Goal: Task Accomplishment & Management: Use online tool/utility

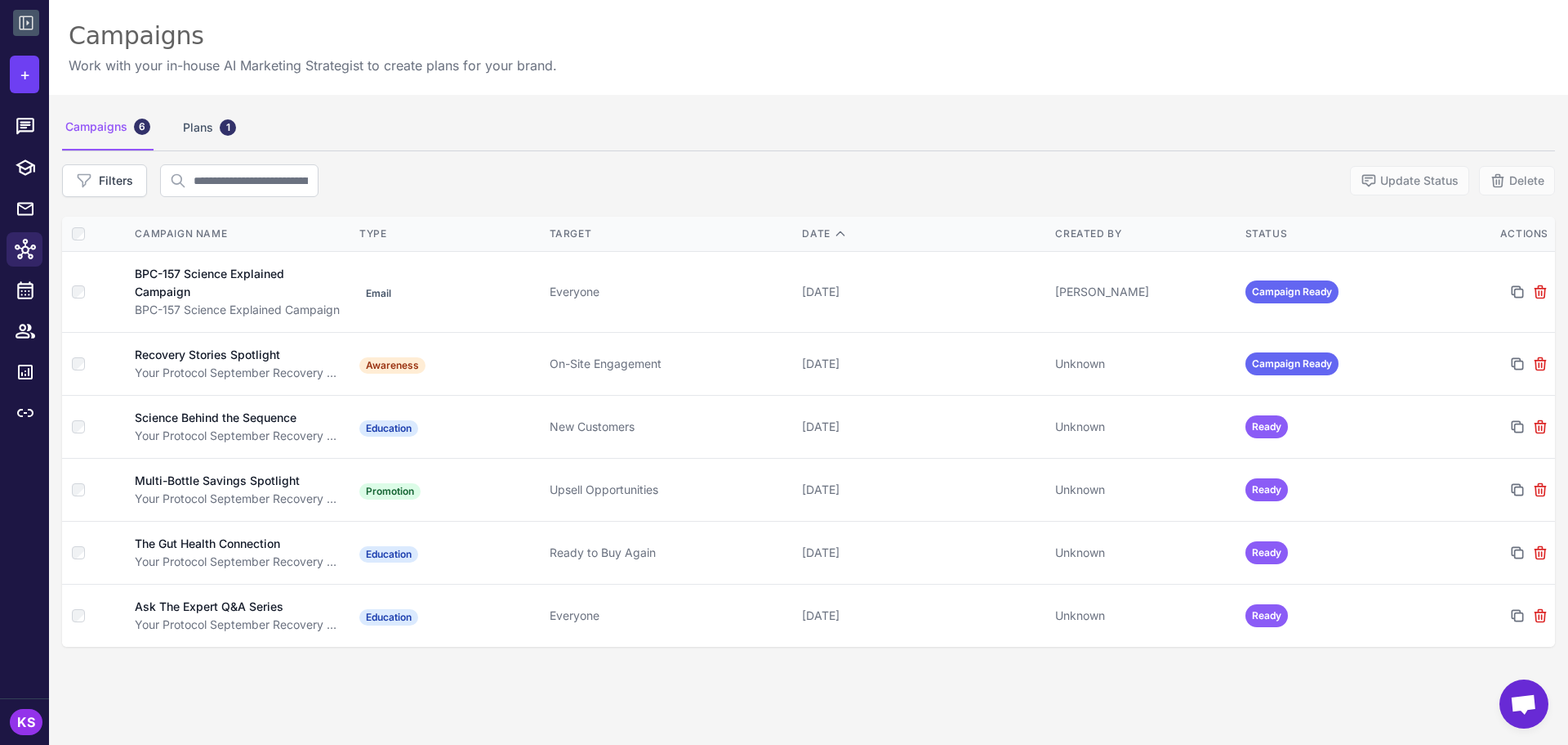
click at [20, 16] on icon at bounding box center [26, 22] width 19 height 19
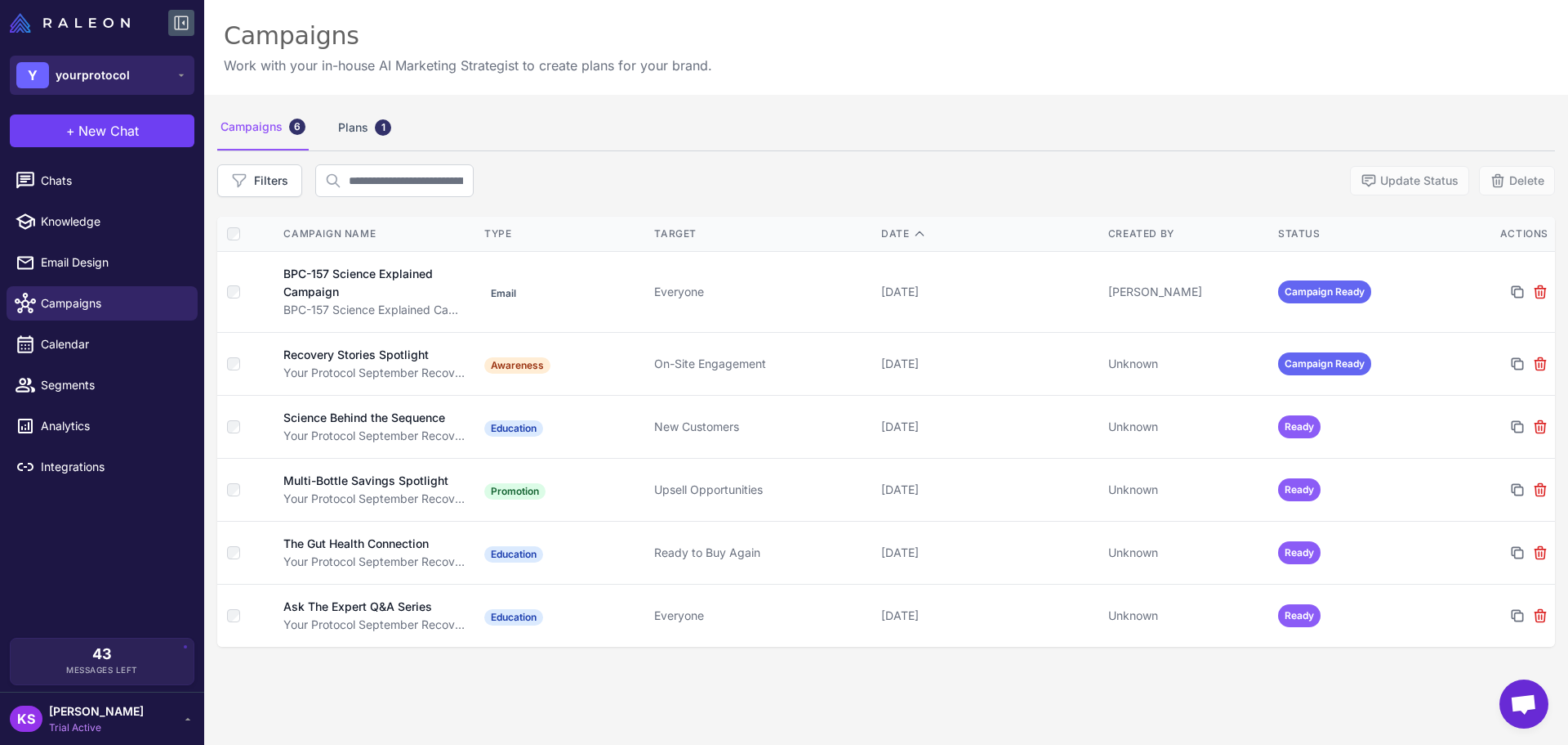
click at [87, 83] on span "yourprotocol" at bounding box center [92, 75] width 74 height 18
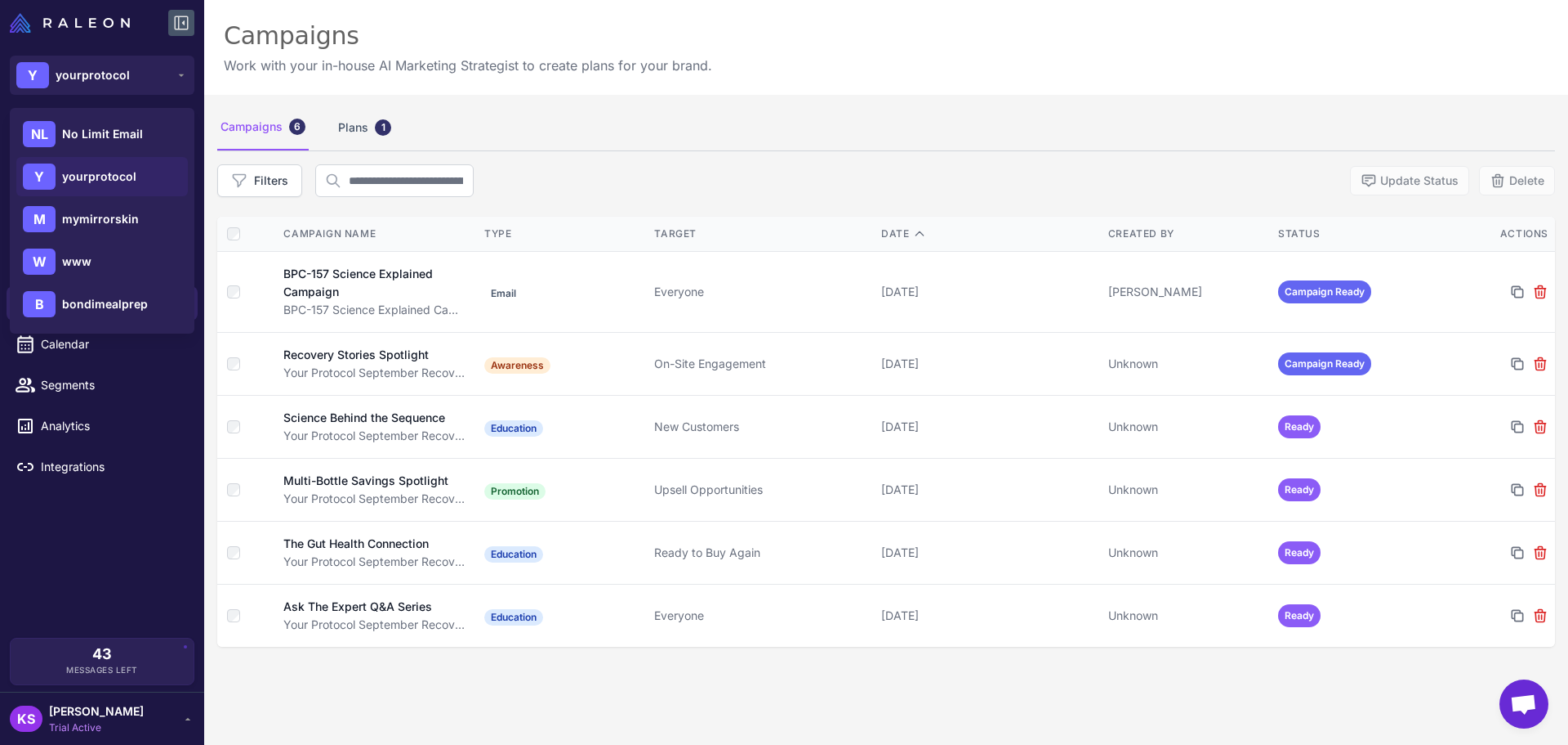
click at [826, 56] on div "Campaigns Work with your in-house AI Marketing Strategist to create plans for y…" at bounding box center [886, 47] width 1364 height 94
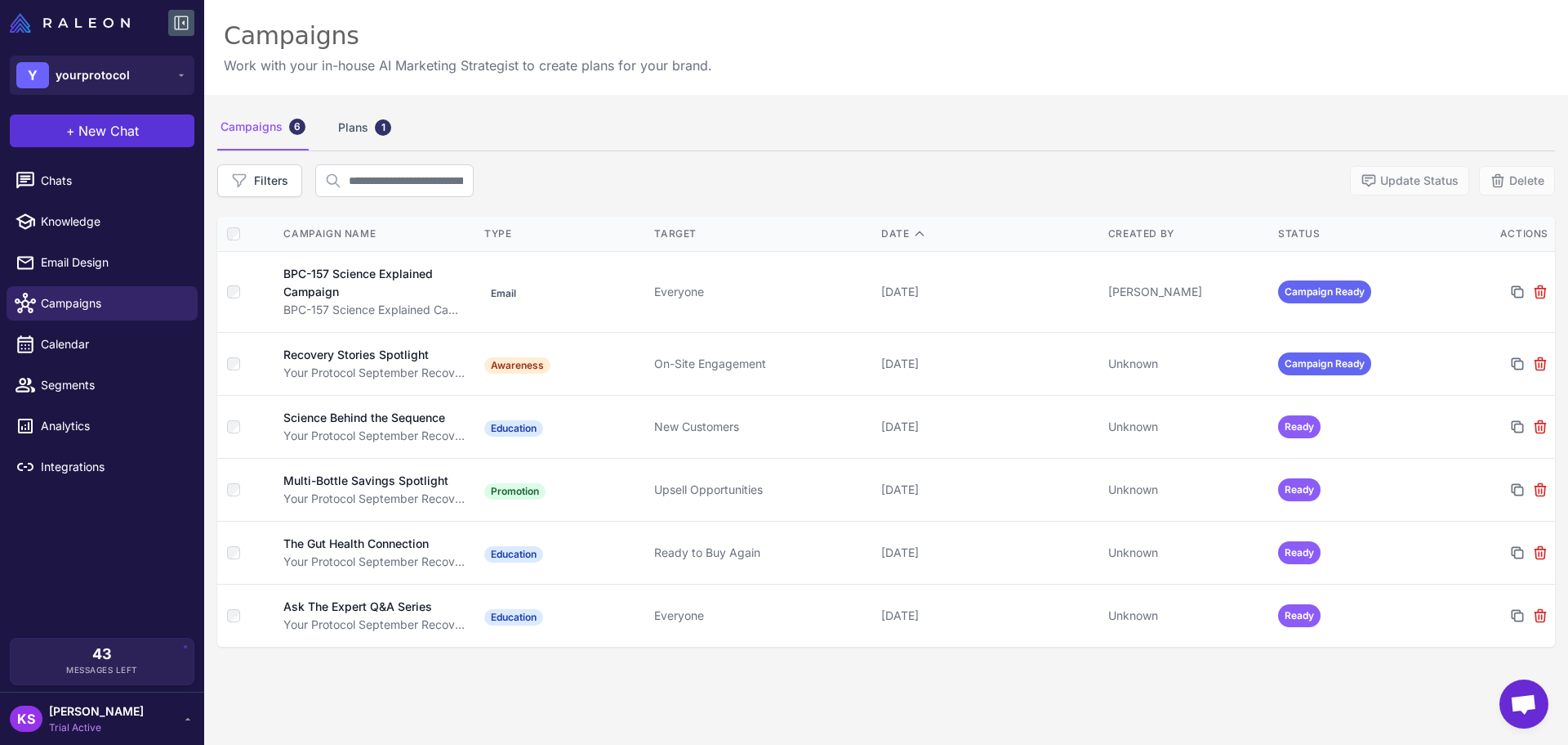
click at [92, 140] on span "New Chat" at bounding box center [109, 130] width 60 height 19
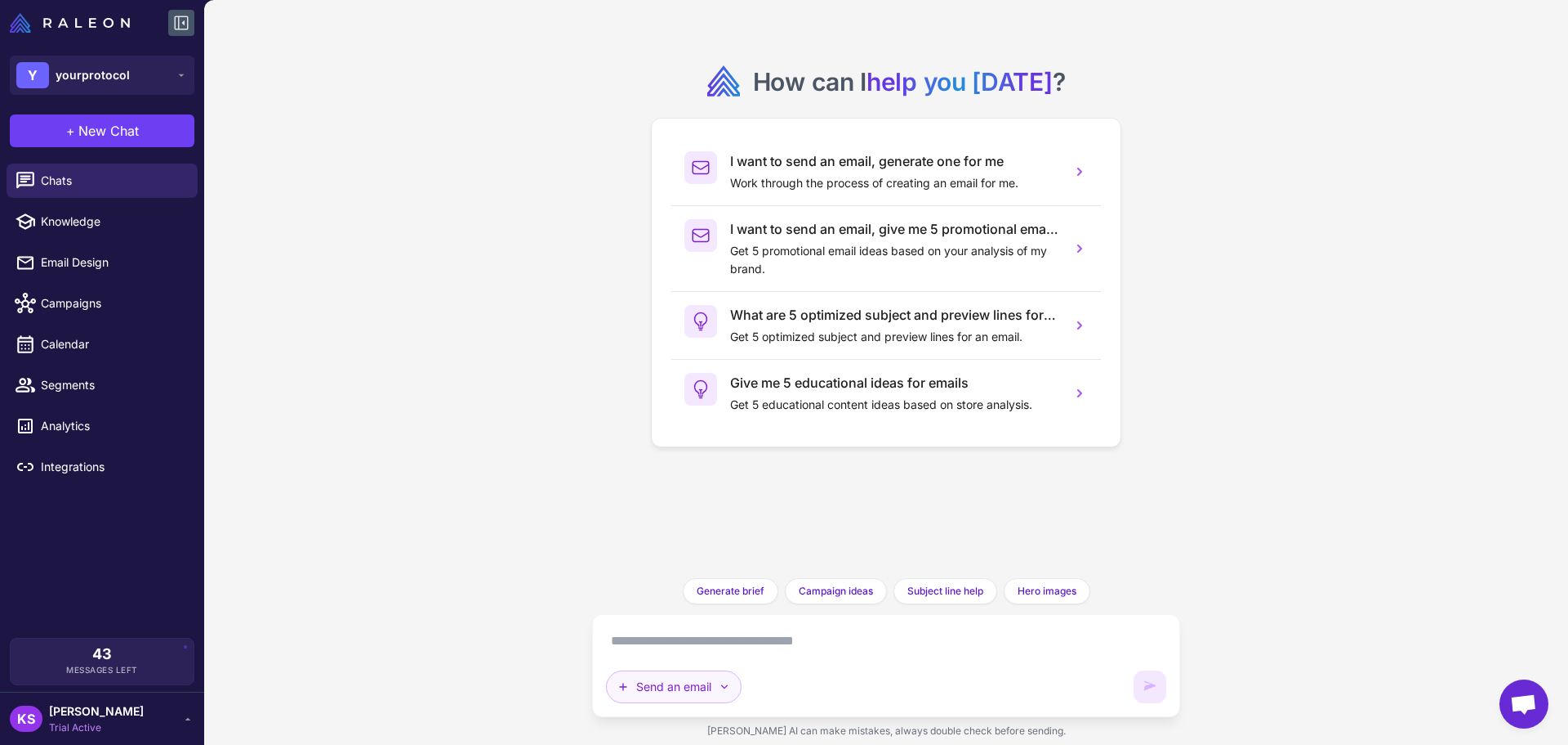
click at [662, 698] on button "Send an email" at bounding box center [674, 687] width 135 height 33
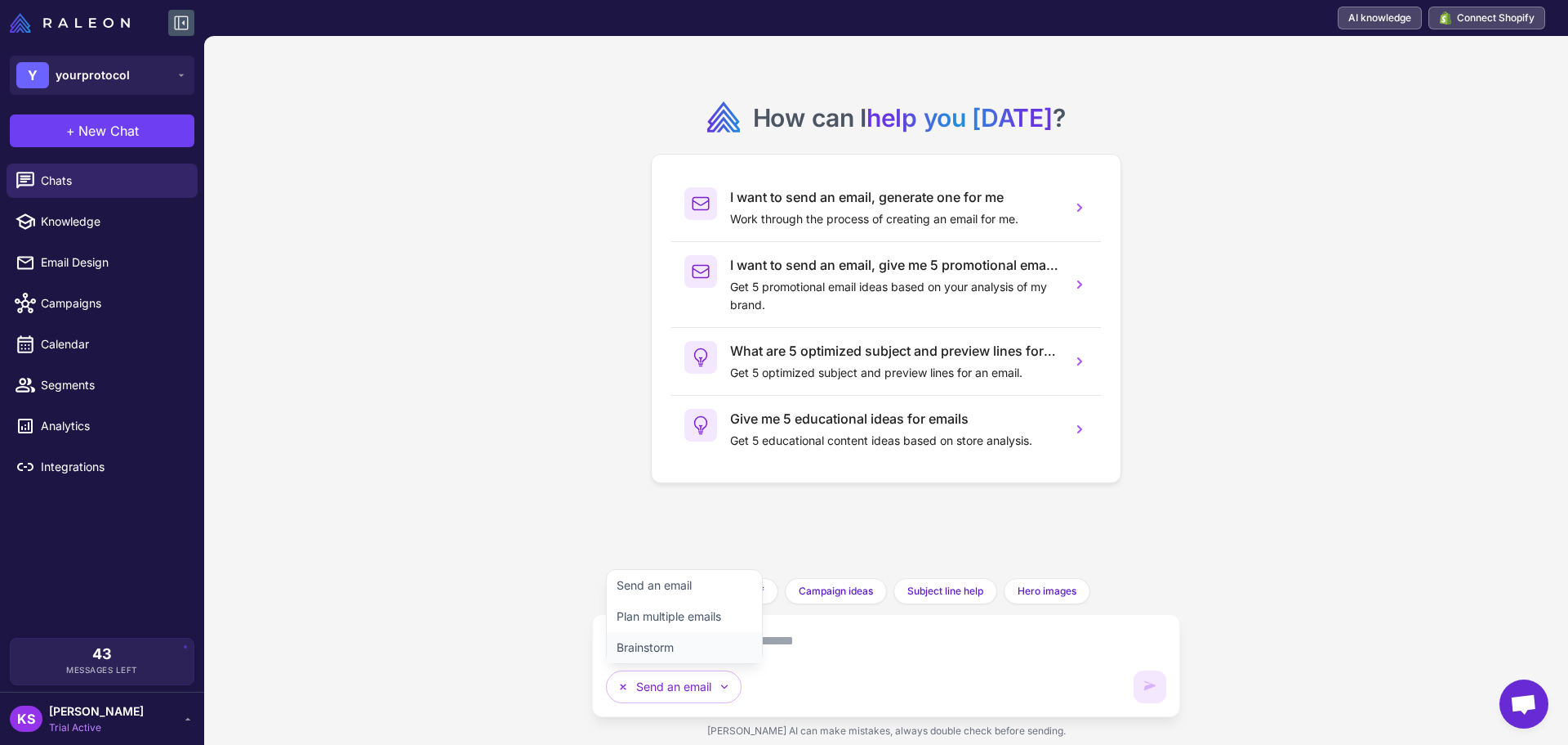
click at [652, 638] on button "Brainstorm" at bounding box center [684, 648] width 156 height 31
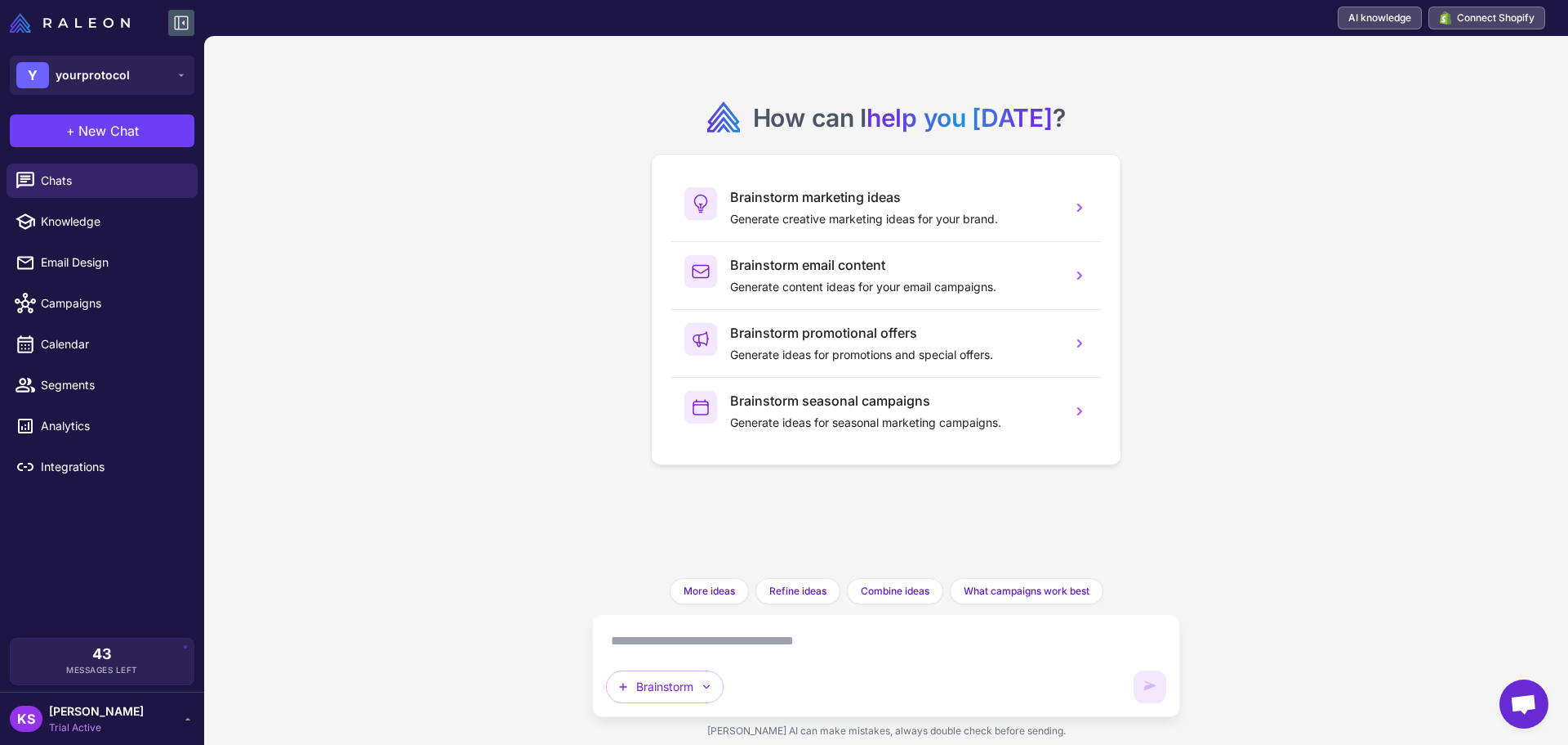
click at [800, 643] on textarea at bounding box center [887, 640] width 560 height 26
click at [79, 174] on span "Chats" at bounding box center [113, 180] width 144 height 18
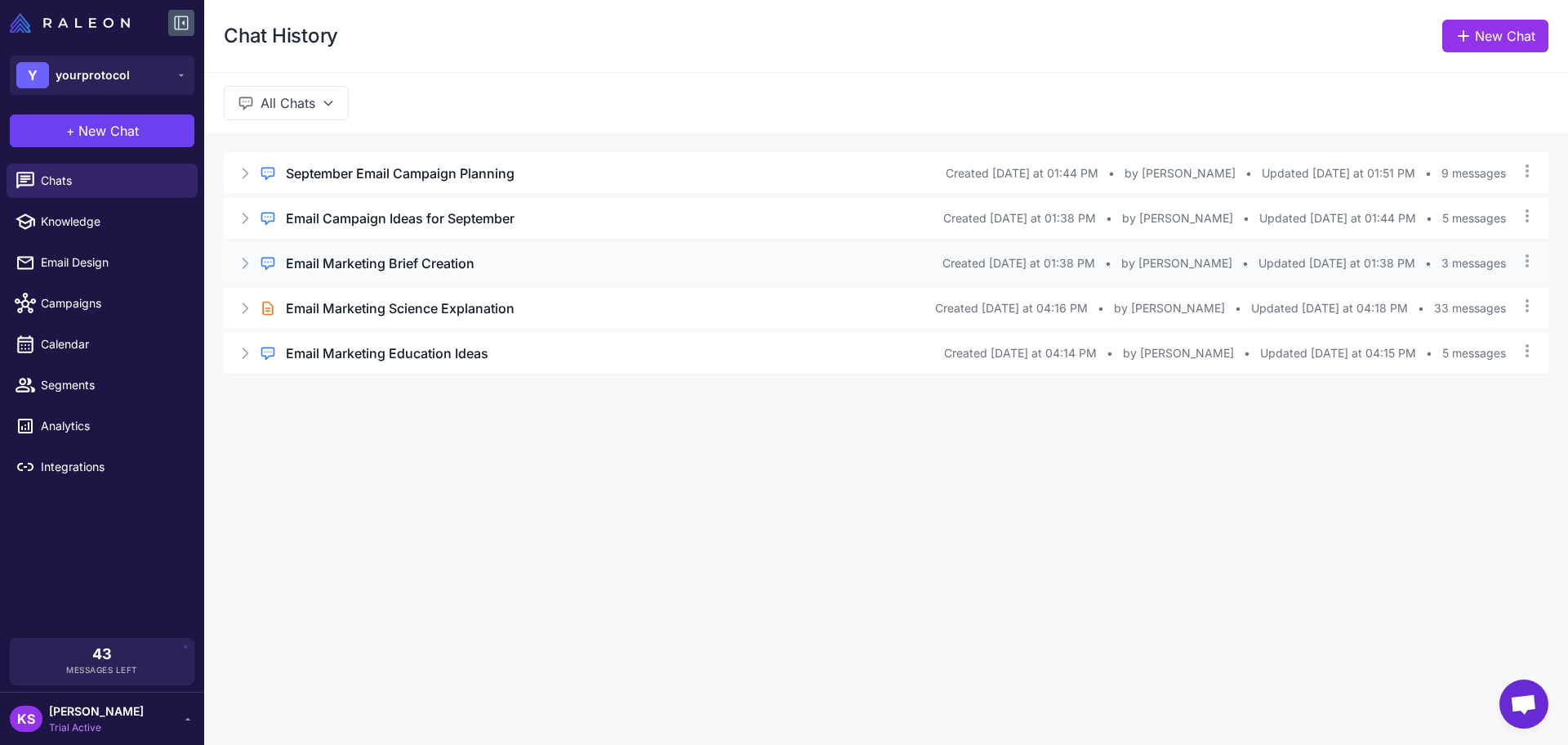
click at [495, 282] on div "Regular Chat Email Marketing Brief Creation Created Today at 01:38 PM • by Kayl…" at bounding box center [886, 264] width 1325 height 41
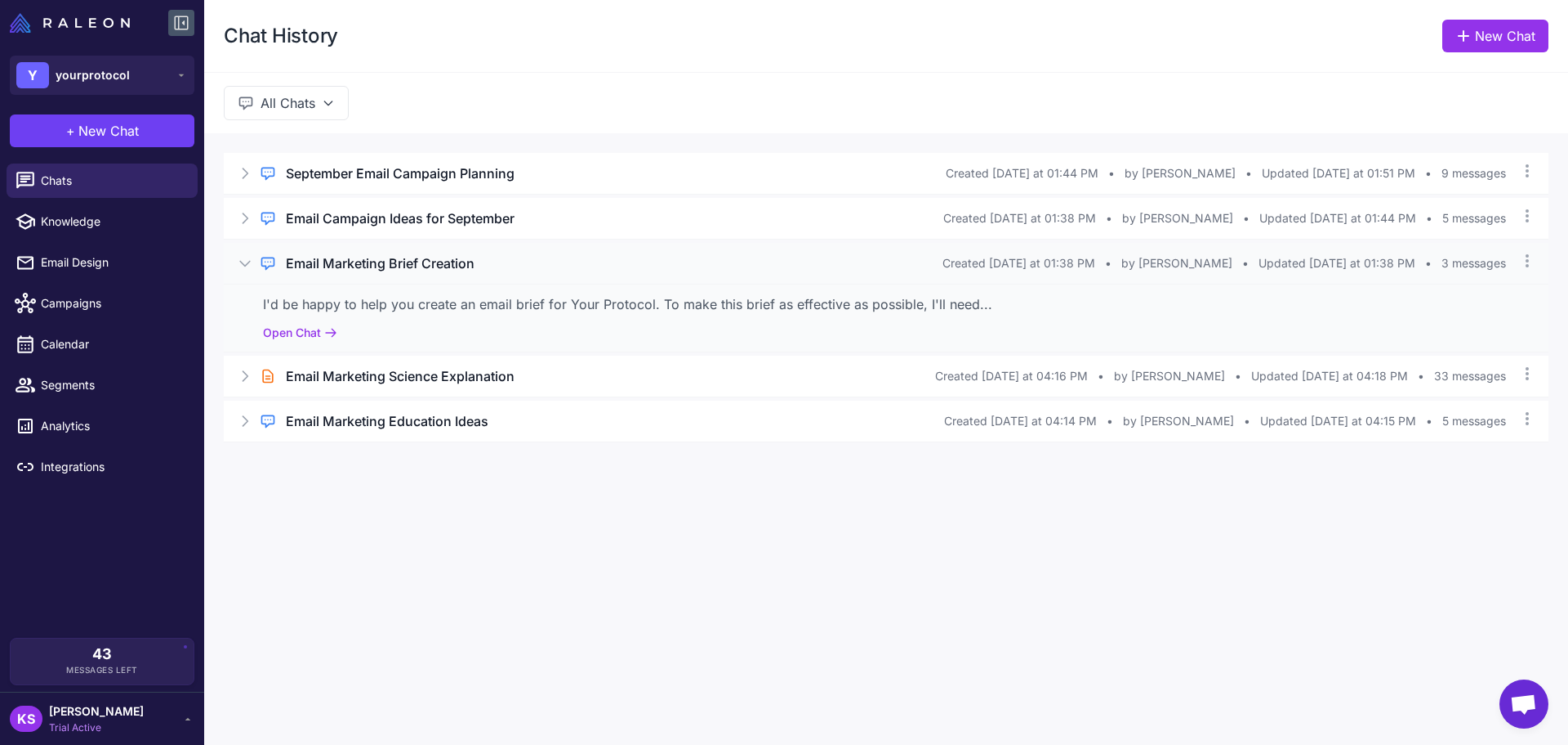
click at [519, 249] on div "Regular Chat Email Marketing Brief Creation Created Today at 01:38 PM • by Kayl…" at bounding box center [886, 264] width 1325 height 41
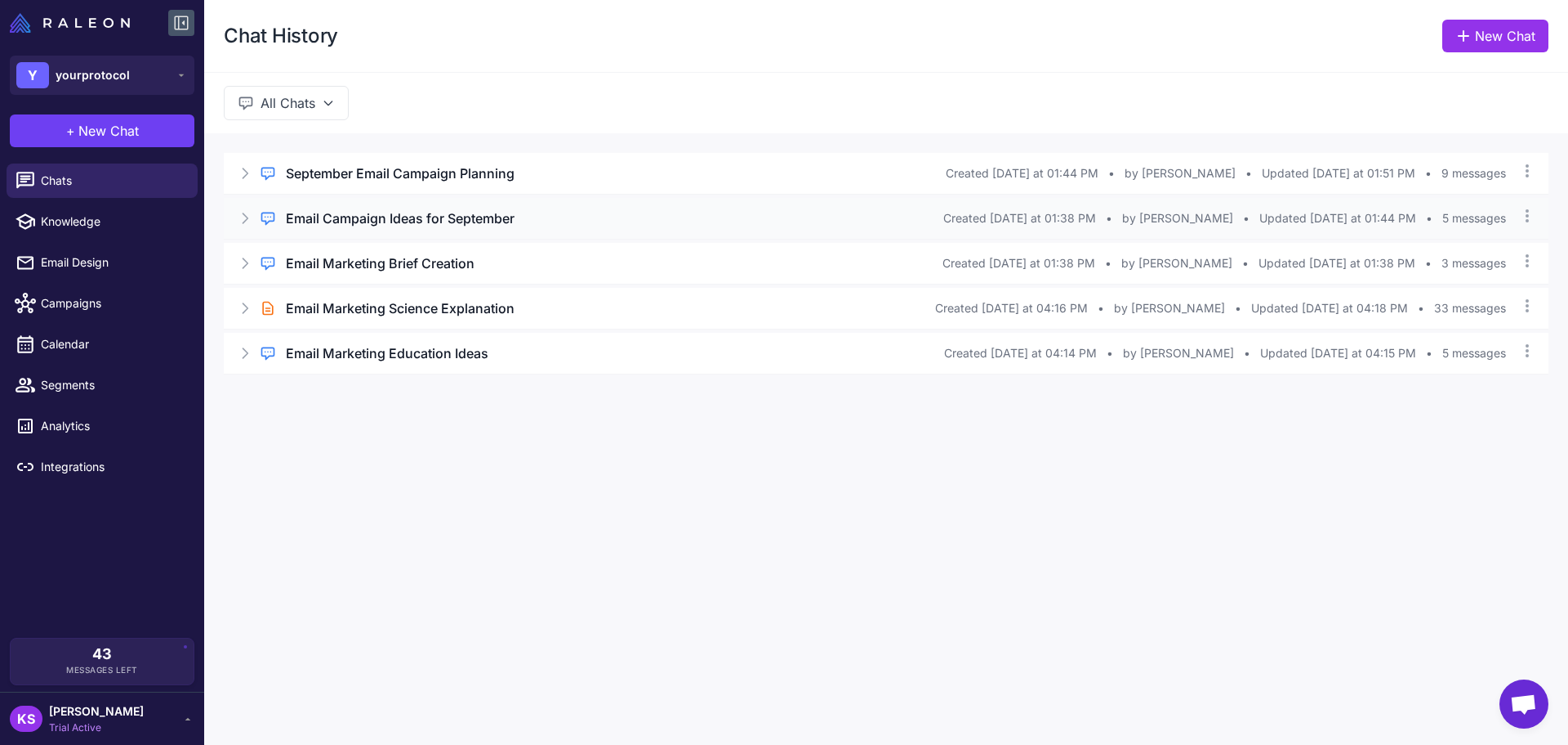
click at [403, 222] on h3 "Email Campaign Ideas for September" at bounding box center [400, 218] width 228 height 19
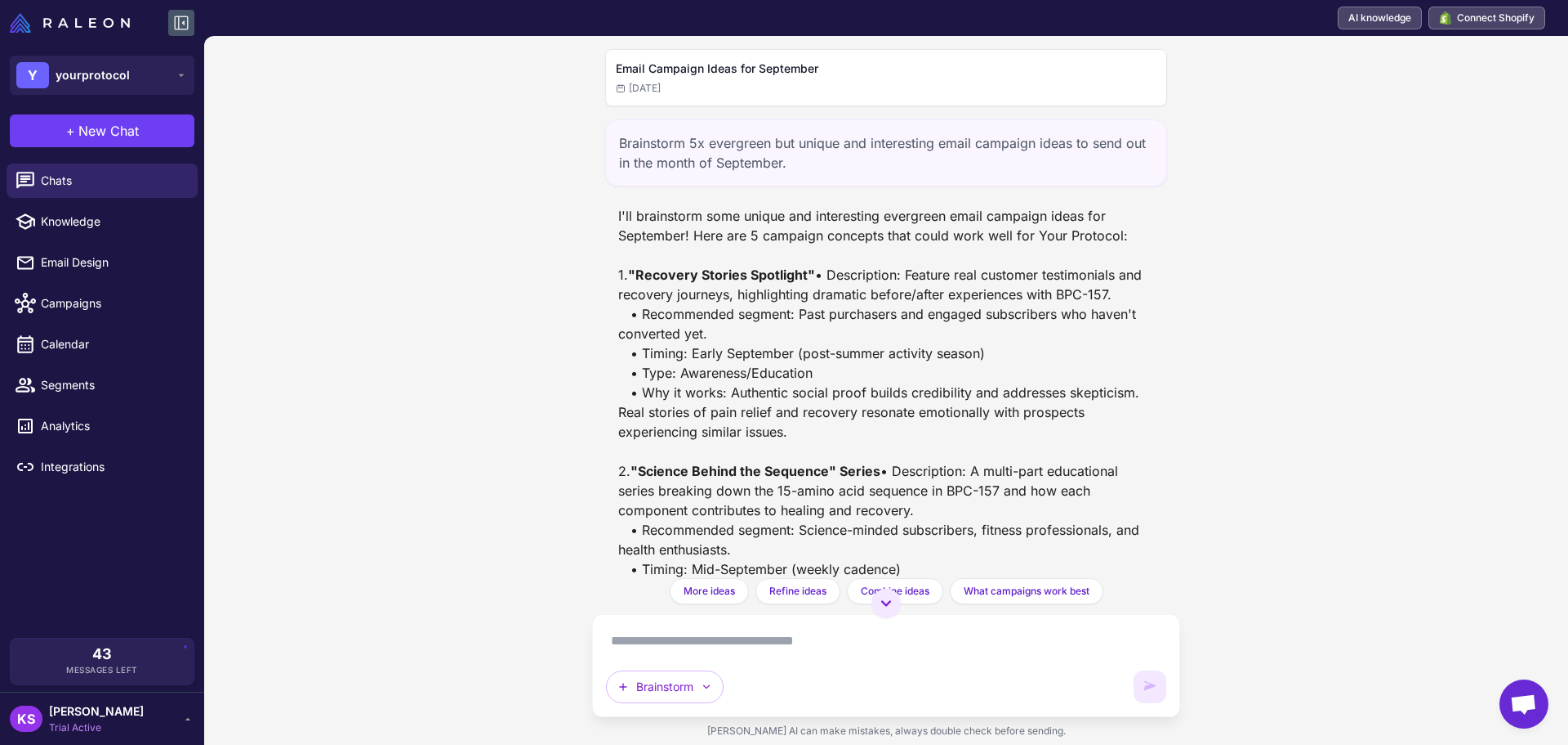
click at [792, 141] on div "Brainstorm 5x evergreen but unique and interesting email campaign ideas to send…" at bounding box center [887, 153] width 562 height 67
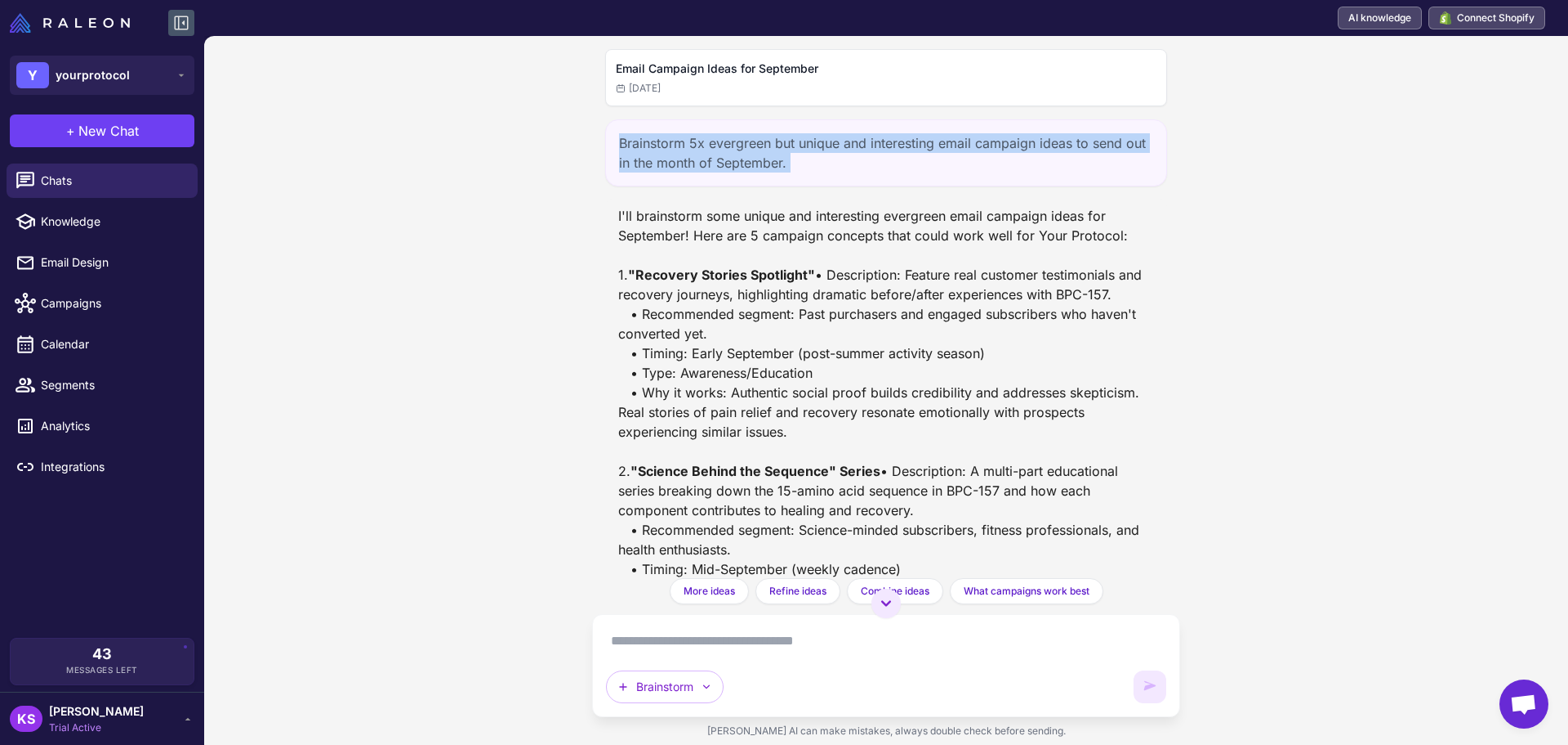
click at [792, 141] on div "Brainstorm 5x evergreen but unique and interesting email campaign ideas to send…" at bounding box center [887, 153] width 562 height 67
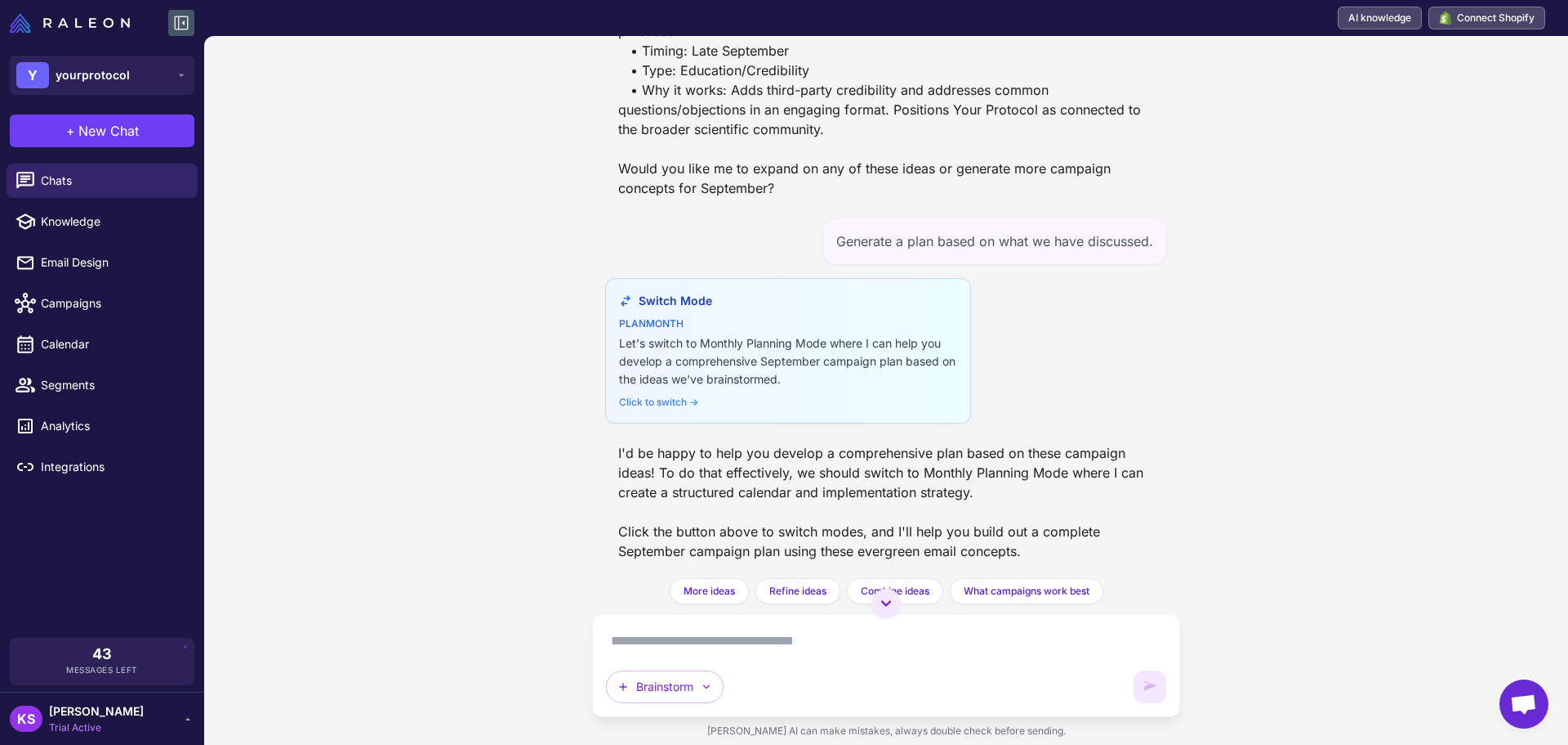
scroll to position [1144, 0]
click at [667, 691] on button "Brainstorm" at bounding box center [665, 687] width 118 height 33
click at [667, 632] on button "Plan multiple emails" at bounding box center [684, 648] width 156 height 31
click at [683, 689] on button "Plan multiple emails" at bounding box center [689, 687] width 165 height 33
click at [652, 632] on button "Plan multiple emails" at bounding box center [684, 648] width 156 height 31
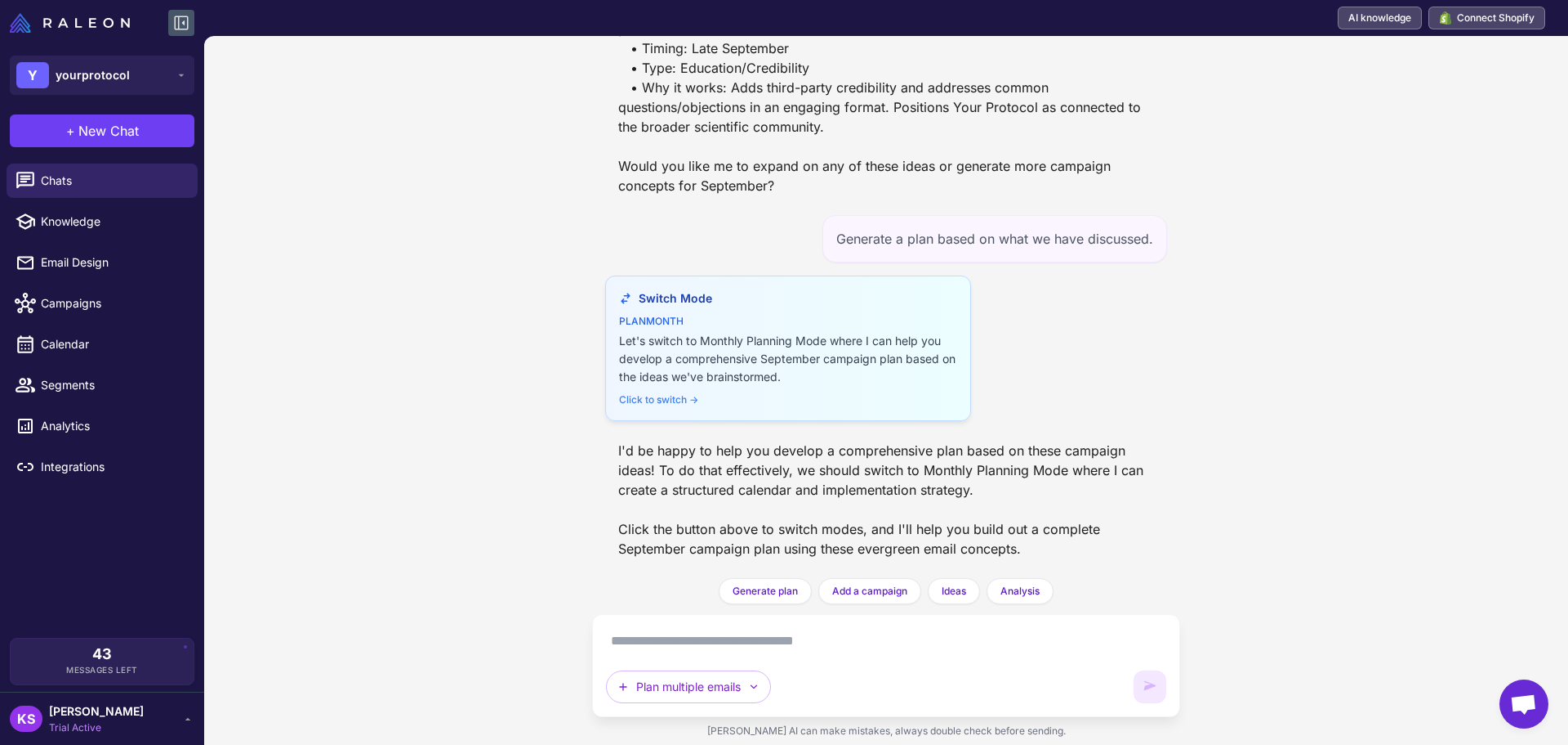
scroll to position [1168, 0]
click at [720, 352] on div "Let's switch to Monthly Planning Mode where I can help you develop a comprehens…" at bounding box center [788, 358] width 338 height 53
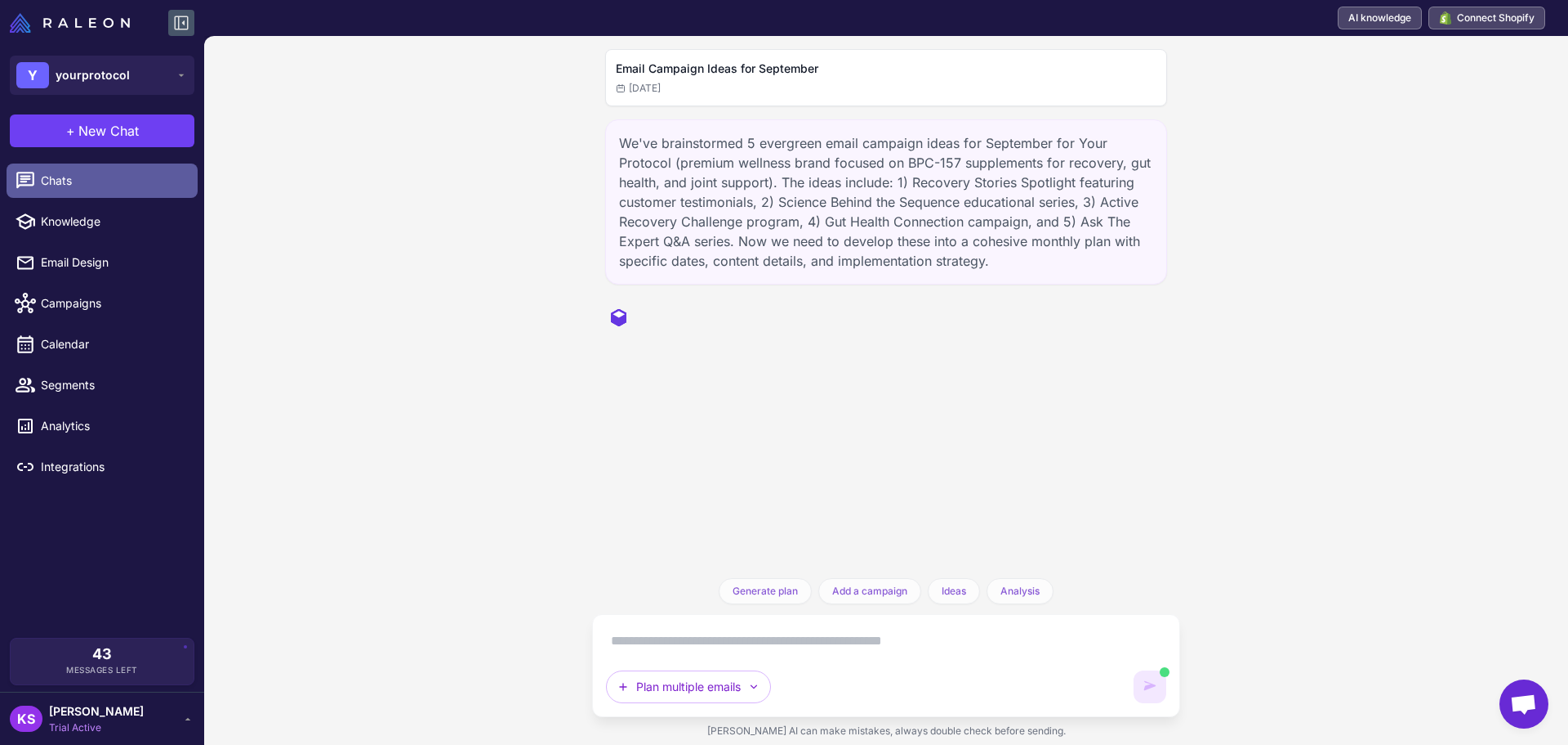
click at [88, 193] on link "Chats" at bounding box center [102, 180] width 192 height 34
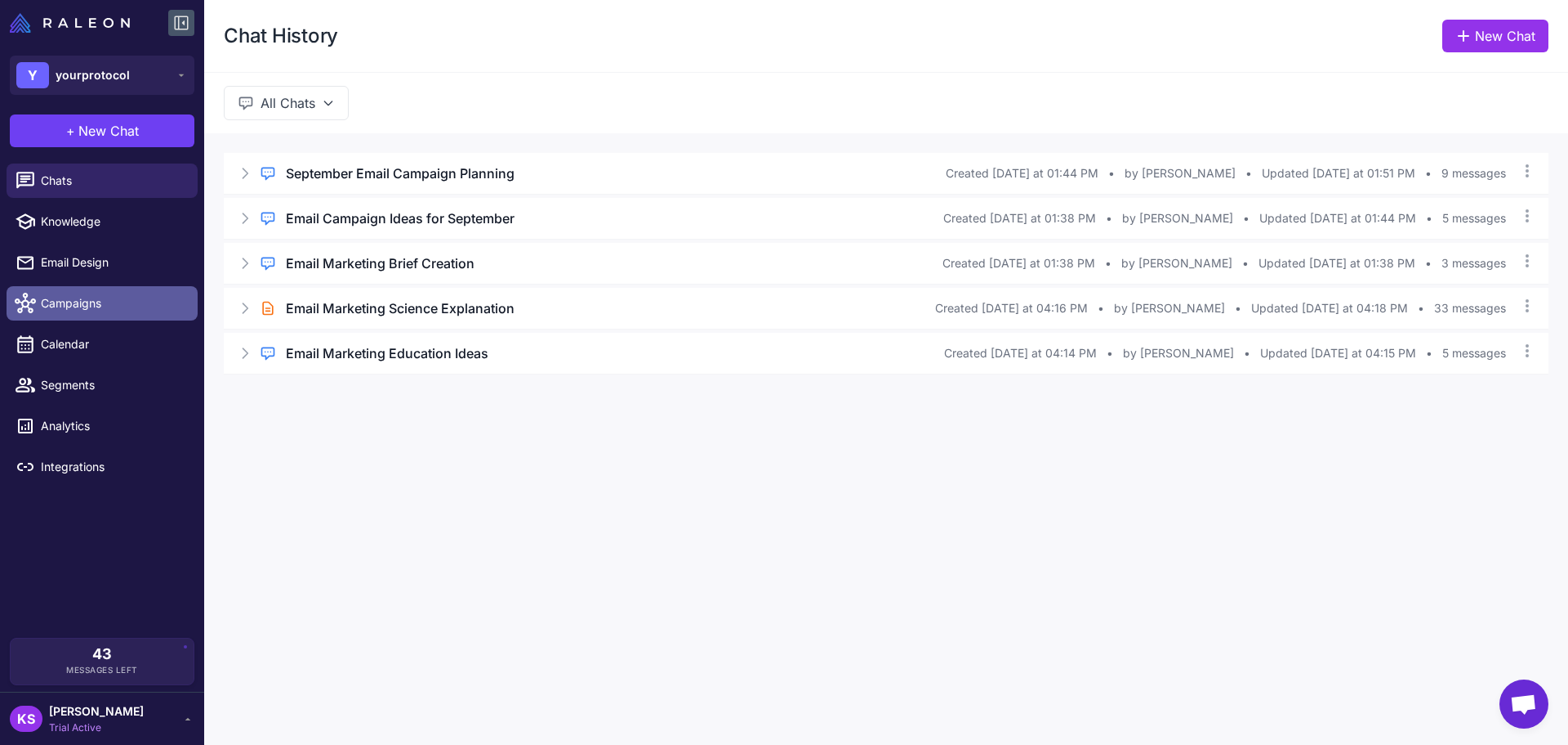
click at [80, 314] on link "Campaigns" at bounding box center [102, 302] width 192 height 34
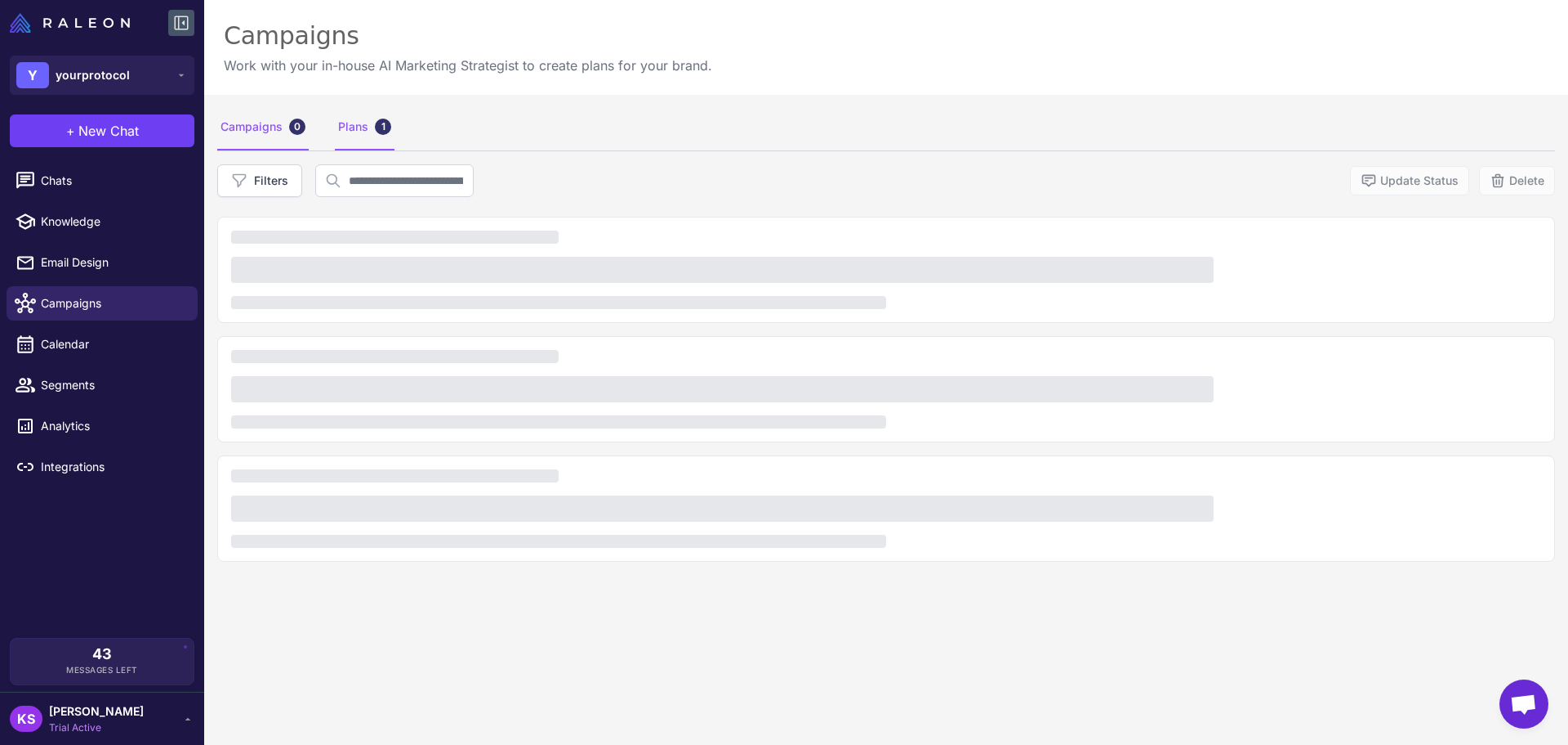
click at [353, 136] on div "Plans 1" at bounding box center [365, 127] width 59 height 46
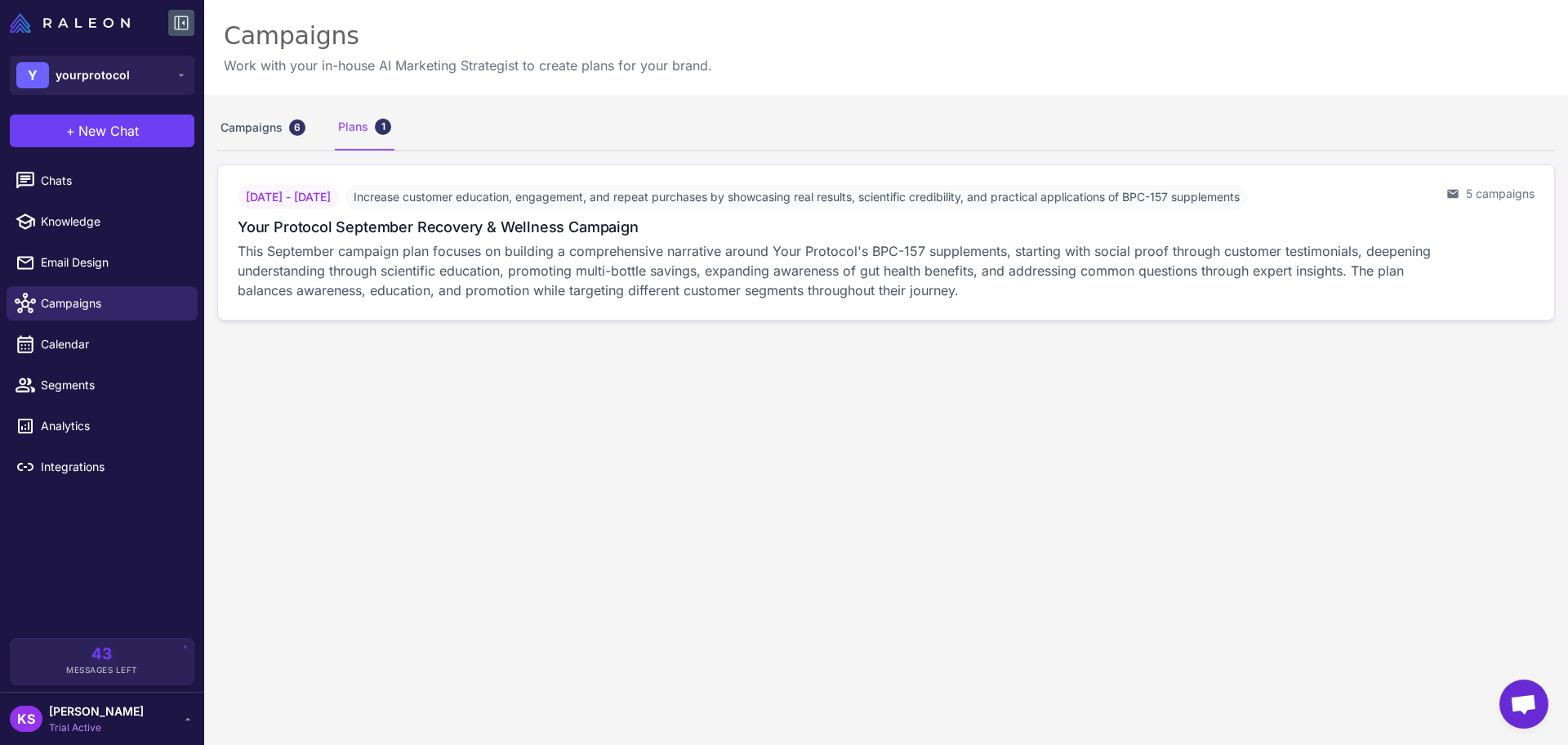
click at [387, 242] on p "This September campaign plan focuses on building a comprehensive narrative arou…" at bounding box center [836, 270] width 1196 height 59
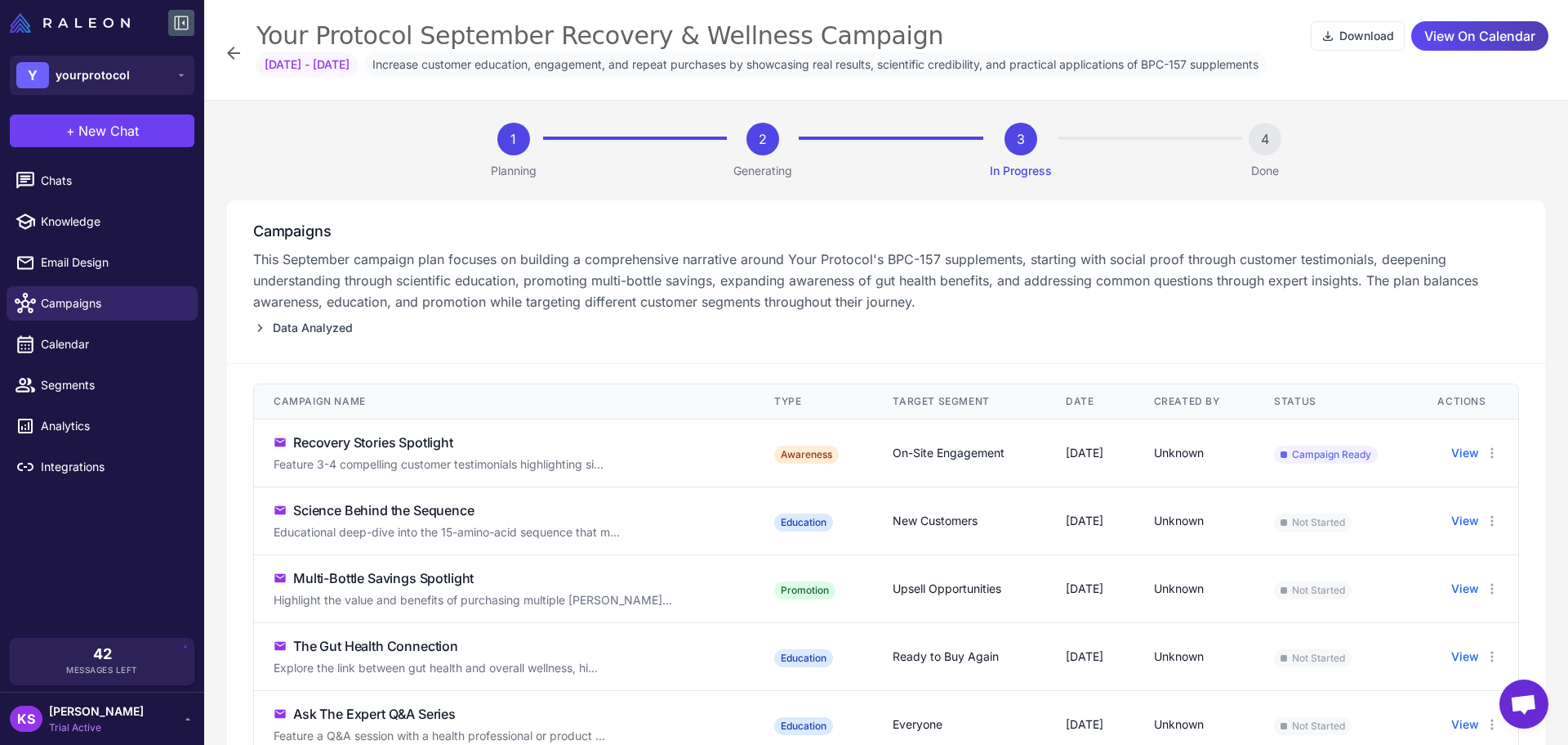
click at [233, 63] on div "Your Protocol September Recovery & Wellness Campaign Download View On Calendar …" at bounding box center [886, 53] width 1325 height 67
click at [230, 45] on icon at bounding box center [233, 53] width 19 height 19
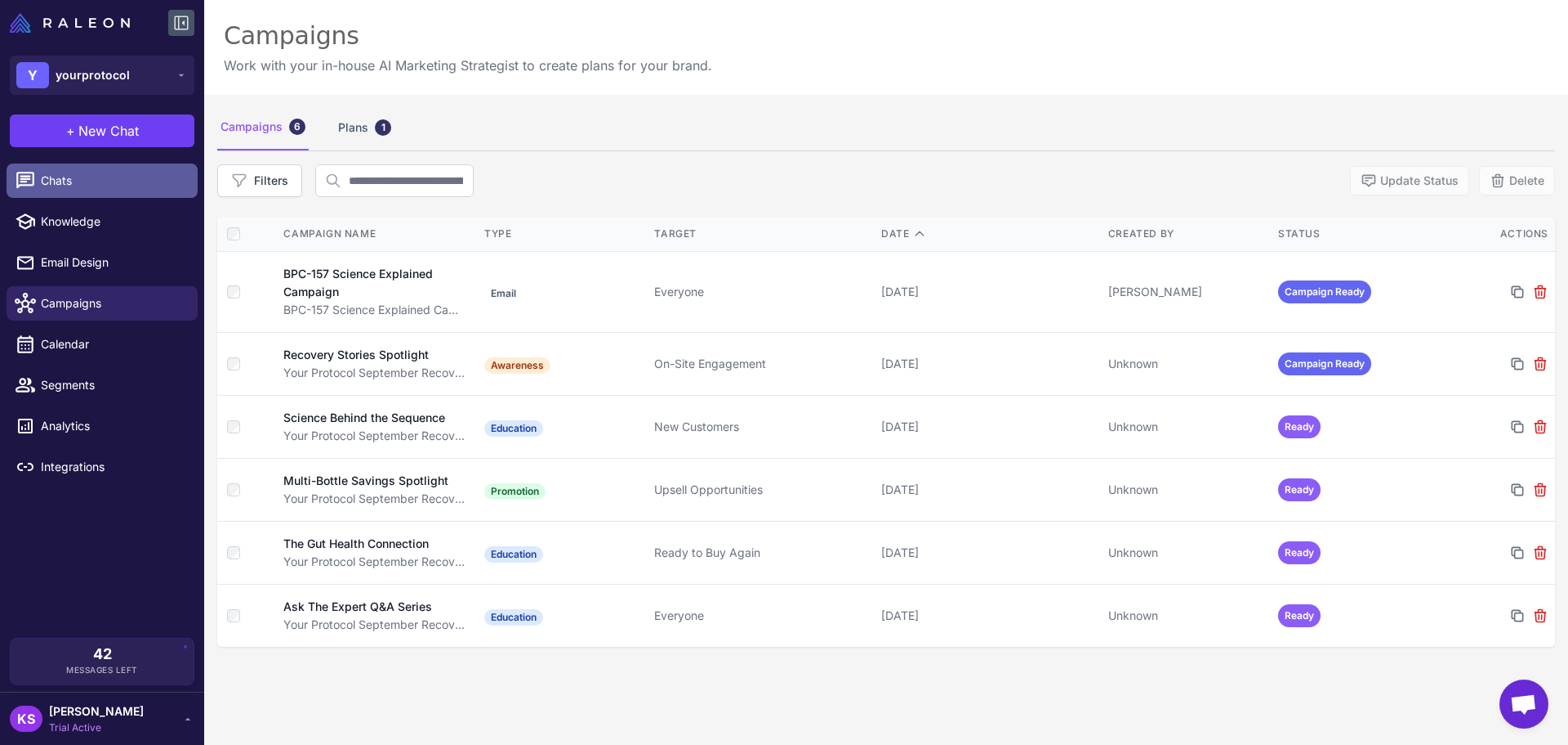
click at [68, 194] on link "Chats" at bounding box center [102, 180] width 192 height 34
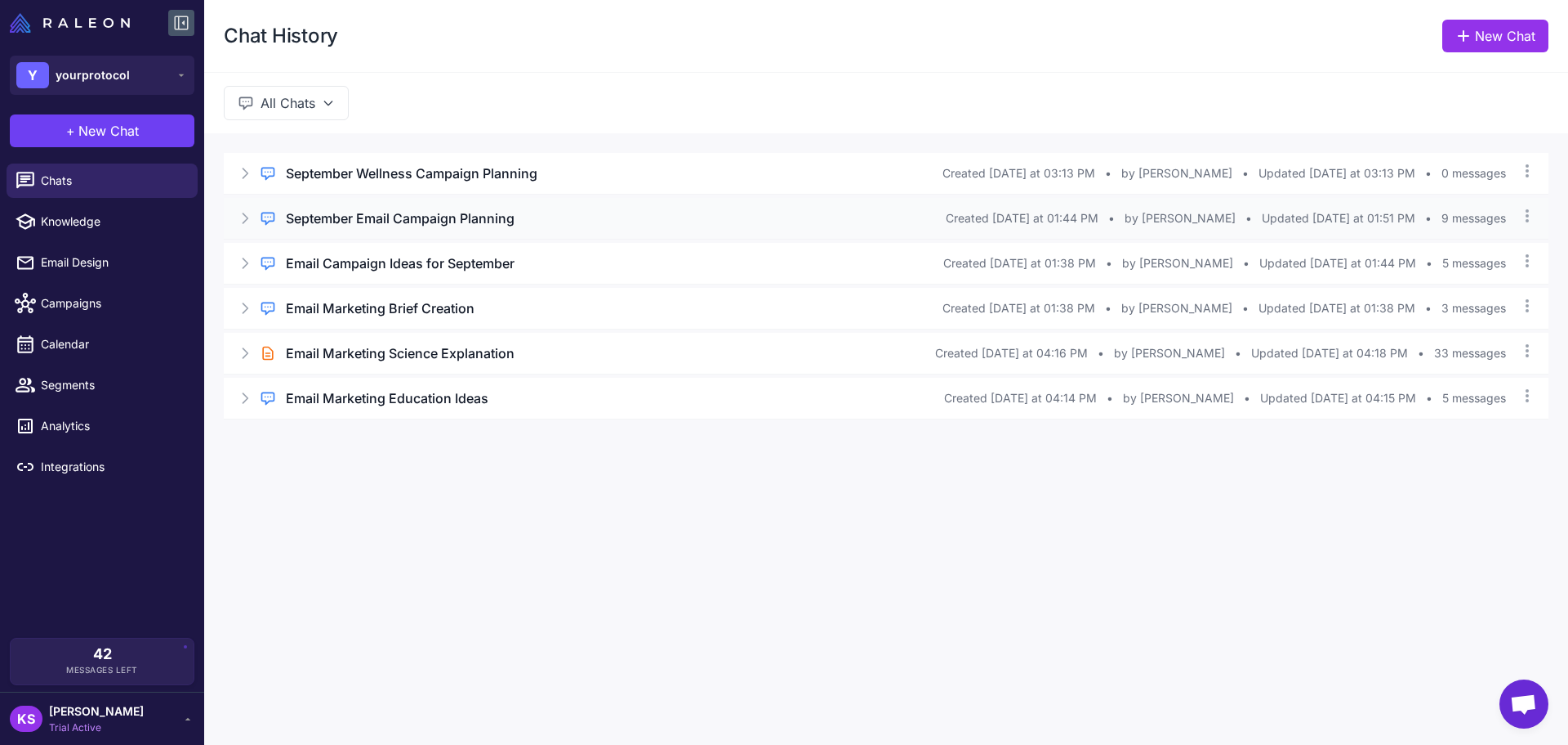
click at [499, 223] on h3 "September Email Campaign Planning" at bounding box center [400, 218] width 228 height 19
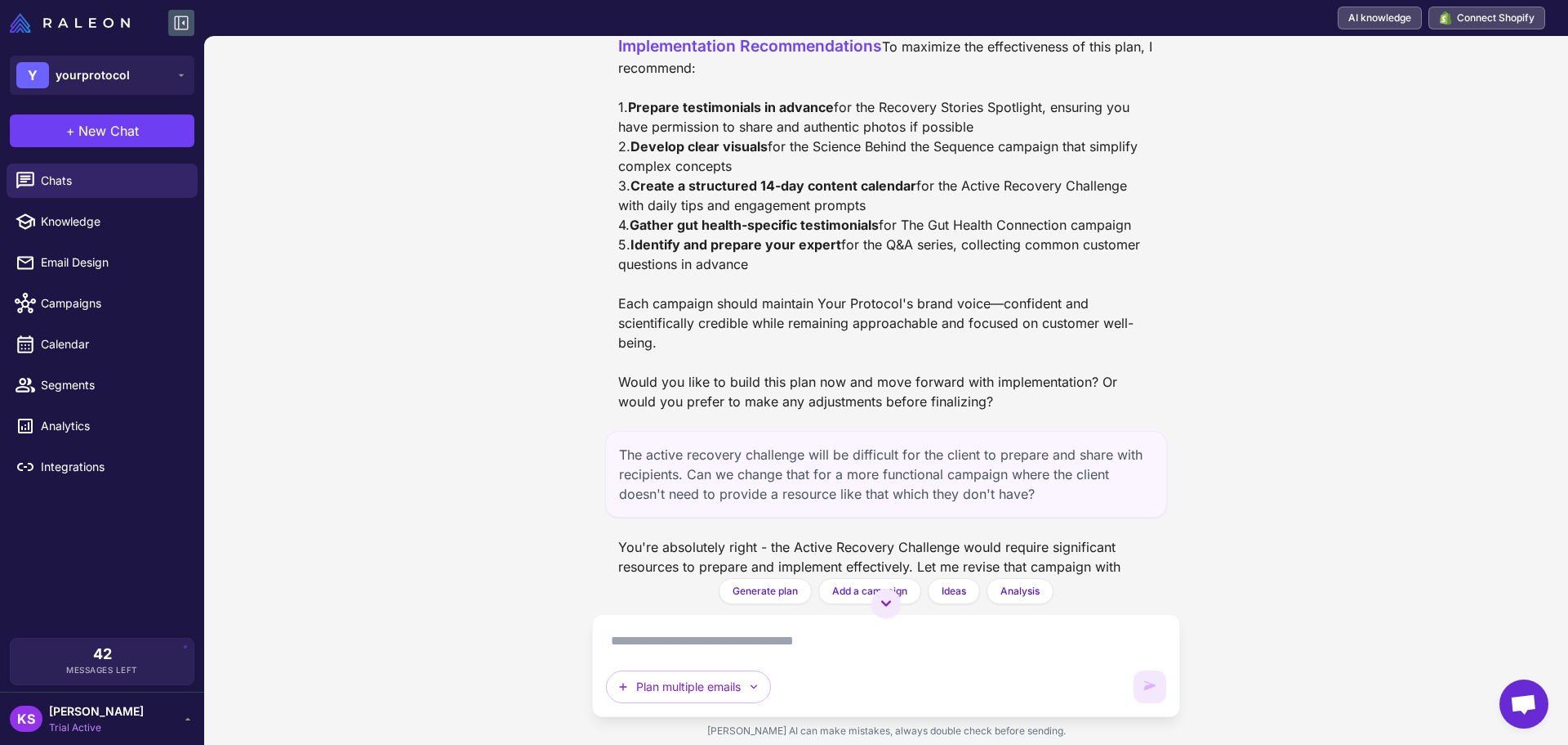
scroll to position [1175, 0]
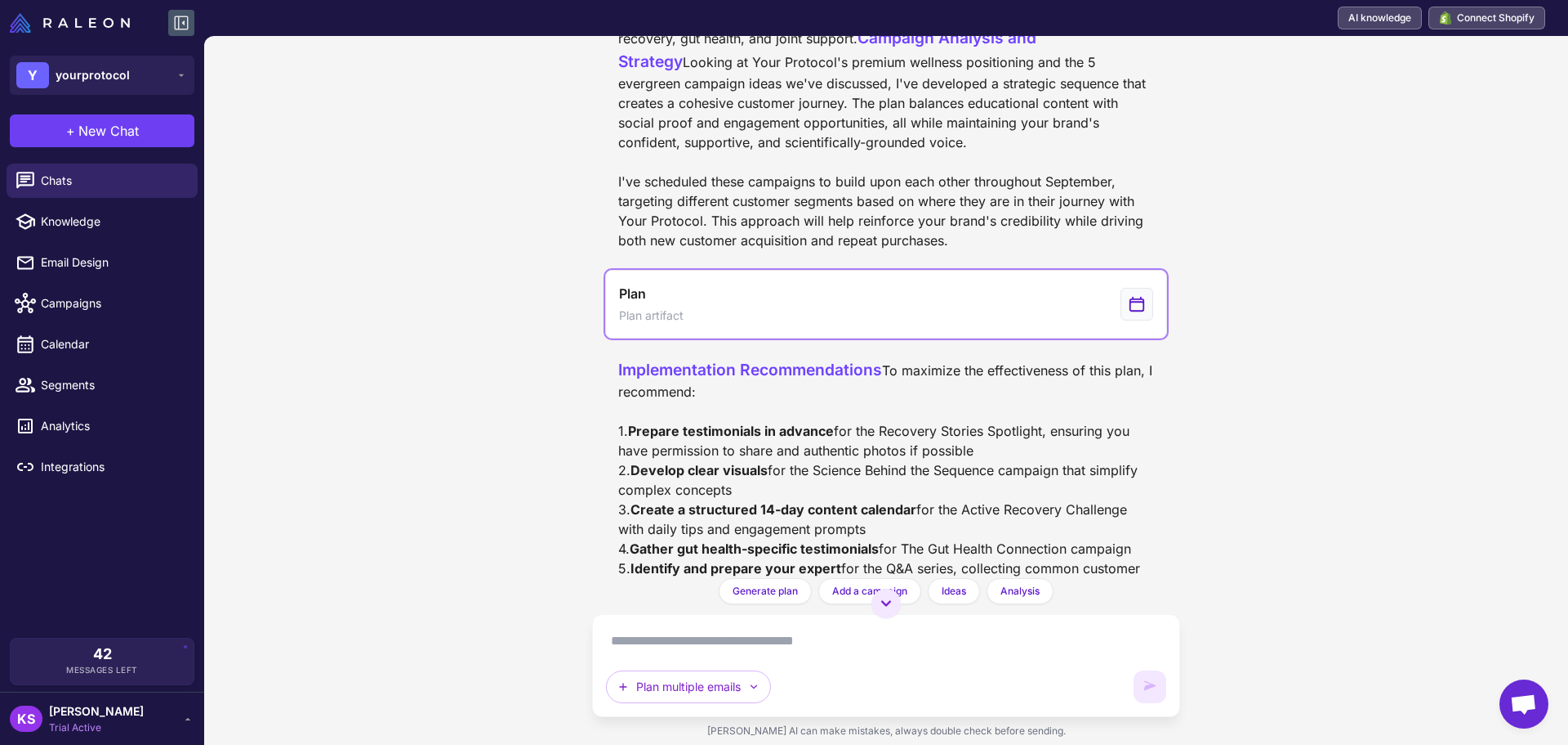
click at [677, 325] on span "Plan artifact" at bounding box center [651, 315] width 64 height 18
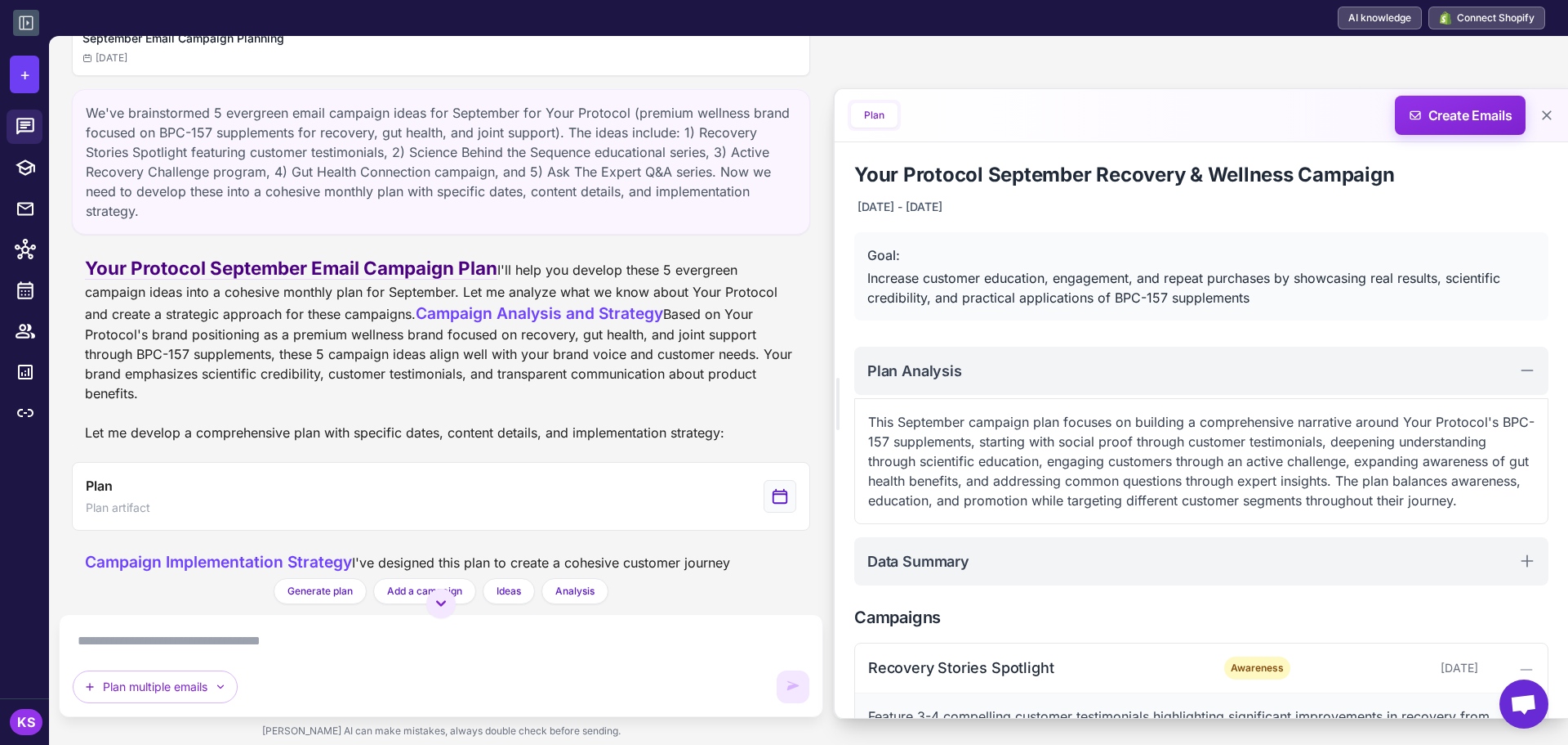
scroll to position [0, 0]
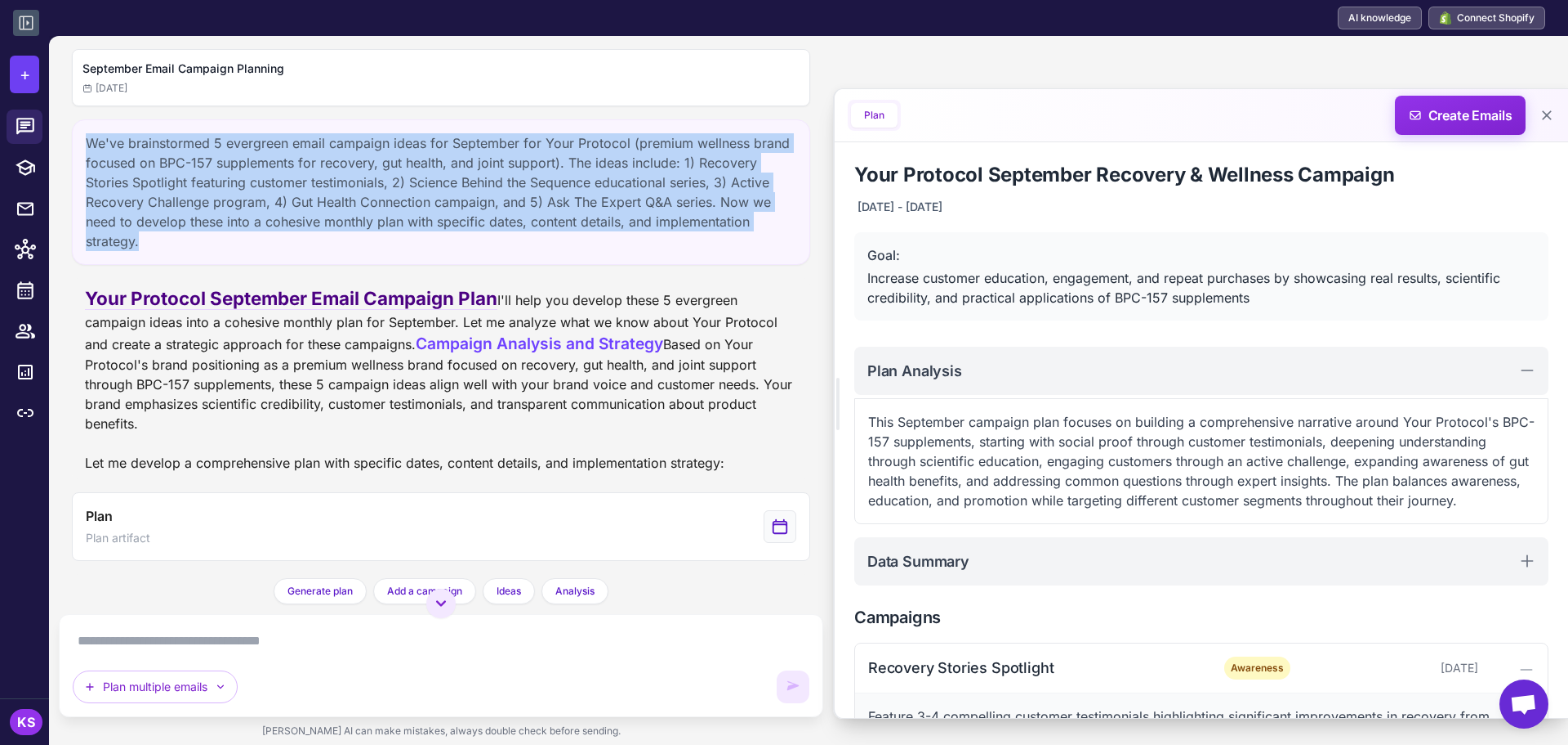
drag, startPoint x: 159, startPoint y: 244, endPoint x: 79, endPoint y: 135, distance: 135.2
click at [79, 135] on div "We've brainstormed 5 evergreen email campaign ideas for September for Your Prot…" at bounding box center [441, 193] width 739 height 146
click at [295, 180] on div "We've brainstormed 5 evergreen email campaign ideas for September for Your Prot…" at bounding box center [441, 193] width 739 height 146
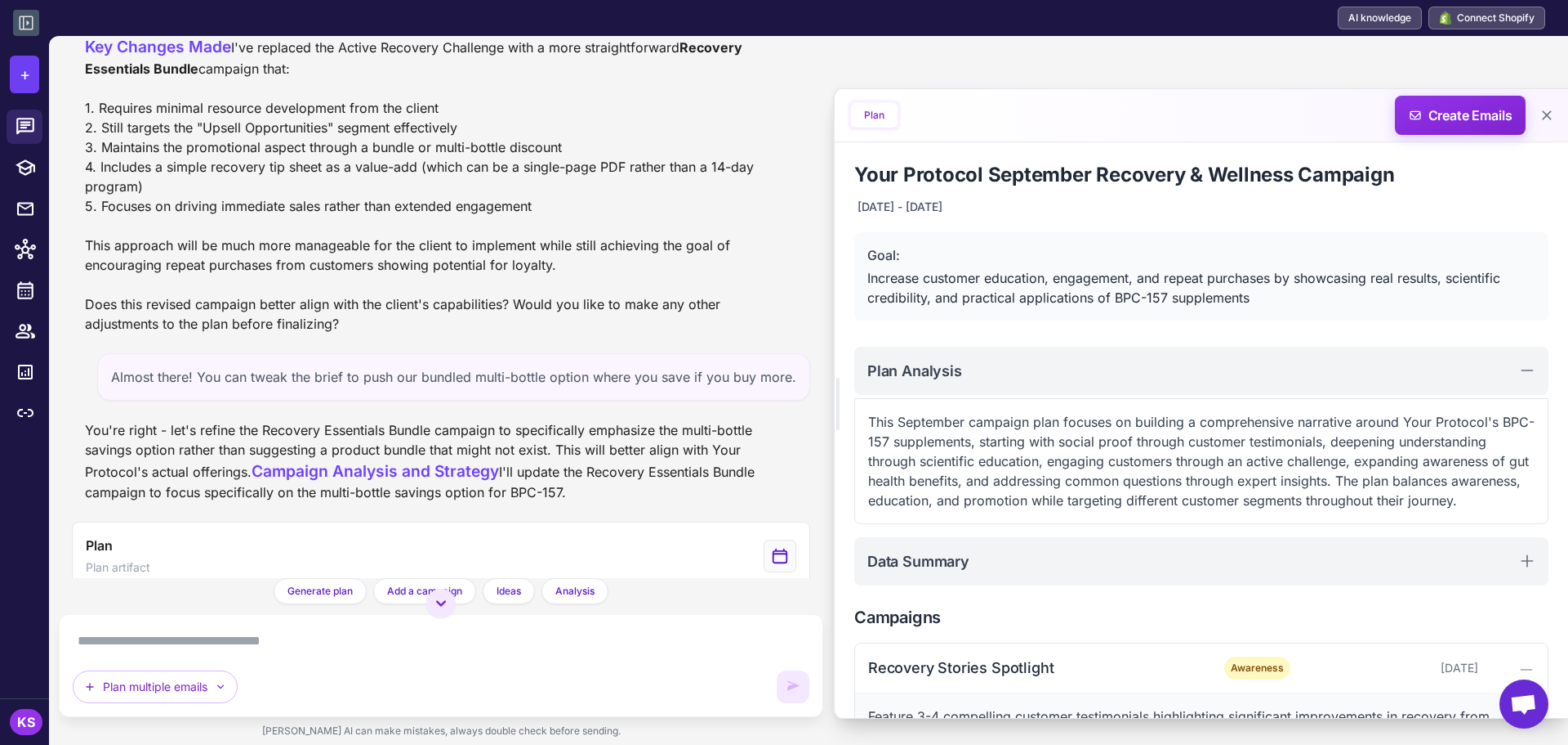
scroll to position [1962, 0]
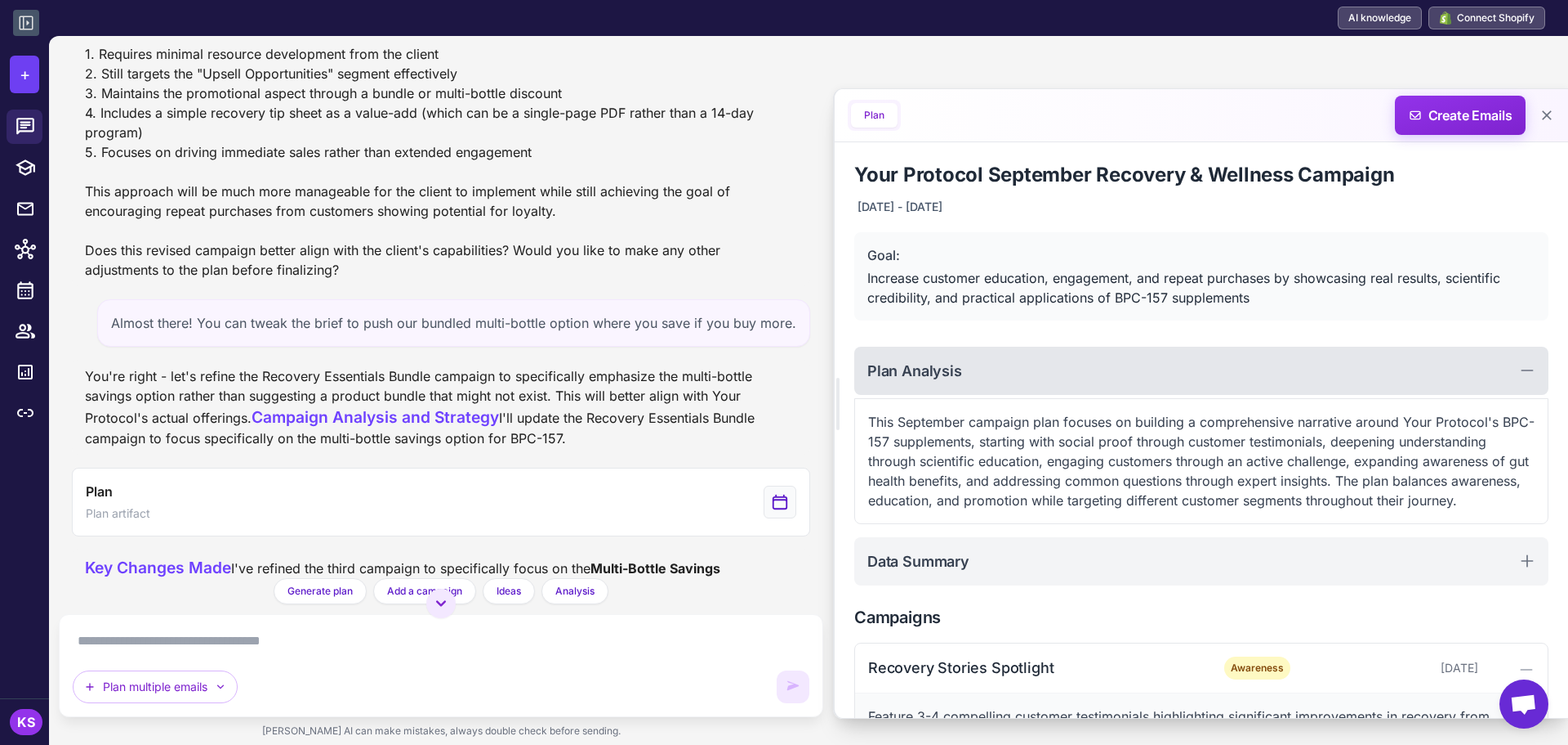
click at [1035, 369] on div "Plan Analysis" at bounding box center [1202, 371] width 694 height 49
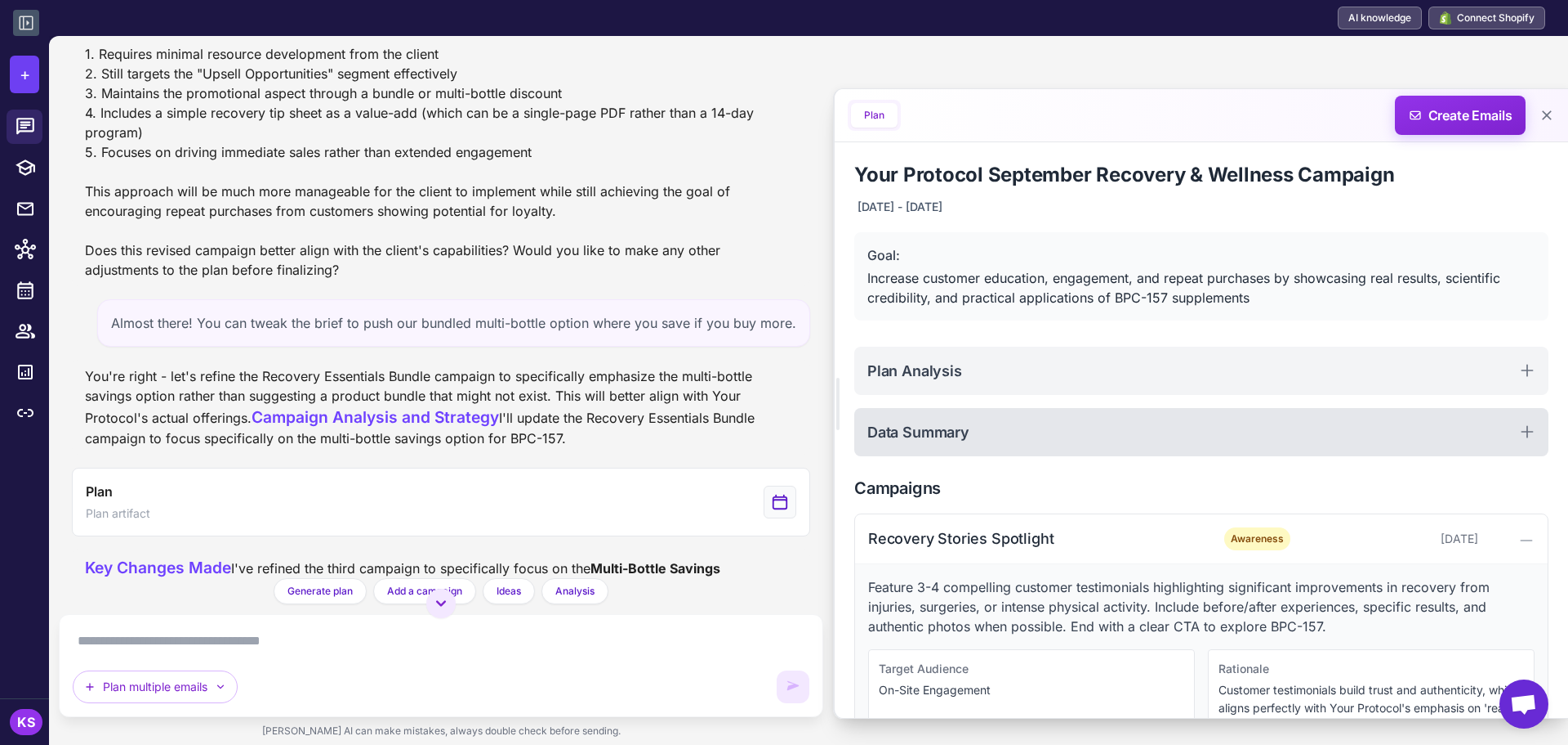
click at [943, 438] on h2 "Data Summary" at bounding box center [918, 432] width 102 height 22
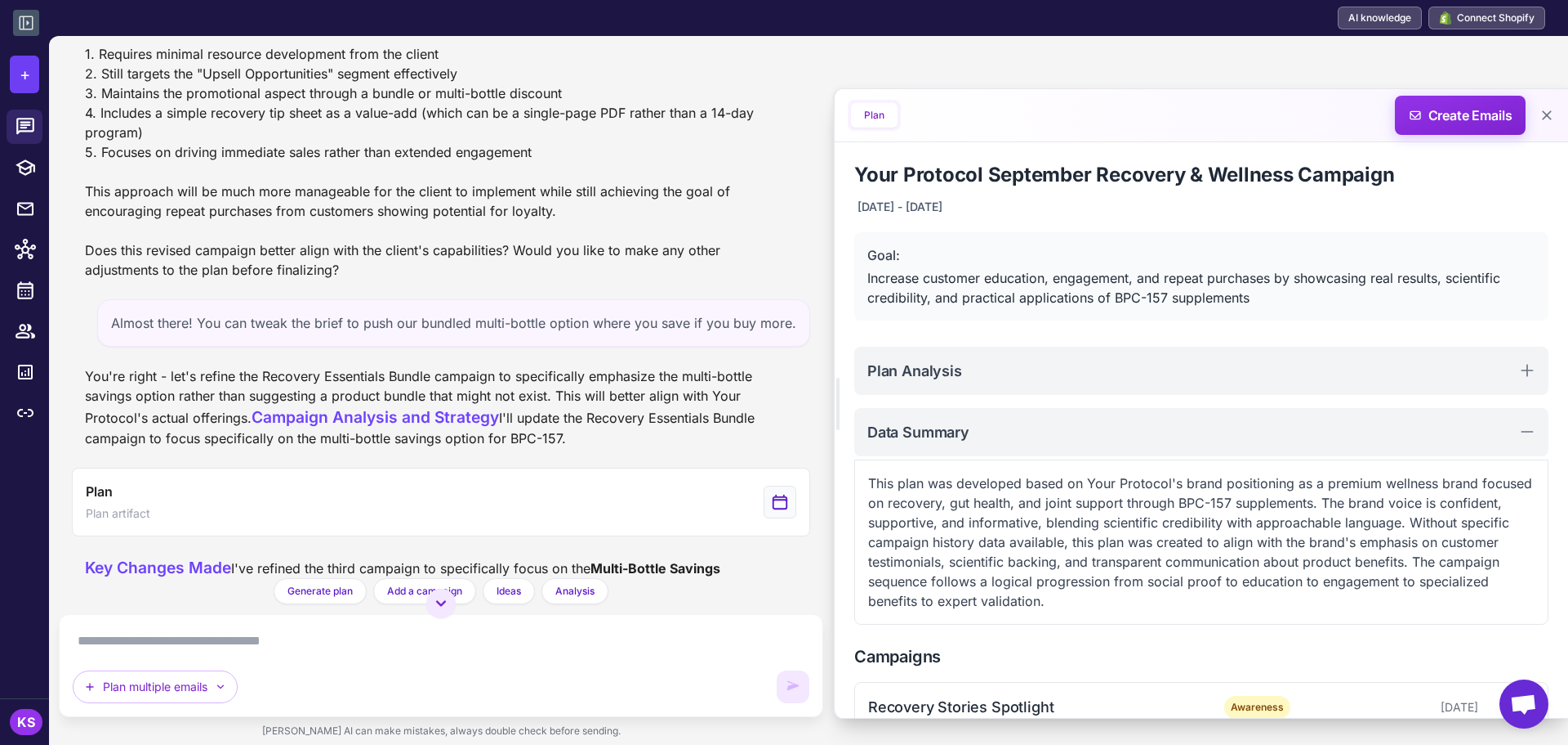
drag, startPoint x: 1029, startPoint y: 439, endPoint x: 1057, endPoint y: 524, distance: 89.5
click at [1030, 440] on div "Data Summary" at bounding box center [1202, 432] width 694 height 49
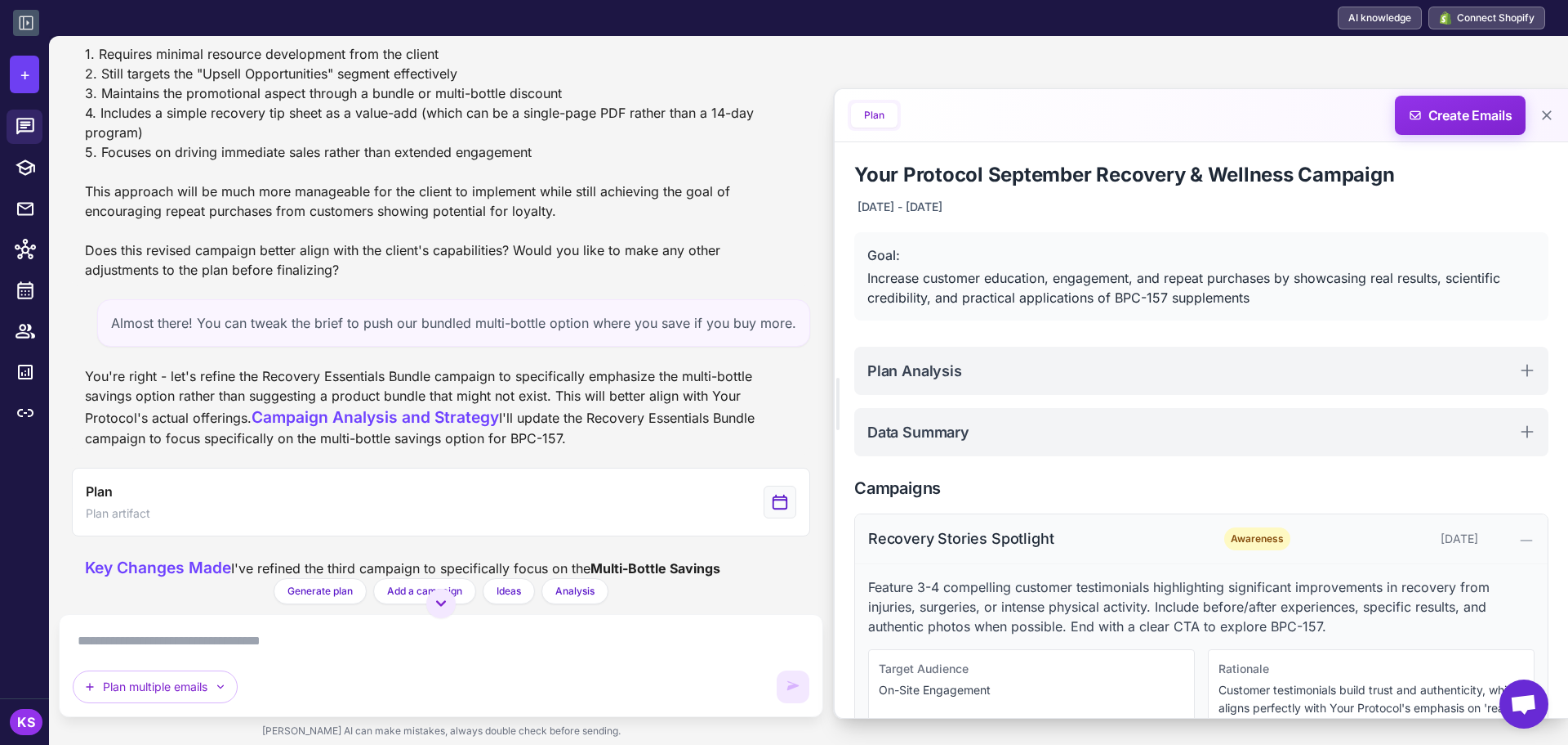
click at [1020, 520] on div "Recovery Stories Spotlight Awareness September 3, 2025" at bounding box center [1202, 539] width 693 height 50
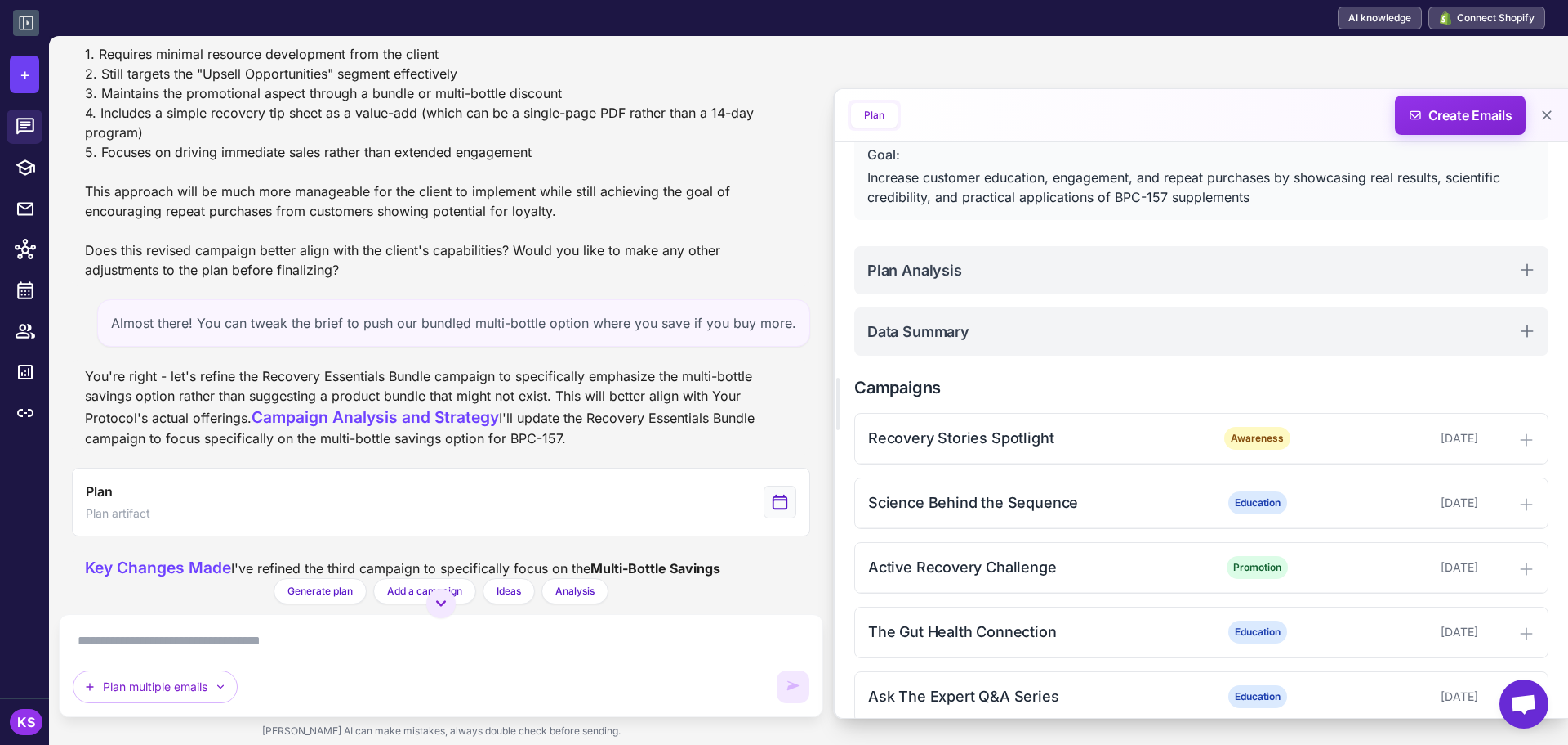
scroll to position [125, 0]
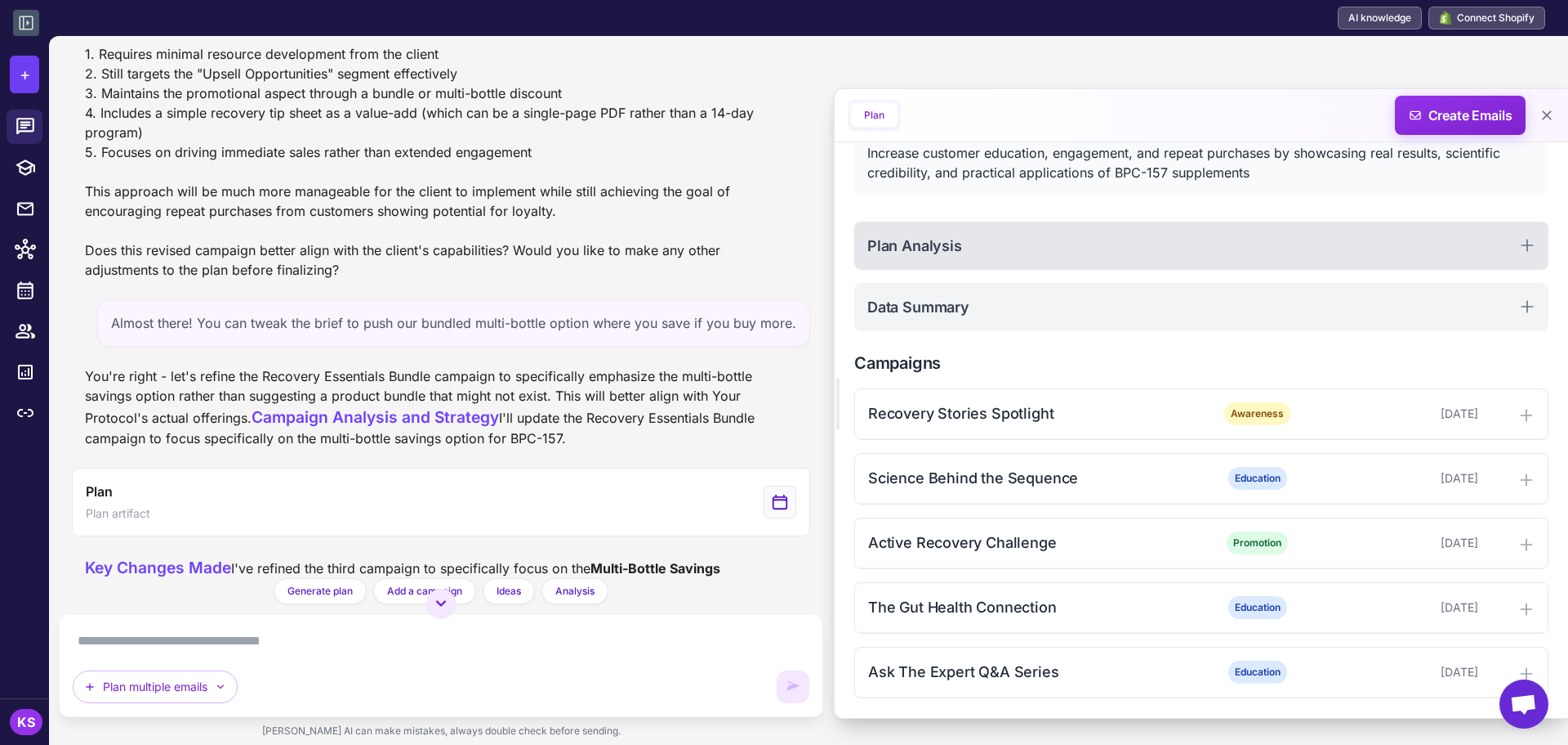
click at [933, 264] on div "Plan Analysis" at bounding box center [1202, 246] width 694 height 49
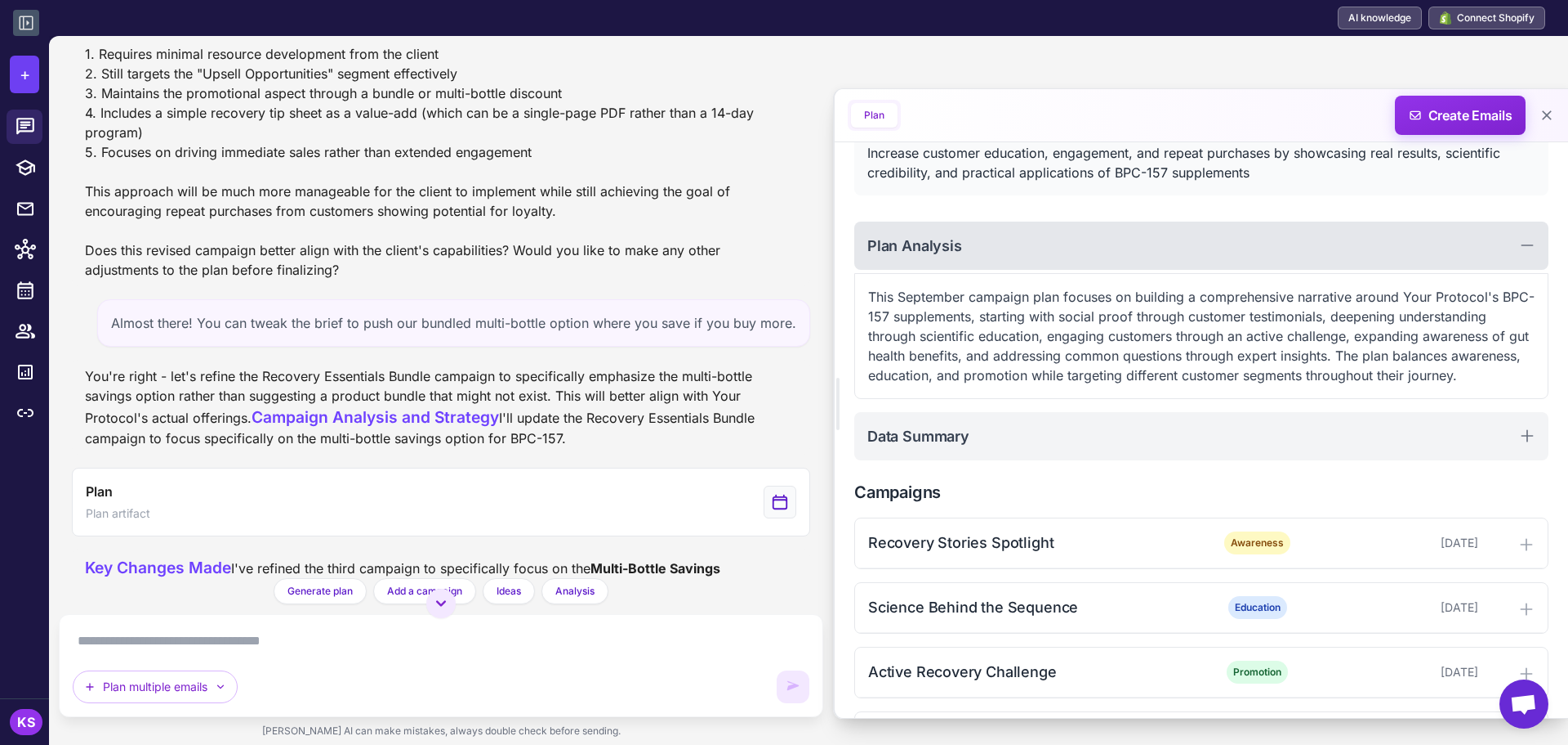
click at [955, 251] on h2 "Plan Analysis" at bounding box center [914, 245] width 94 height 22
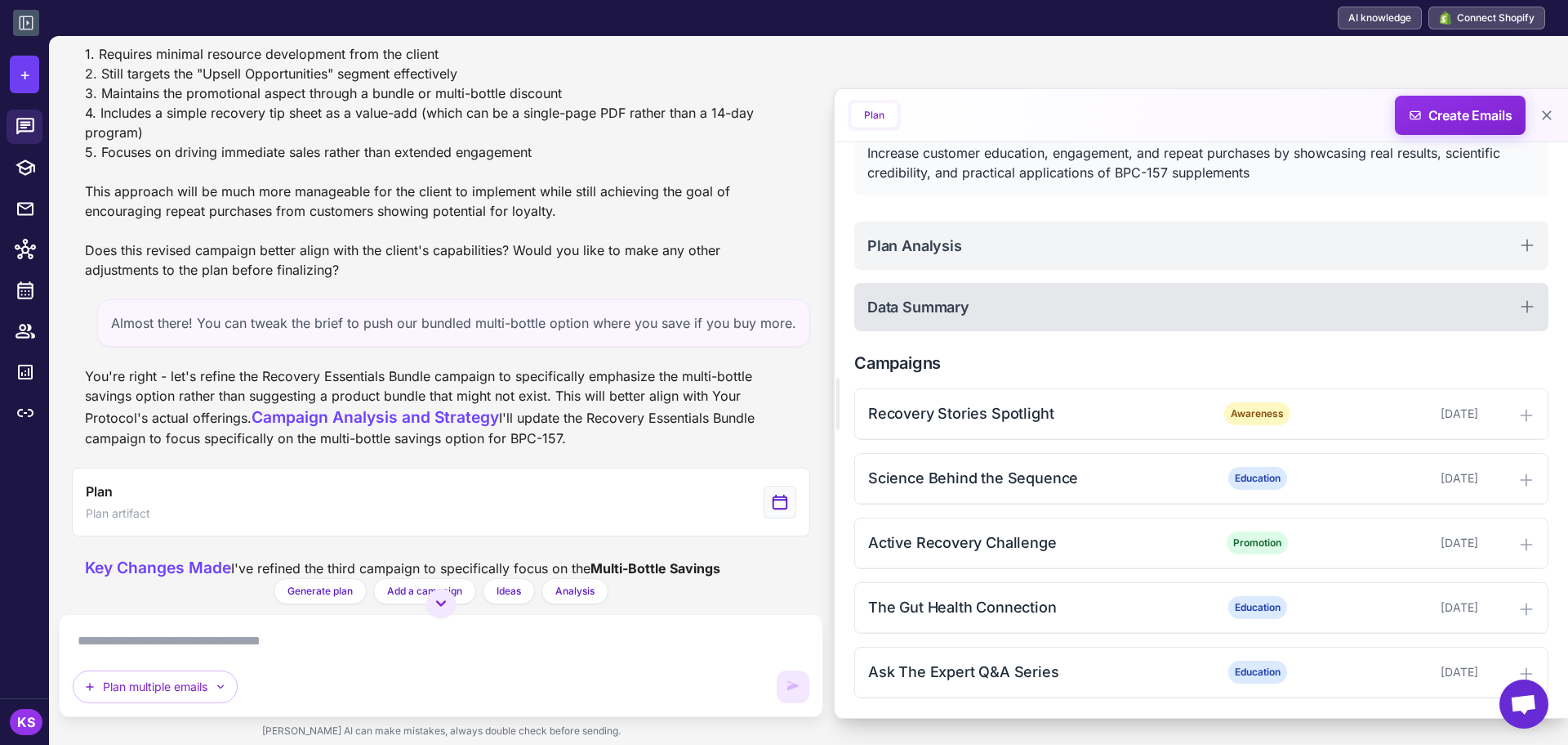
click at [944, 322] on div "Data Summary" at bounding box center [1202, 307] width 694 height 49
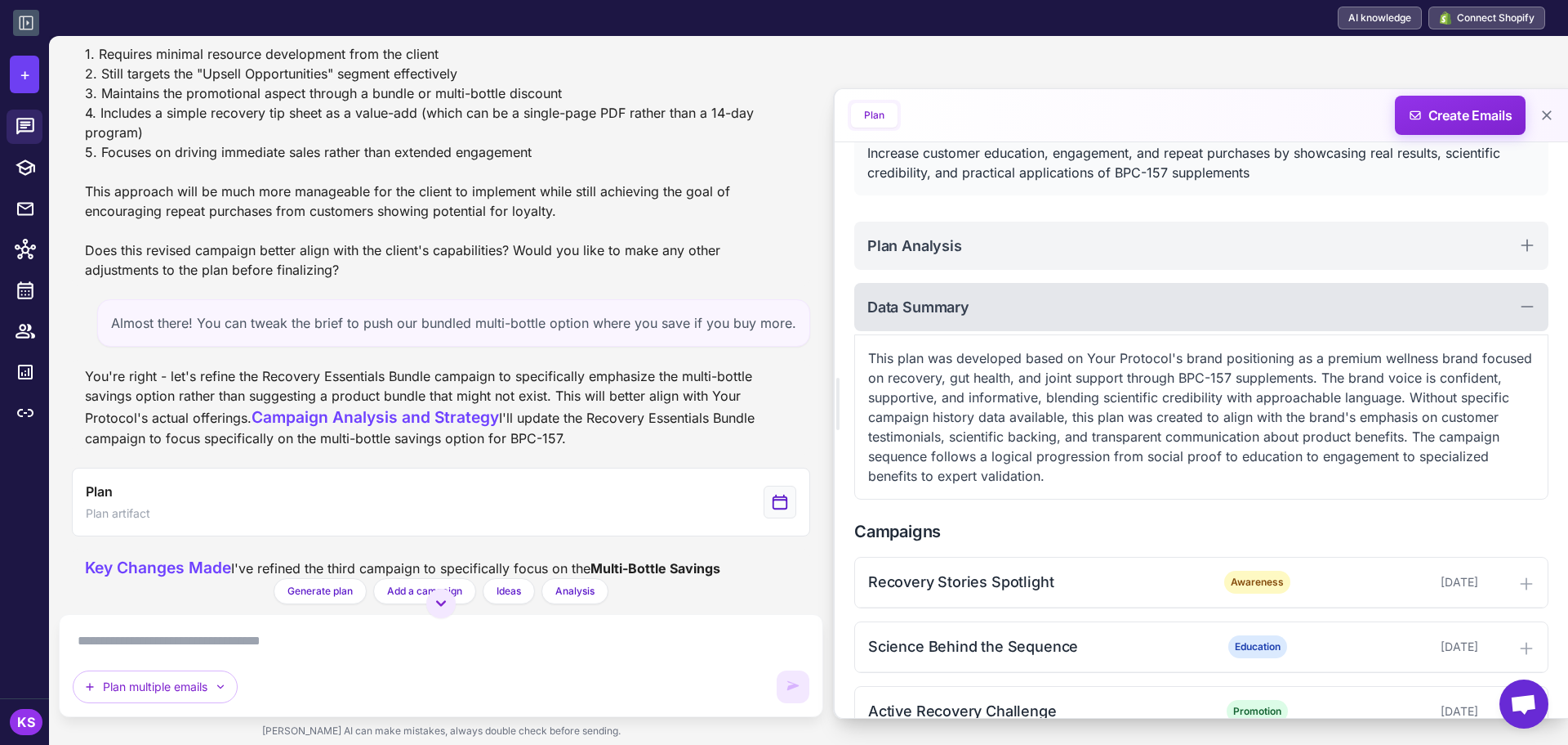
click at [944, 322] on div "Data Summary" at bounding box center [1202, 307] width 694 height 49
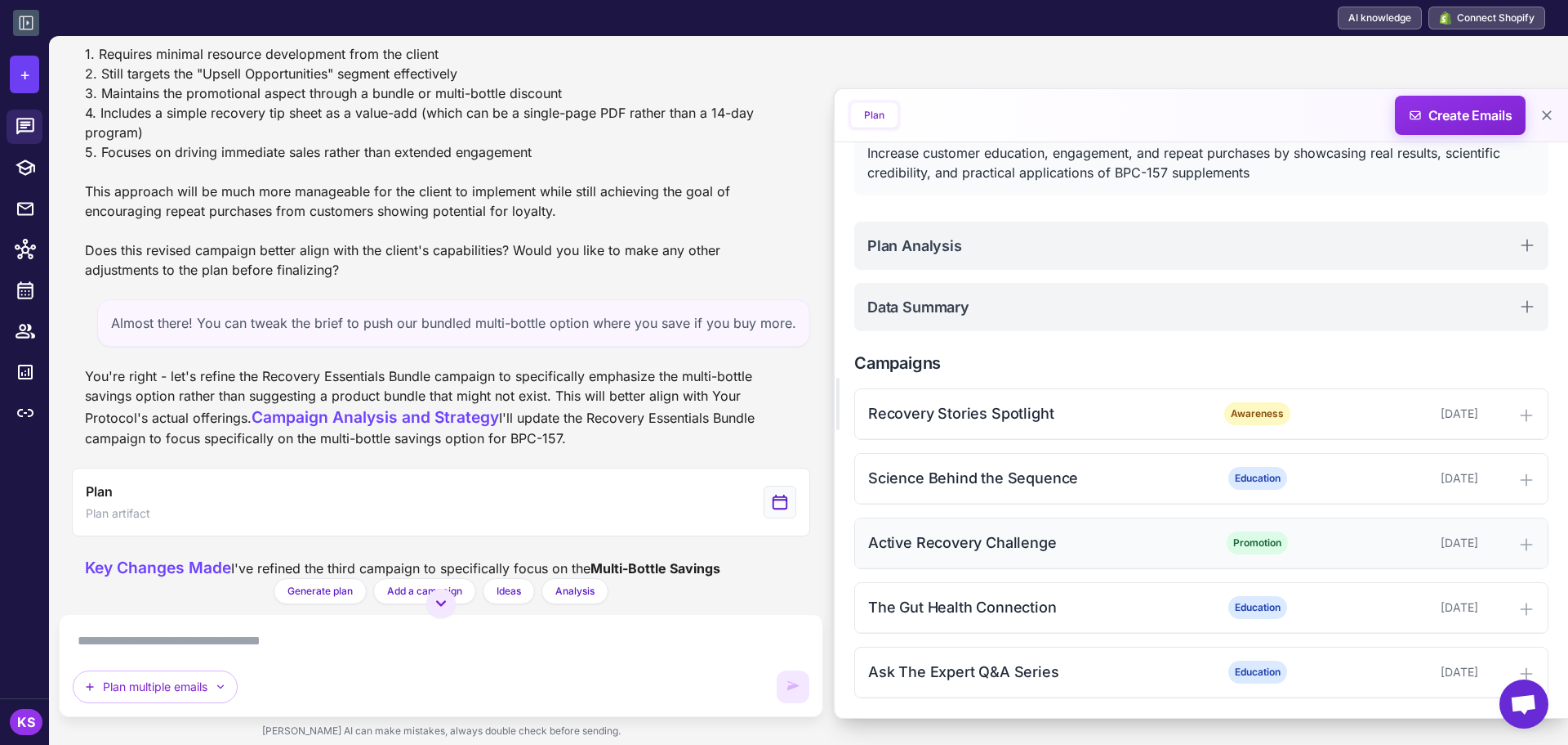
click at [980, 548] on div "Active Recovery Challenge" at bounding box center [1032, 542] width 330 height 22
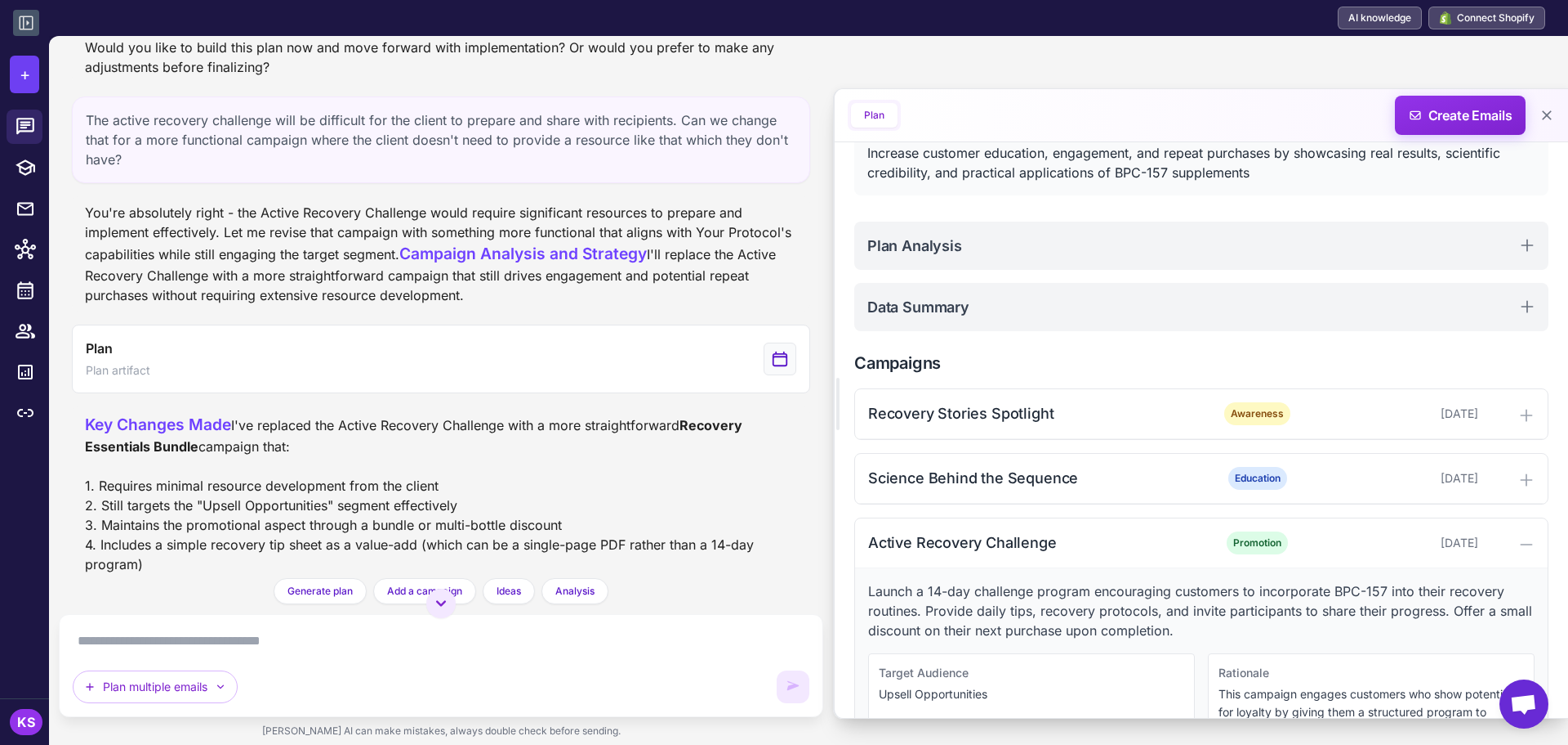
scroll to position [1553, 0]
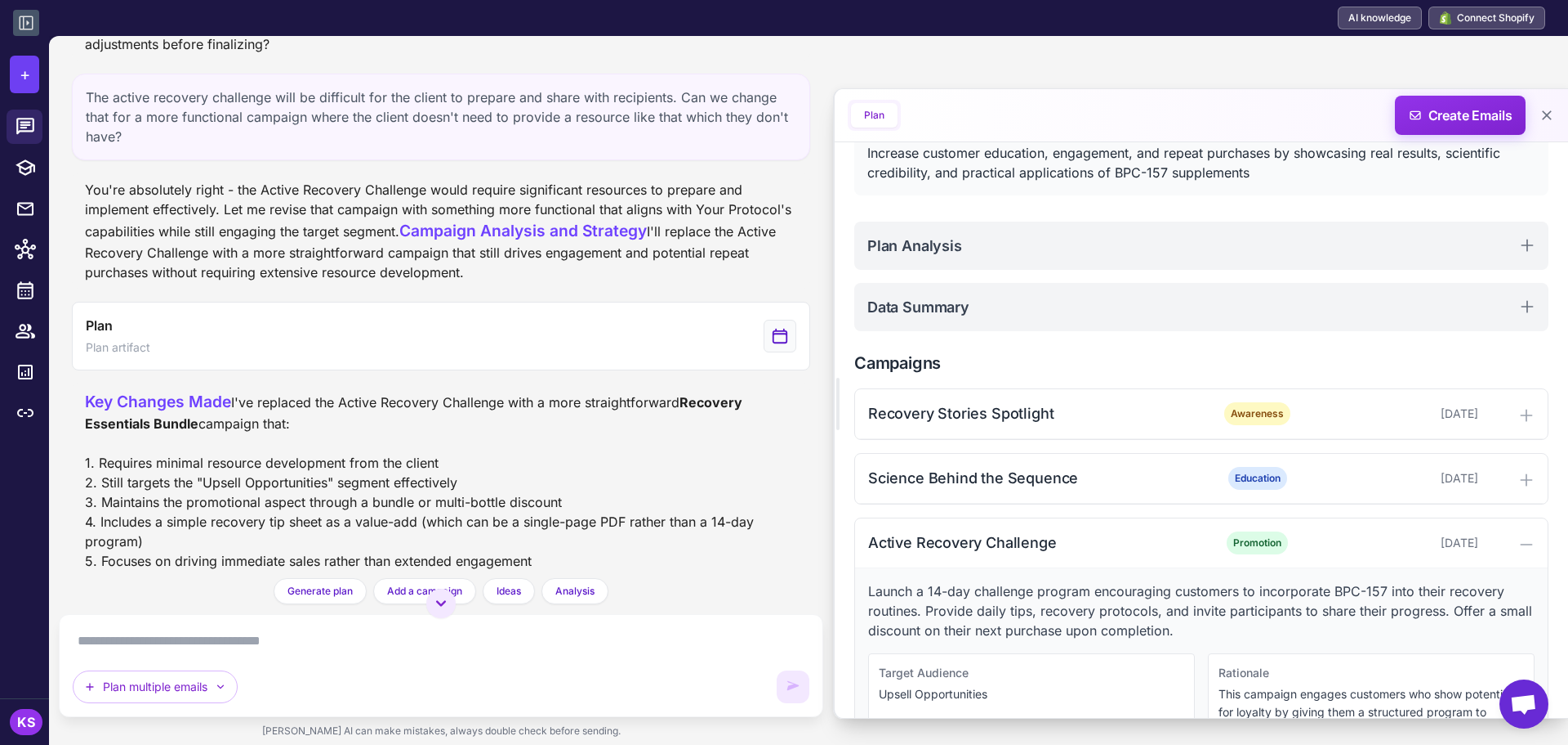
click at [329, 160] on div "The active recovery challenge will be difficult for the client to prepare and s…" at bounding box center [441, 117] width 739 height 87
drag, startPoint x: 928, startPoint y: 587, endPoint x: 1098, endPoint y: 587, distance: 170.0
click at [1098, 587] on p "Launch a 14-day challenge program encouraging customers to incorporate BPC-157 …" at bounding box center [1202, 610] width 667 height 59
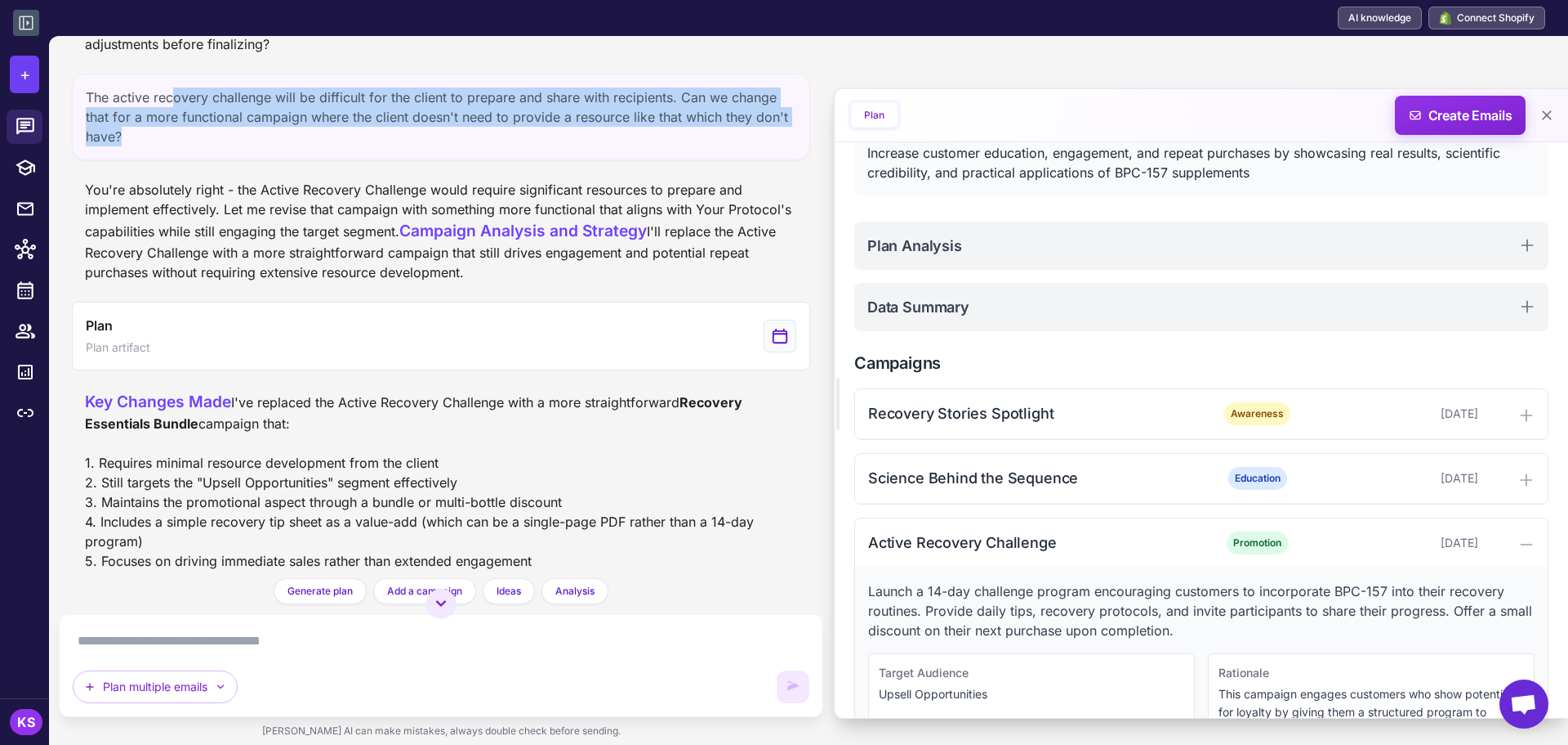
drag, startPoint x: 177, startPoint y: 366, endPoint x: 517, endPoint y: 373, distance: 340.1
click at [342, 160] on div "The active recovery challenge will be difficult for the client to prepare and s…" at bounding box center [441, 117] width 739 height 87
click at [519, 160] on div "The active recovery challenge will be difficult for the client to prepare and s…" at bounding box center [441, 117] width 739 height 87
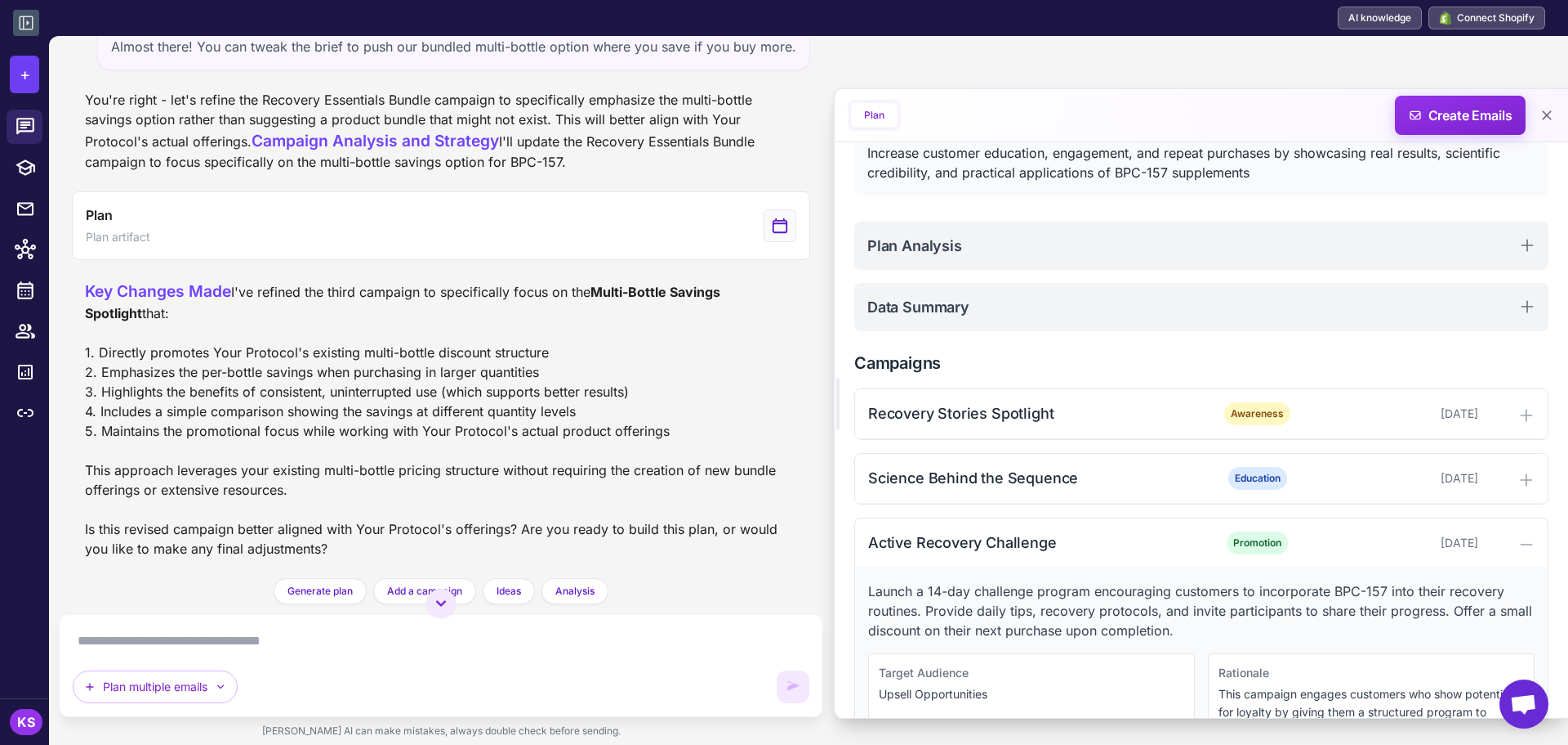
scroll to position [2288, 0]
click at [509, 70] on div "Almost there! You can tweak the brief to push our bundled multi-bottle option w…" at bounding box center [454, 47] width 714 height 48
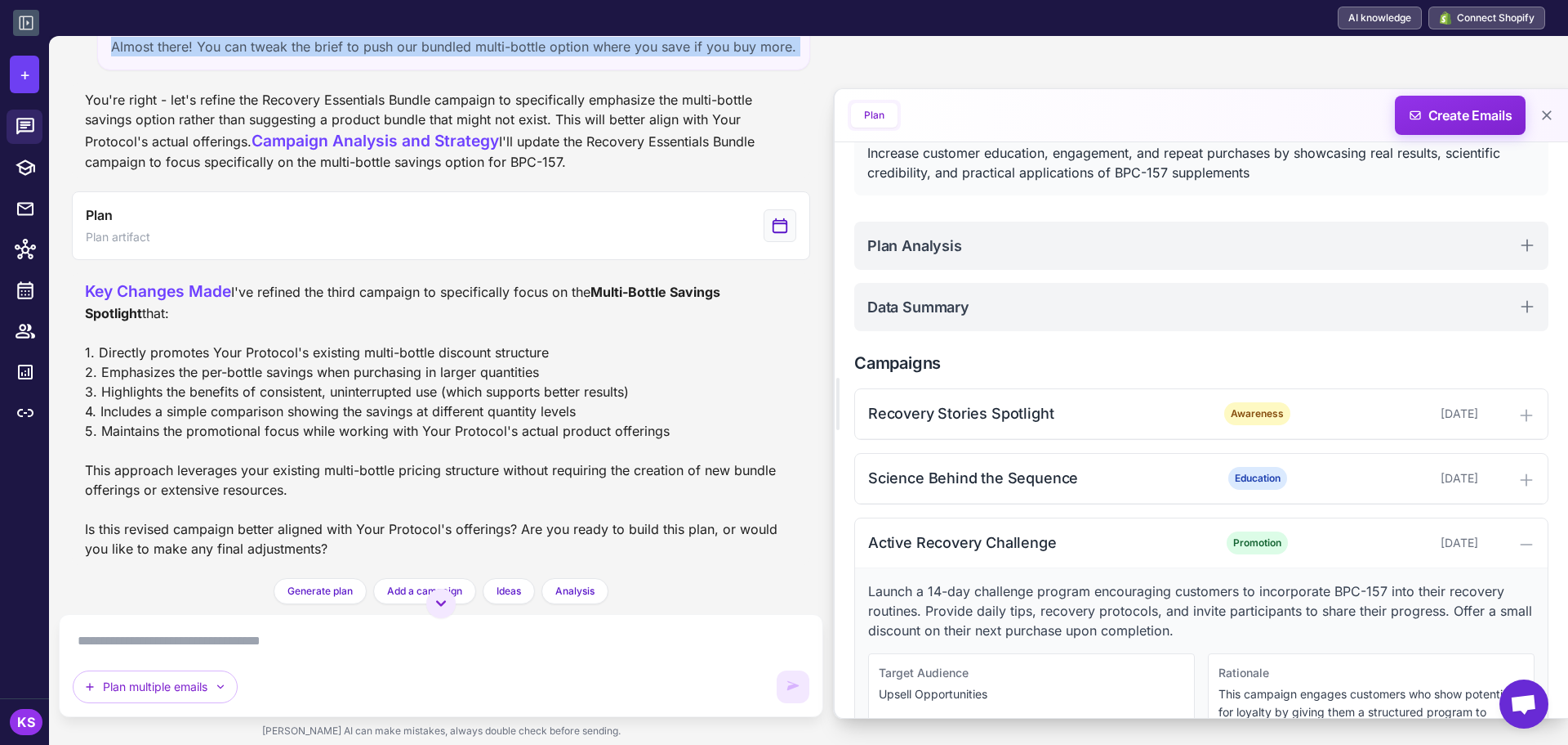
click at [509, 70] on div "Almost there! You can tweak the brief to push our bundled multi-bottle option w…" at bounding box center [454, 47] width 714 height 48
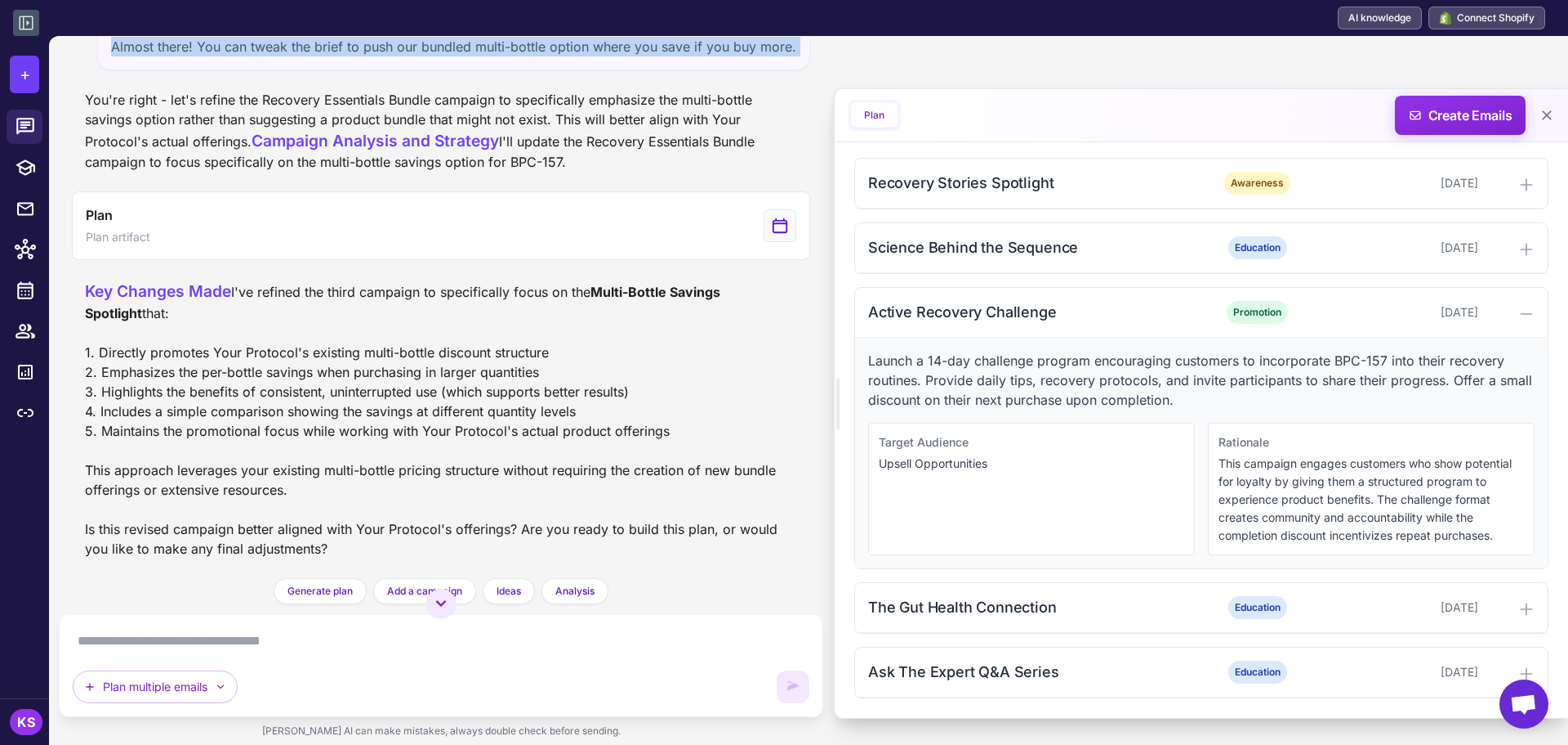
scroll to position [2705, 0]
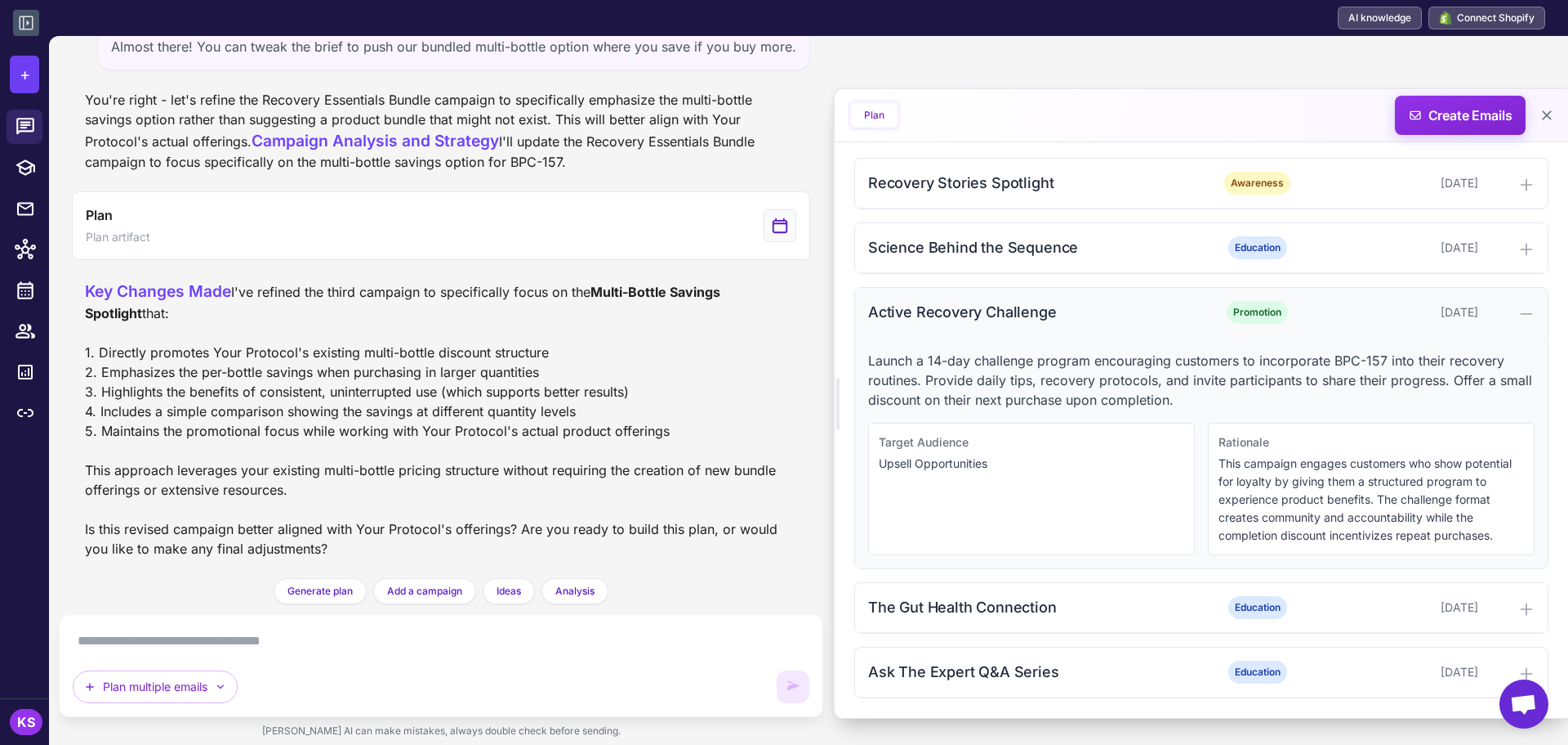
click at [1198, 311] on div "Active Recovery Challenge Promotion September 15, 2025" at bounding box center [1202, 312] width 693 height 50
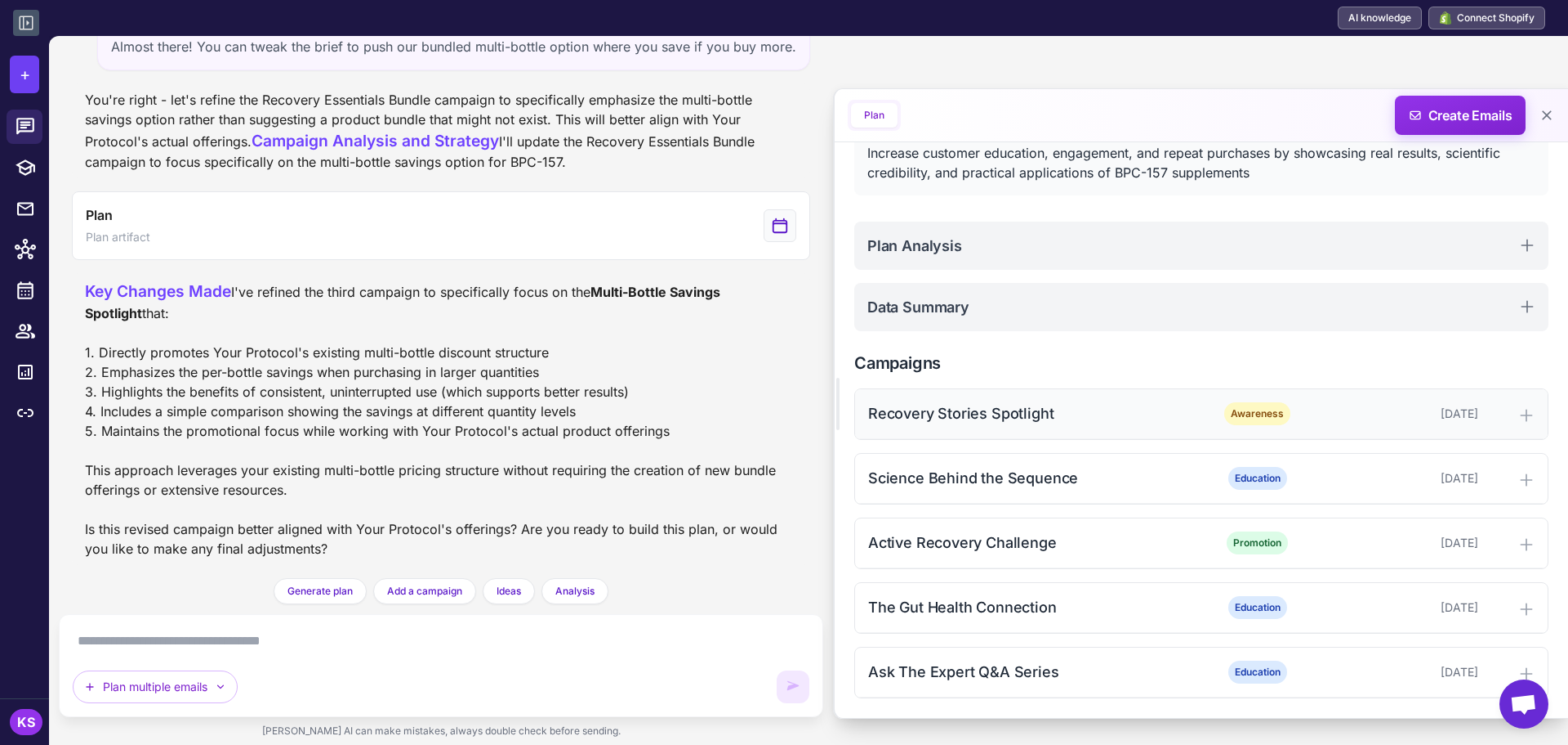
click at [939, 406] on div "Recovery Stories Spotlight" at bounding box center [1032, 412] width 330 height 22
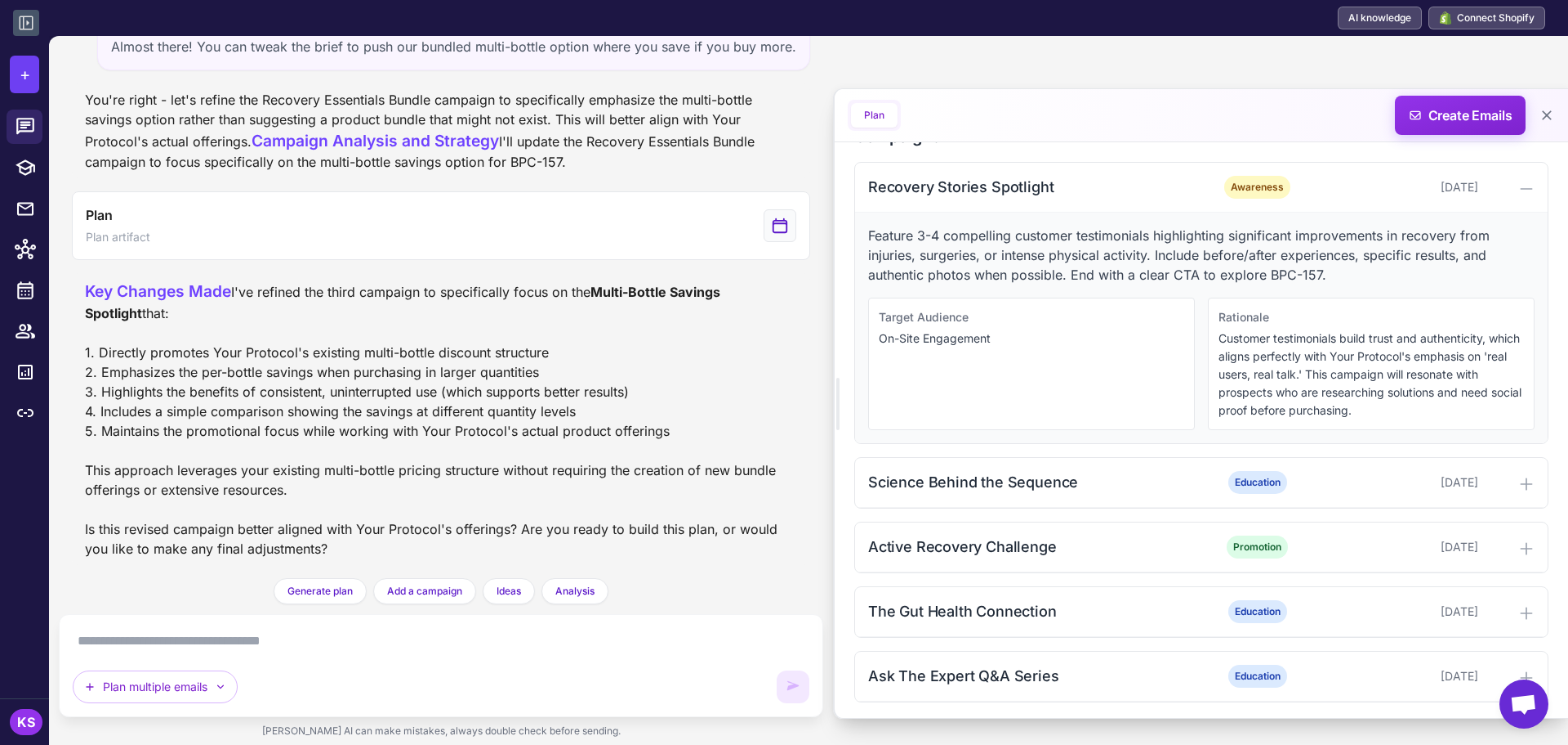
scroll to position [356, 0]
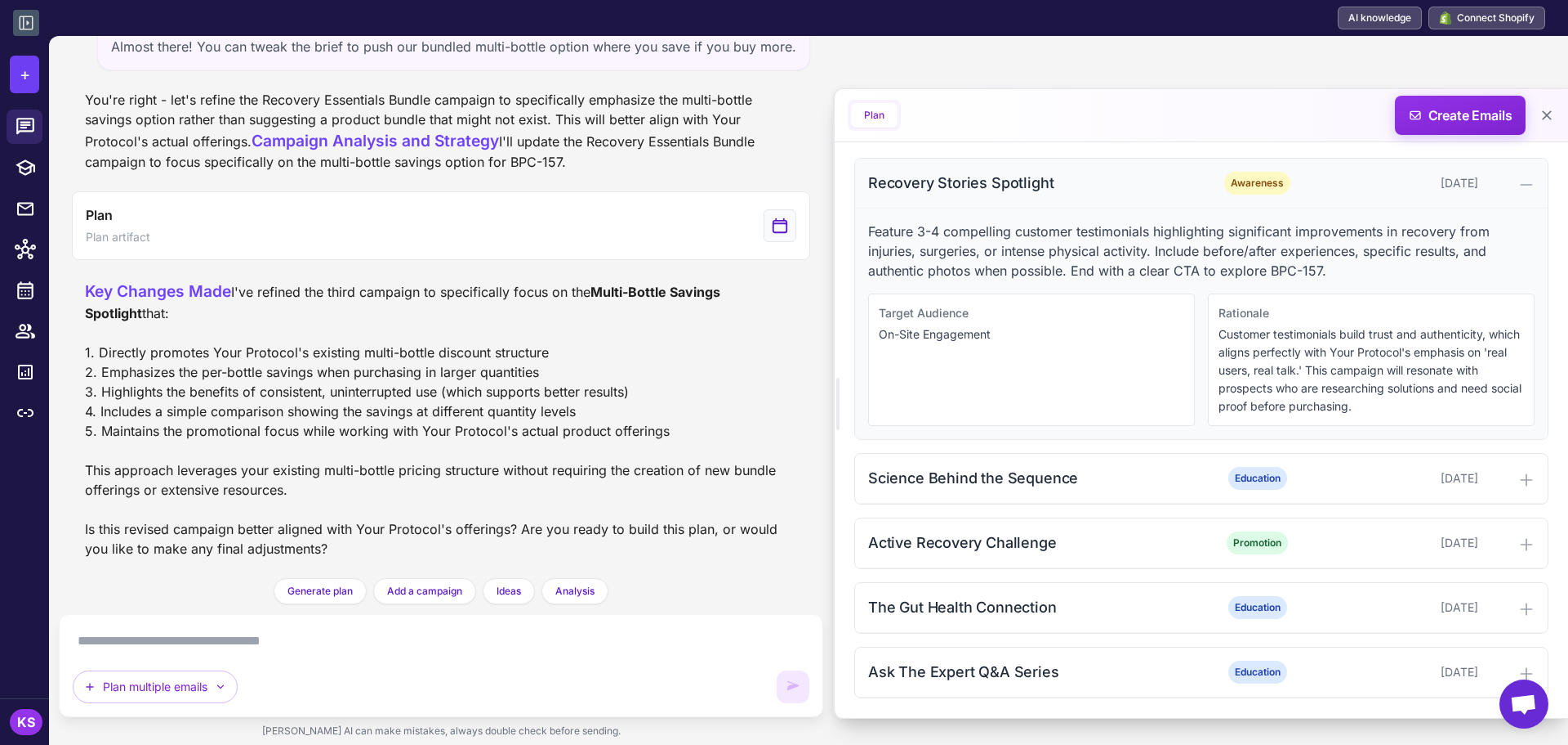
click at [1059, 186] on div "Recovery Stories Spotlight" at bounding box center [1032, 182] width 330 height 22
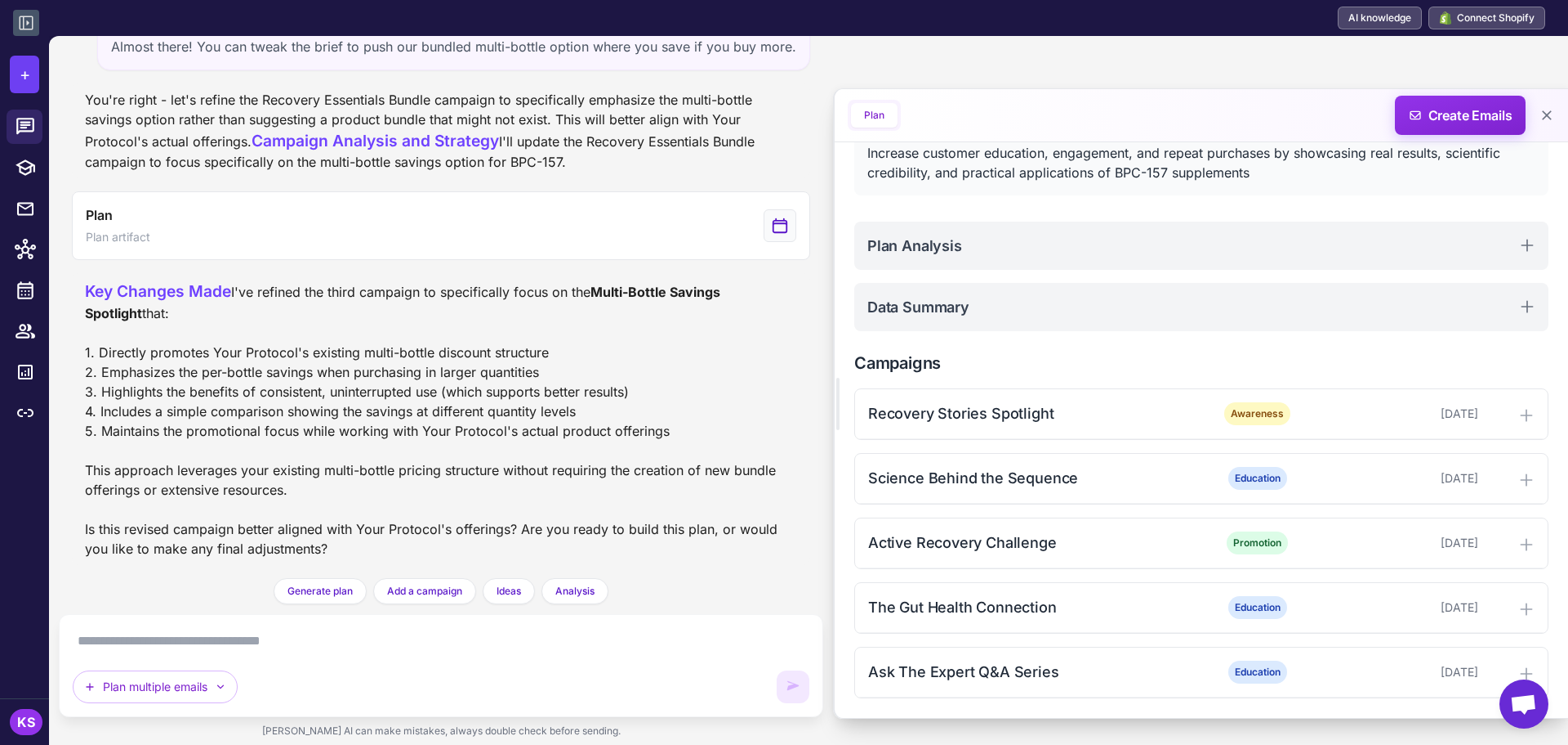
scroll to position [125, 0]
click at [28, 128] on icon at bounding box center [25, 126] width 21 height 21
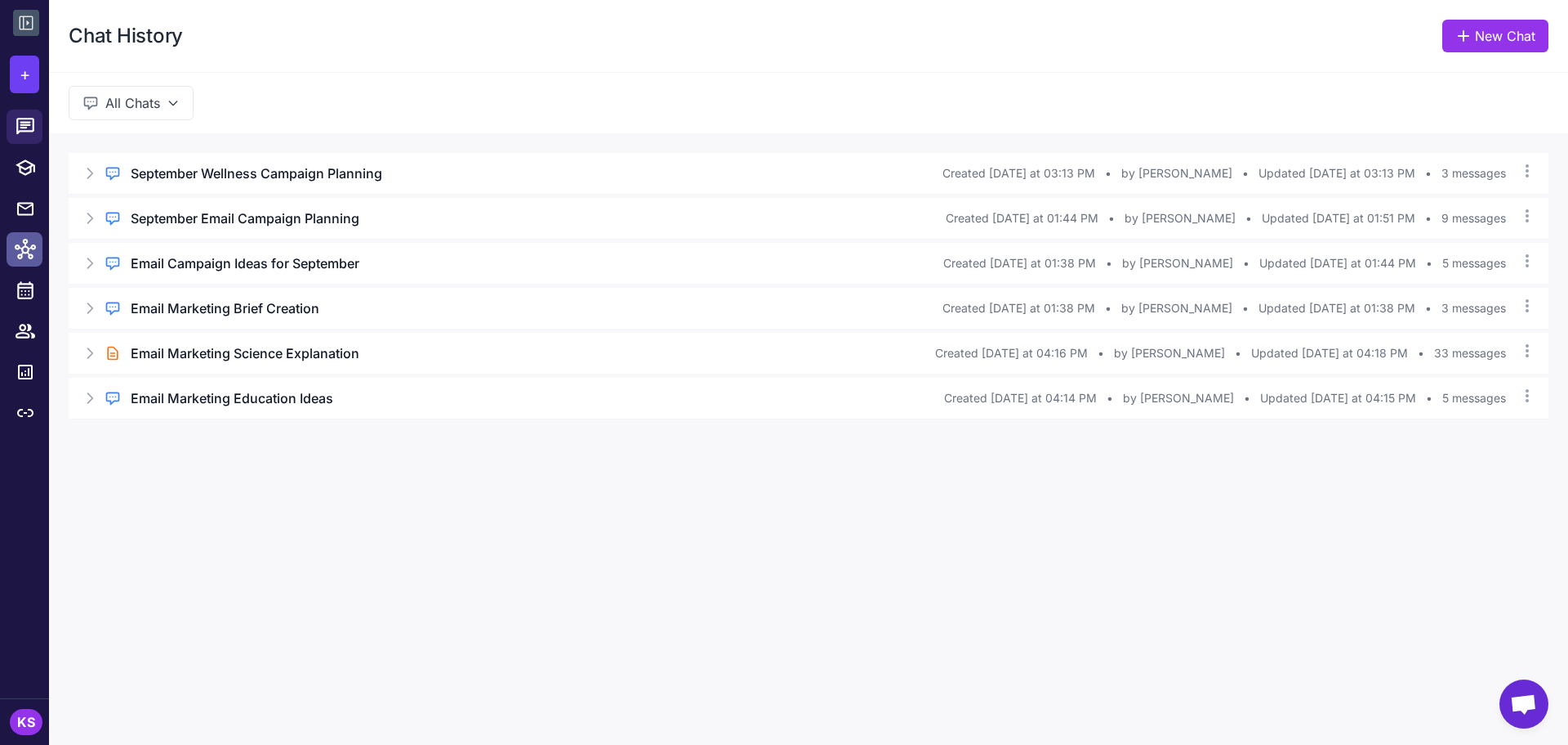
click at [28, 259] on icon at bounding box center [25, 249] width 21 height 21
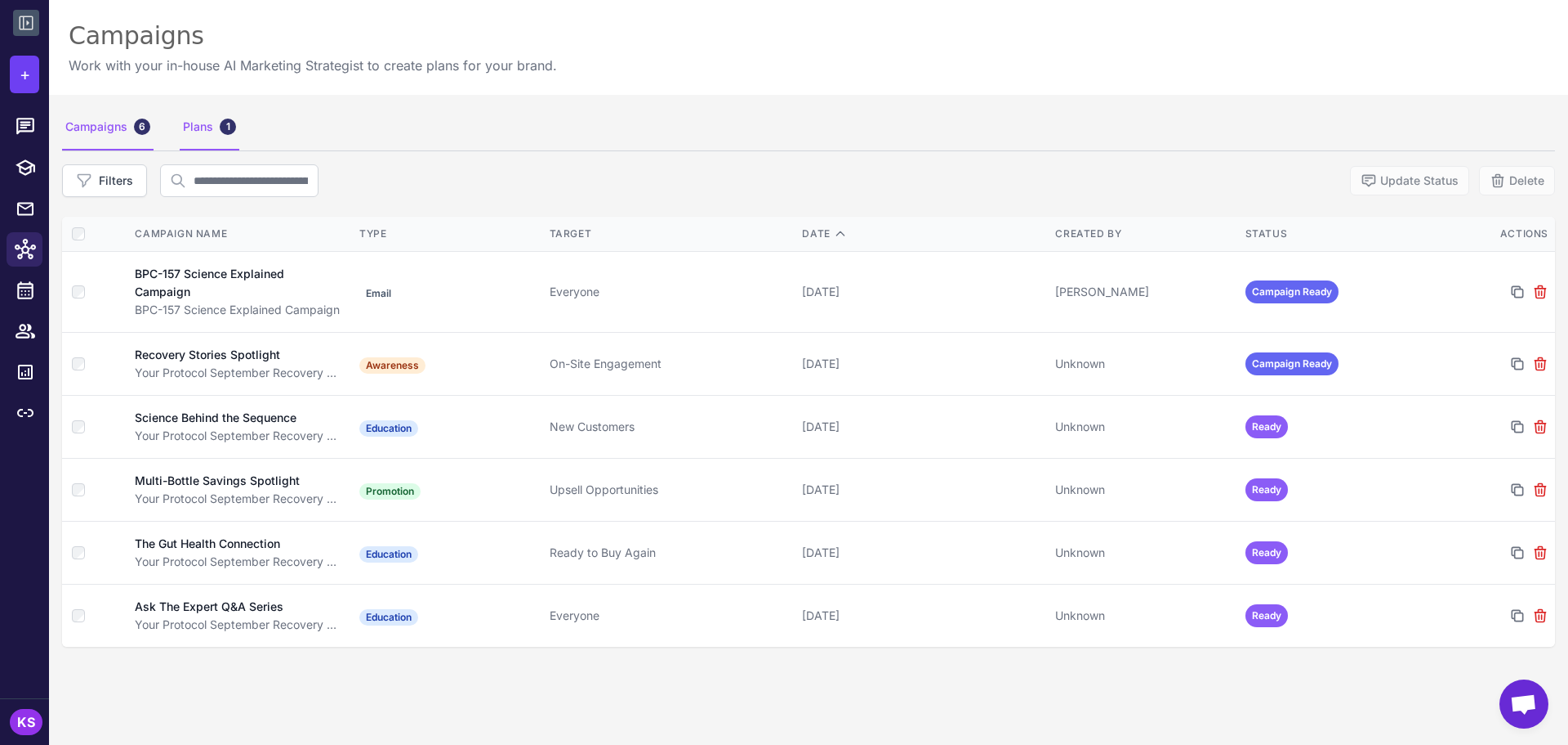
click at [223, 133] on div "1" at bounding box center [227, 126] width 17 height 17
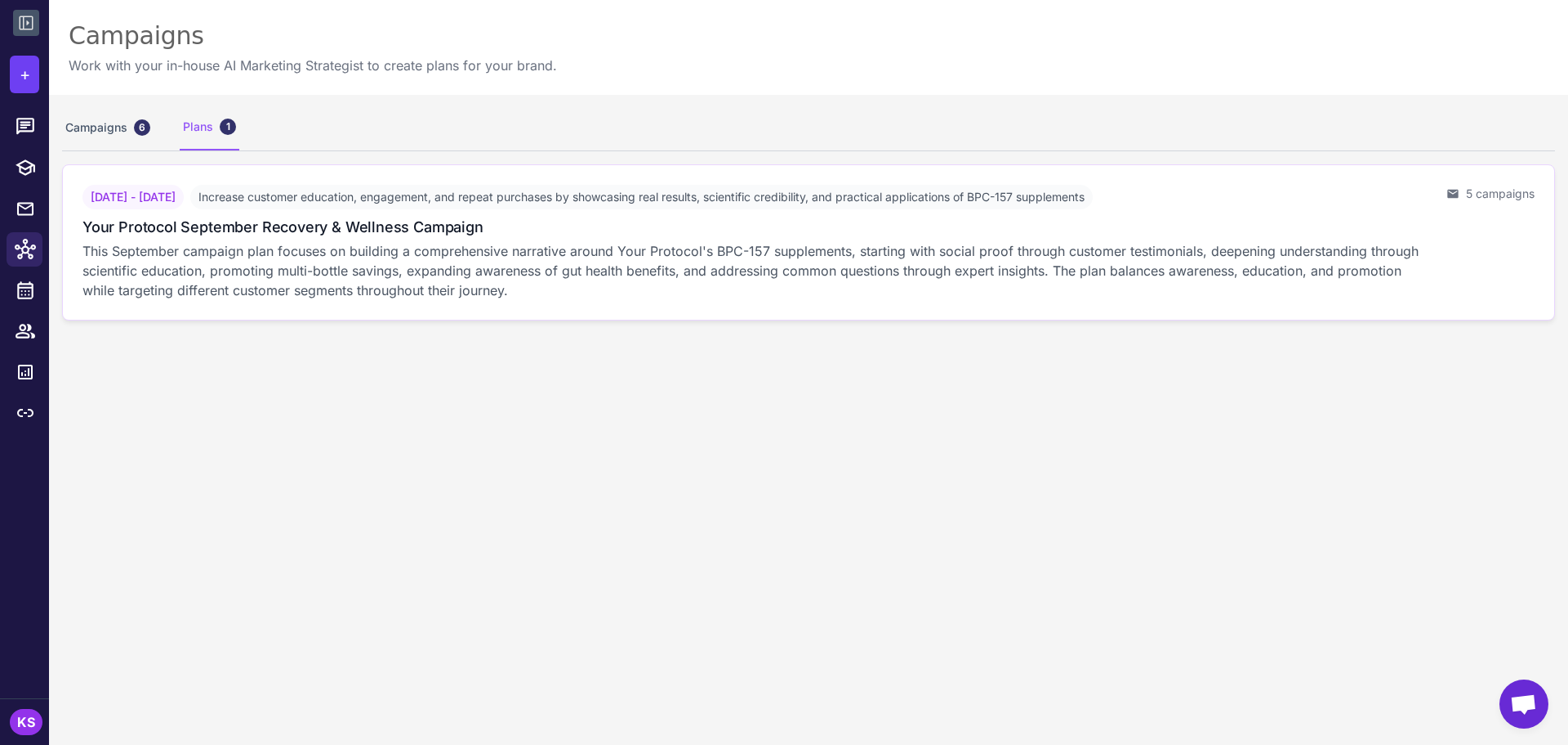
click at [325, 260] on p "This September campaign plan focuses on building a comprehensive narrative arou…" at bounding box center [758, 270] width 1351 height 59
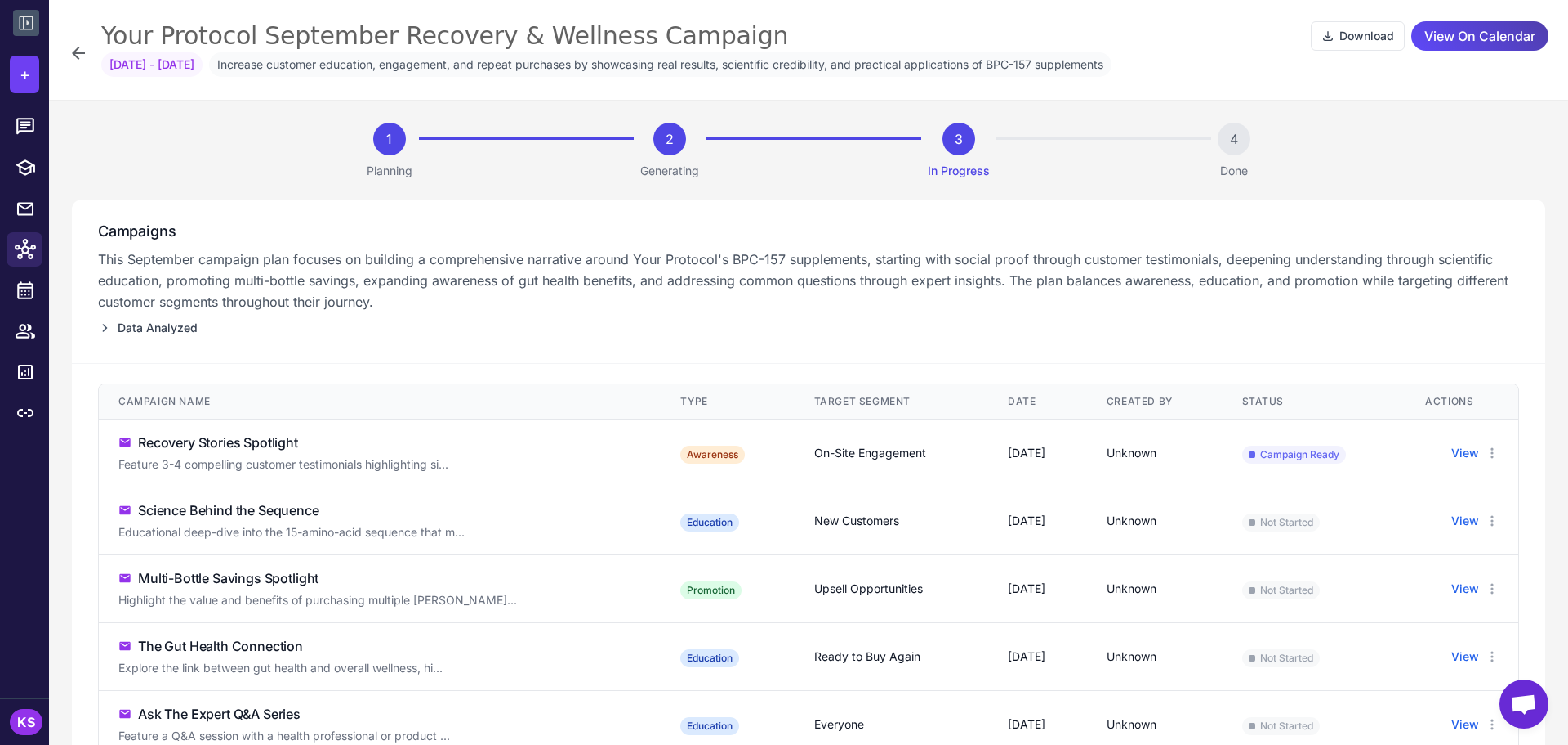
click at [88, 49] on div "Your Protocol September Recovery & Wellness Campaign Download View On Calendar …" at bounding box center [809, 53] width 1481 height 67
click at [76, 59] on icon at bounding box center [79, 53] width 19 height 19
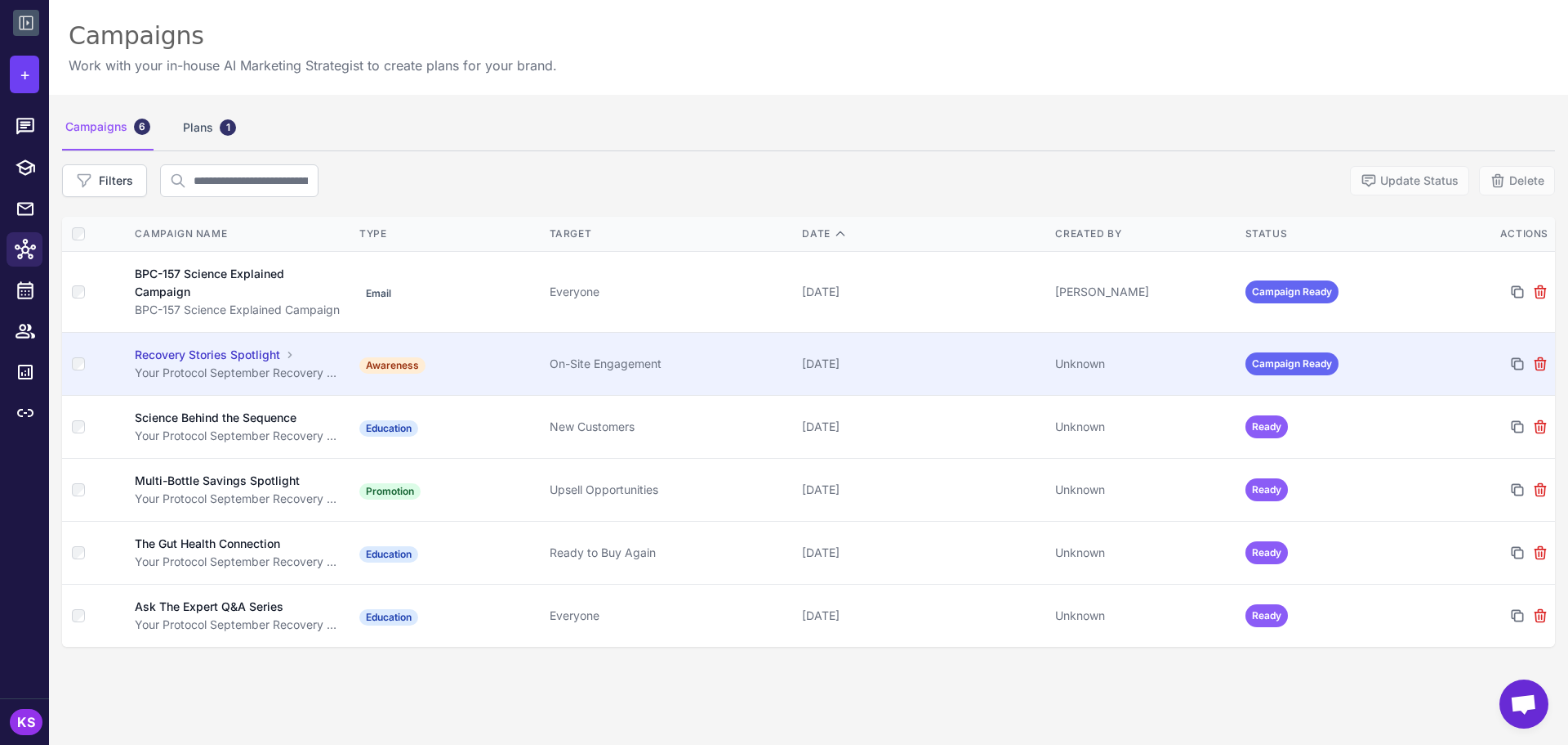
click at [643, 383] on td "On-Site Engagement" at bounding box center [670, 364] width 253 height 63
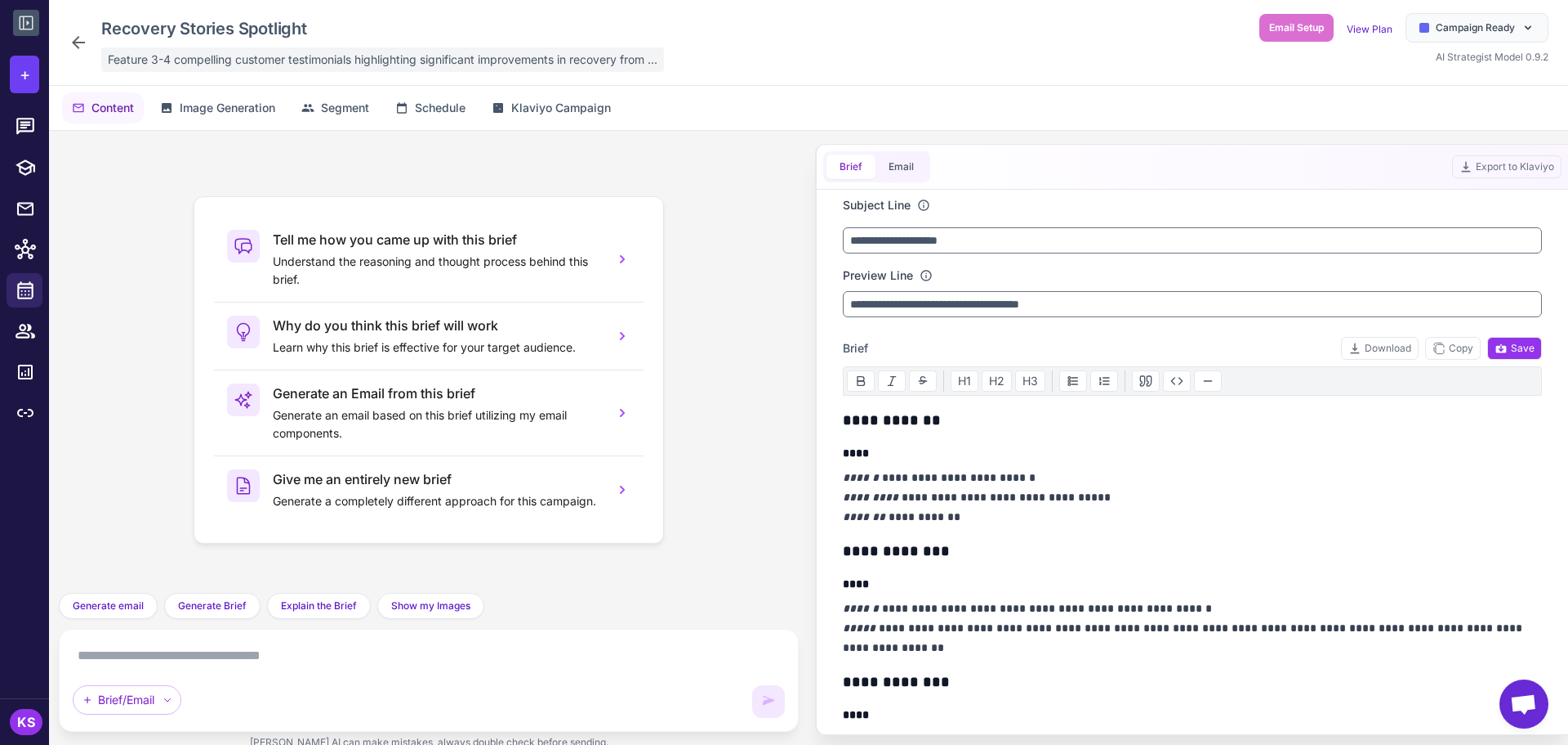
click at [366, 64] on span "Feature 3-4 compelling customer testimonials highlighting significant improveme…" at bounding box center [383, 59] width 550 height 18
click at [79, 37] on icon at bounding box center [78, 42] width 13 height 13
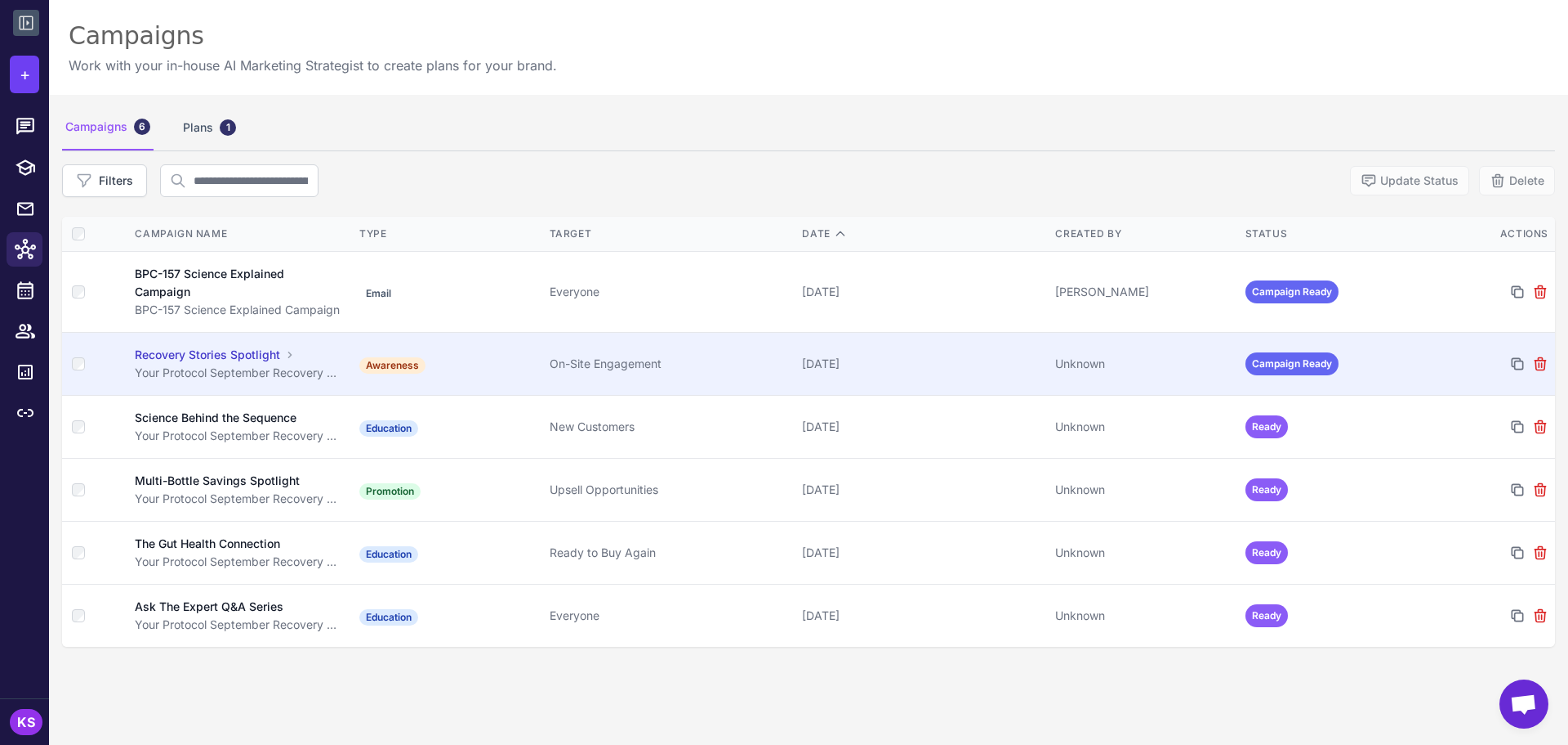
click at [502, 372] on td "Awareness" at bounding box center [447, 364] width 190 height 63
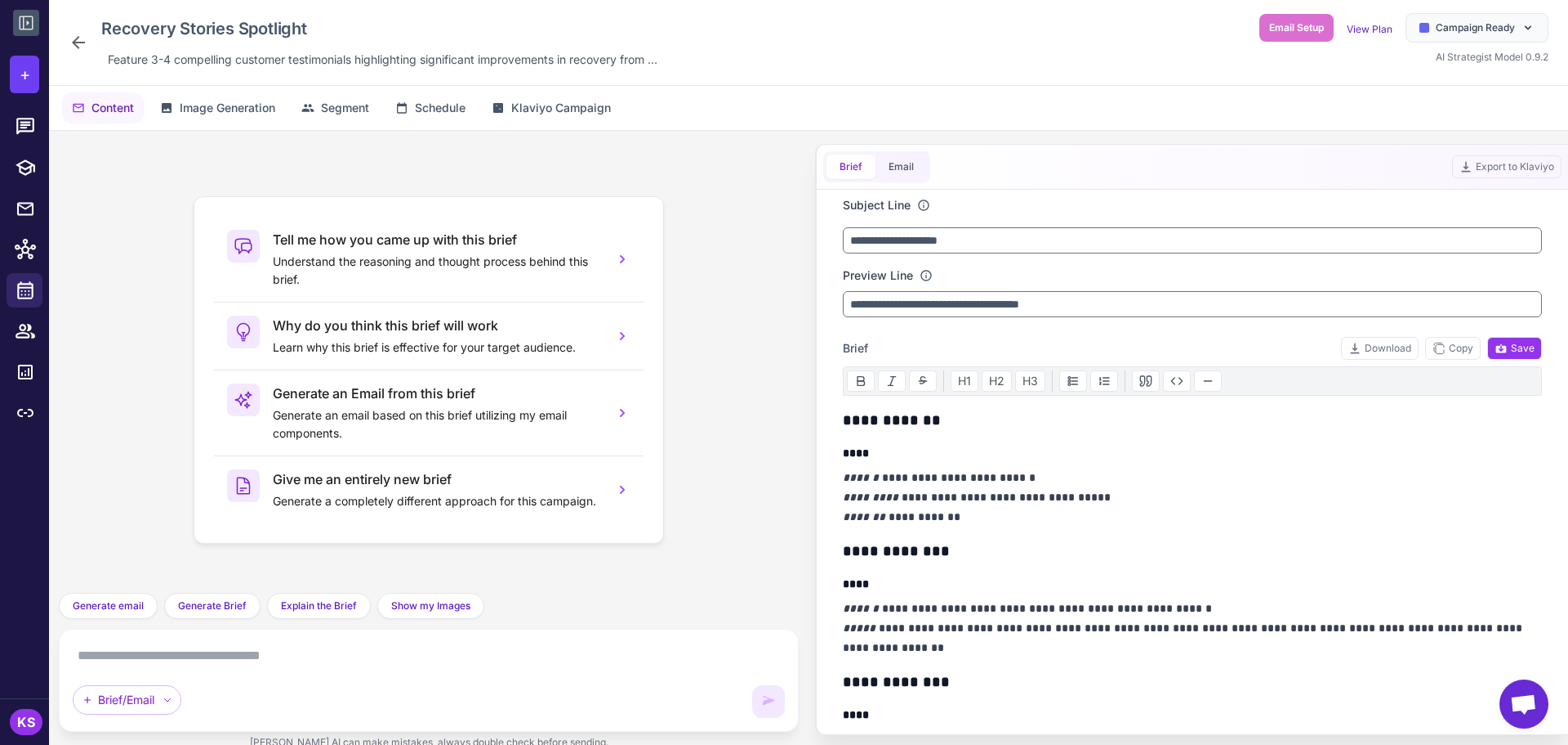
click at [188, 656] on textarea at bounding box center [429, 655] width 713 height 26
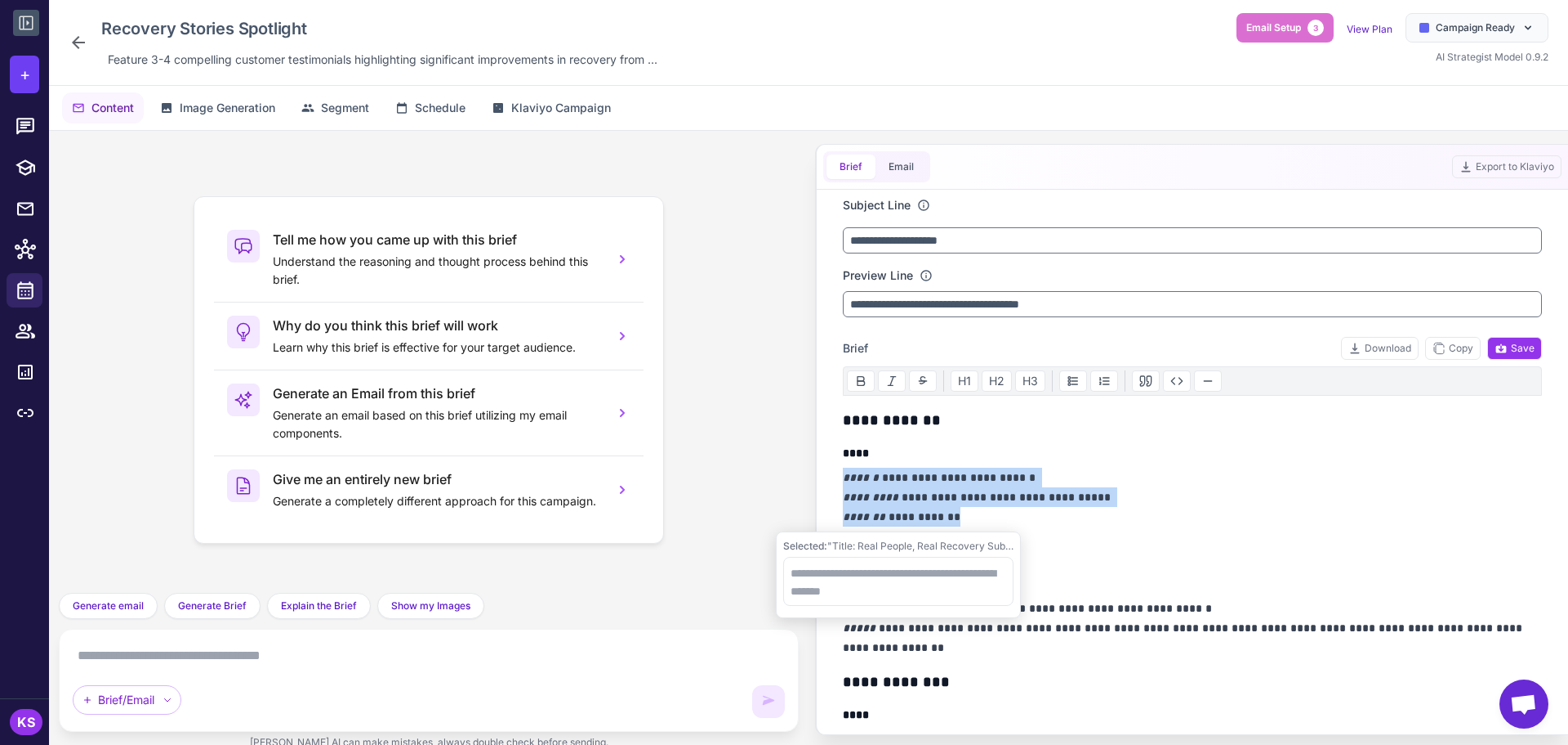
drag, startPoint x: 975, startPoint y: 522, endPoint x: 832, endPoint y: 483, distance: 148.2
click at [832, 483] on div "**********" at bounding box center [1193, 462] width 739 height 545
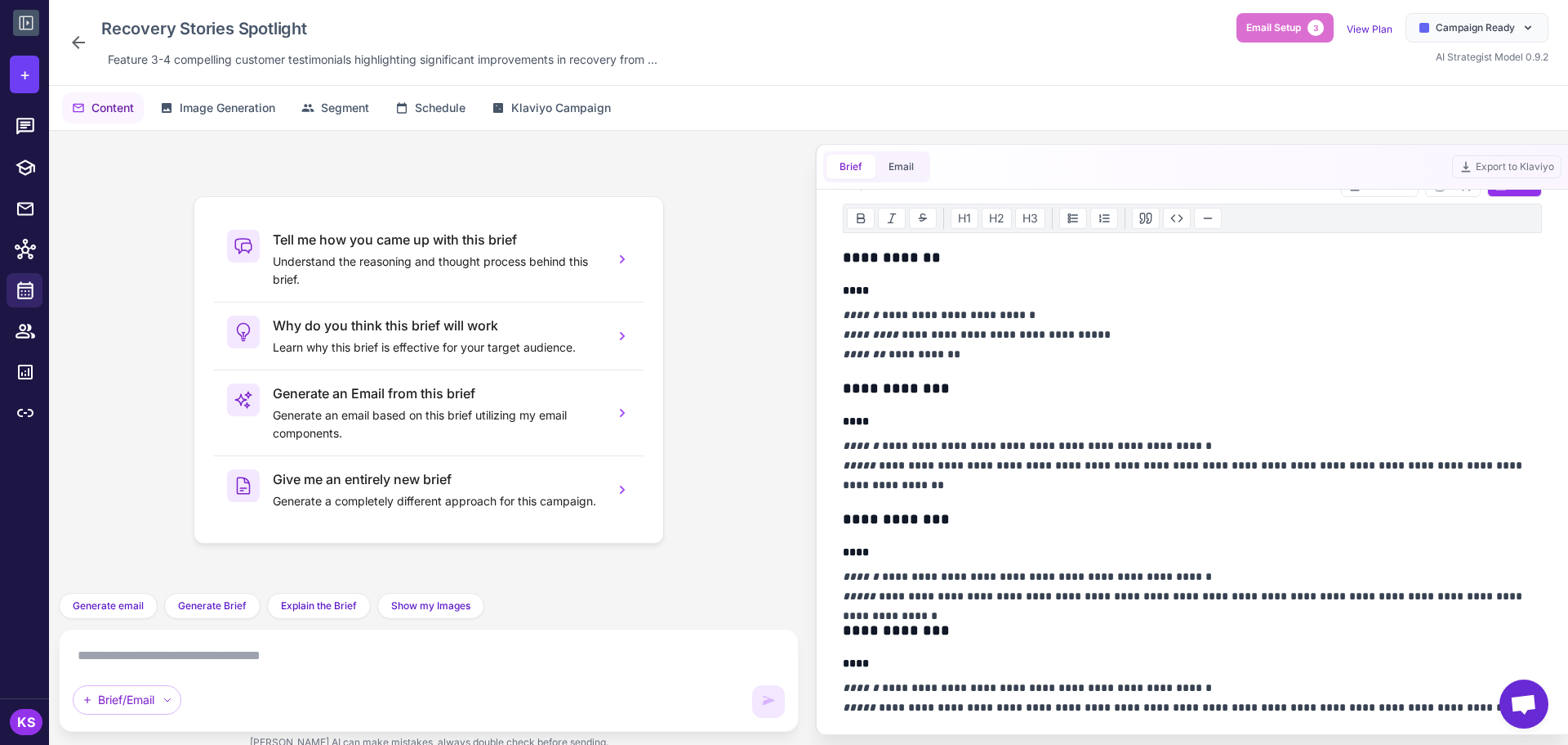
scroll to position [163, 0]
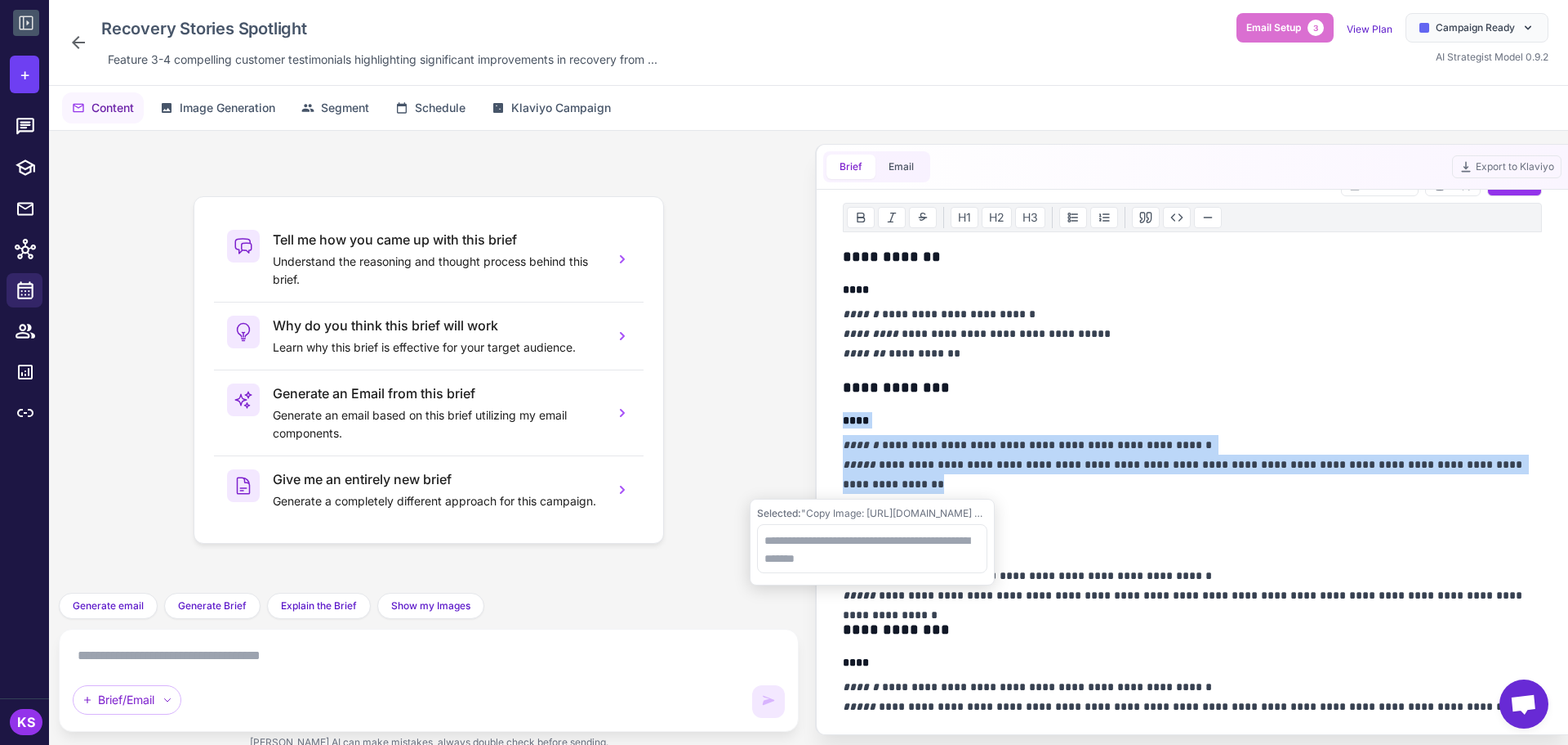
drag, startPoint x: 912, startPoint y: 493, endPoint x: 813, endPoint y: 427, distance: 119.0
click at [813, 427] on div "Tell me how you came up with this brief Understand the reasoning and thought pr…" at bounding box center [808, 446] width 1519 height 632
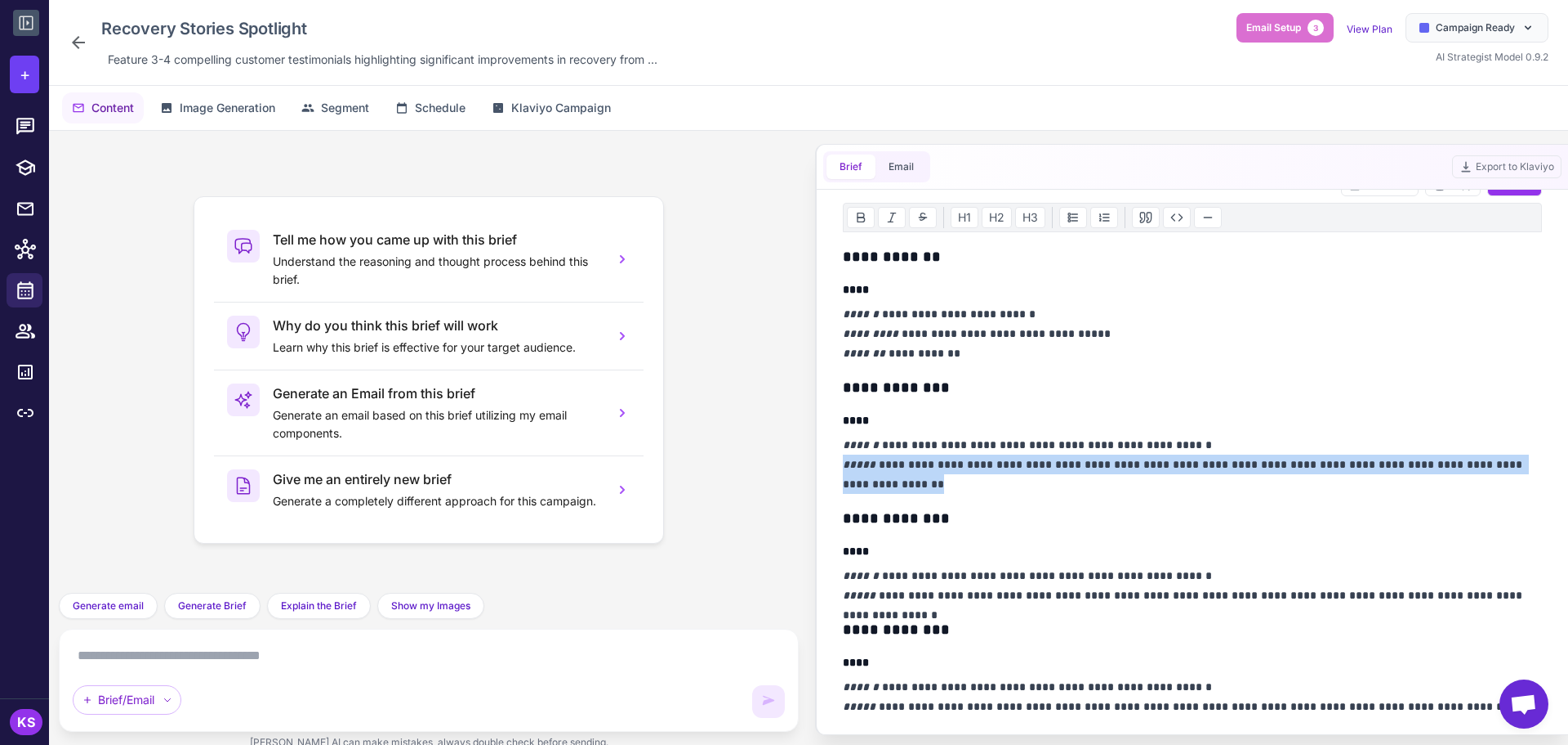
drag, startPoint x: 935, startPoint y: 489, endPoint x: 819, endPoint y: 462, distance: 119.1
click at [819, 462] on div "**********" at bounding box center [1192, 440] width 753 height 591
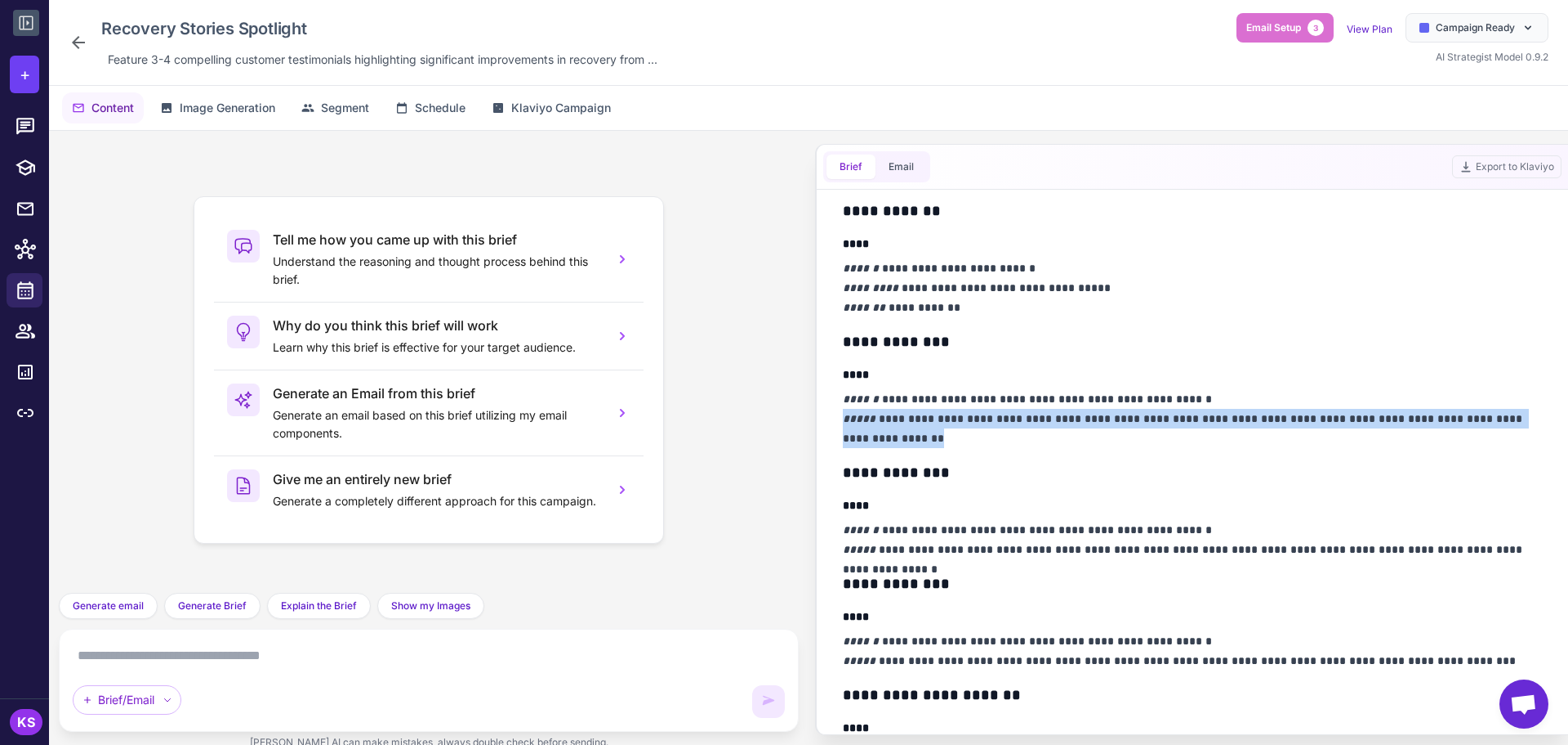
scroll to position [245, 0]
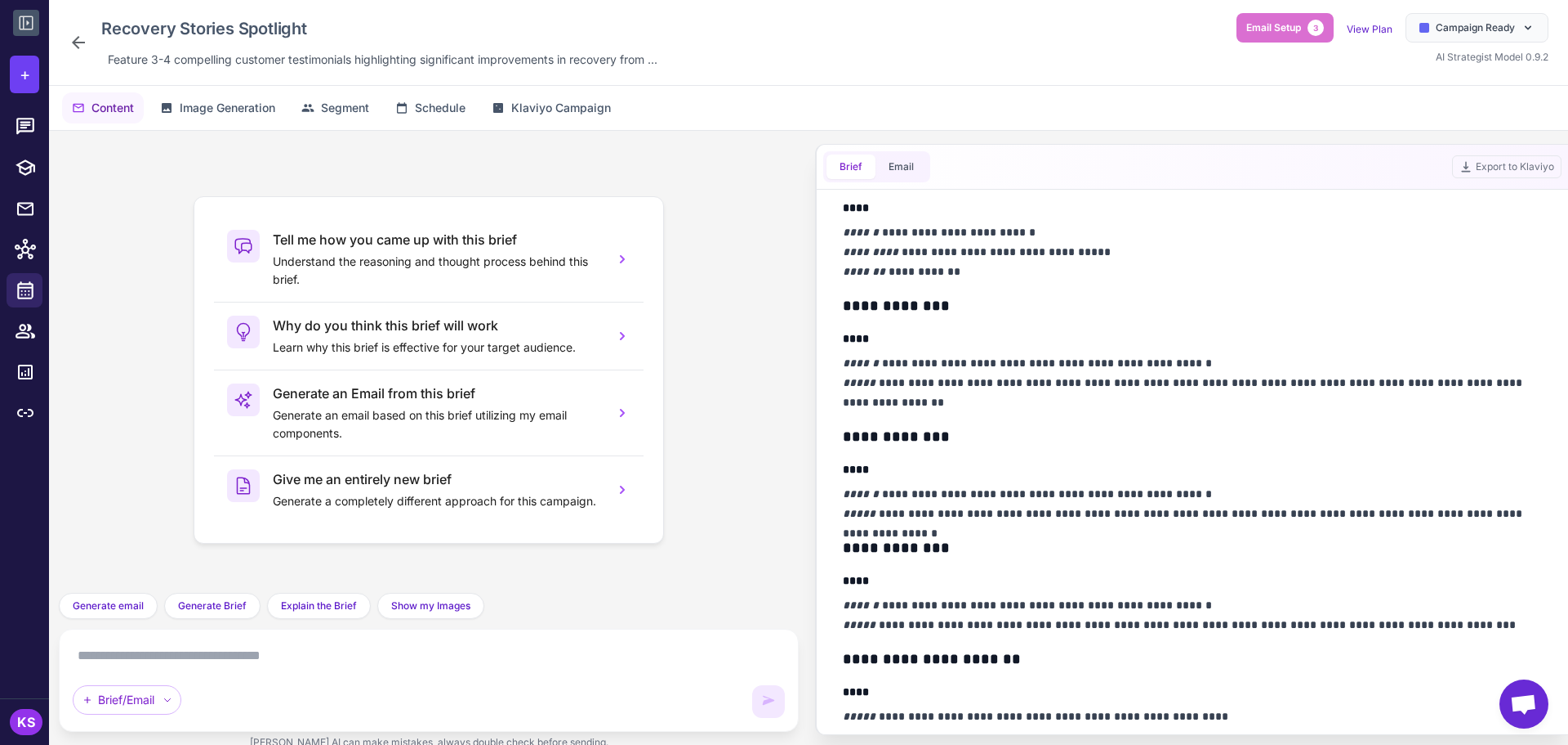
click at [875, 498] on em "******" at bounding box center [860, 494] width 36 height 12
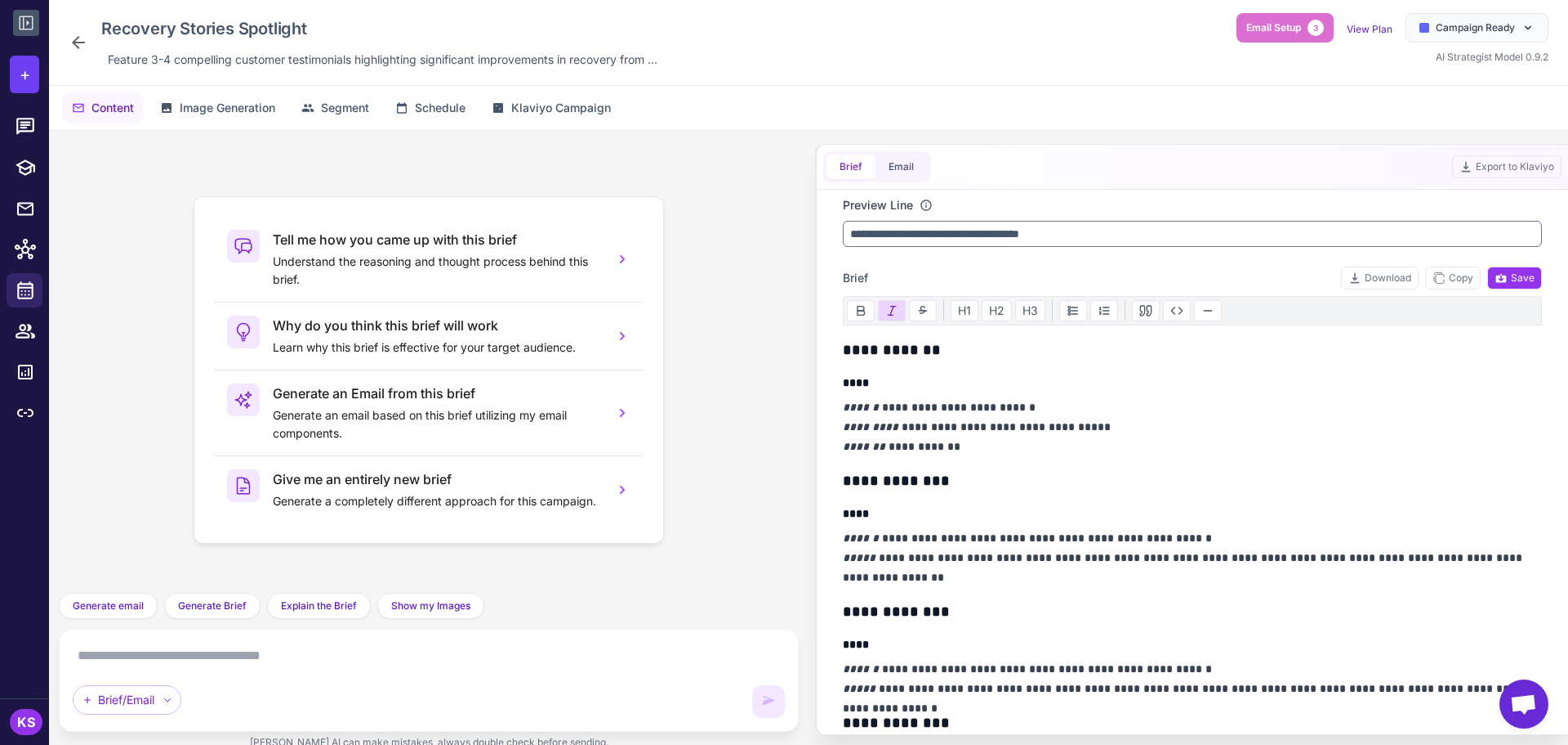
scroll to position [0, 0]
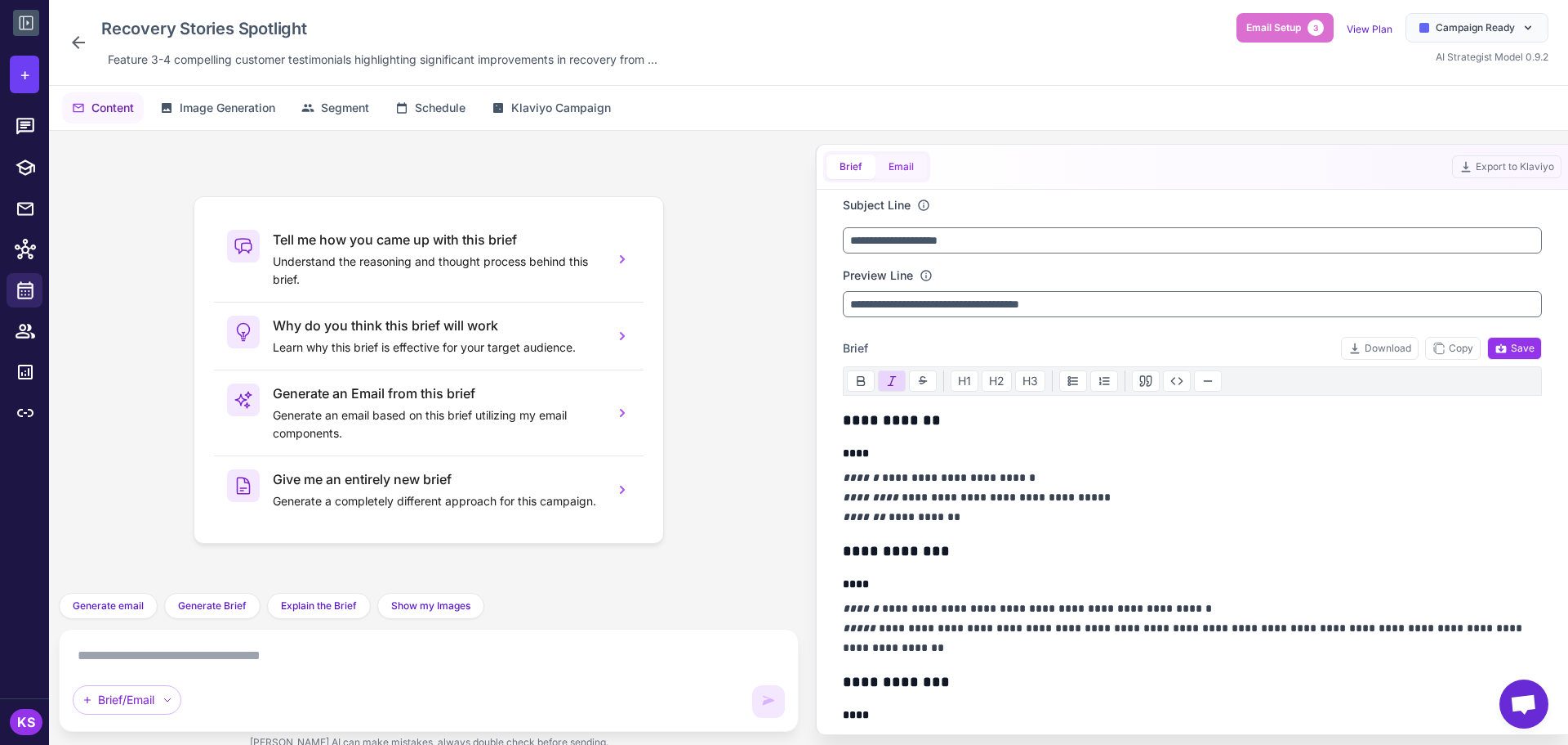
click at [913, 164] on button "Email" at bounding box center [901, 166] width 52 height 24
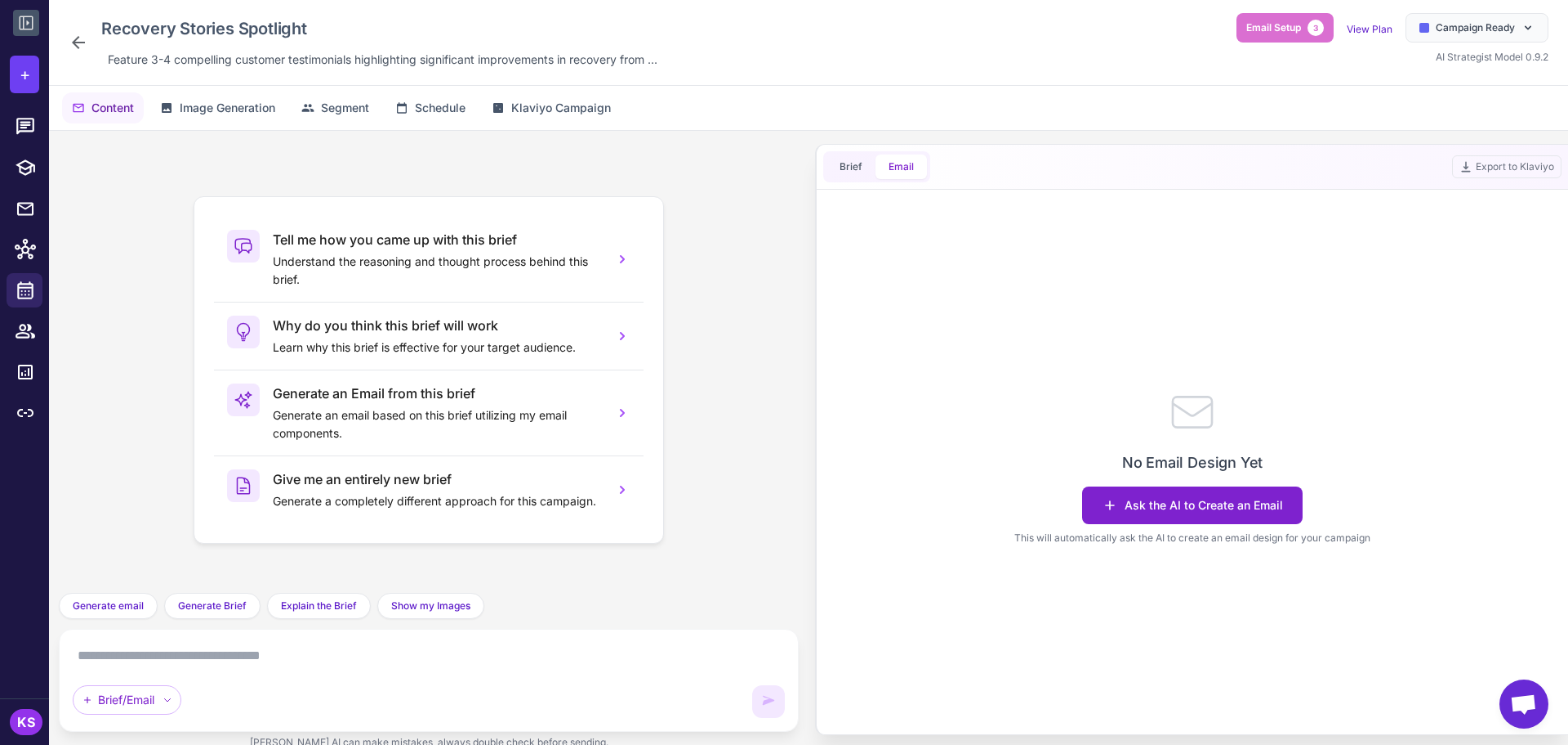
click at [1238, 510] on button "Ask the AI to Create an Email" at bounding box center [1192, 505] width 221 height 38
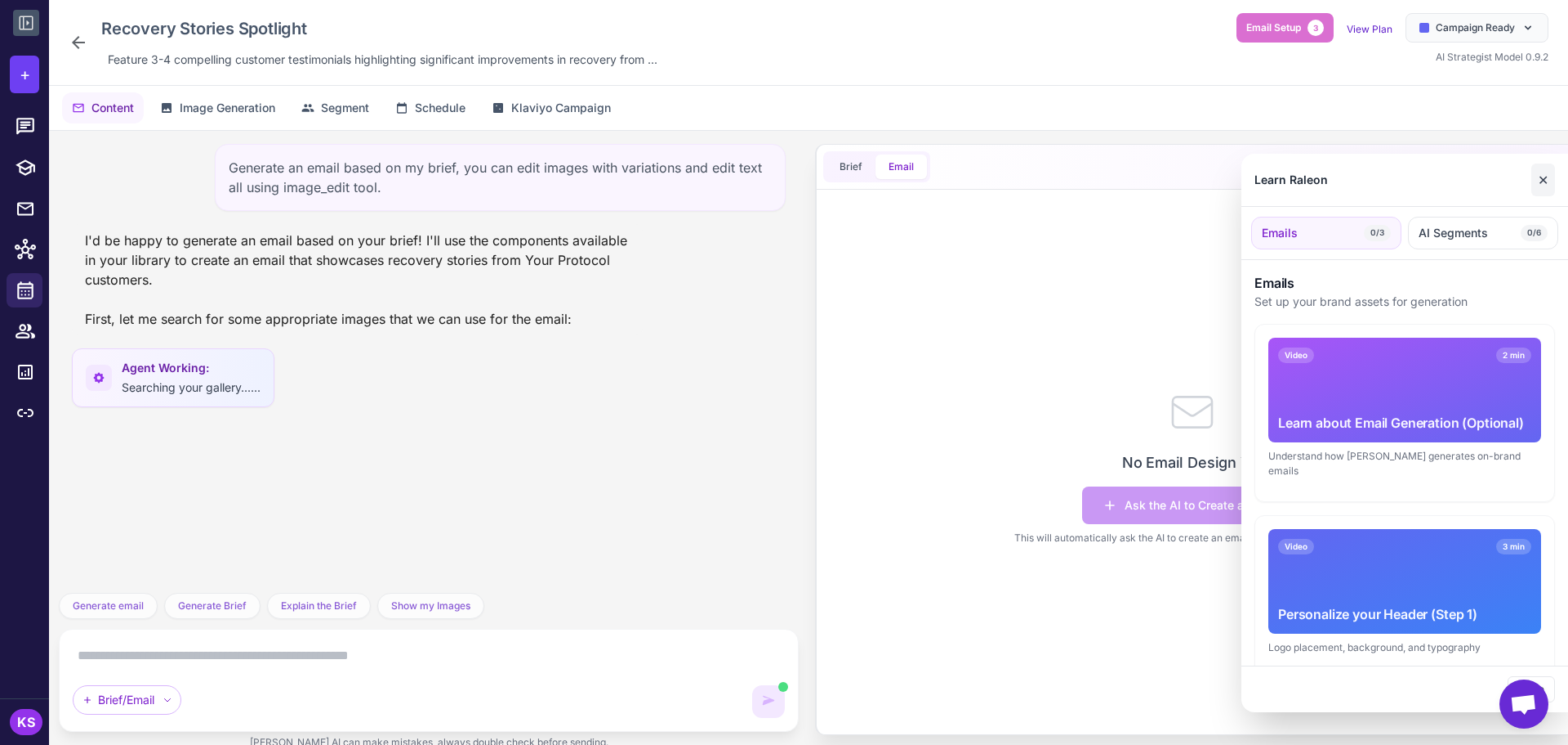
click at [1542, 179] on button "✕" at bounding box center [1544, 180] width 23 height 33
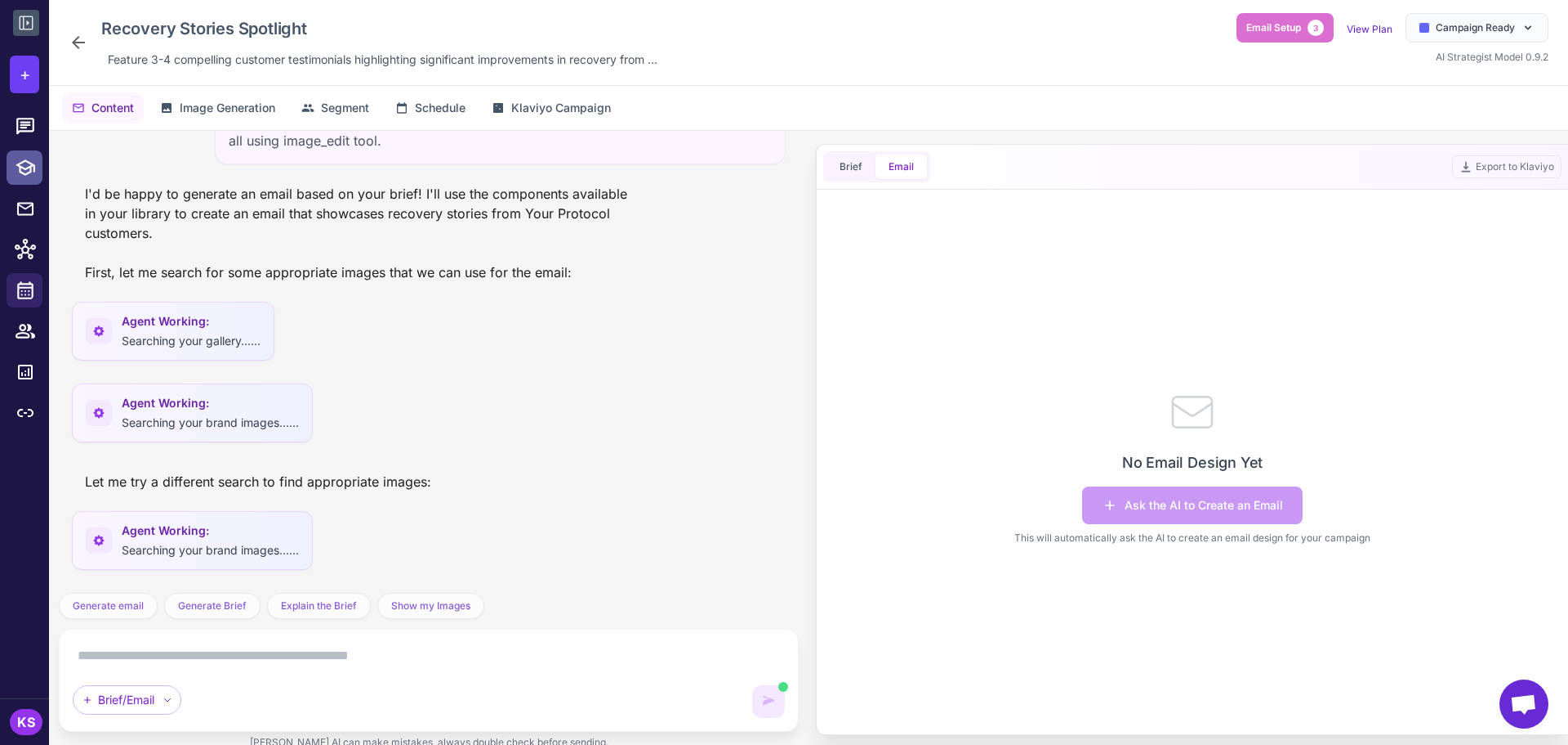
scroll to position [128, 0]
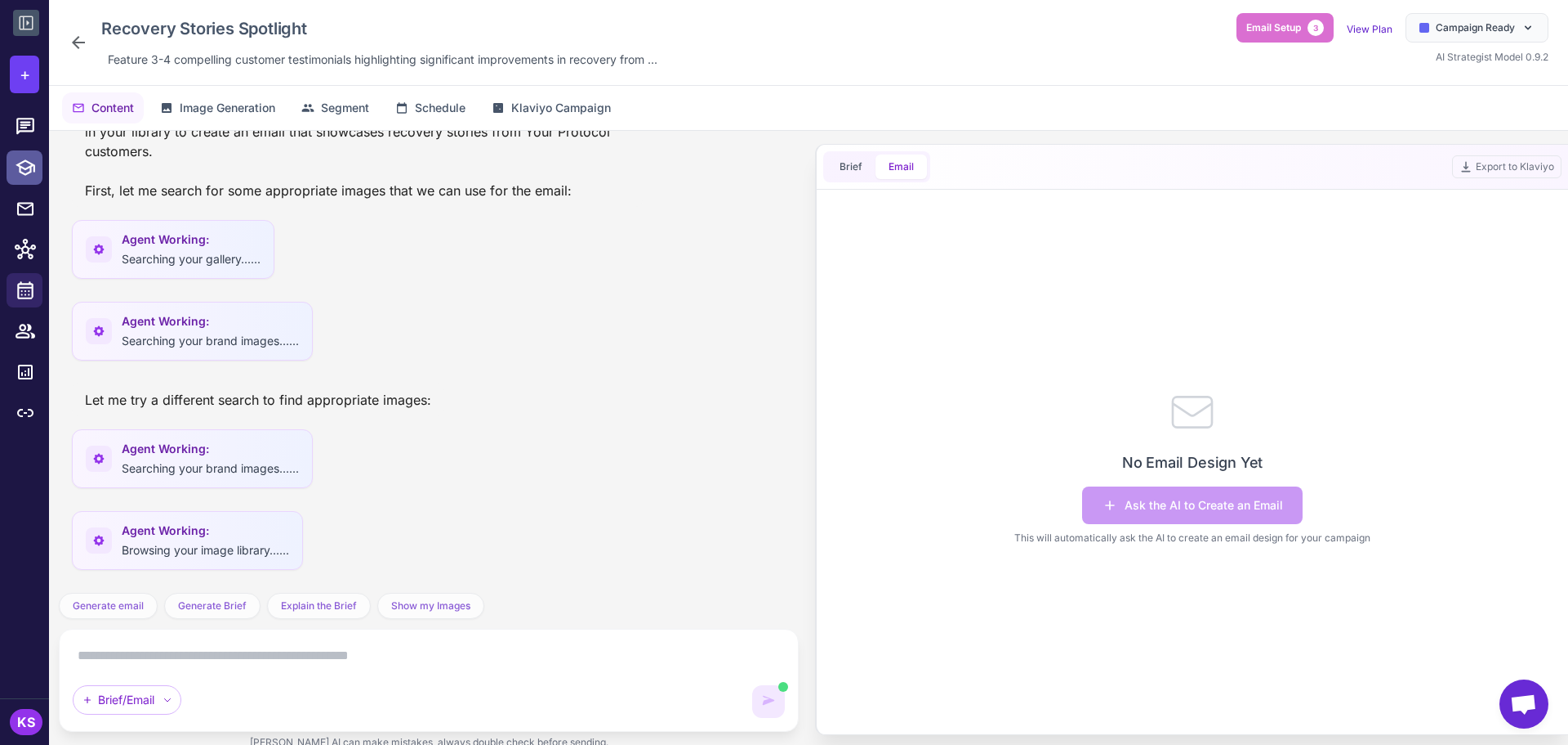
click at [20, 166] on icon at bounding box center [25, 167] width 19 height 17
select select
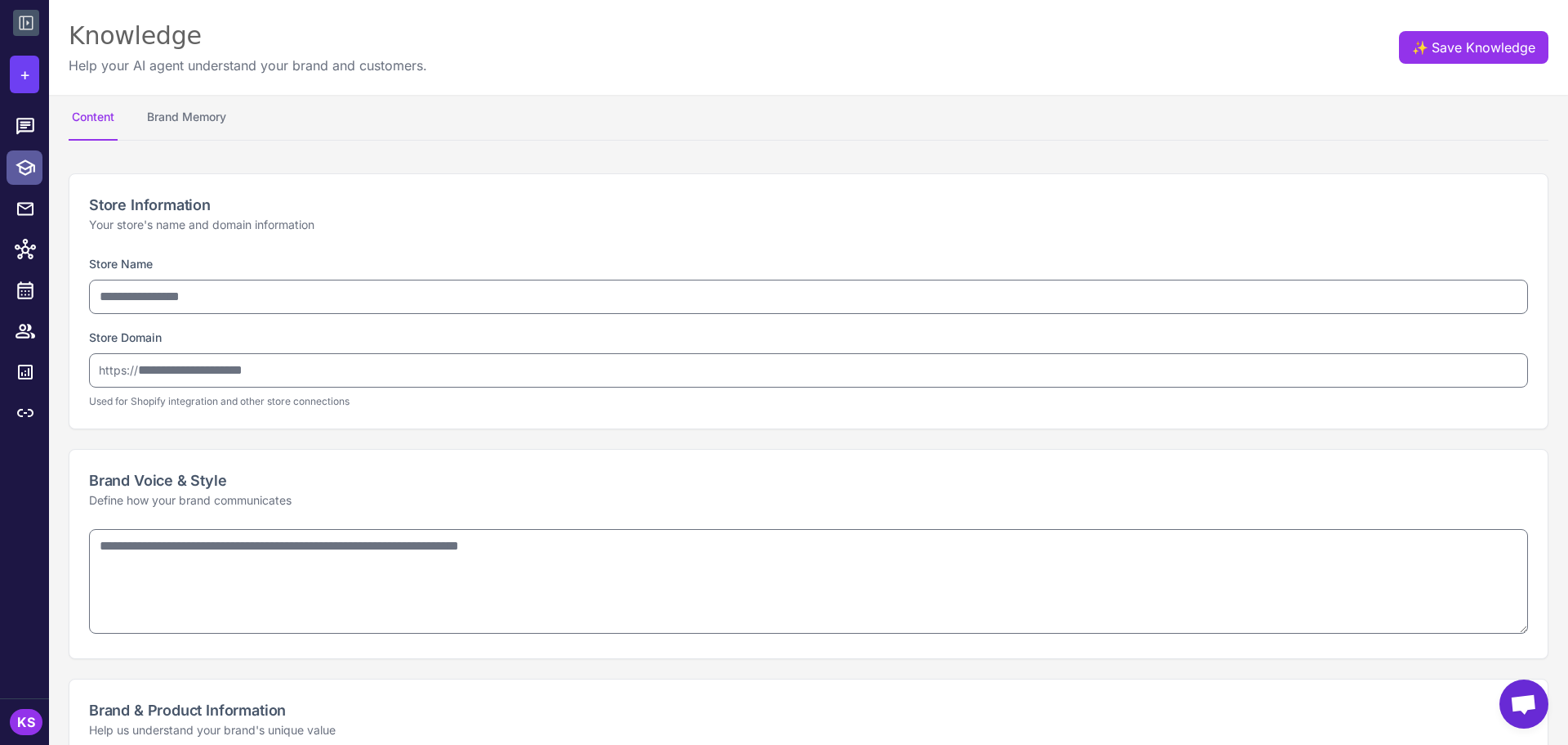
type input "**********"
type textarea "**********"
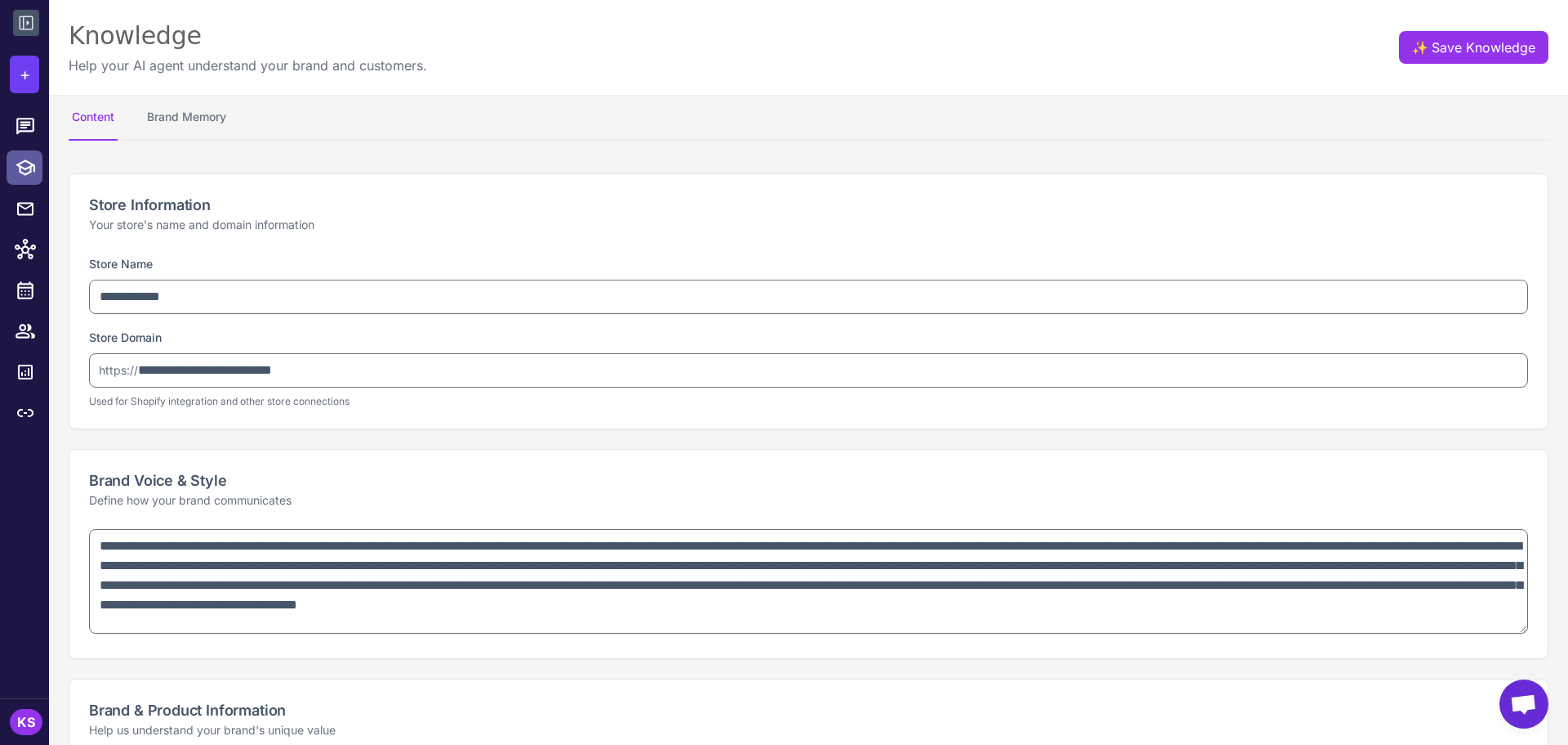
type textarea "**********"
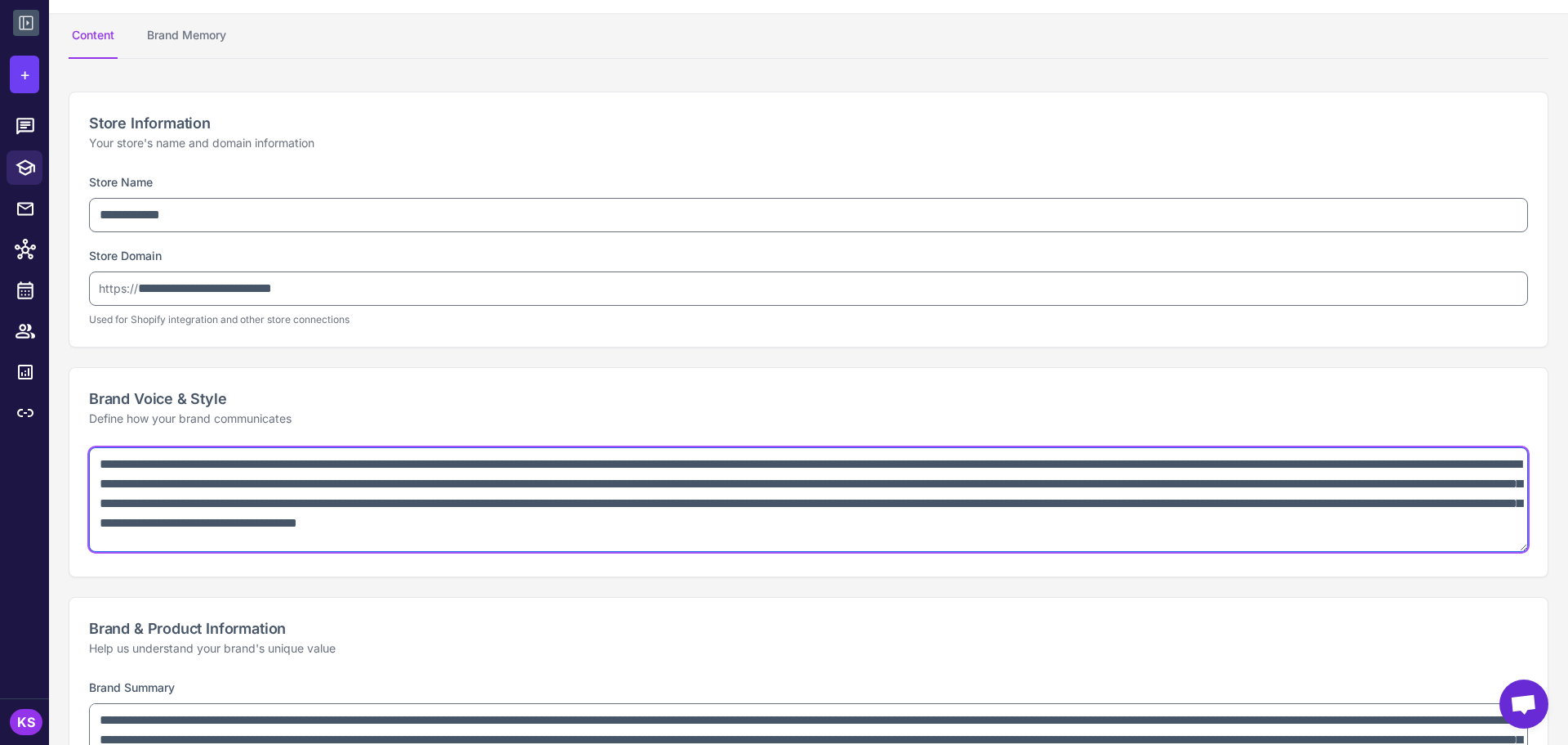
click at [182, 469] on textarea "**********" at bounding box center [809, 500] width 1440 height 105
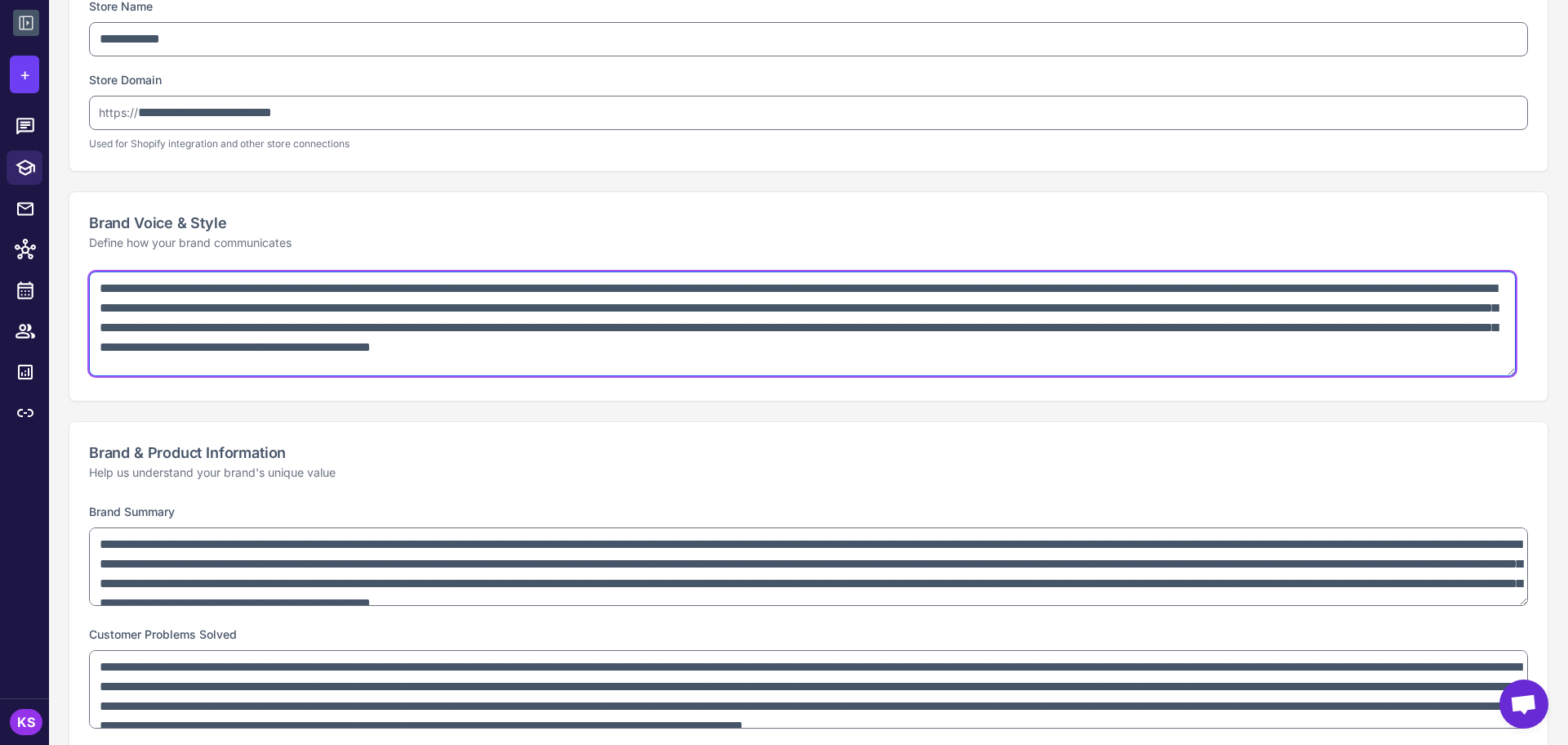
scroll to position [327, 0]
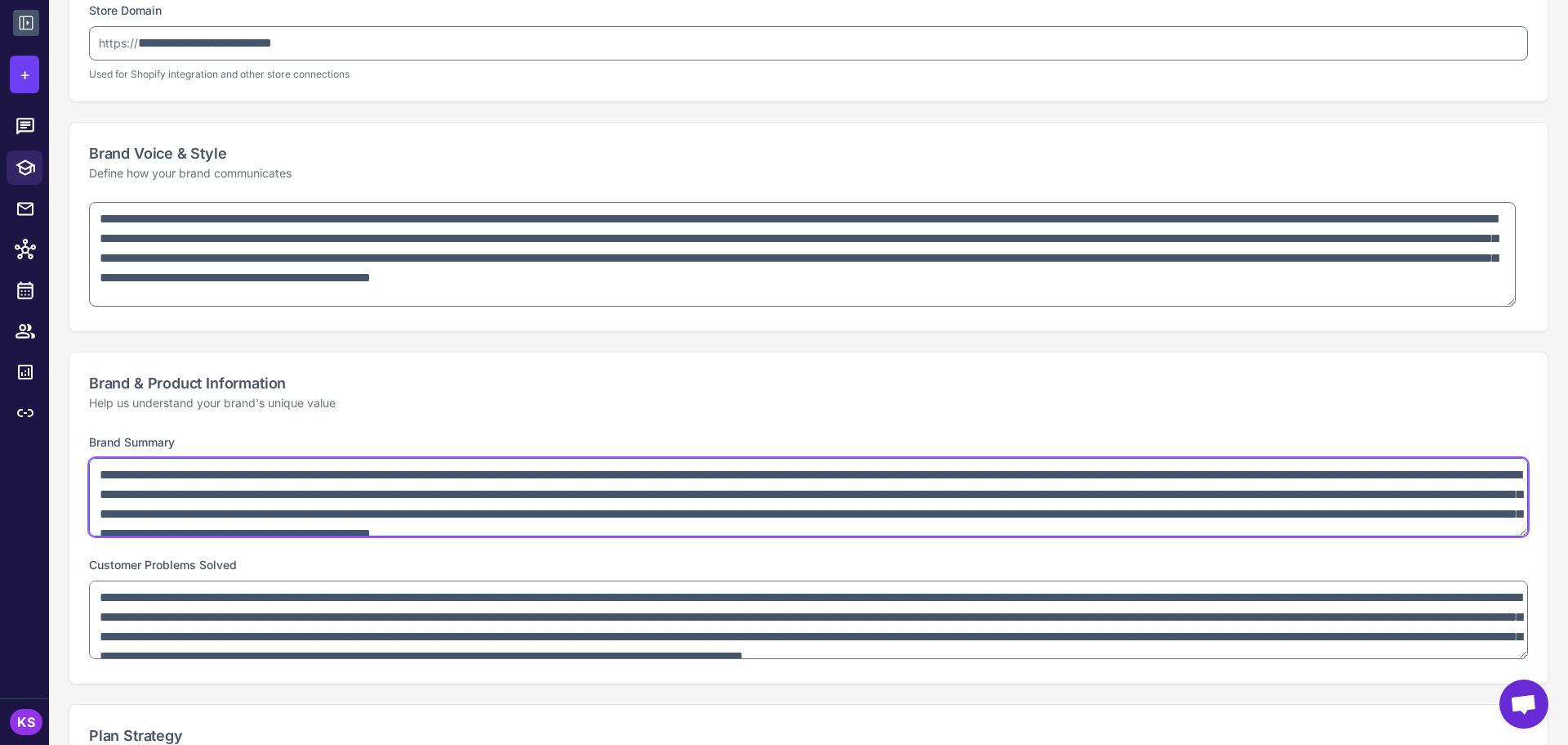
click at [222, 524] on textarea "**********" at bounding box center [809, 497] width 1440 height 79
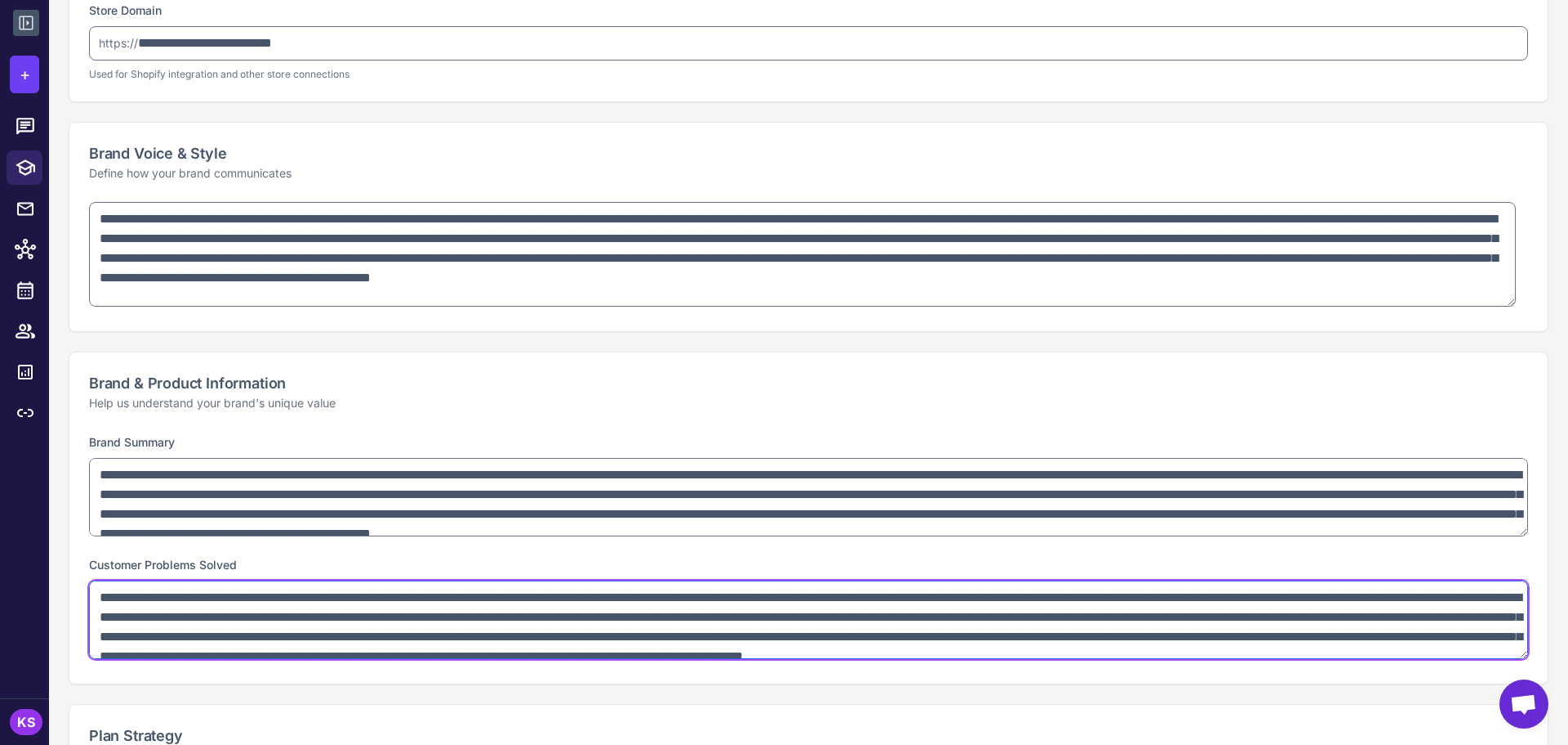
click at [243, 603] on textarea "**********" at bounding box center [809, 620] width 1440 height 79
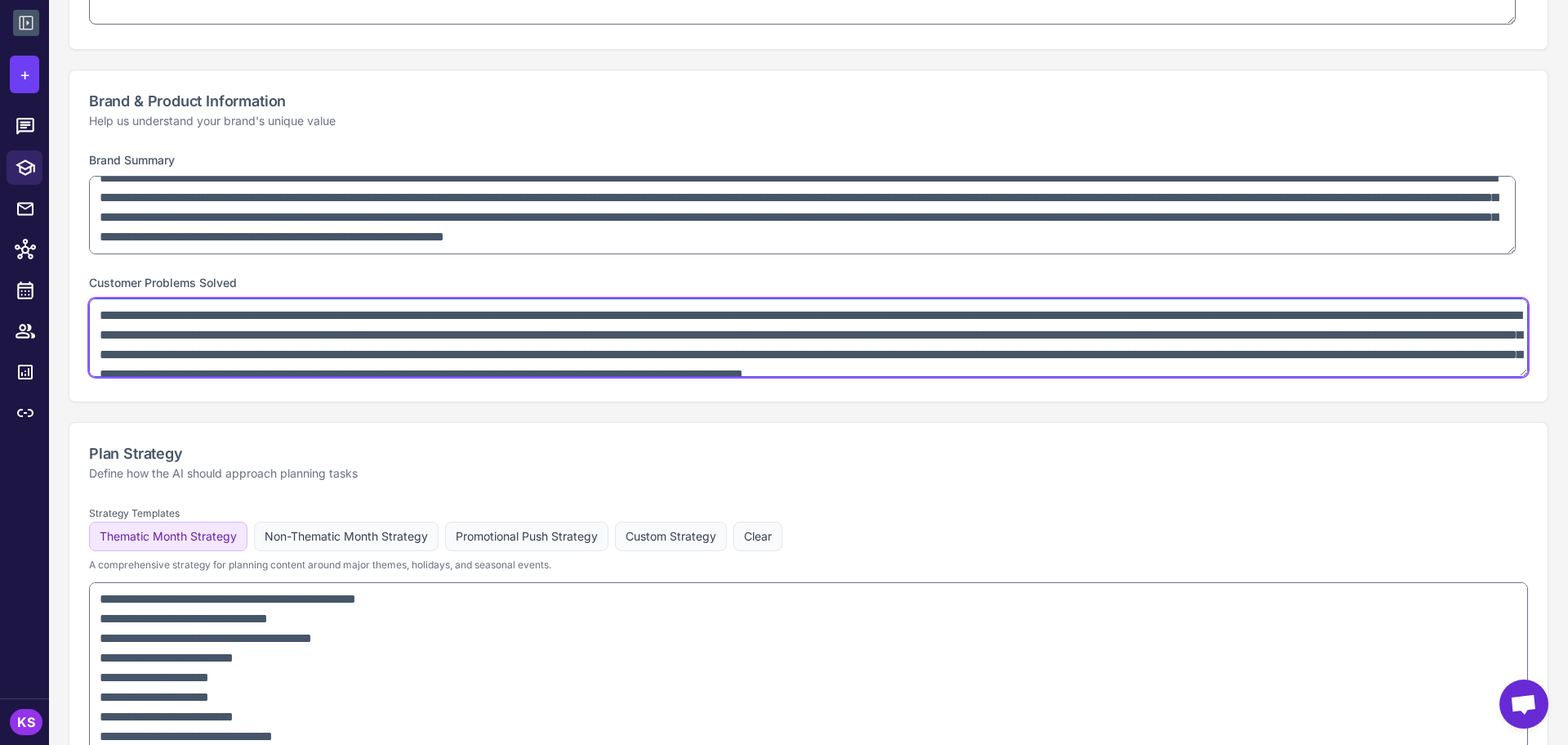
scroll to position [817, 0]
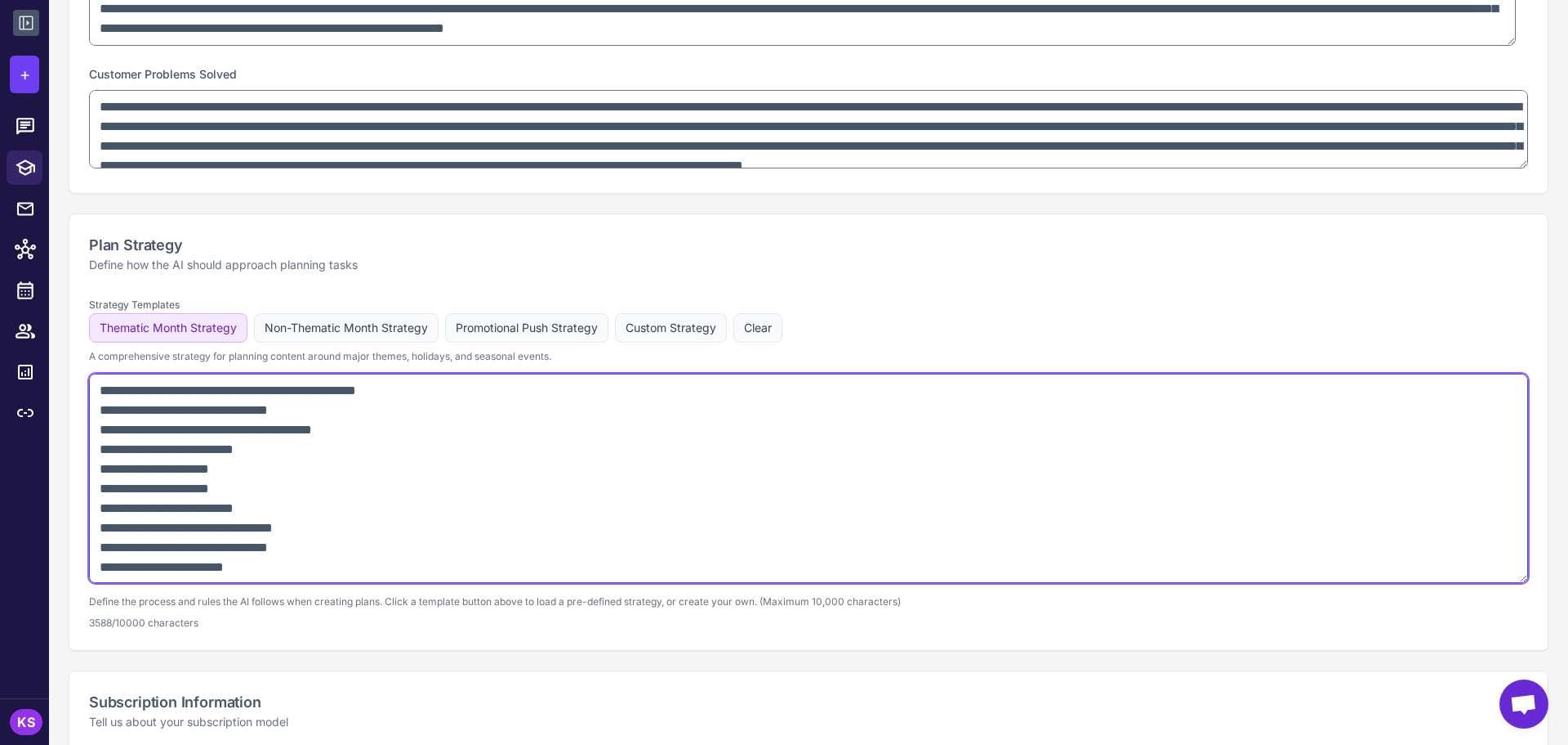
click at [308, 440] on textarea at bounding box center [809, 478] width 1440 height 209
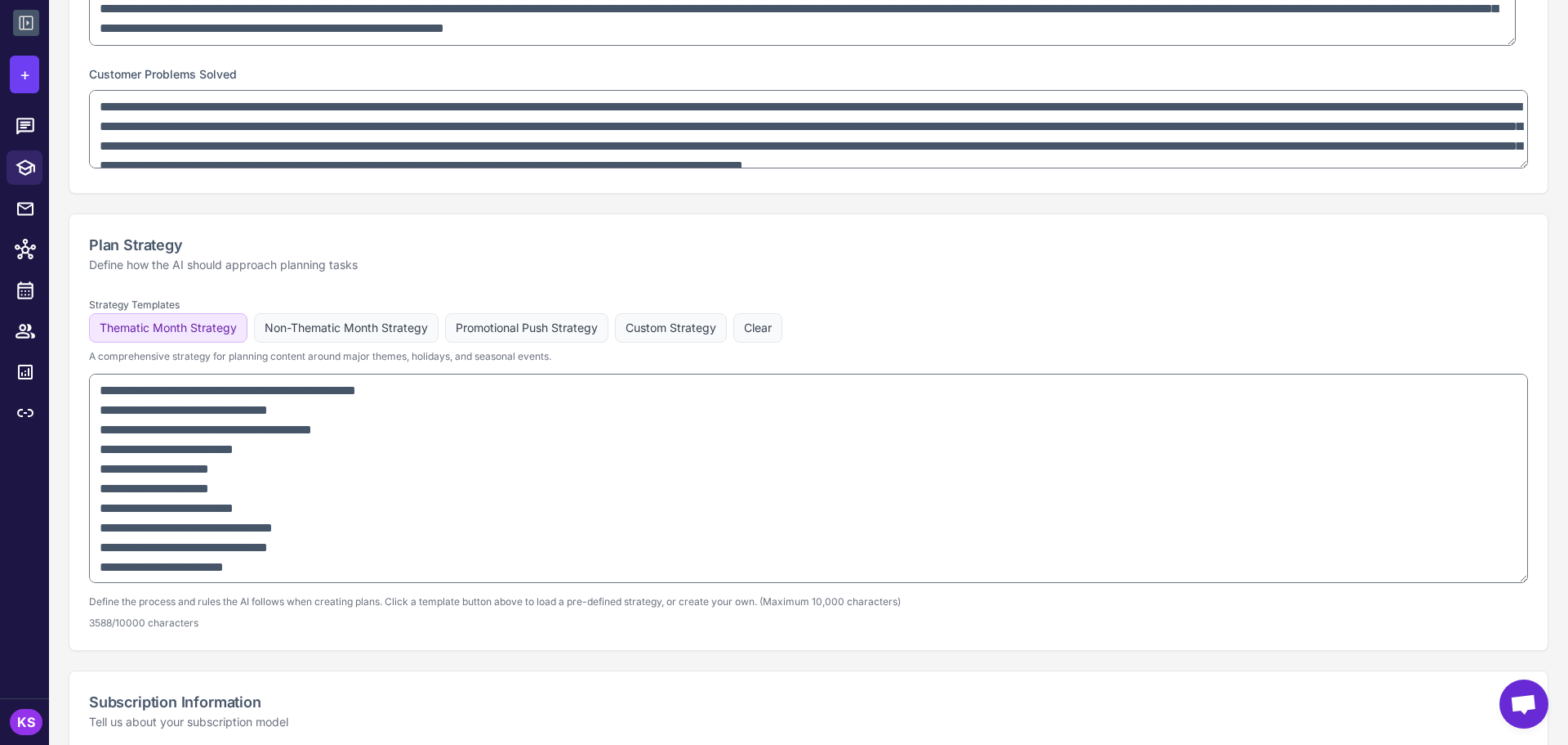
click at [169, 270] on p "Define how the AI should approach planning tasks" at bounding box center [809, 265] width 1440 height 18
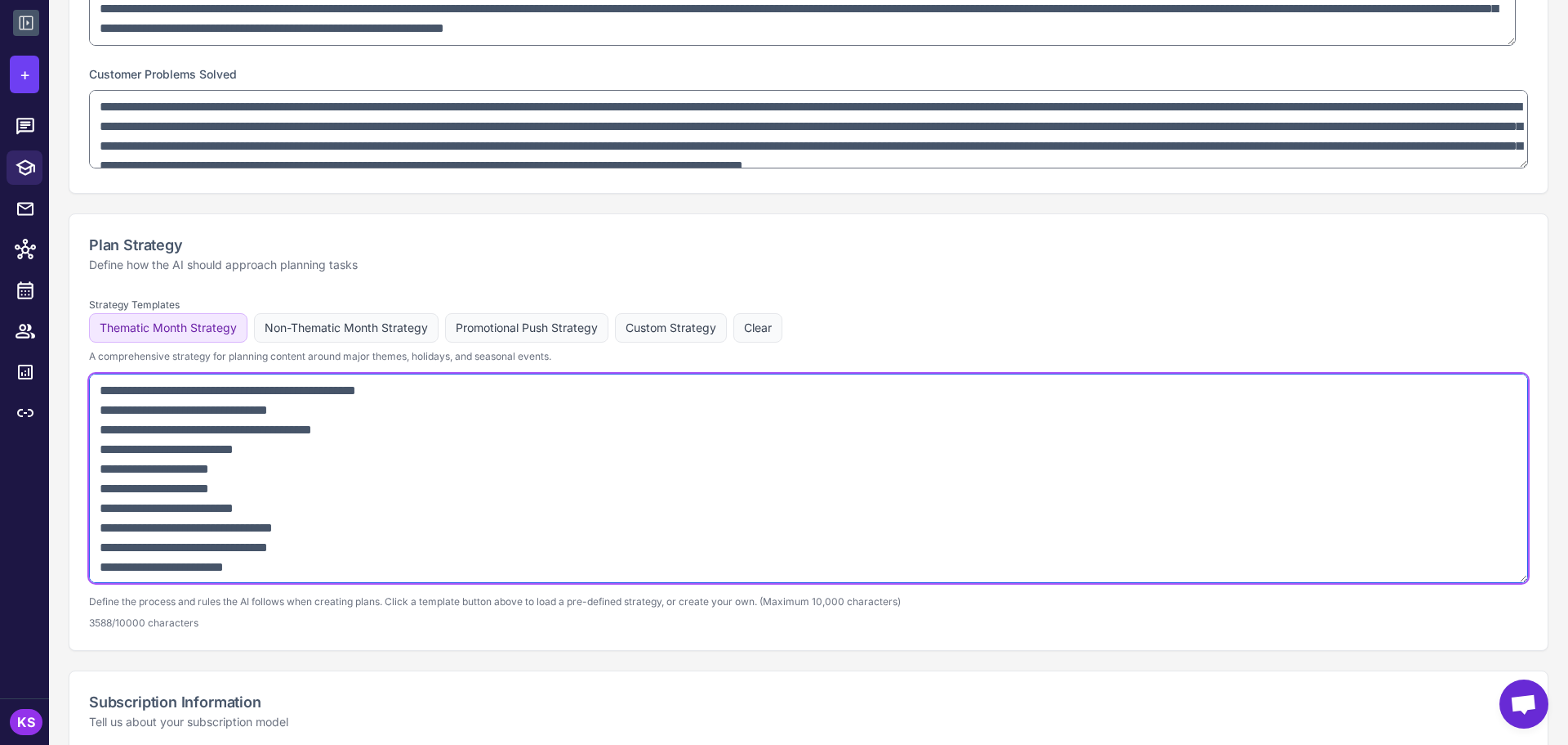
click at [357, 463] on textarea at bounding box center [809, 478] width 1440 height 209
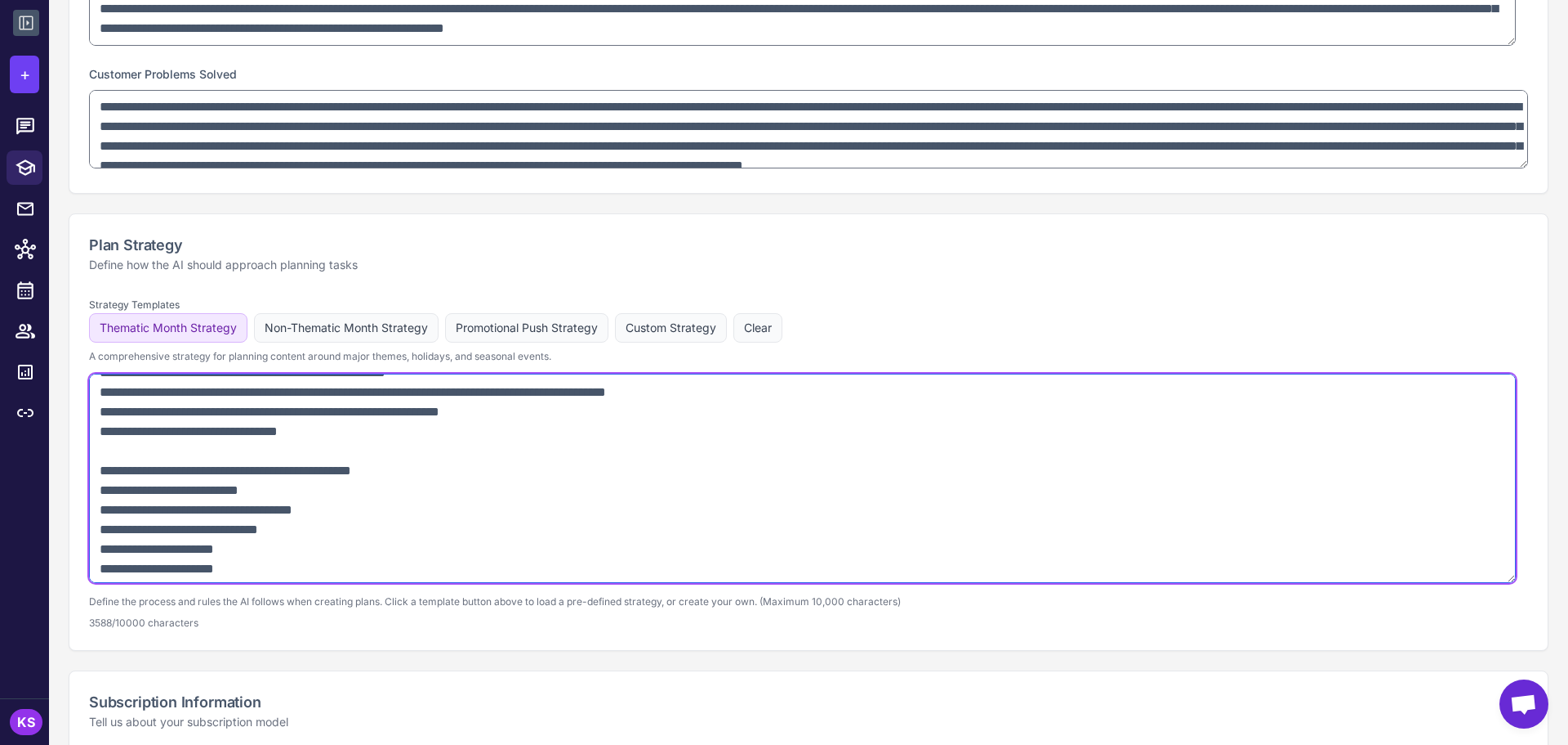
scroll to position [1512, 0]
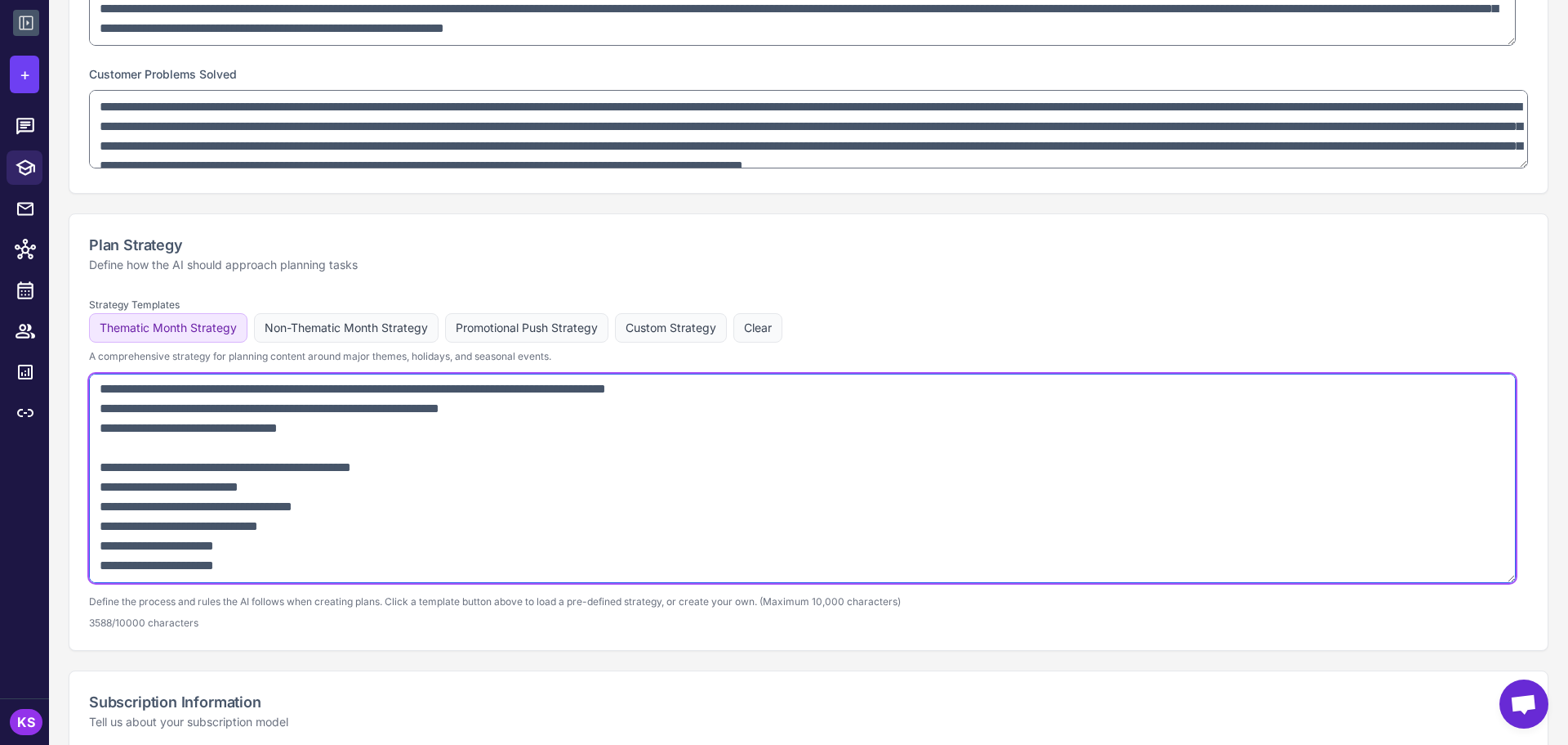
click at [349, 499] on textarea at bounding box center [803, 478] width 1427 height 209
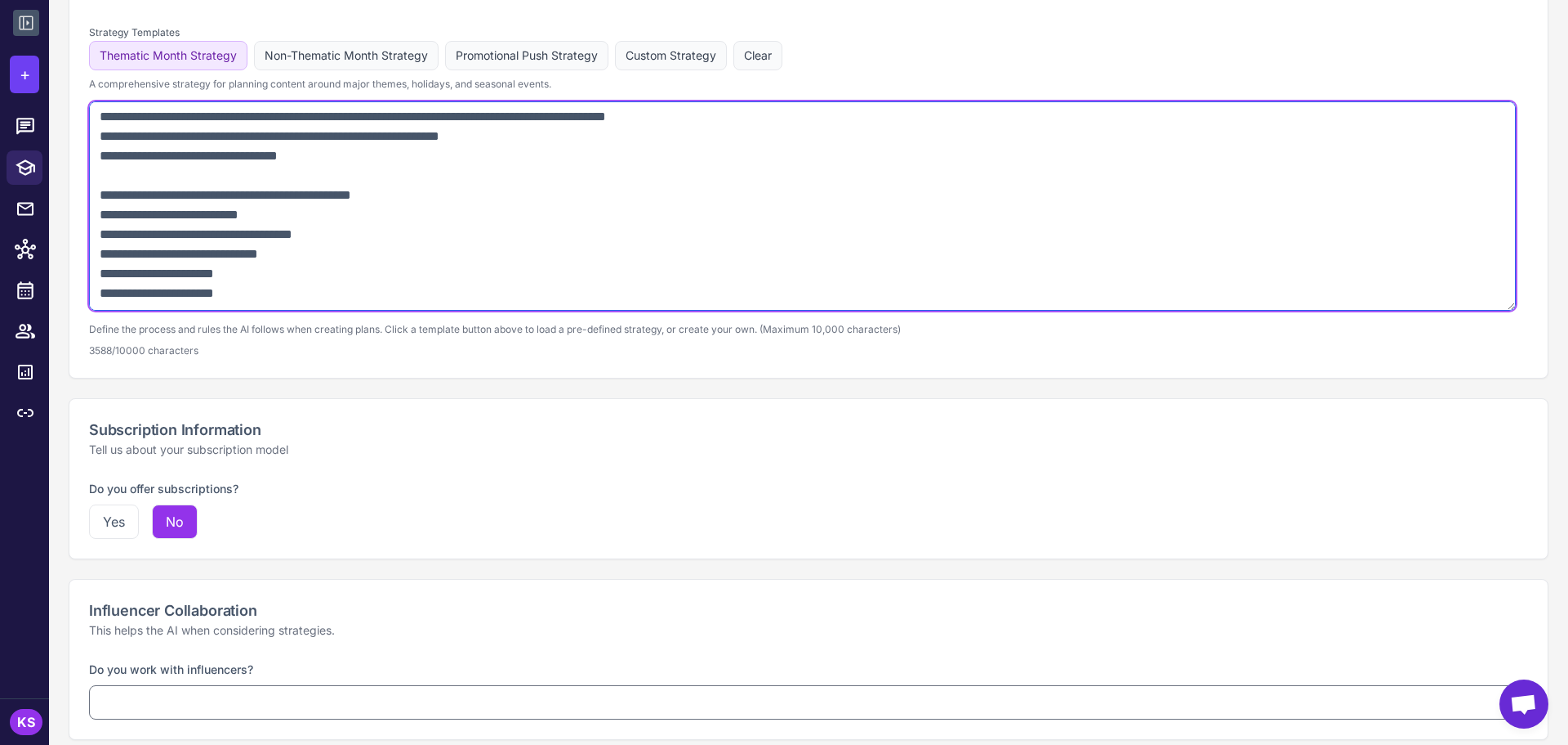
scroll to position [1104, 0]
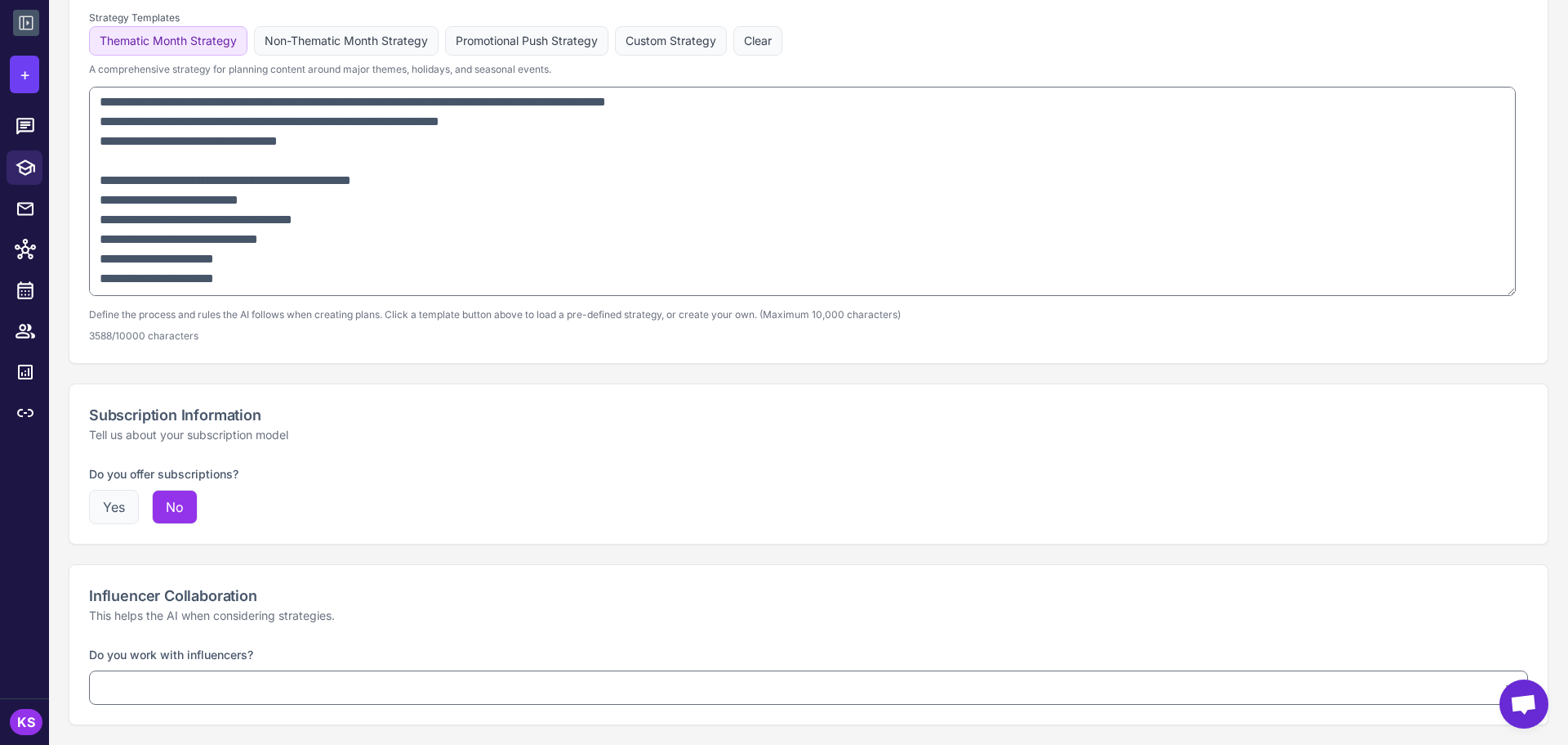
click at [109, 523] on button "Yes" at bounding box center [114, 506] width 50 height 34
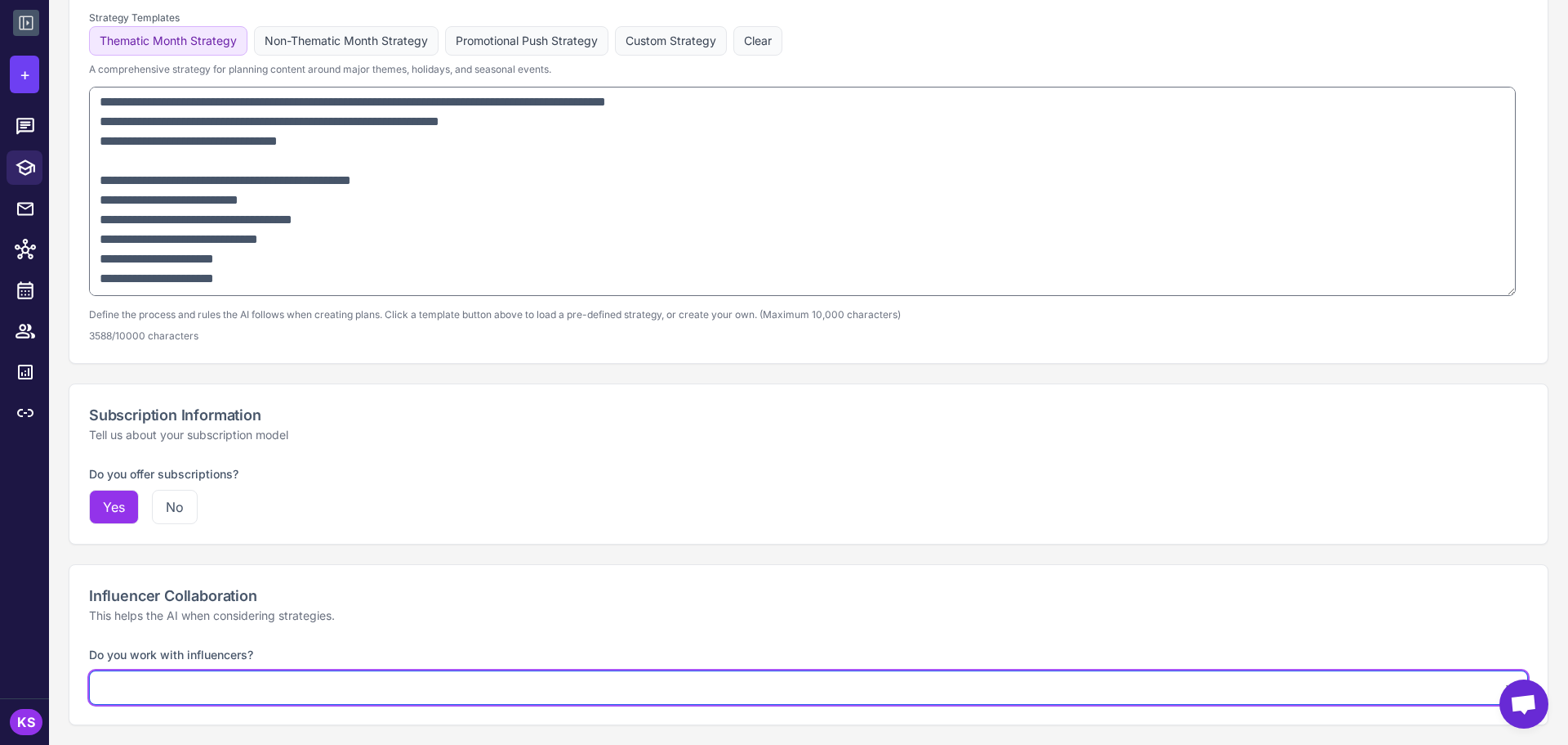
click at [284, 688] on select "**********" at bounding box center [809, 687] width 1440 height 34
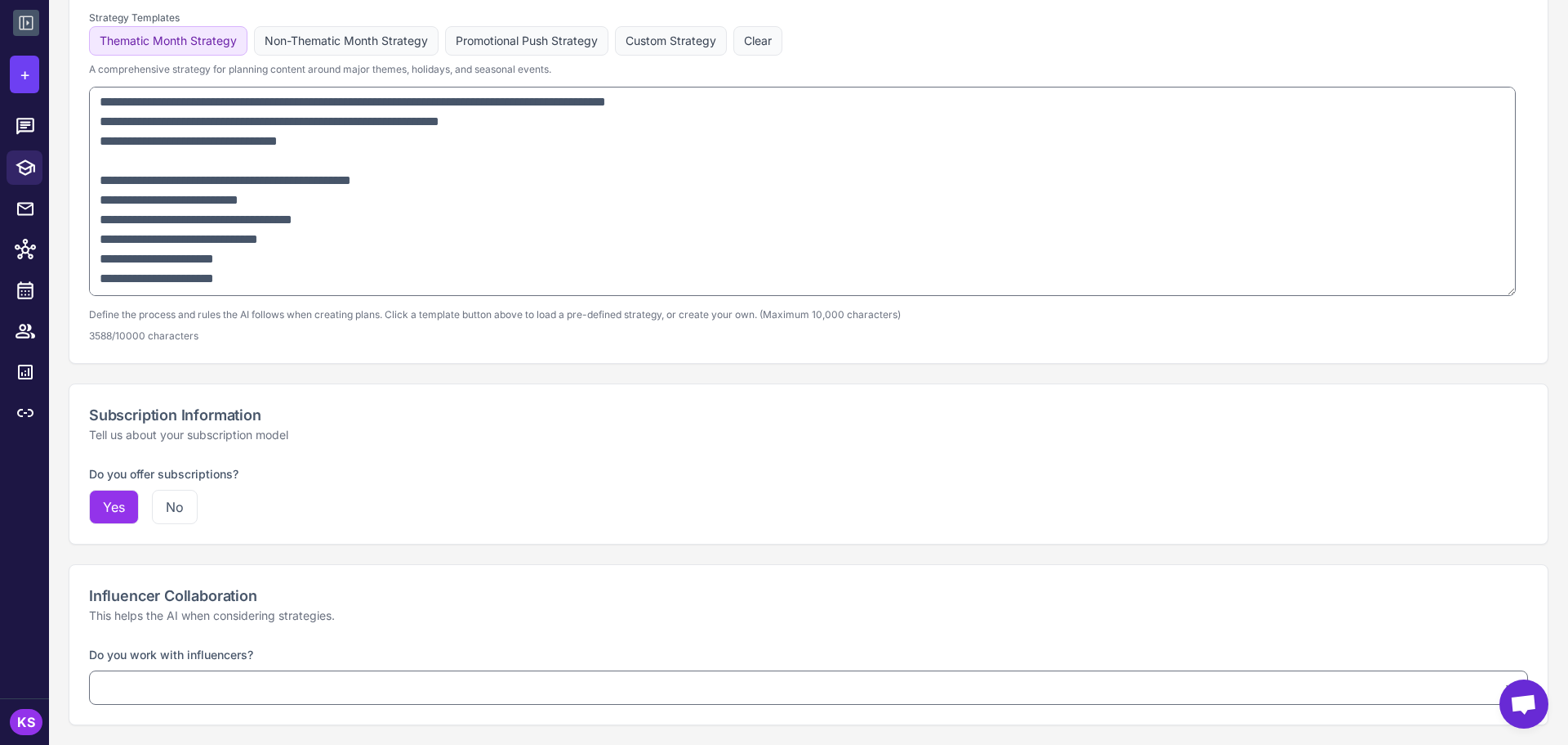
click at [153, 576] on div "Influencer Collaboration This helps the AI when considering strategies." at bounding box center [808, 605] width 1479 height 80
click at [146, 708] on div "**********" at bounding box center [808, 684] width 1479 height 80
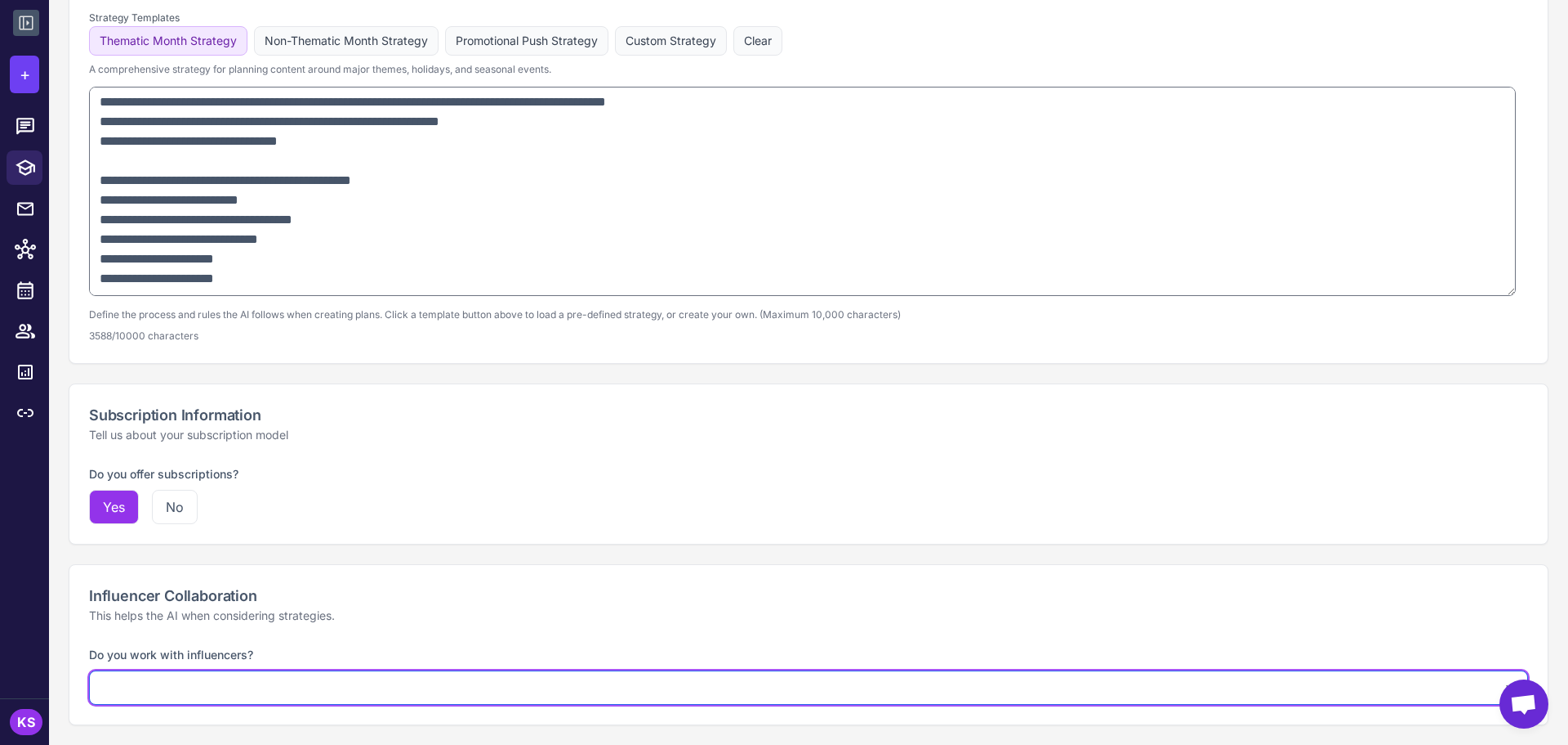
click at [161, 682] on select "**********" at bounding box center [809, 687] width 1440 height 34
select select "***"
click at [89, 670] on select "**********" at bounding box center [809, 687] width 1440 height 34
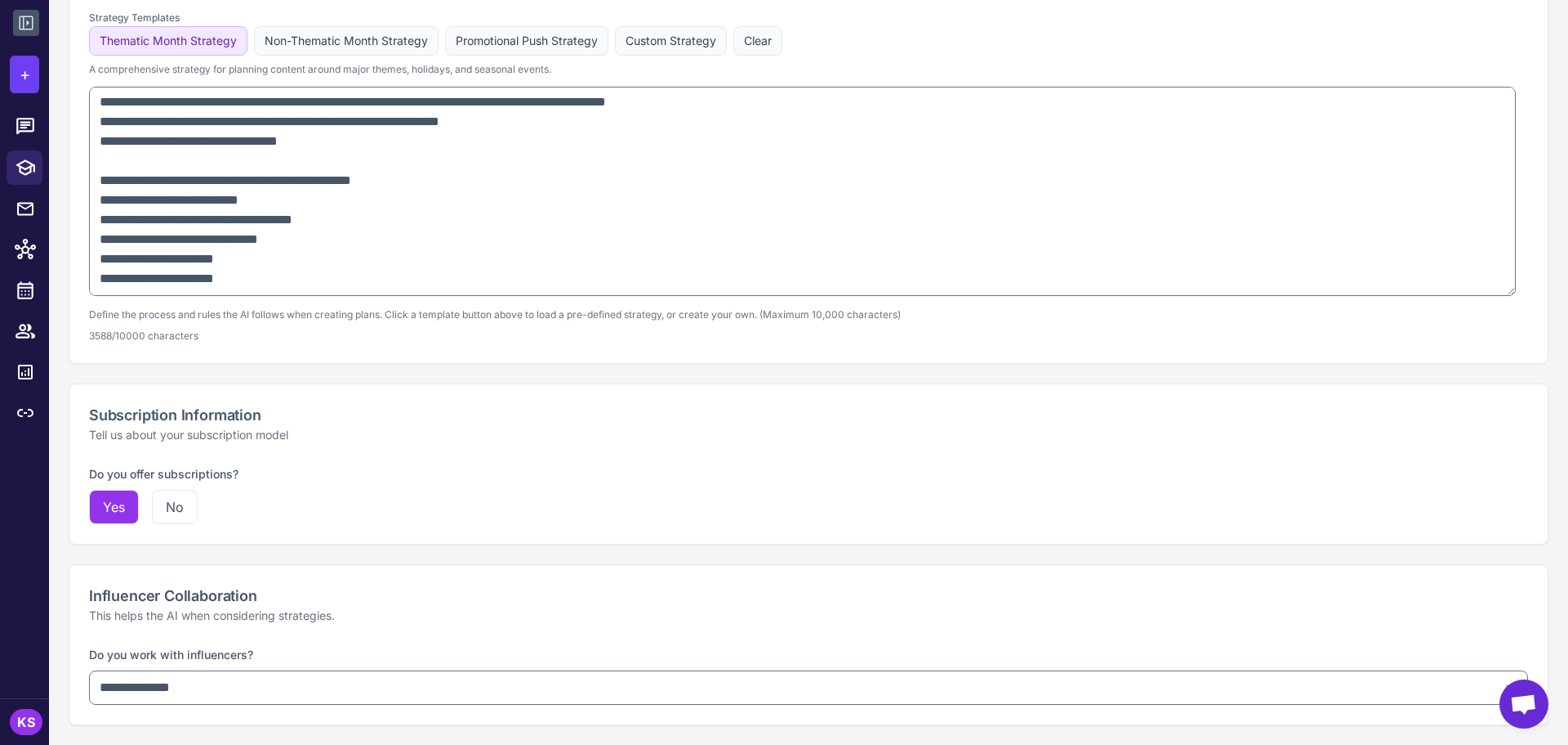
click at [376, 566] on div "Influencer Collaboration This helps the AI when considering strategies." at bounding box center [808, 605] width 1479 height 80
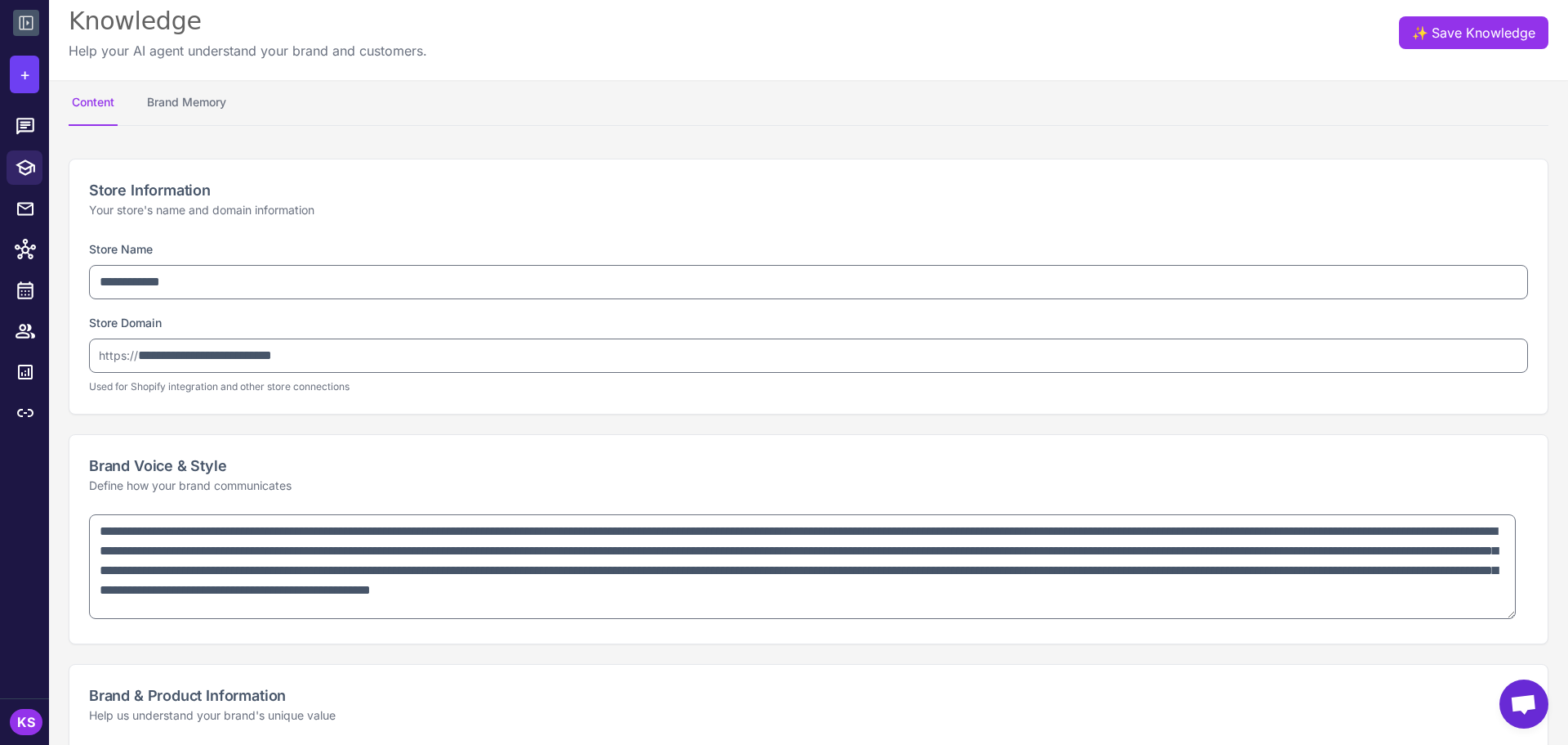
scroll to position [0, 0]
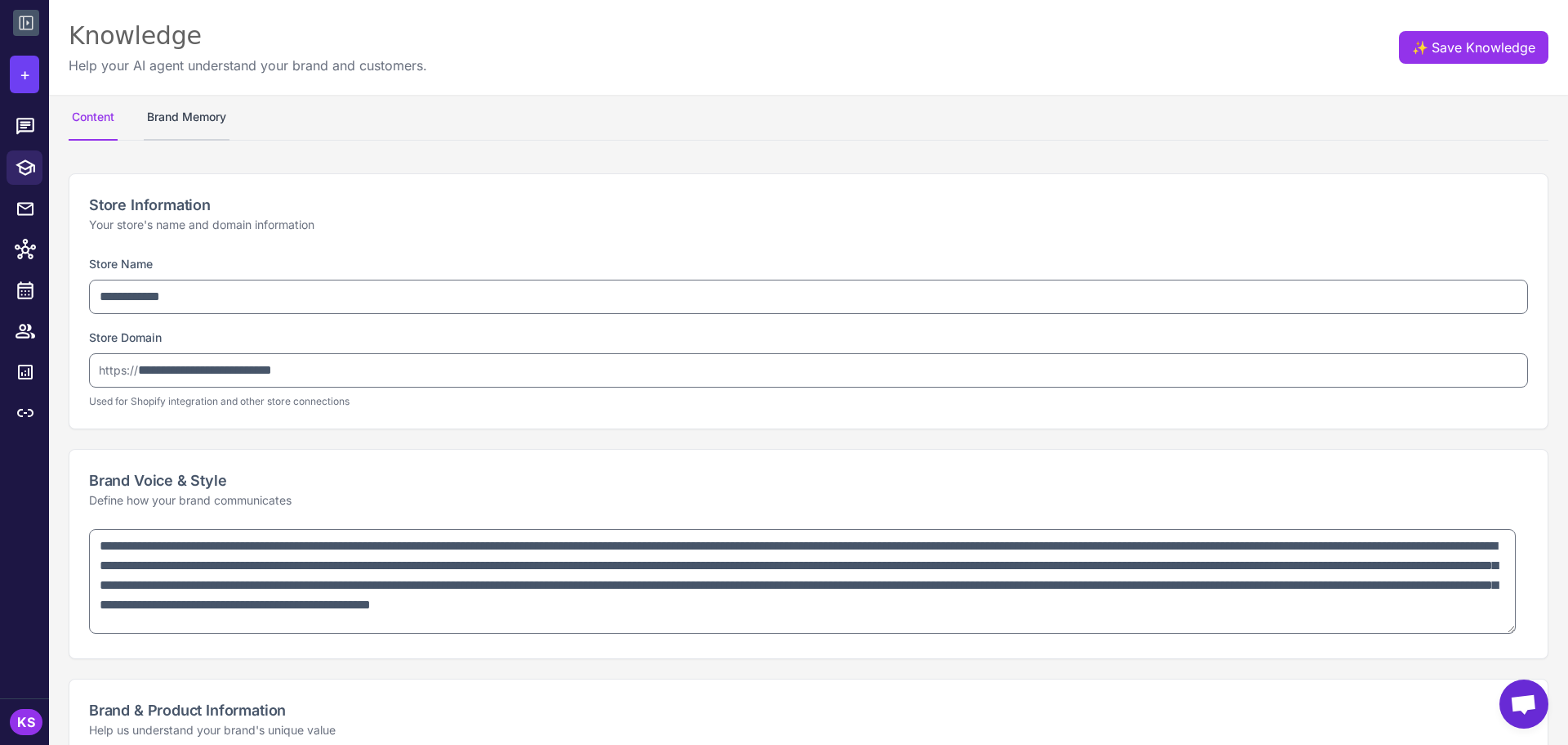
click at [207, 104] on button "Brand Memory" at bounding box center [187, 117] width 86 height 46
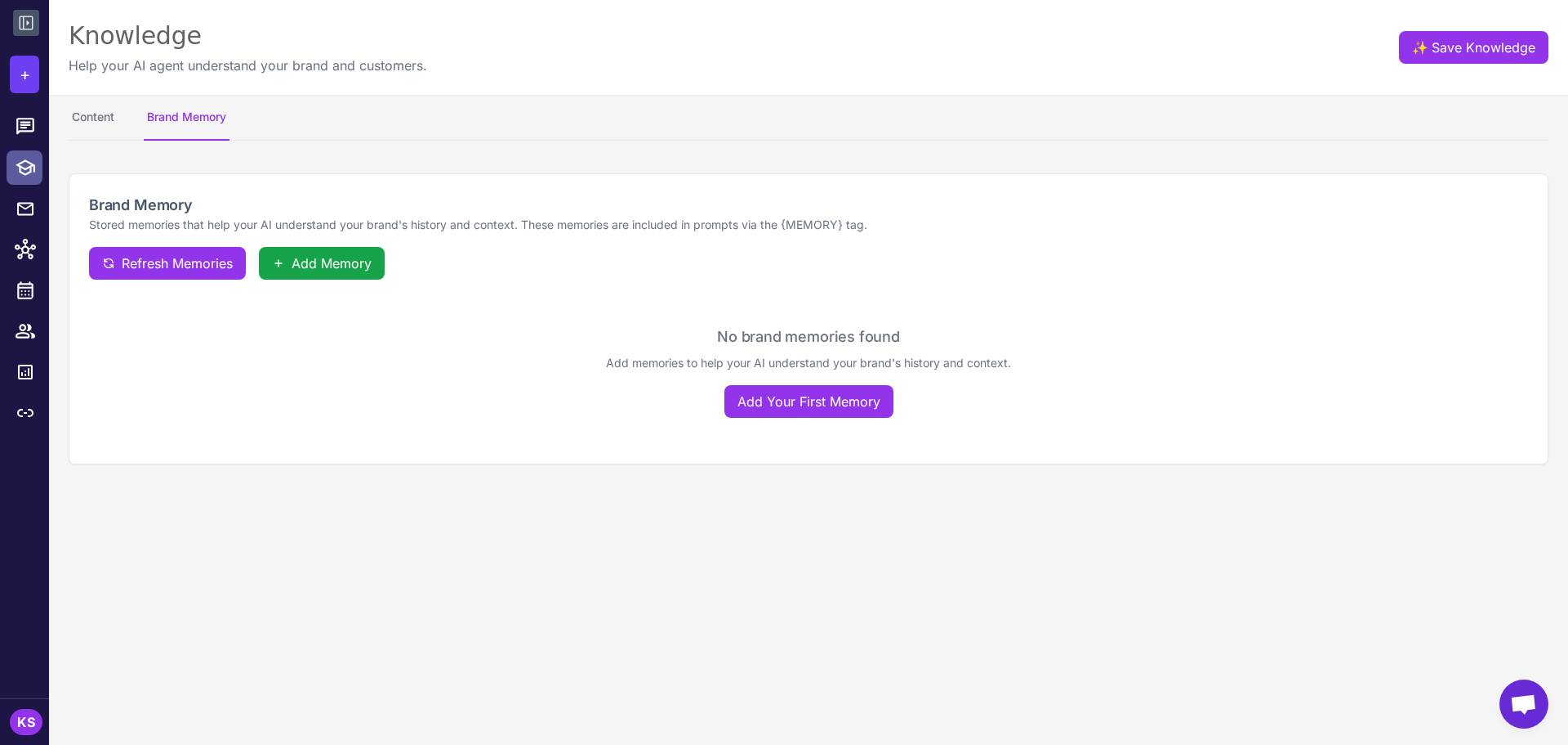
click at [30, 156] on link at bounding box center [24, 167] width 36 height 34
click at [32, 209] on icon at bounding box center [25, 208] width 17 height 13
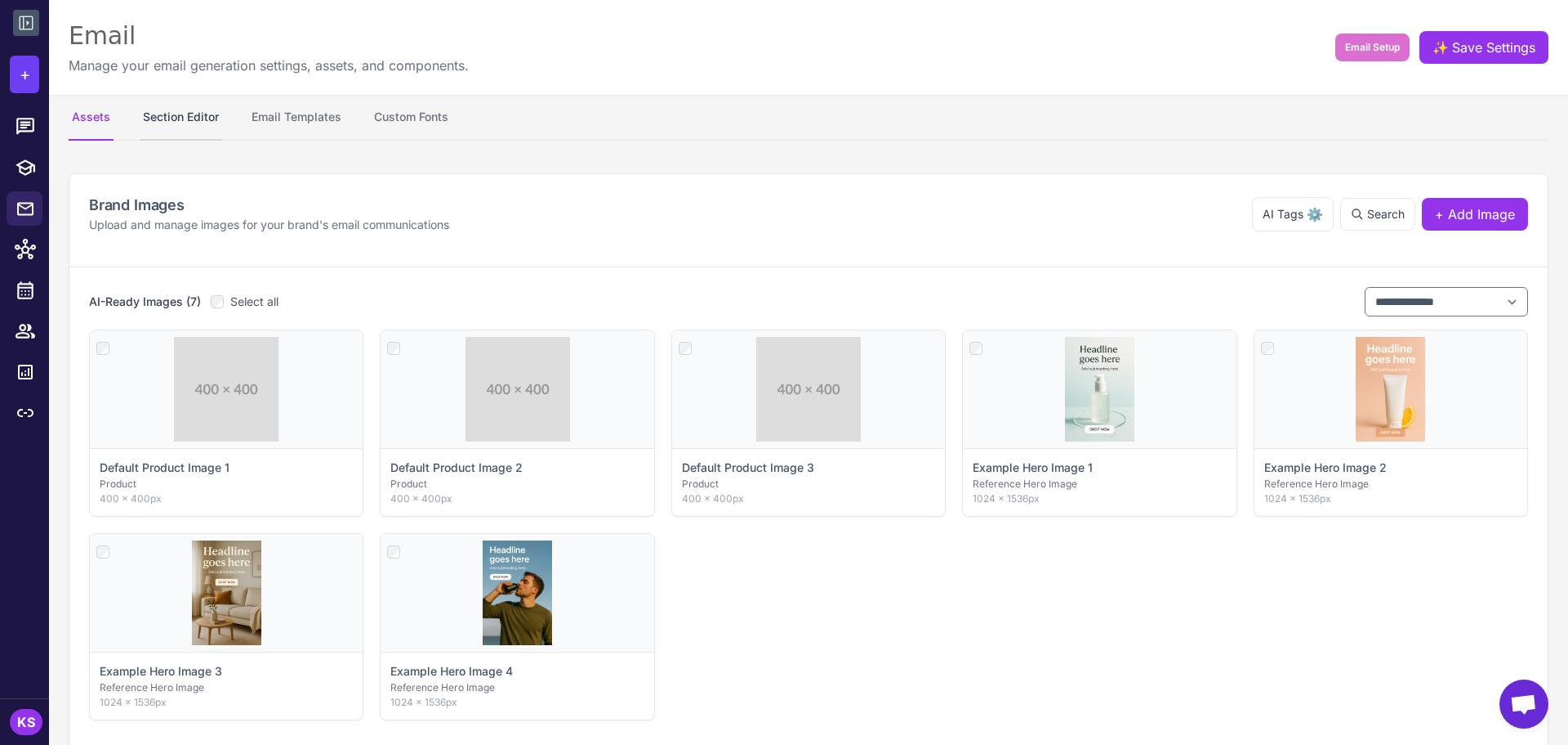
click at [182, 109] on button "Section Editor" at bounding box center [181, 117] width 83 height 46
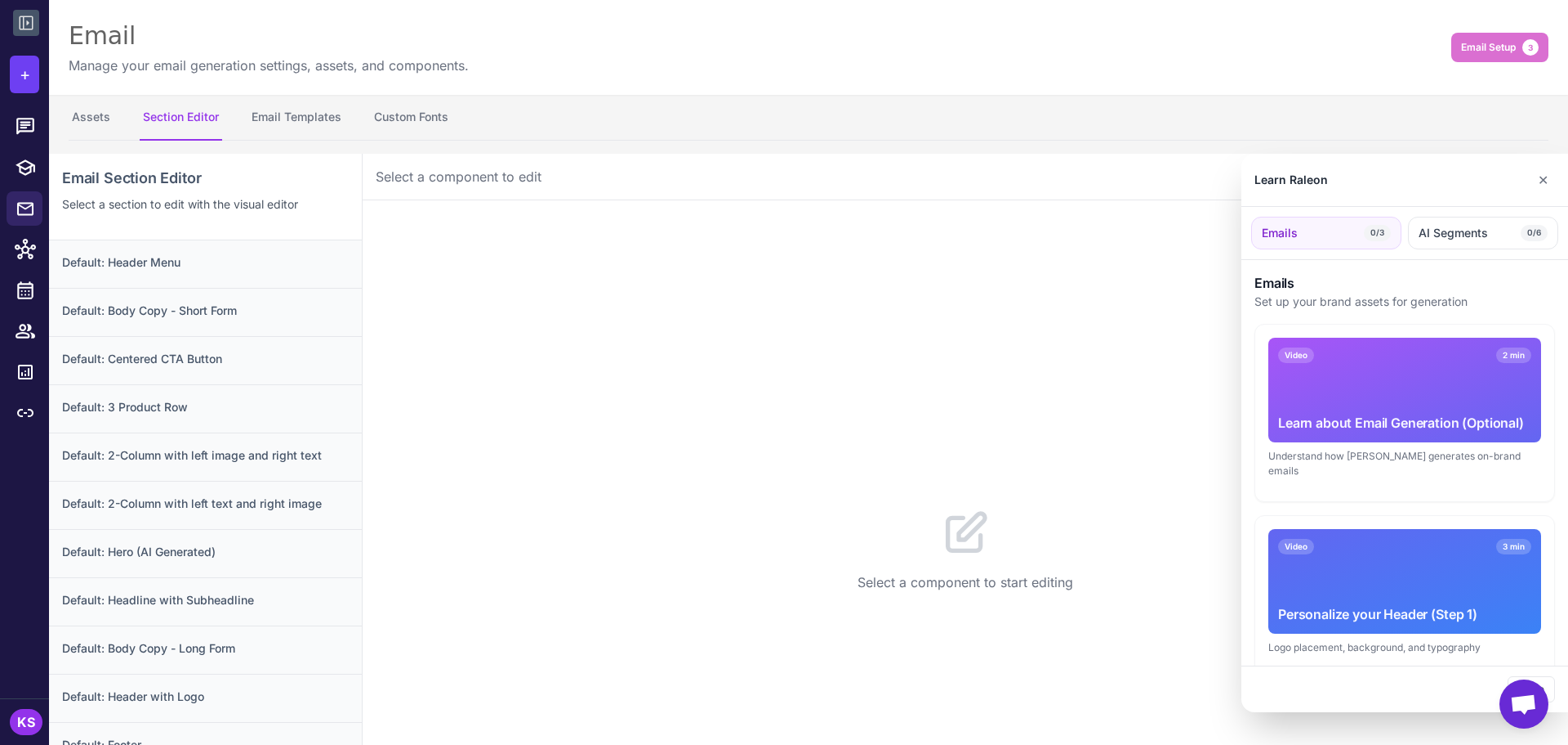
click at [133, 702] on div at bounding box center [784, 372] width 1568 height 745
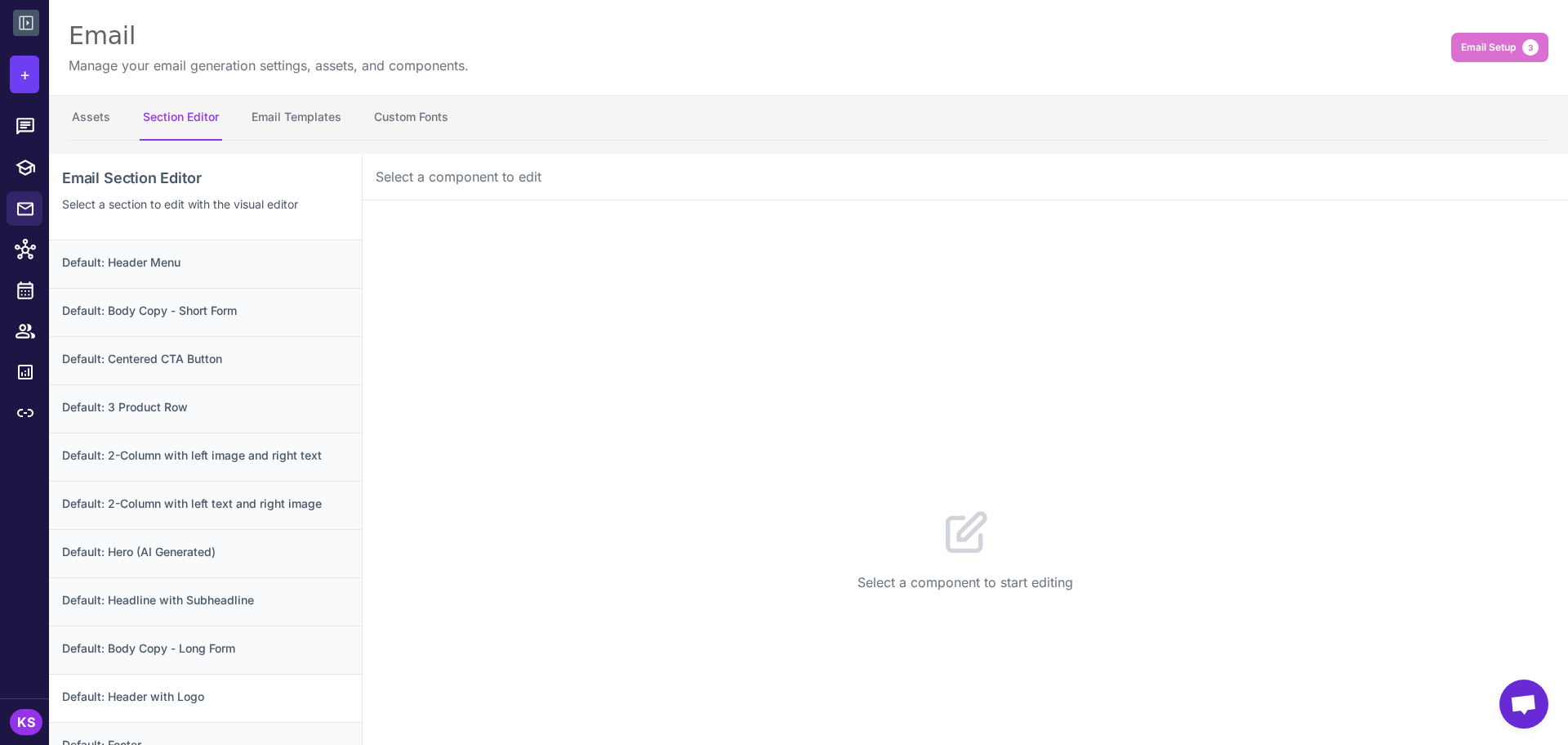
click at [162, 722] on div "Default: Header with Logo" at bounding box center [205, 746] width 313 height 49
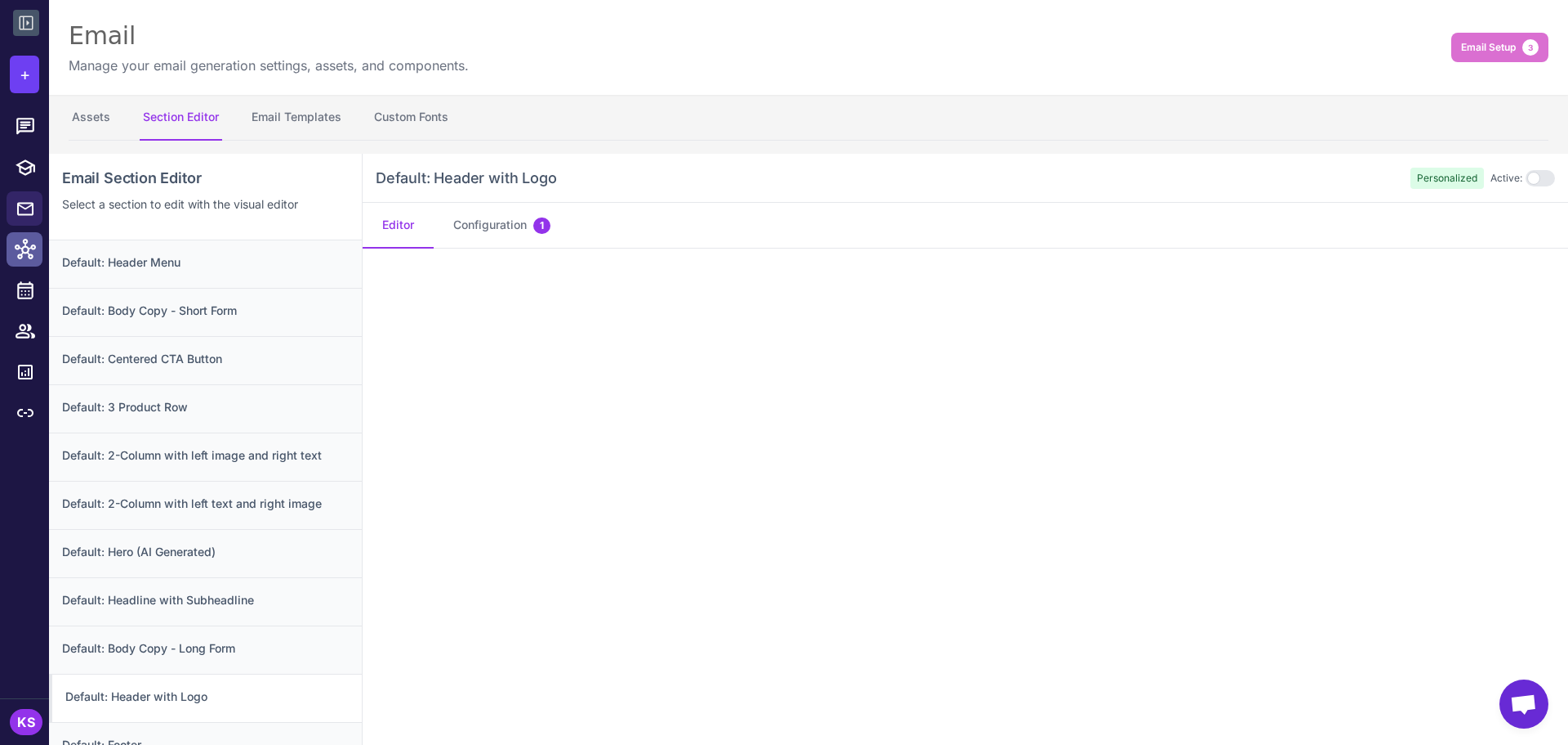
click at [16, 252] on icon at bounding box center [25, 249] width 21 height 21
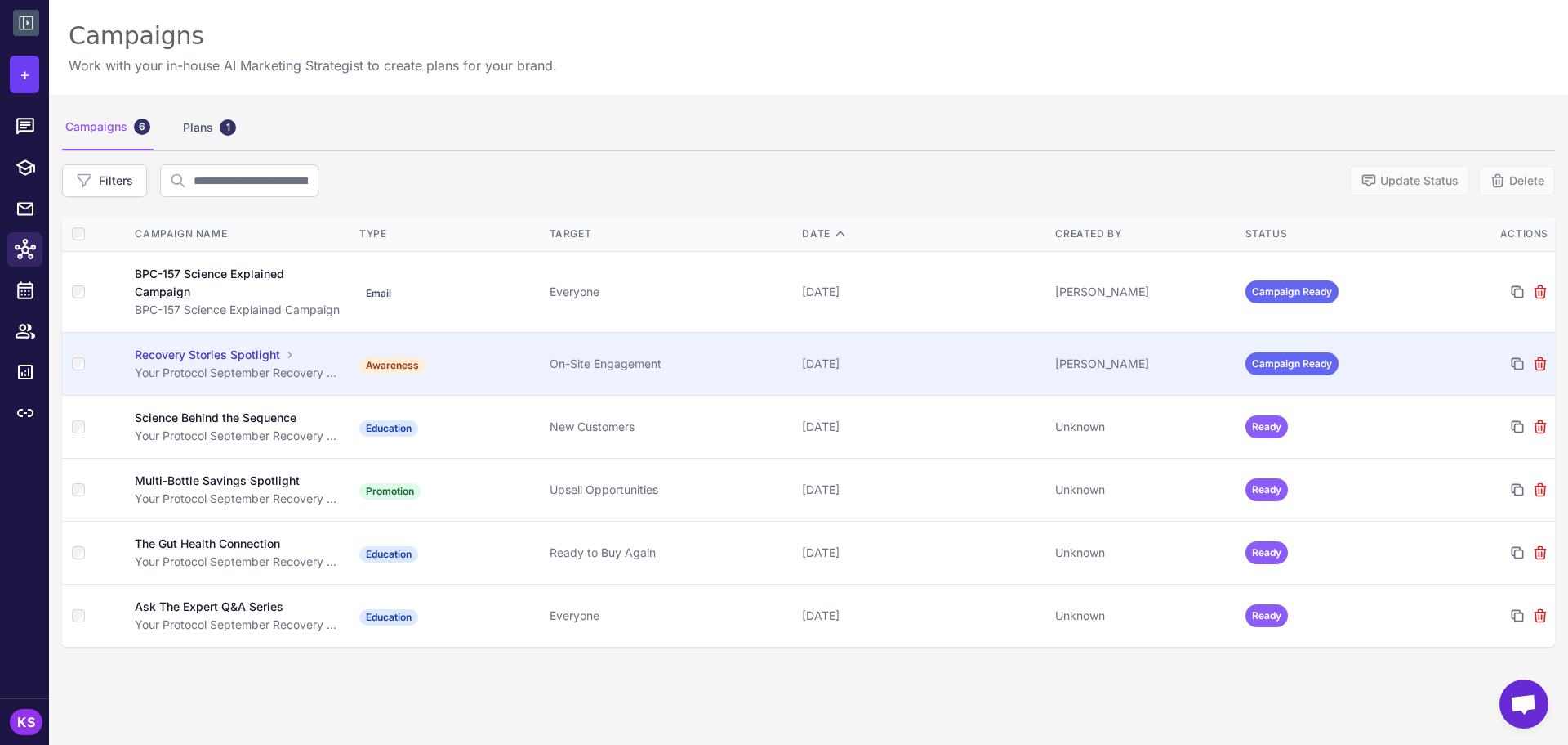
click at [746, 379] on td "On-Site Engagement" at bounding box center [670, 364] width 253 height 63
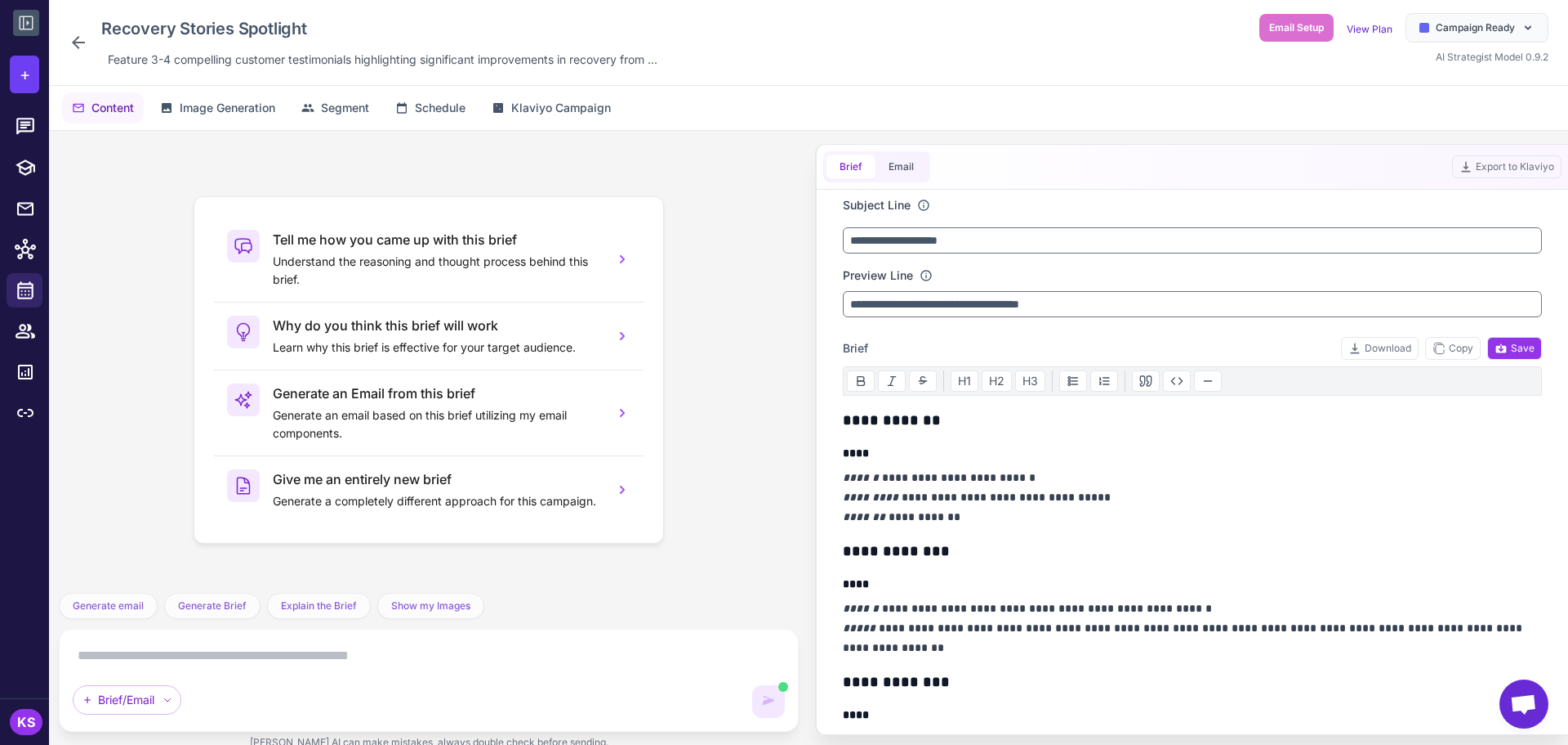
scroll to position [72, 0]
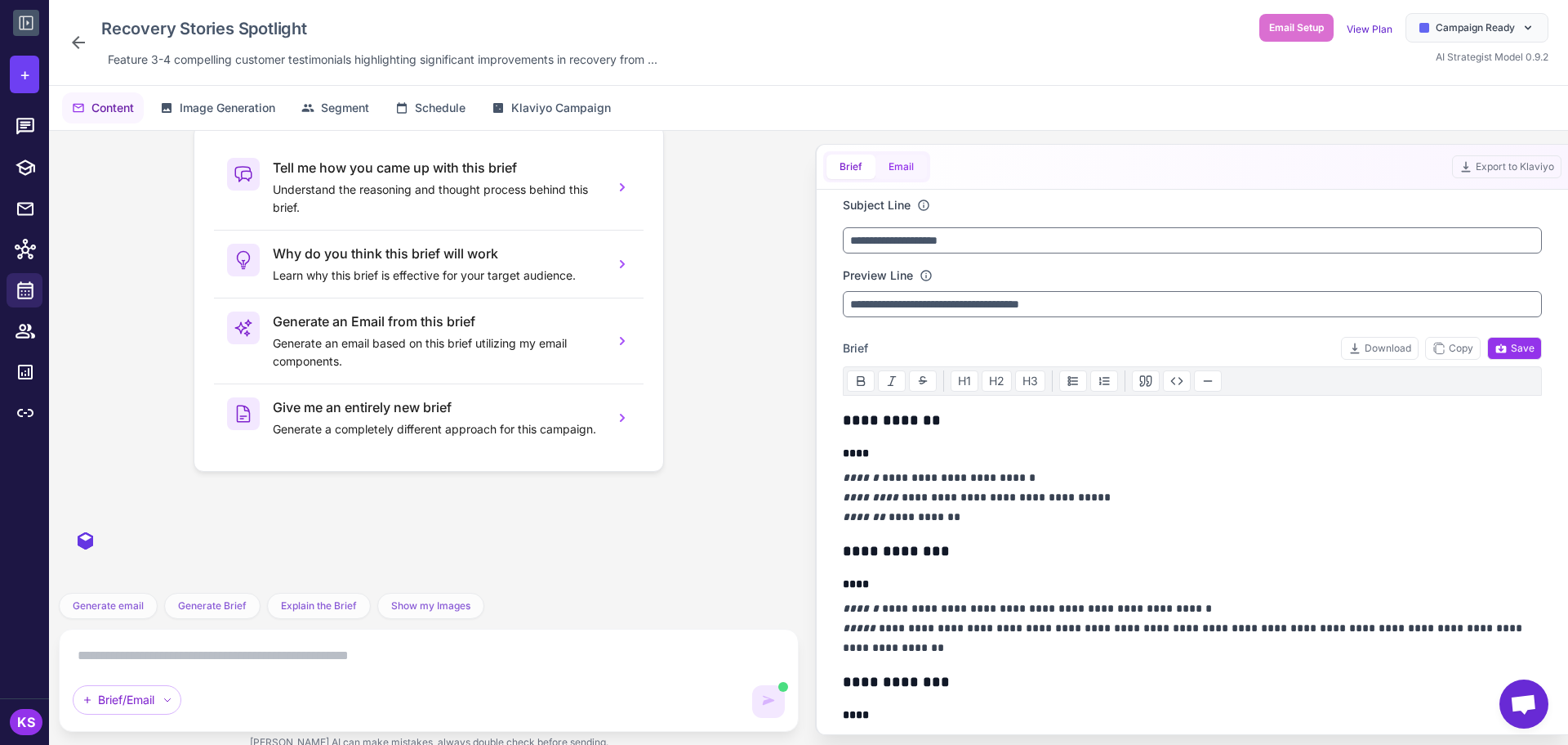
click at [916, 155] on button "Email" at bounding box center [901, 166] width 52 height 24
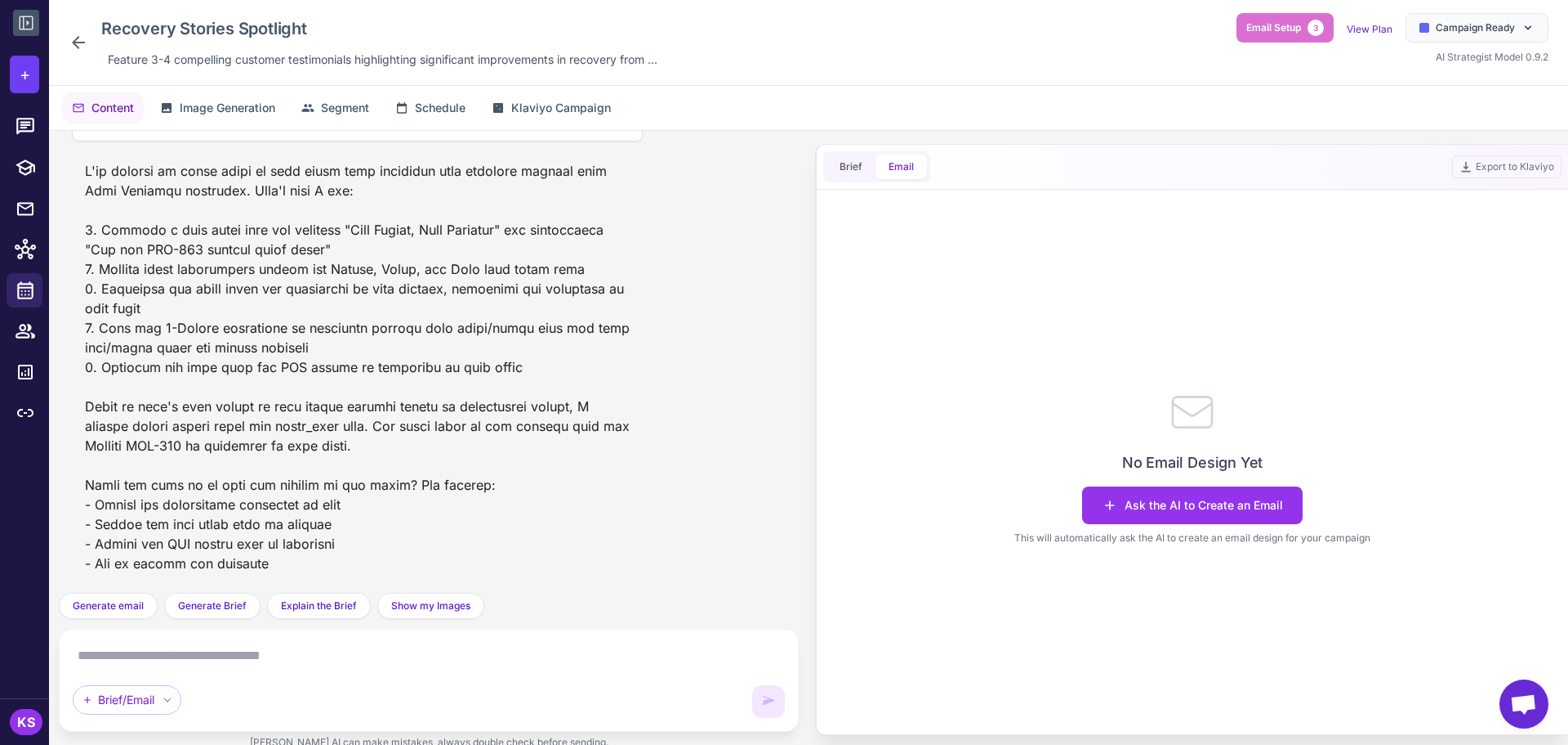
scroll to position [1490, 0]
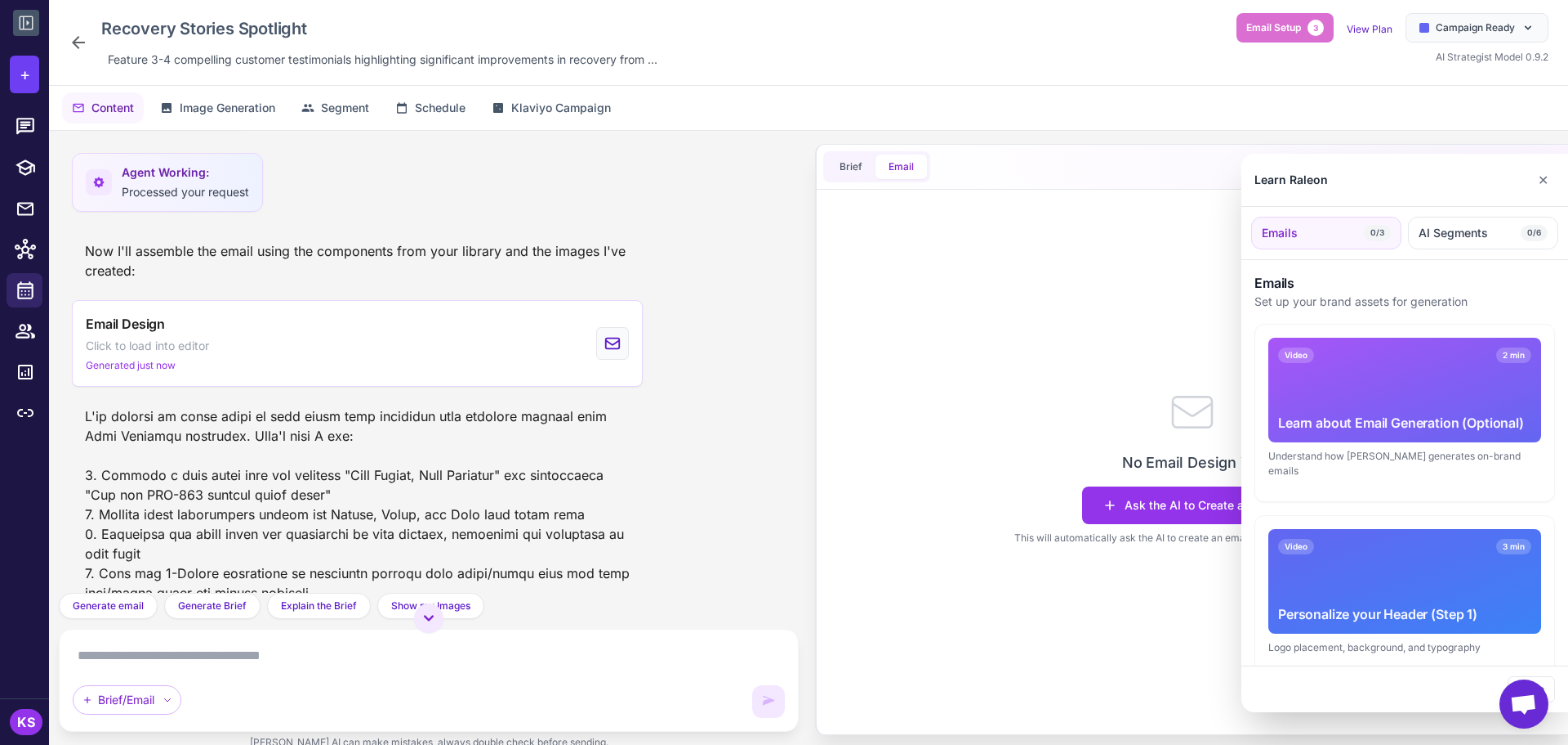
click at [226, 345] on div at bounding box center [784, 372] width 1568 height 745
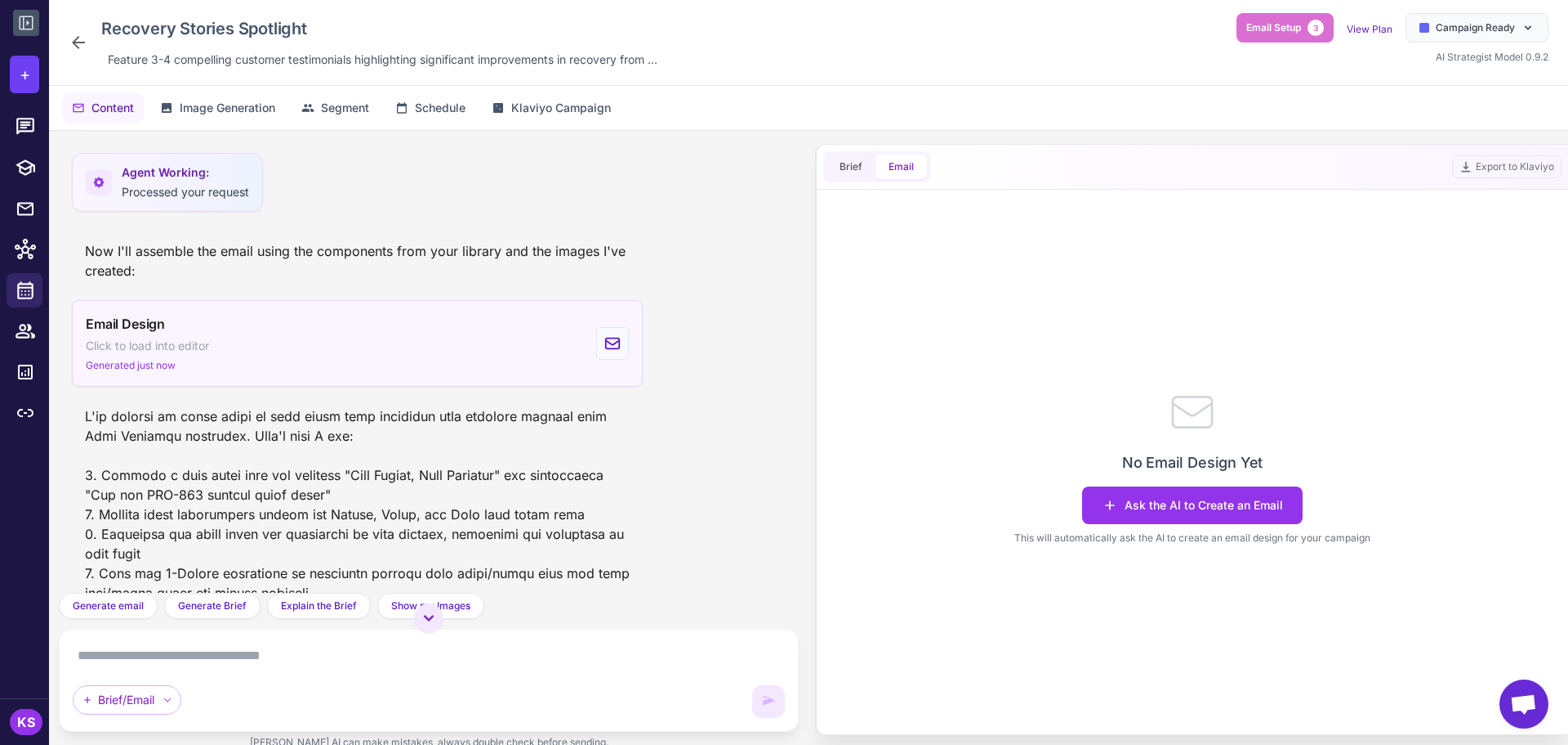
click at [125, 372] on div "Email Design Click to load into editor Generated just now" at bounding box center [357, 342] width 571 height 87
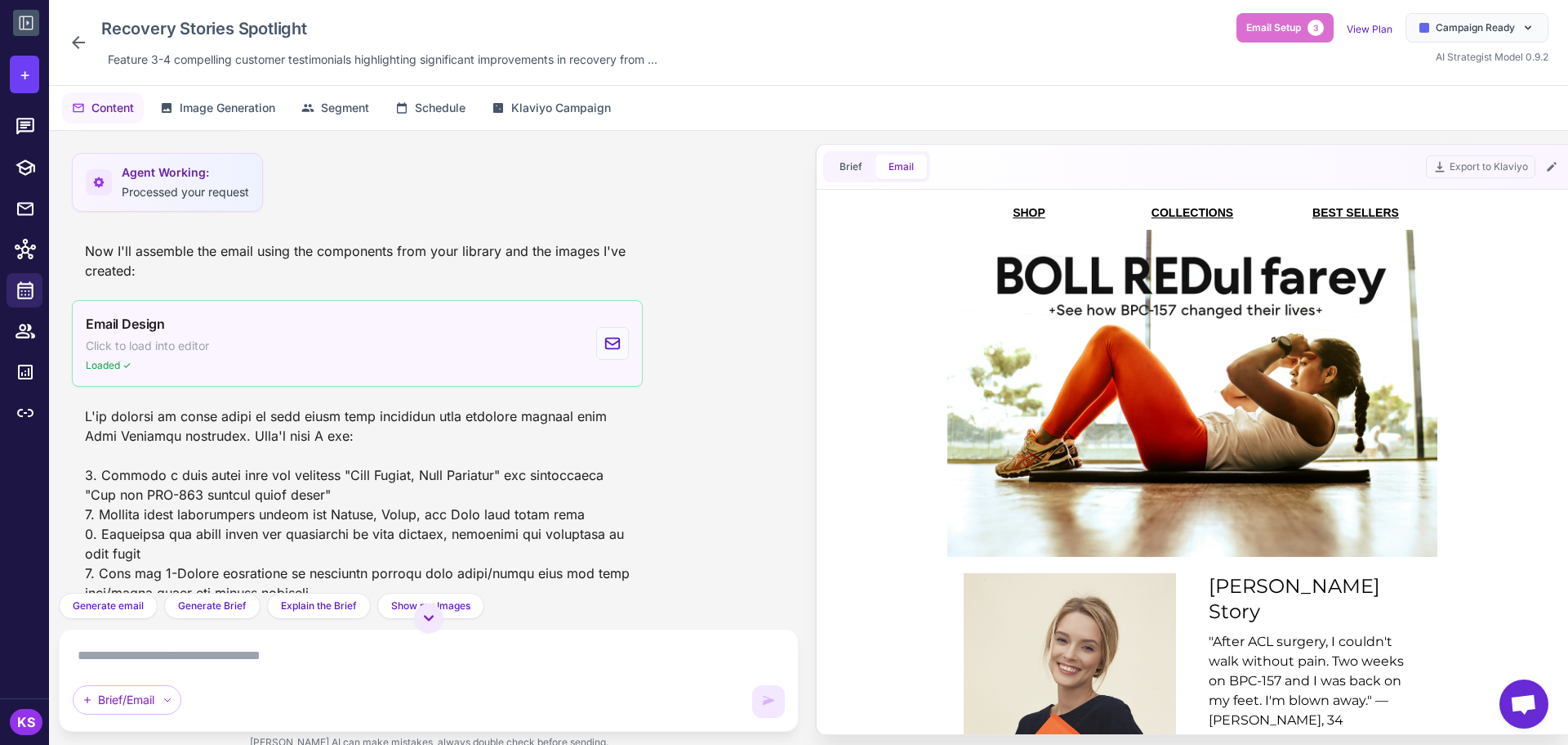
scroll to position [0, 0]
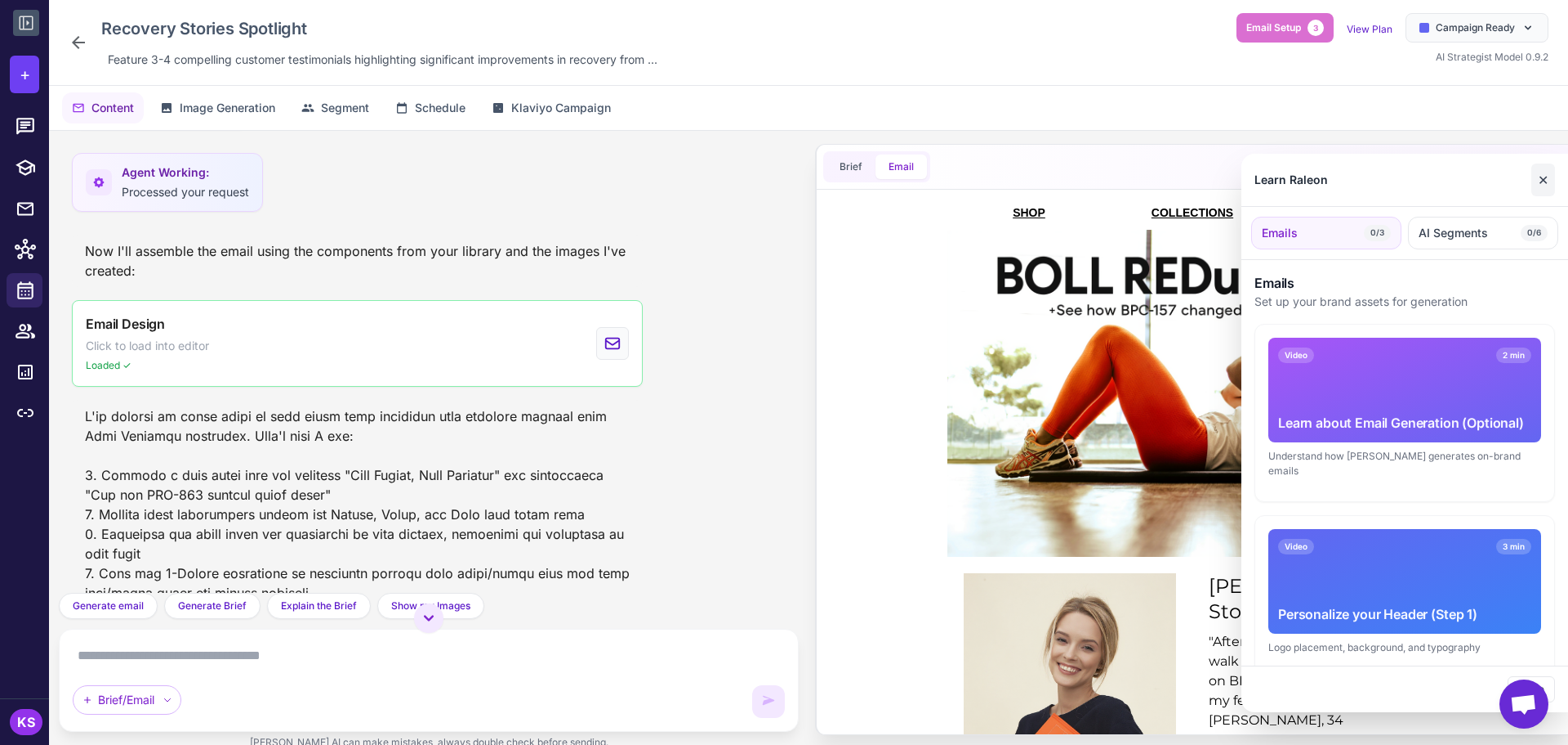
click at [1538, 186] on button "✕" at bounding box center [1544, 180] width 23 height 33
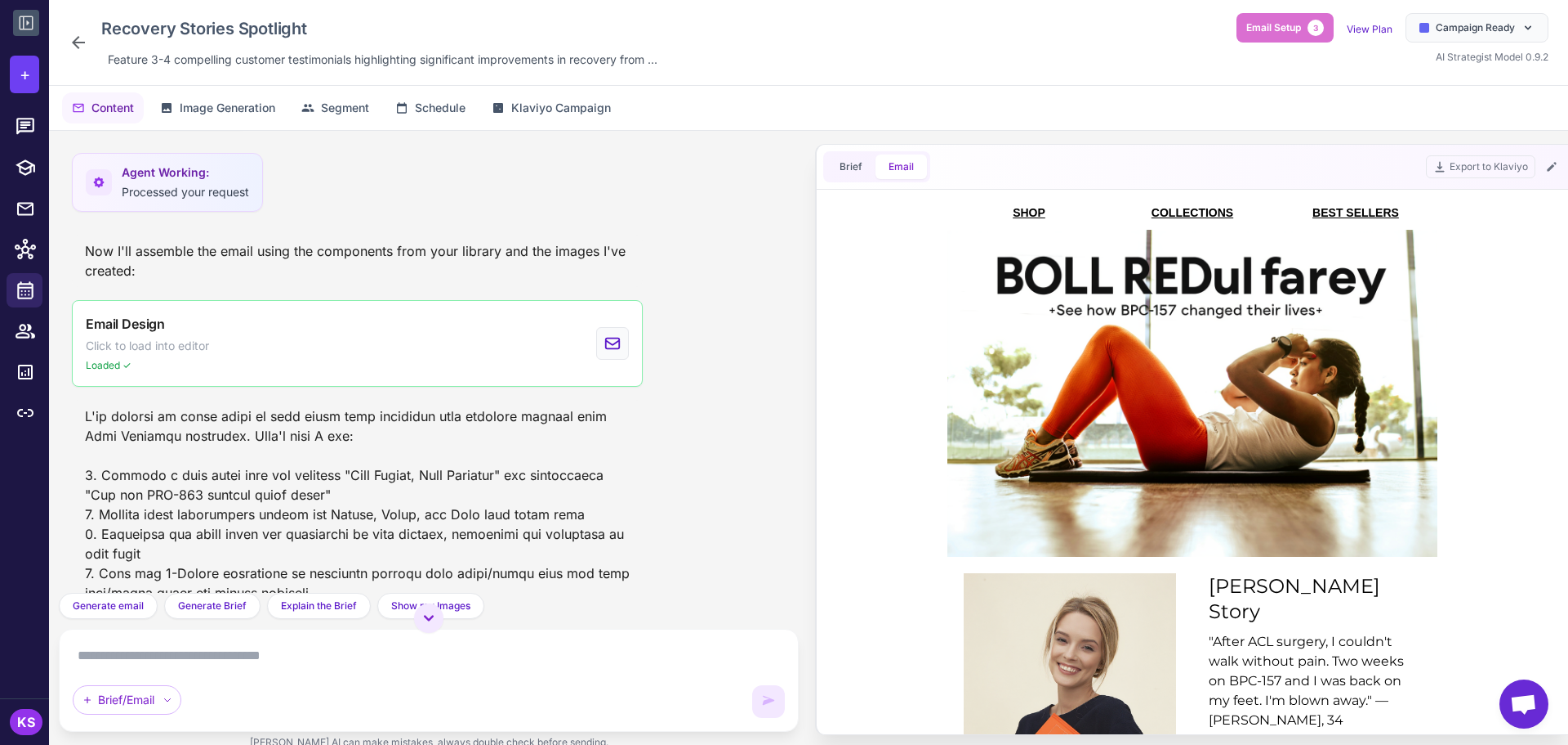
click at [1492, 13] on div "Recovery Stories Spotlight Feature 3-4 compelling customer testimonials highlig…" at bounding box center [808, 43] width 1519 height 86
click at [1491, 15] on div "Campaign Ready" at bounding box center [1477, 27] width 143 height 29
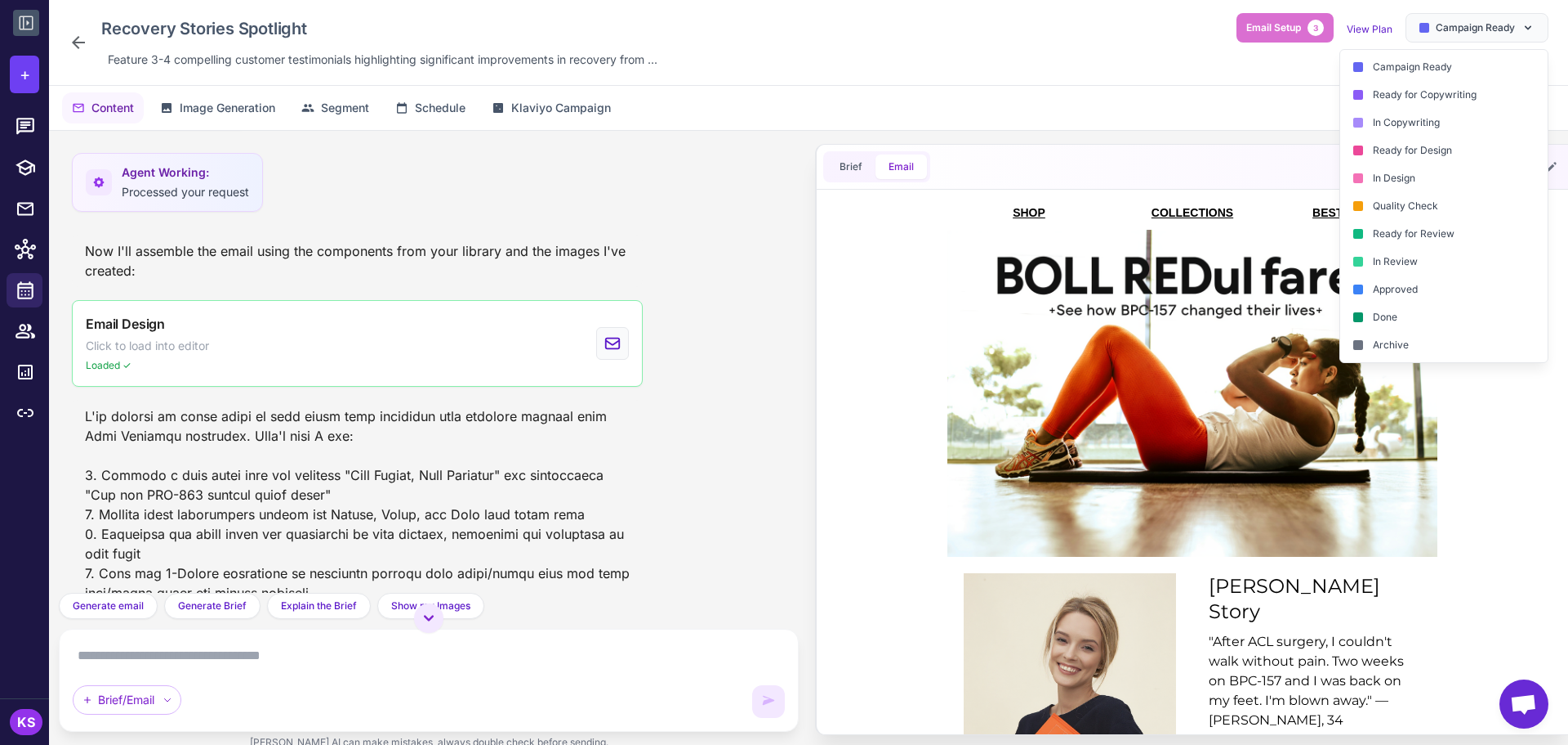
click at [790, 69] on div "Recovery Stories Spotlight Feature 3-4 compelling customer testimonials highlig…" at bounding box center [809, 42] width 1481 height 59
click at [328, 105] on span "Segment" at bounding box center [345, 108] width 49 height 18
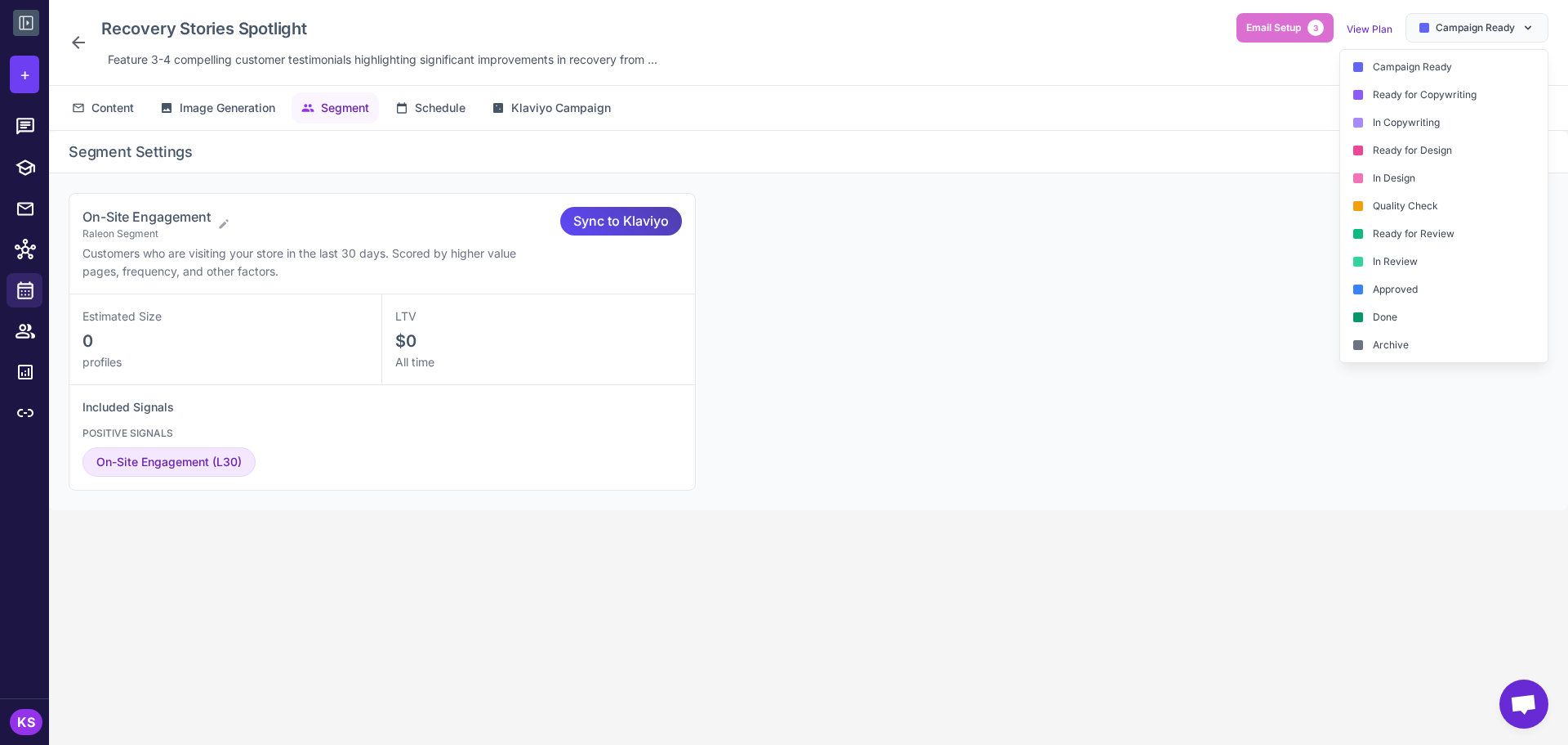
click at [1199, 146] on h2 "Segment Settings" at bounding box center [809, 152] width 1481 height 22
click at [1456, 13] on div "Recovery Stories Spotlight Feature 3-4 compelling customer testimonials highlig…" at bounding box center [808, 43] width 1519 height 86
click at [1444, 21] on span "Campaign Ready" at bounding box center [1476, 27] width 80 height 15
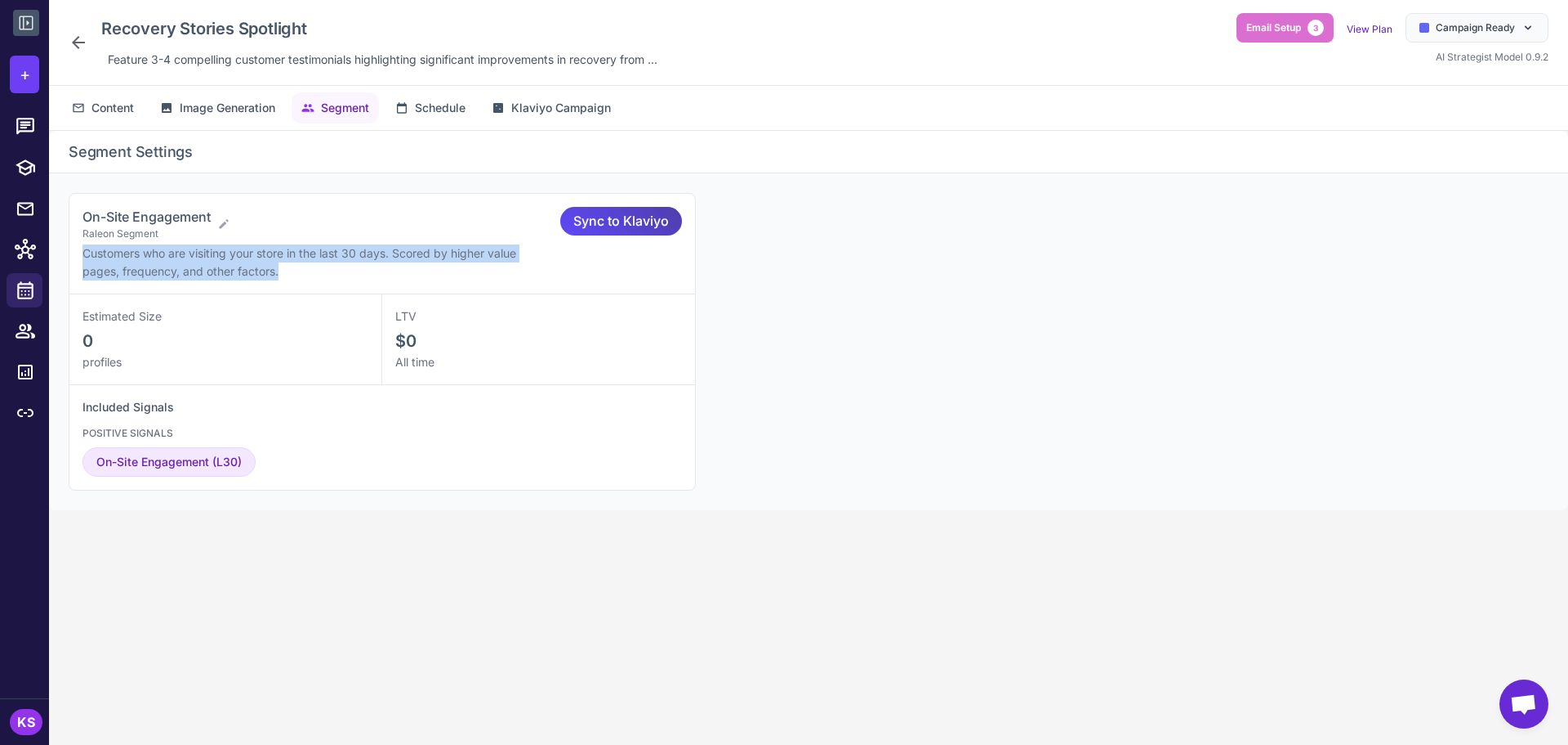
drag, startPoint x: 311, startPoint y: 268, endPoint x: 69, endPoint y: 259, distance: 242.2
click at [69, 259] on div "On-Site Engagement Raleon Segment Customers who are visiting your store in the …" at bounding box center [382, 243] width 626 height 100
click at [356, 258] on span "Customers who are visiting your store in the last 30 days. Scored by higher val…" at bounding box center [299, 262] width 434 height 32
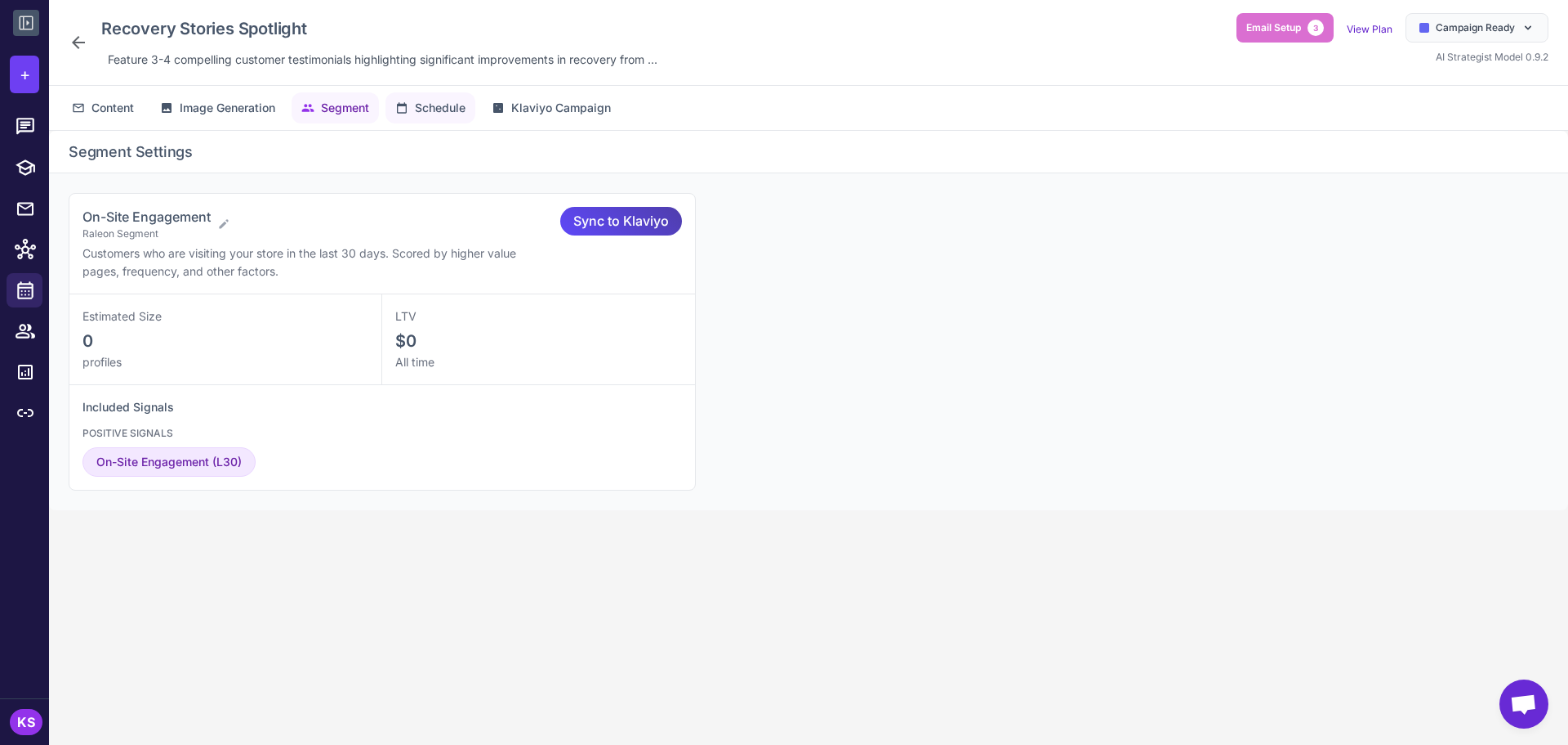
click at [448, 98] on button "Schedule" at bounding box center [431, 108] width 89 height 31
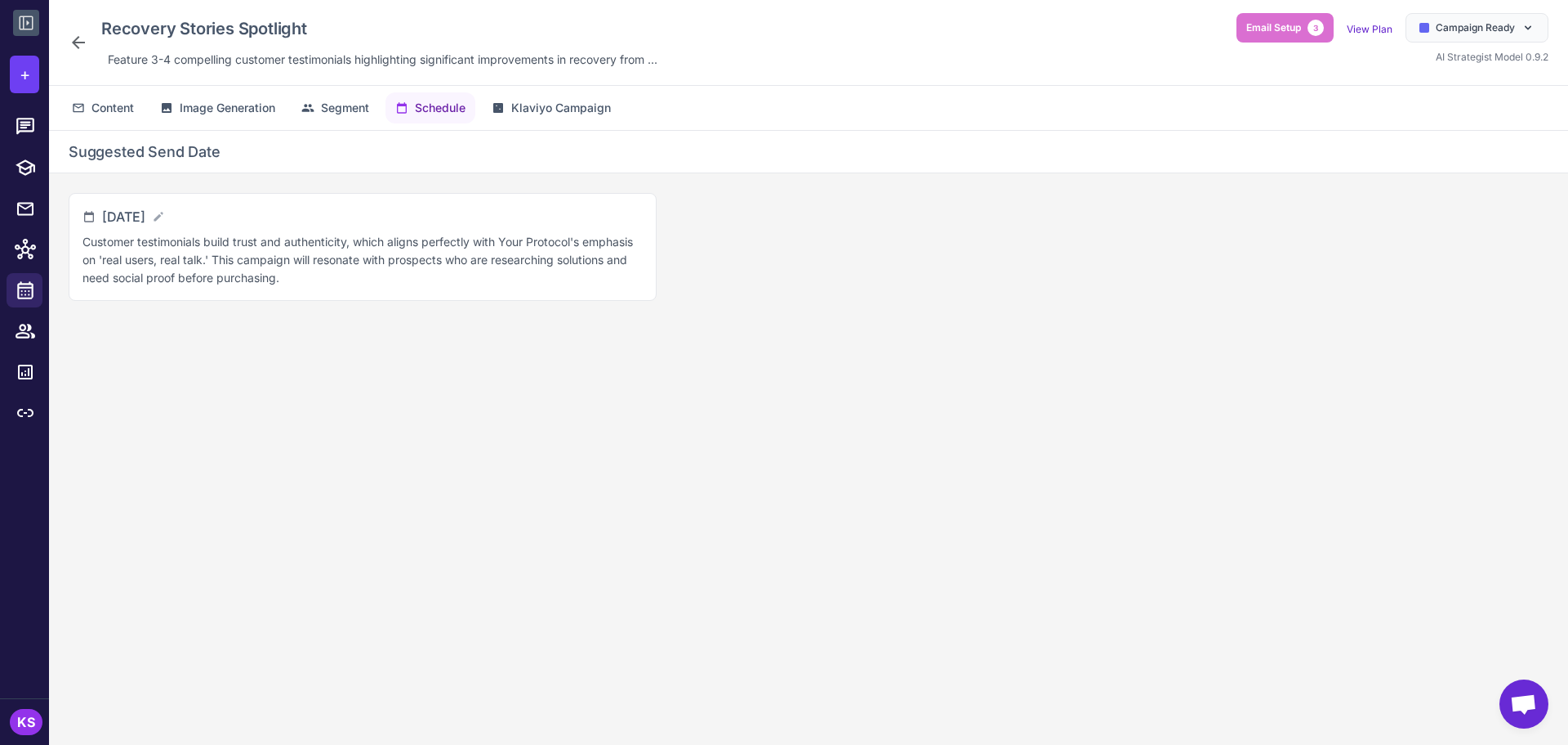
click at [550, 90] on div "Content Image Generation Segment Schedule Klaviyo Campaign" at bounding box center [808, 107] width 1519 height 44
click at [563, 107] on span "Klaviyo Campaign" at bounding box center [561, 108] width 100 height 18
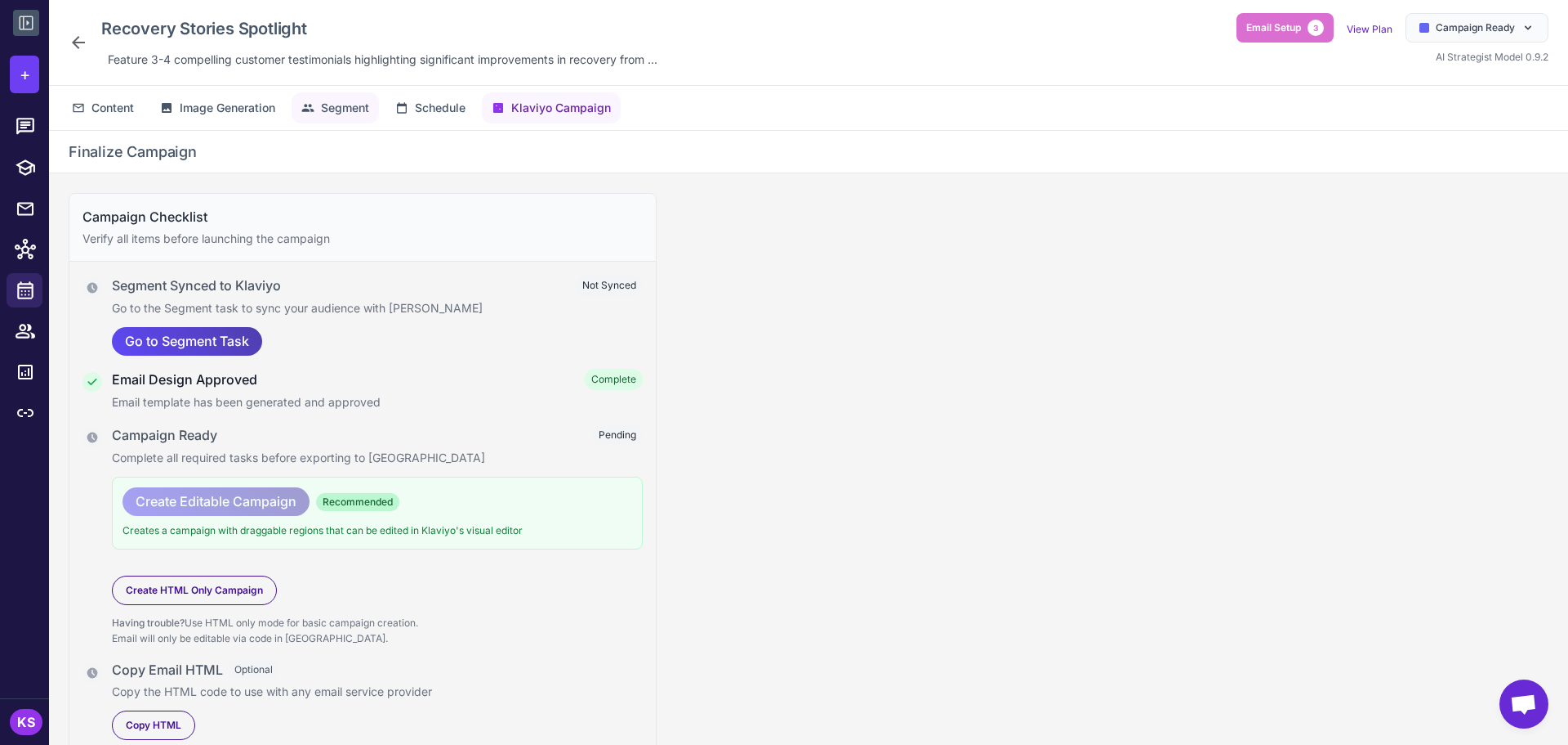
click at [347, 114] on span "Segment" at bounding box center [345, 108] width 49 height 18
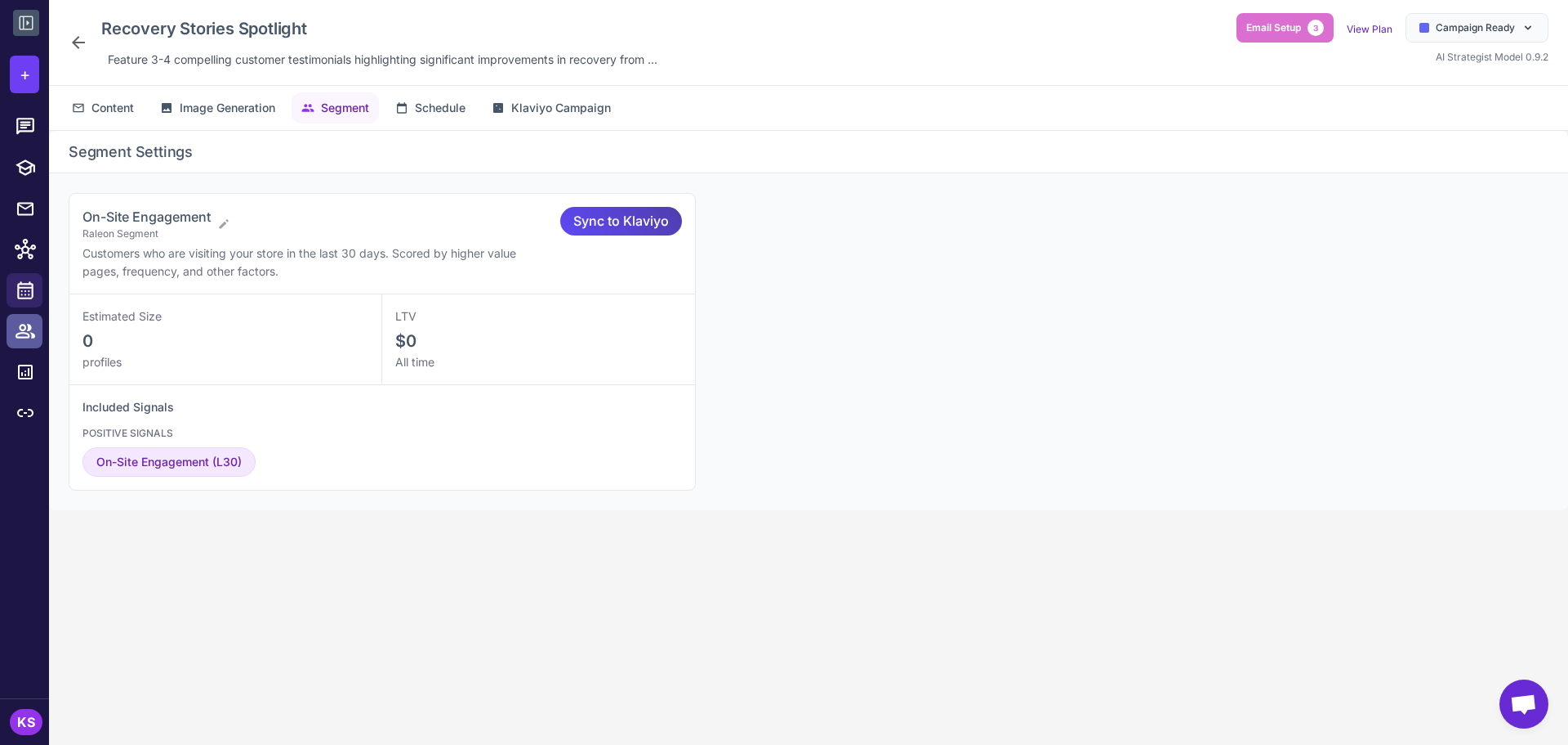
click at [30, 332] on icon at bounding box center [25, 331] width 21 height 21
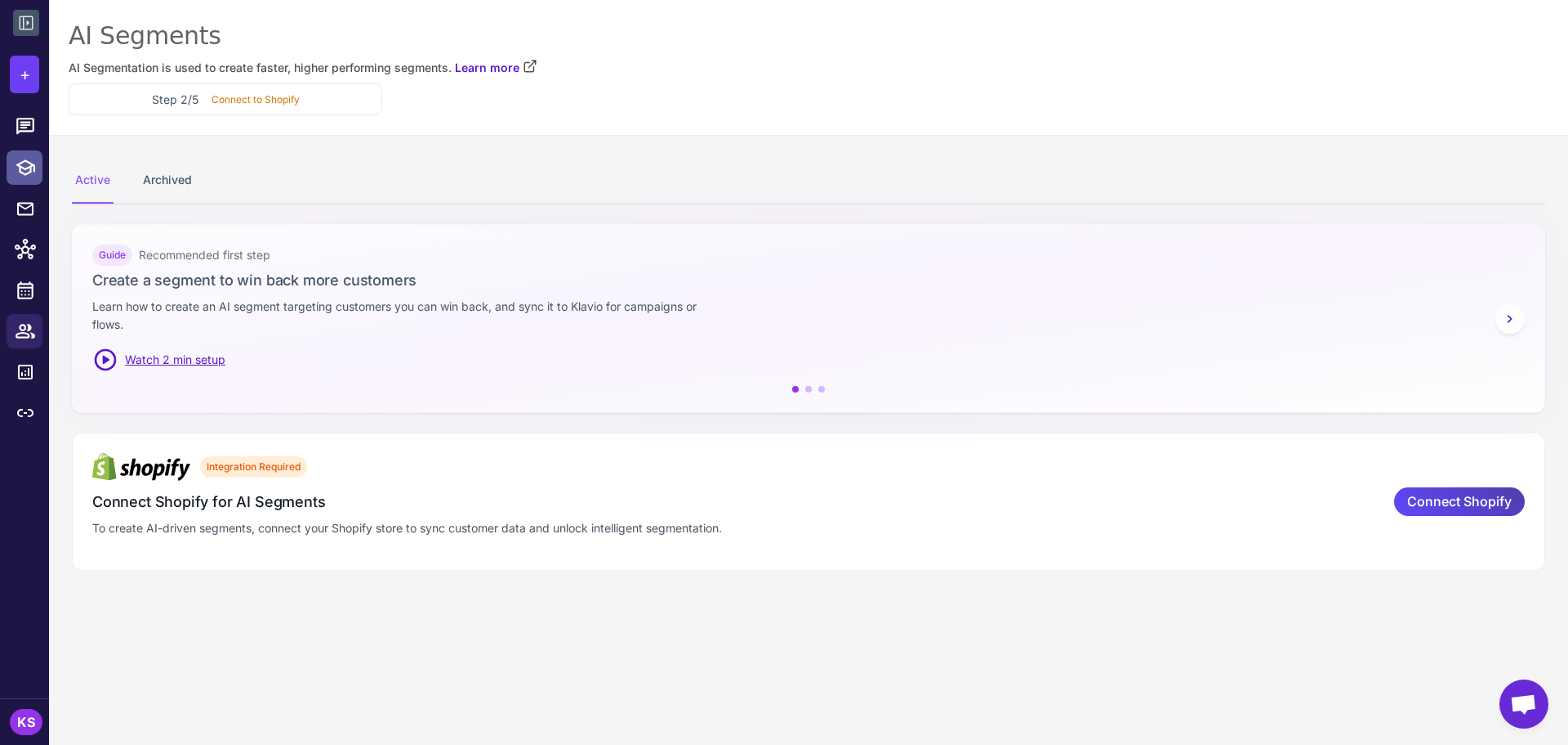
click at [22, 173] on icon at bounding box center [25, 167] width 19 height 17
select select
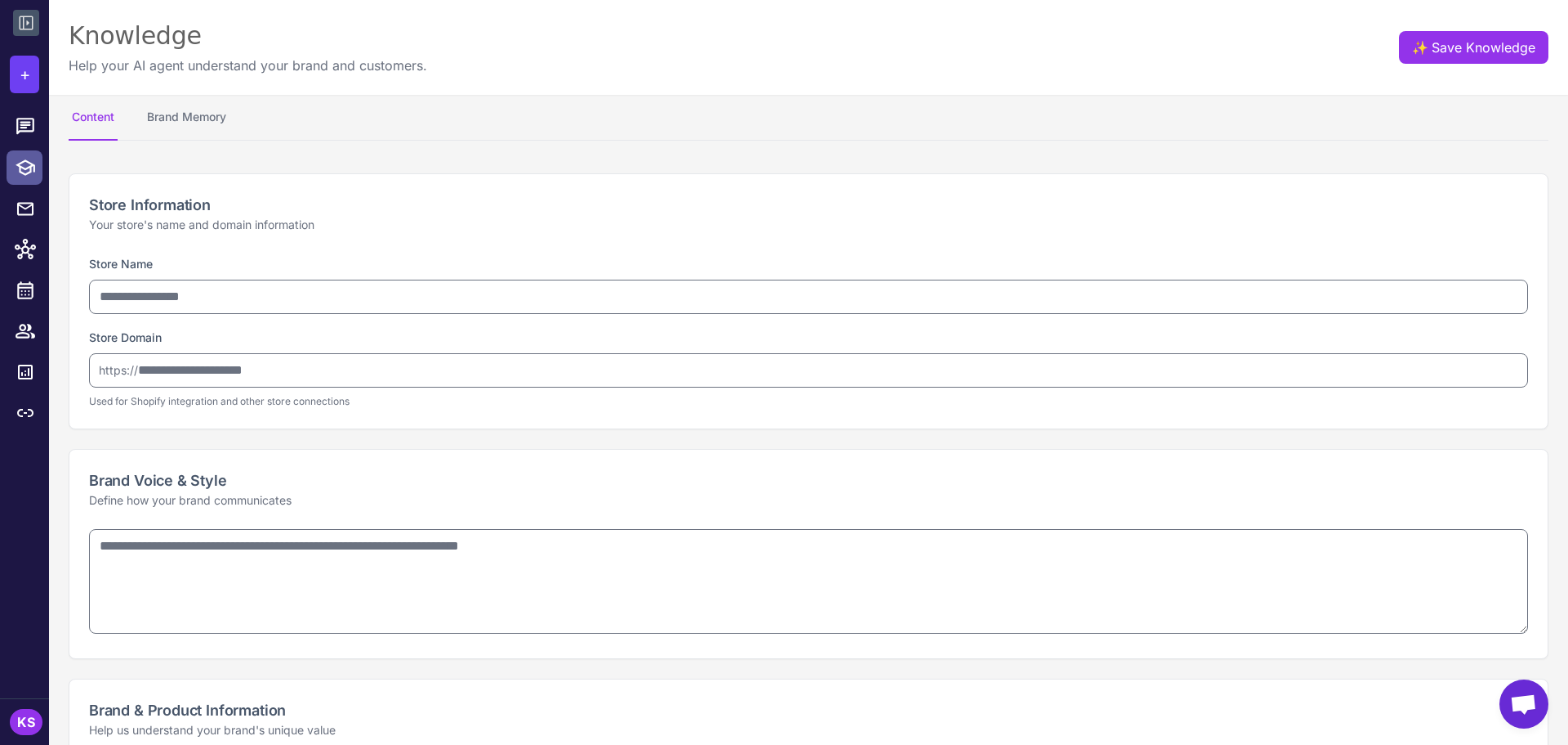
type input "**********"
type textarea "**********"
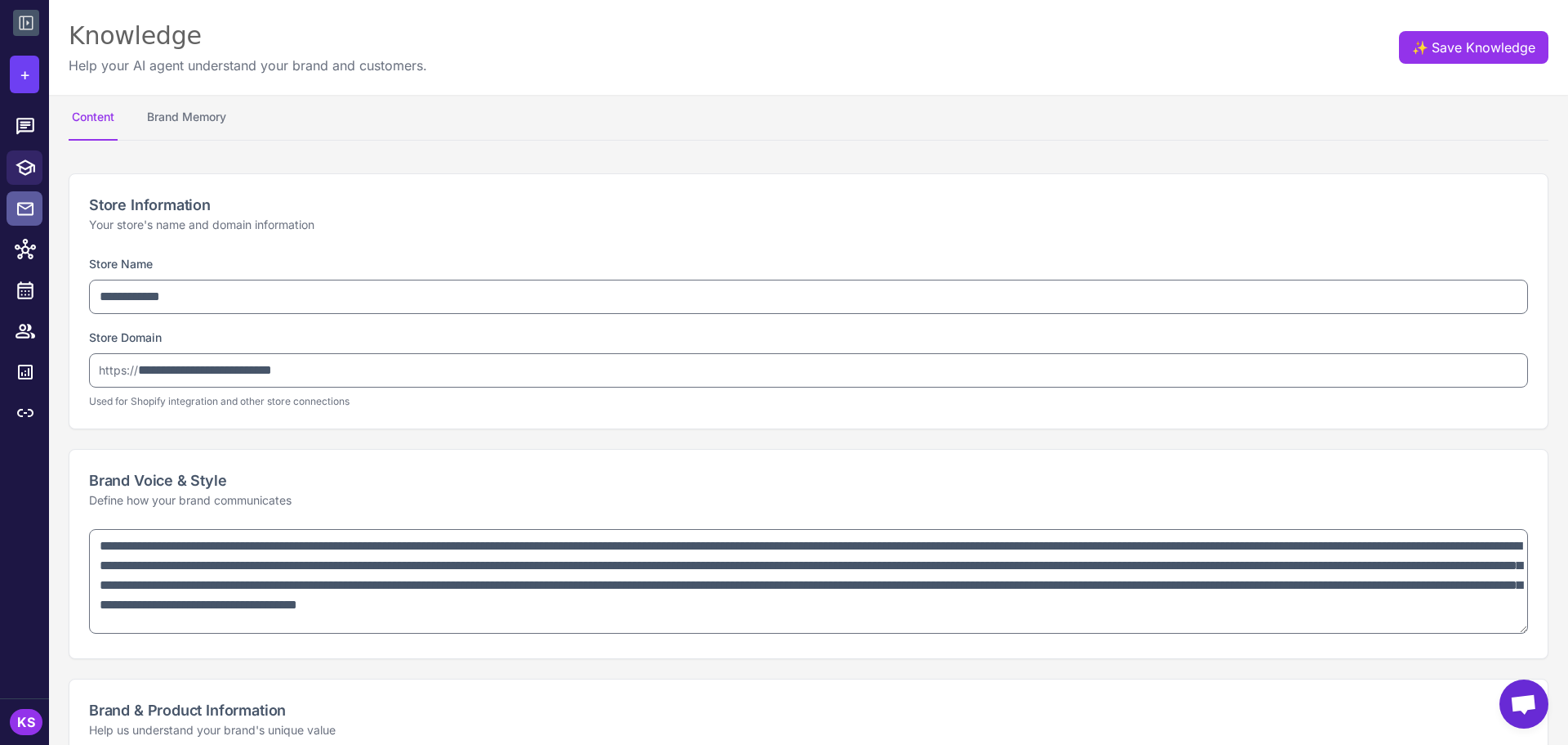
type textarea "**********"
click at [30, 223] on link at bounding box center [24, 208] width 36 height 34
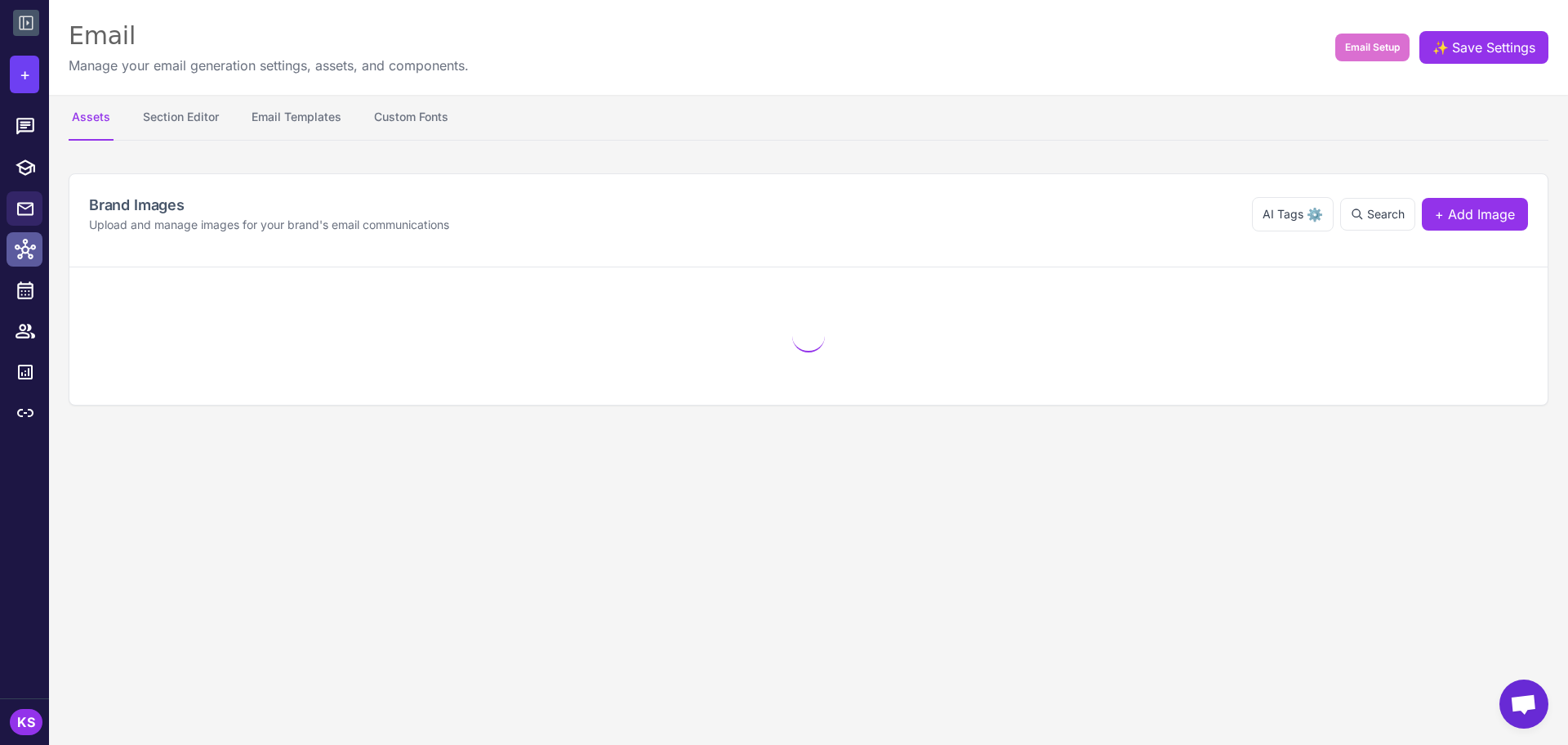
click at [30, 255] on icon at bounding box center [25, 248] width 21 height 20
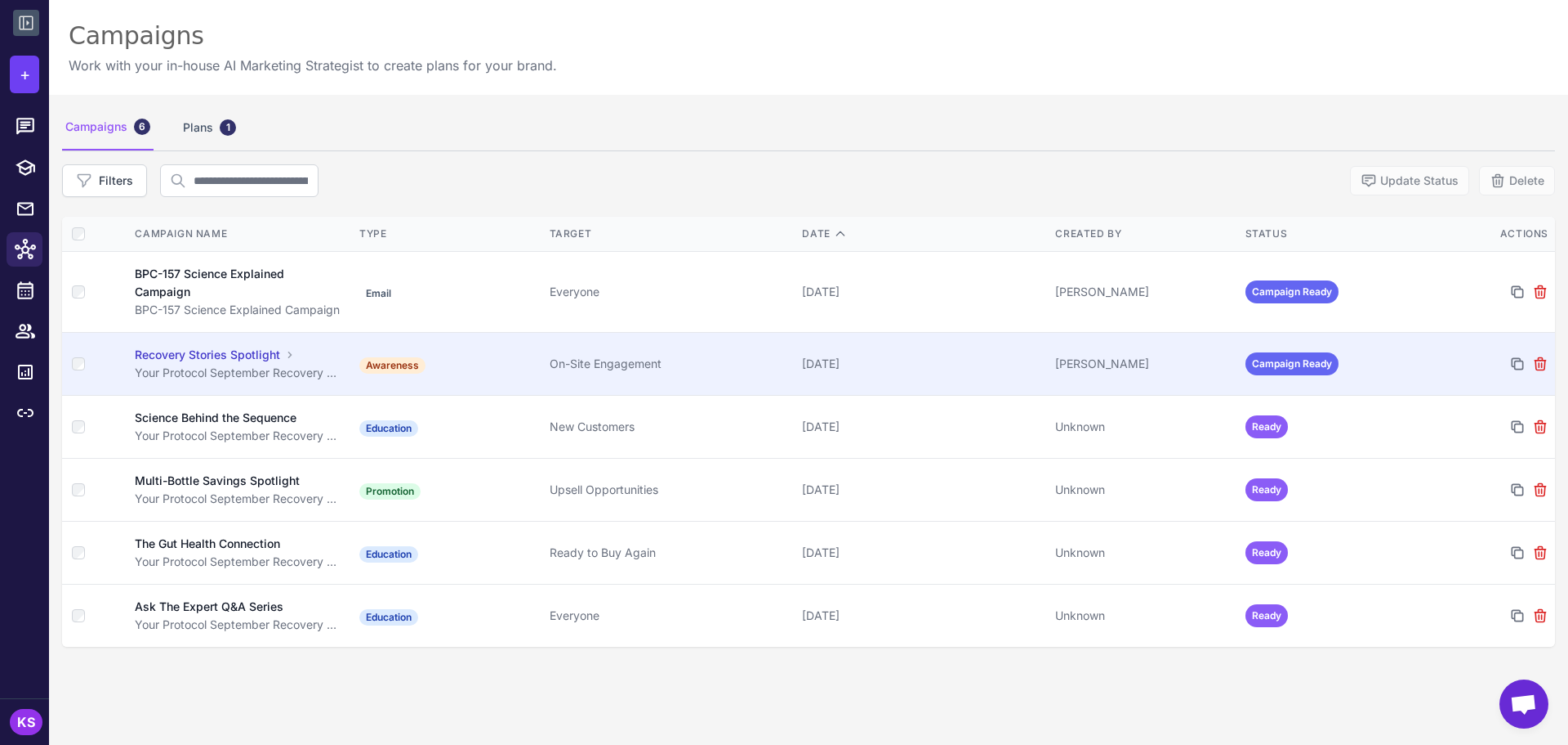
click at [647, 370] on div "On-Site Engagement" at bounding box center [670, 364] width 240 height 18
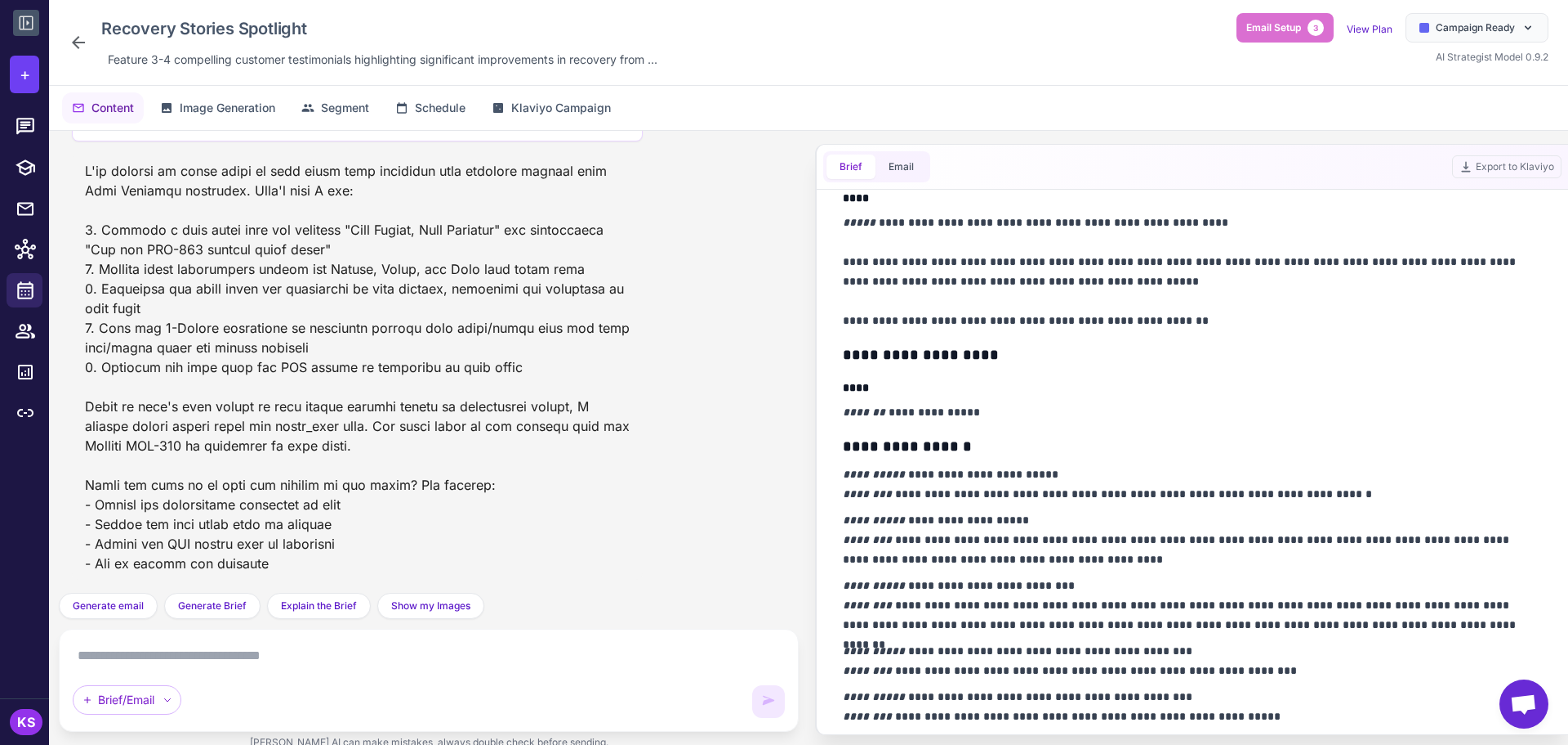
scroll to position [874, 0]
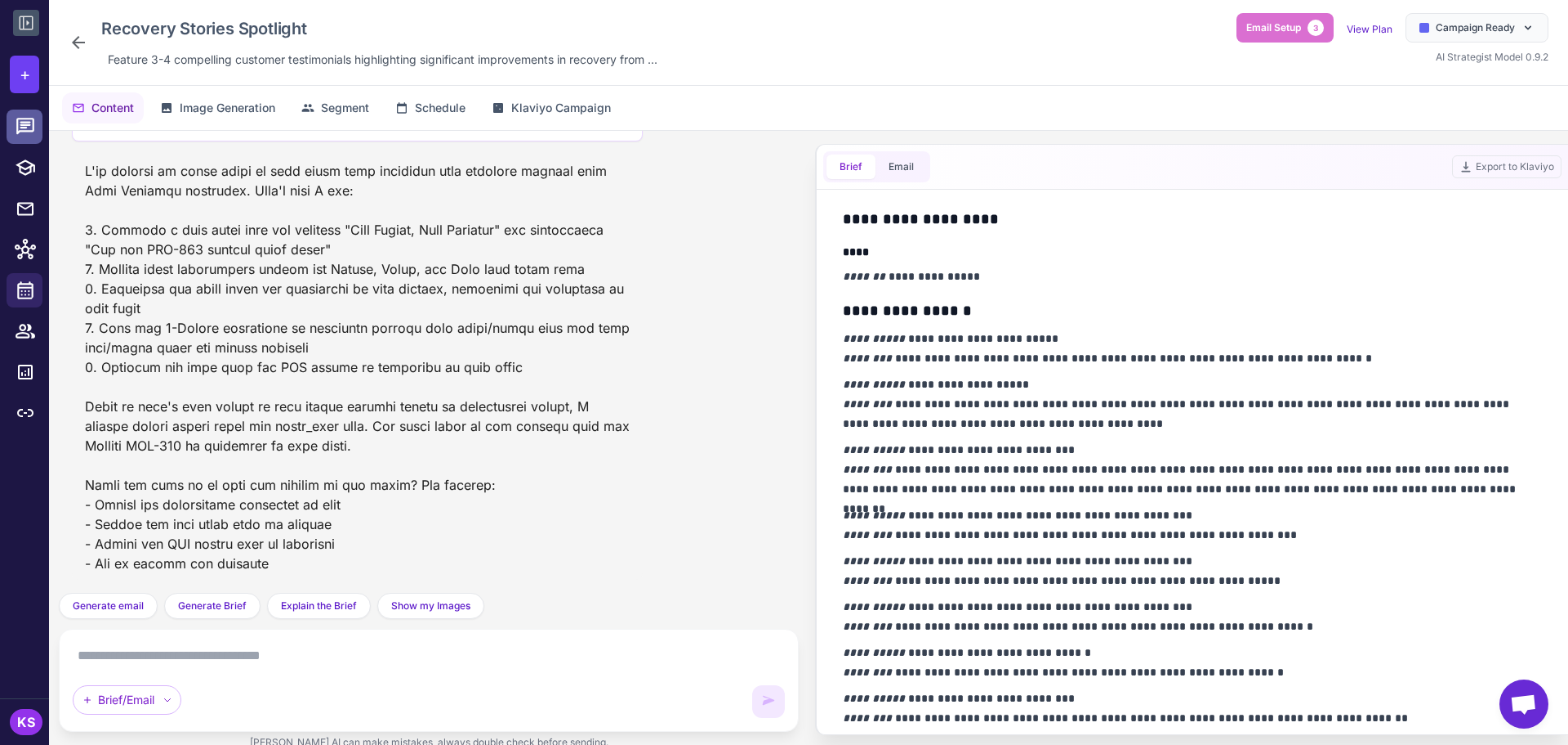
click at [16, 135] on icon at bounding box center [25, 126] width 21 height 21
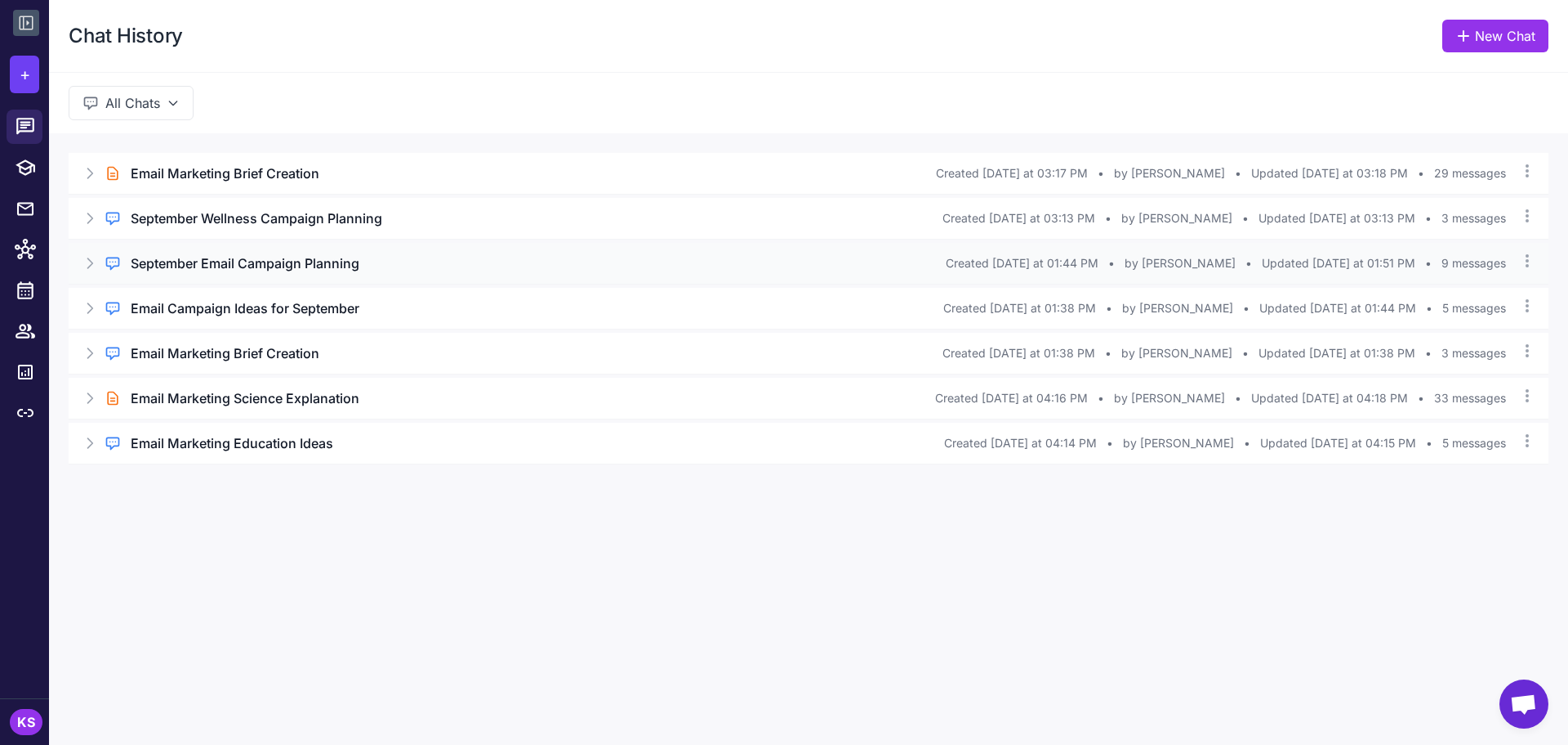
click at [296, 271] on h3 "September Email Campaign Planning" at bounding box center [244, 263] width 228 height 19
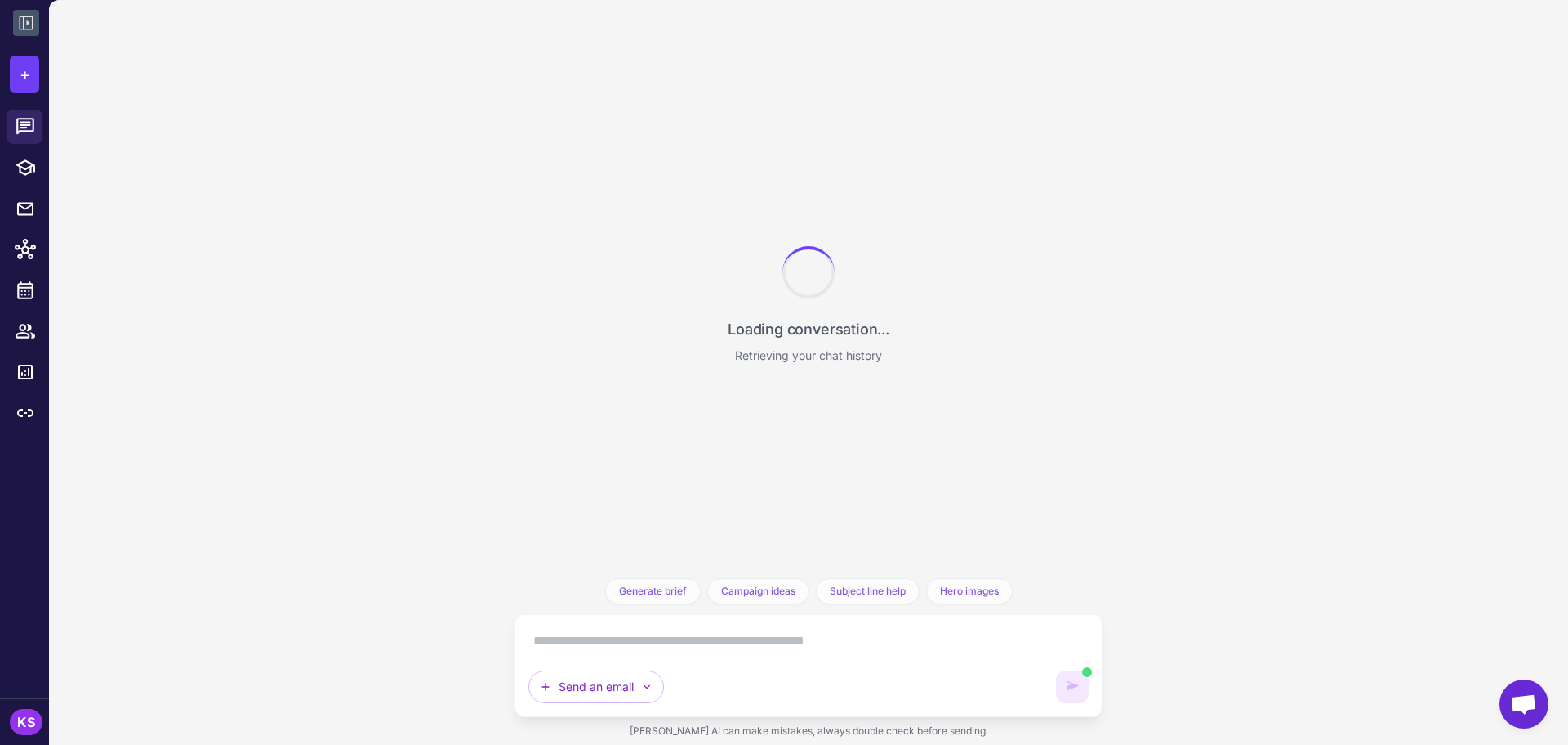
scroll to position [3100, 0]
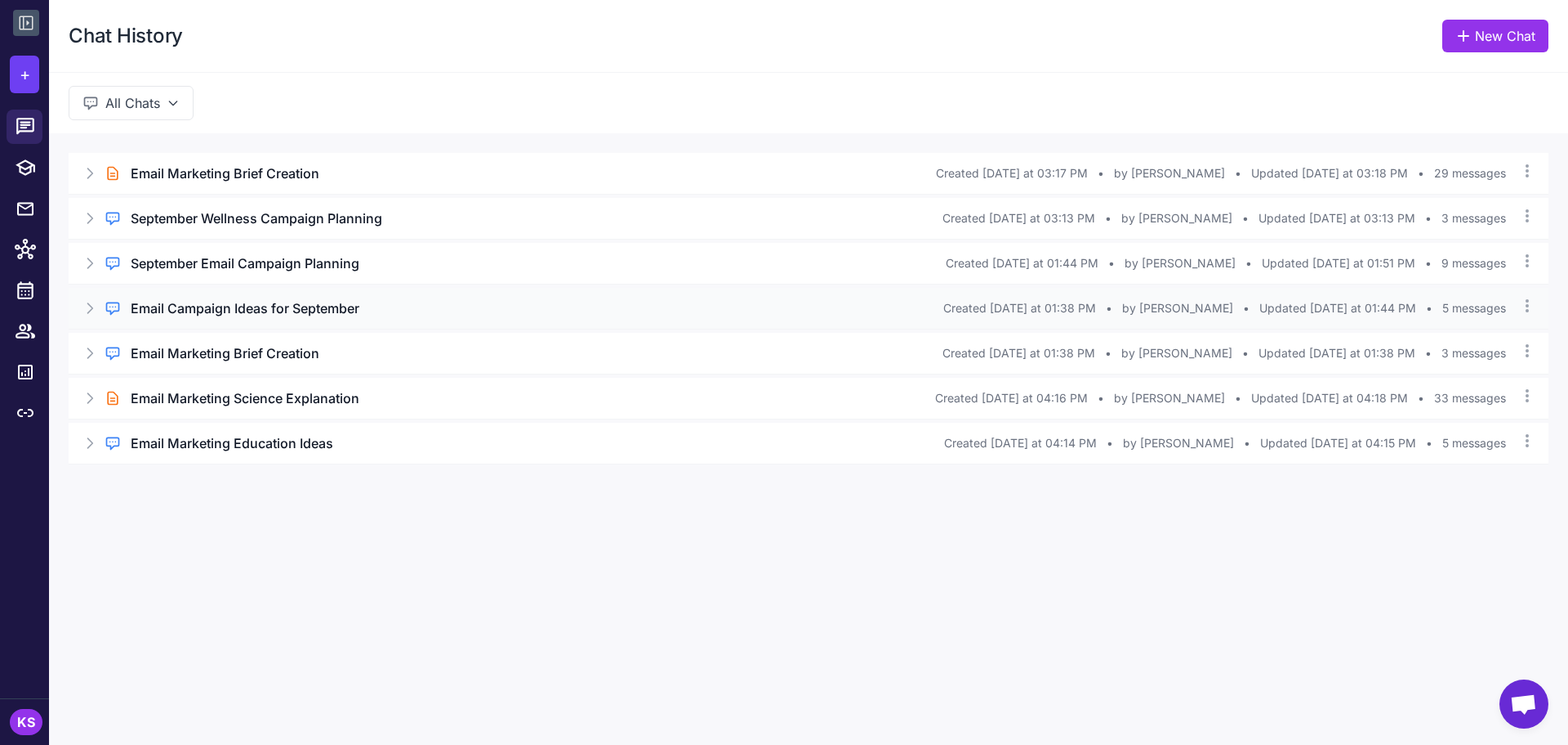
click at [84, 304] on icon at bounding box center [89, 307] width 17 height 17
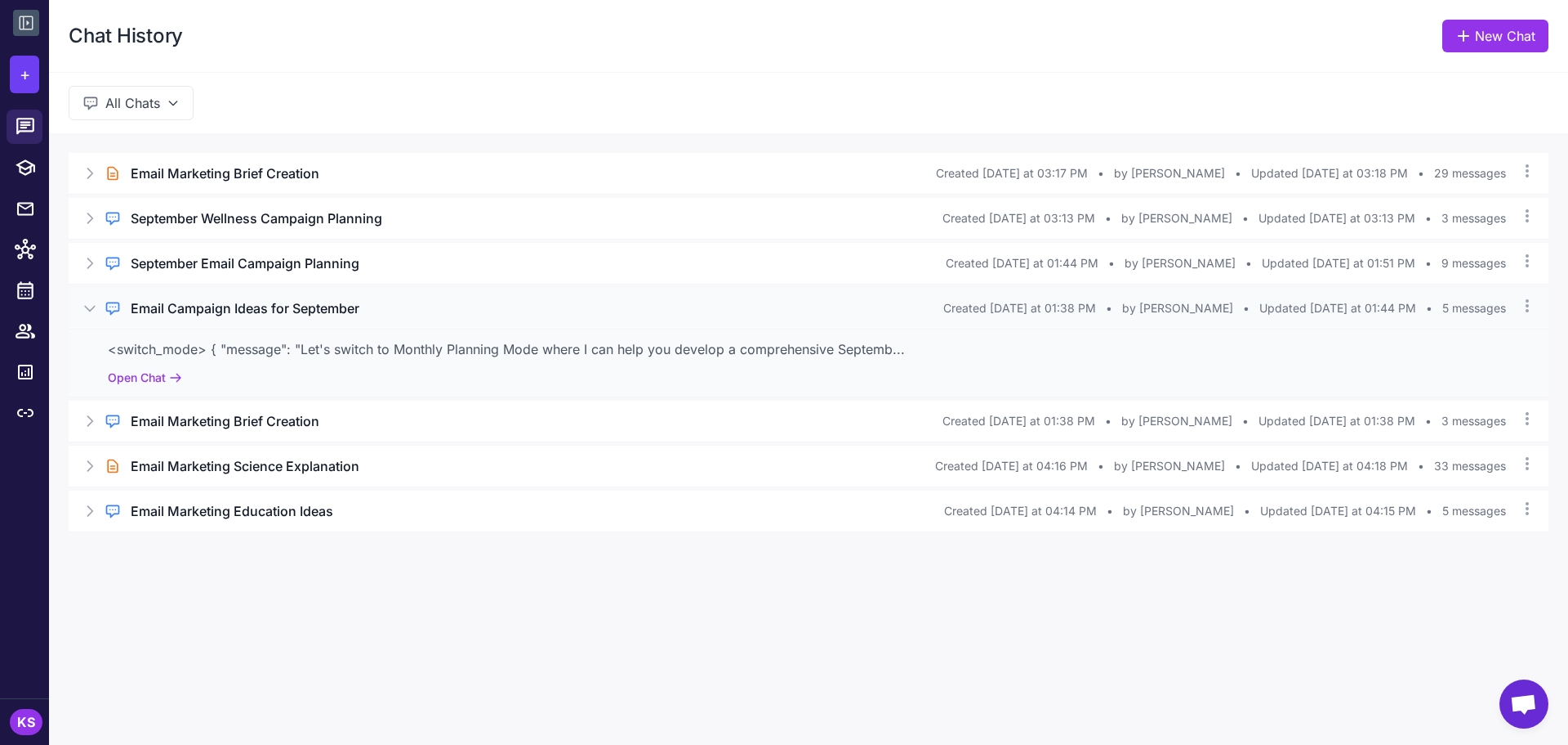
click at [84, 304] on icon at bounding box center [89, 307] width 17 height 17
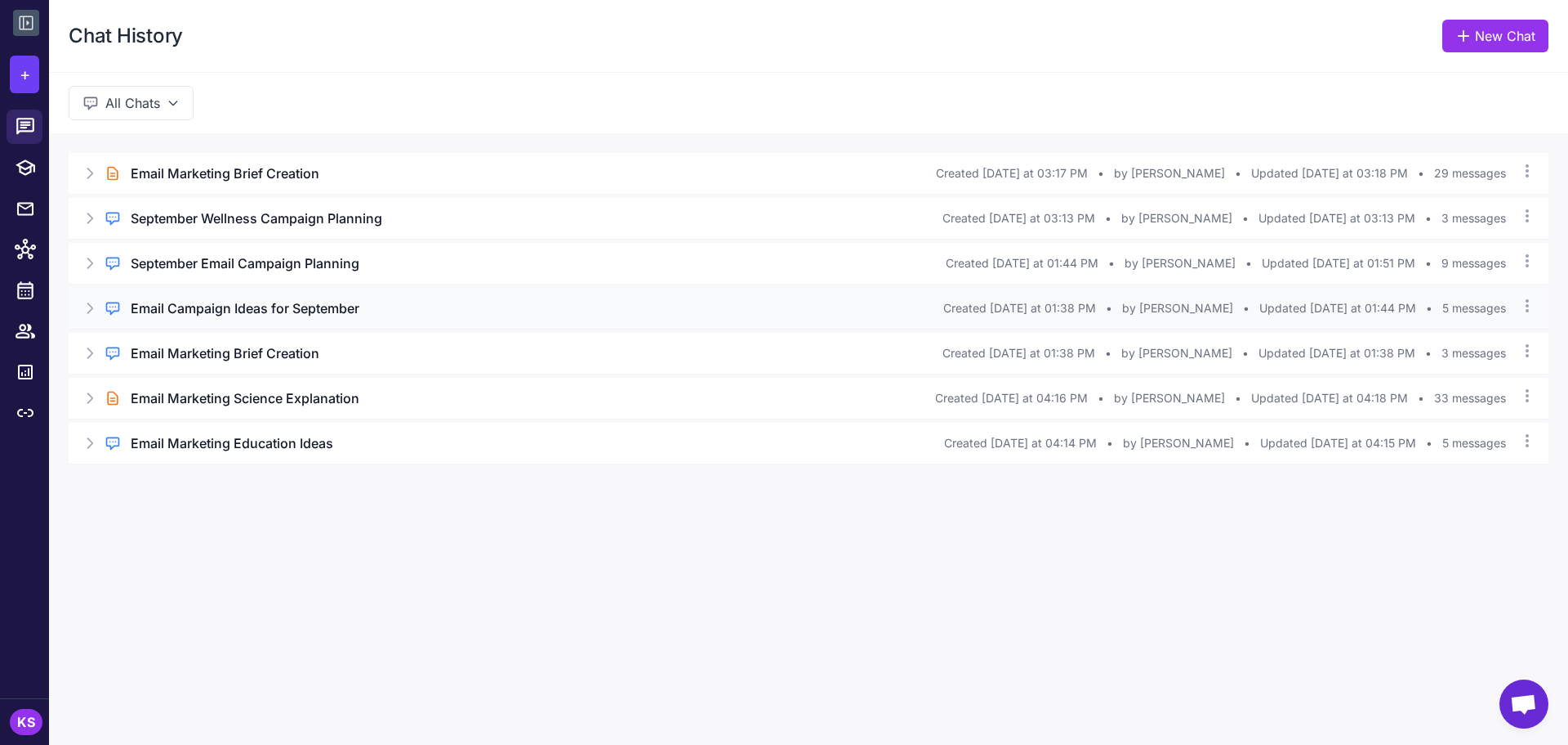
click at [234, 304] on h3 "Email Campaign Ideas for September" at bounding box center [244, 308] width 228 height 19
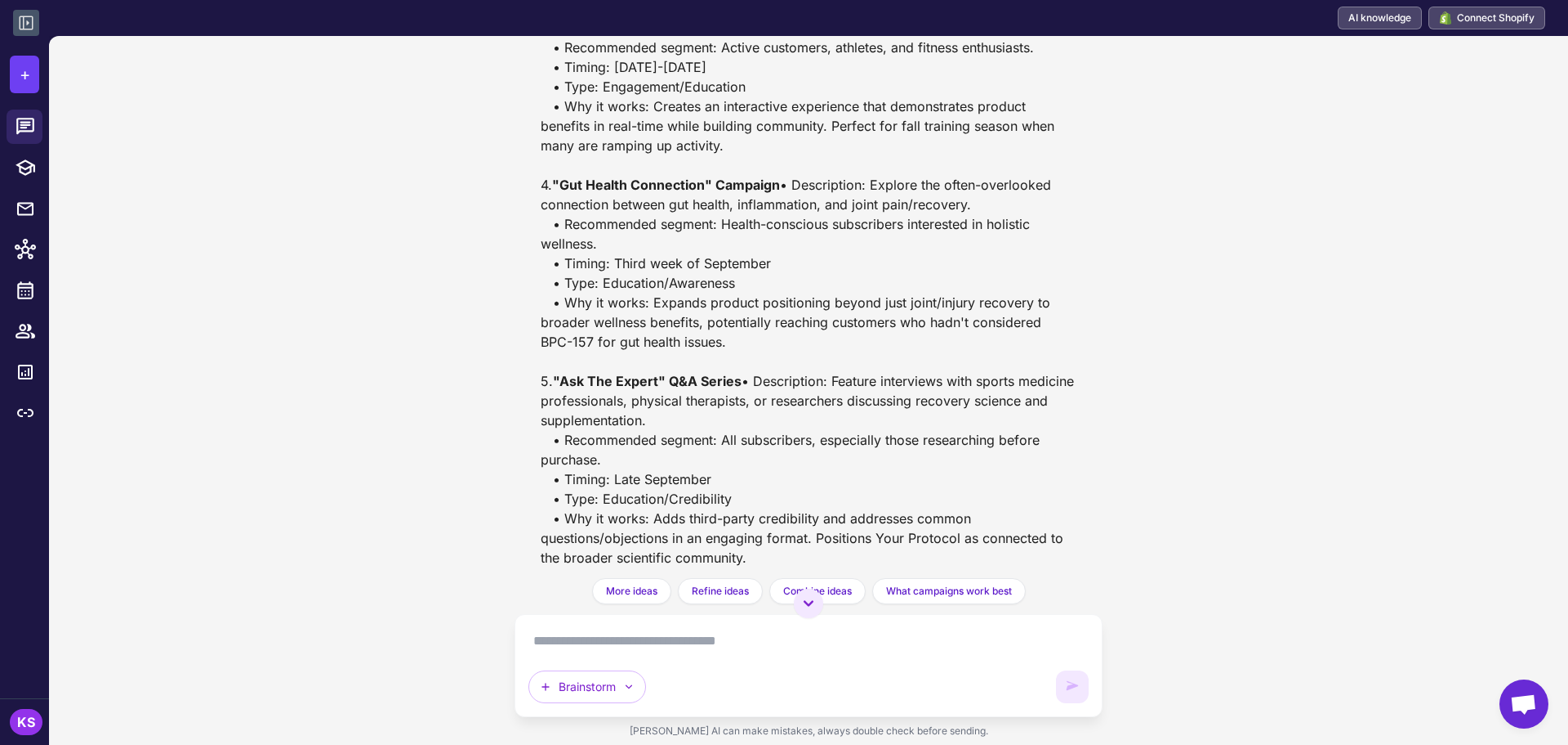
scroll to position [642, 0]
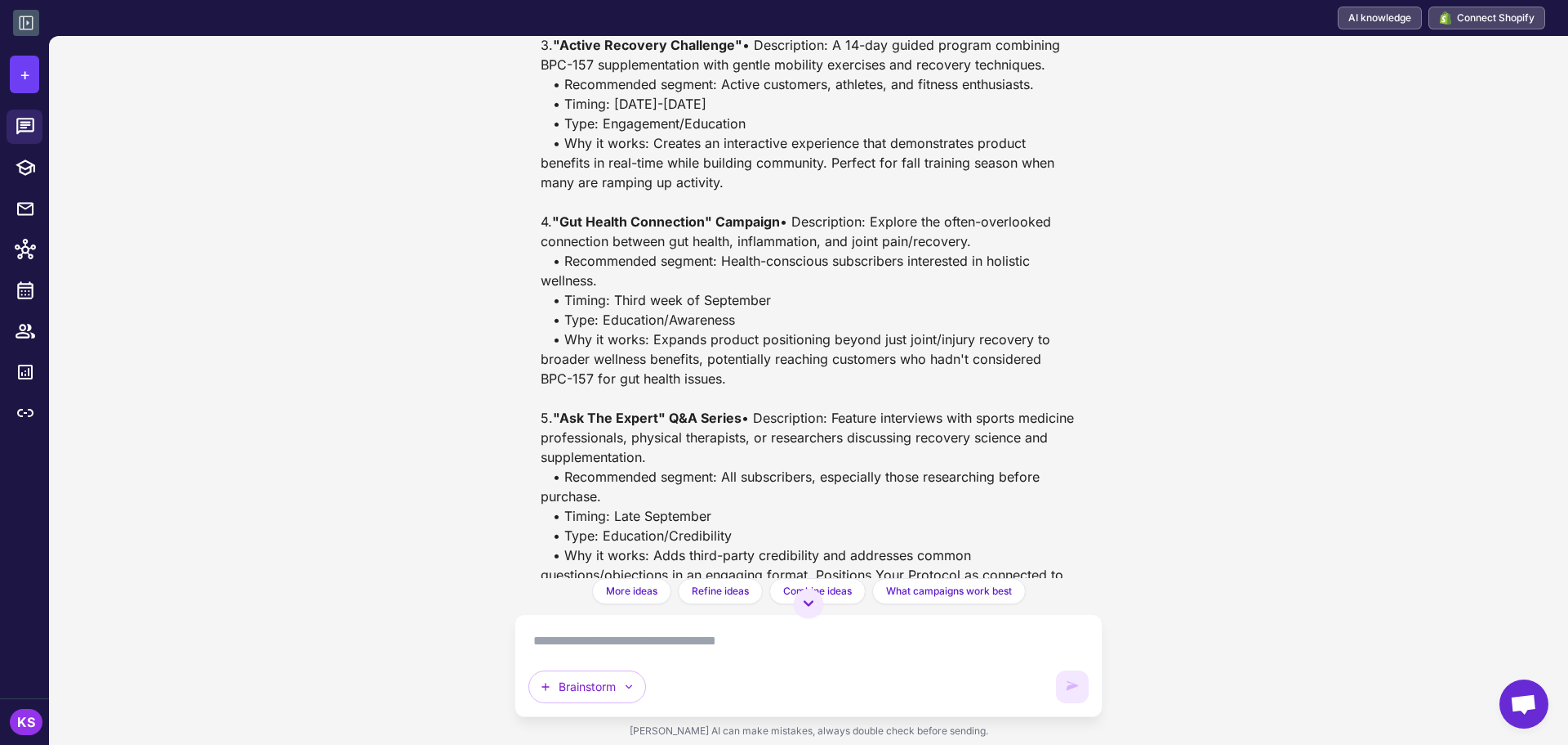
drag, startPoint x: 733, startPoint y: 233, endPoint x: 513, endPoint y: 82, distance: 266.8
click at [513, 82] on div "Email Campaign Ideas for September Today Brainstorm 5x evergreen but unique and…" at bounding box center [808, 390] width 1519 height 709
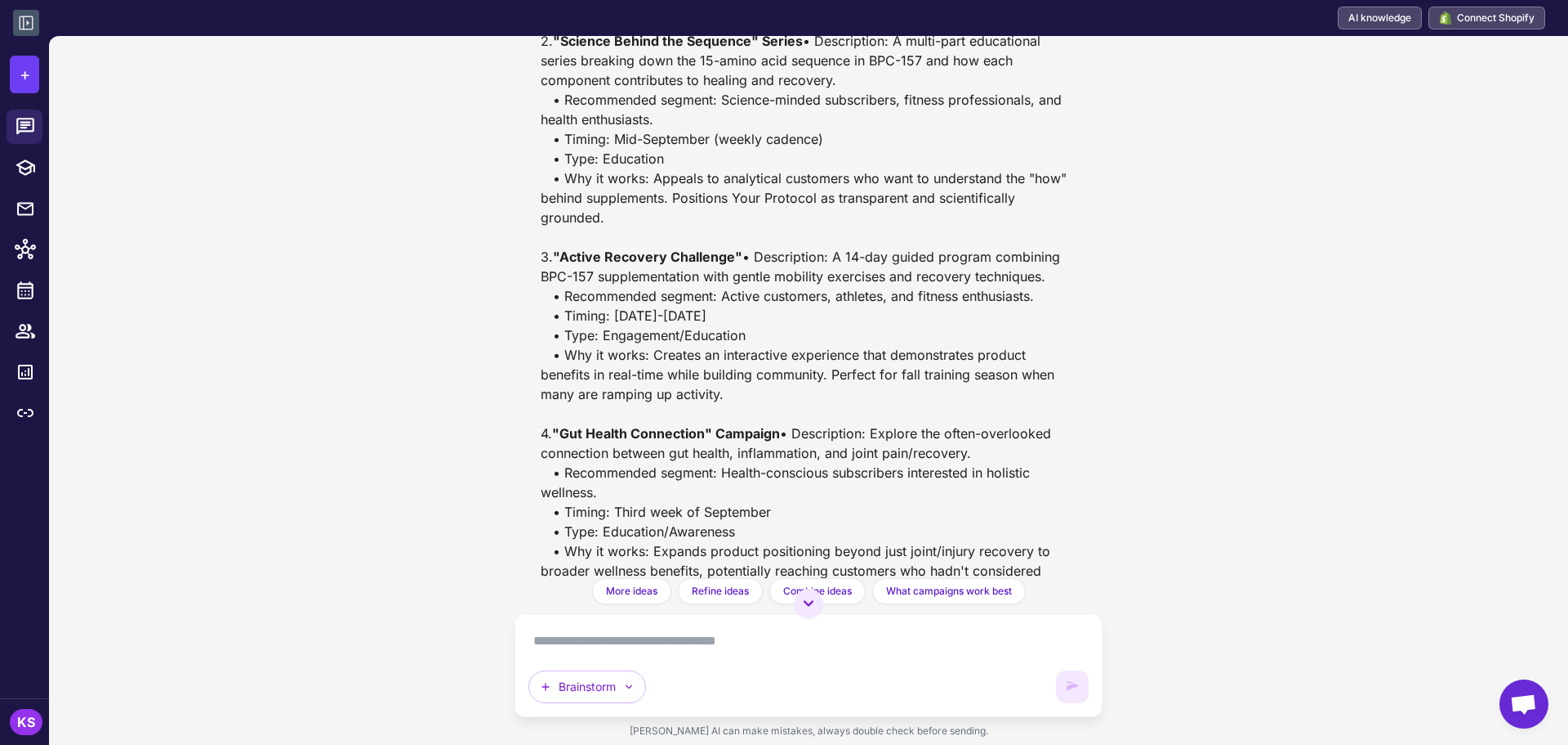
scroll to position [315, 0]
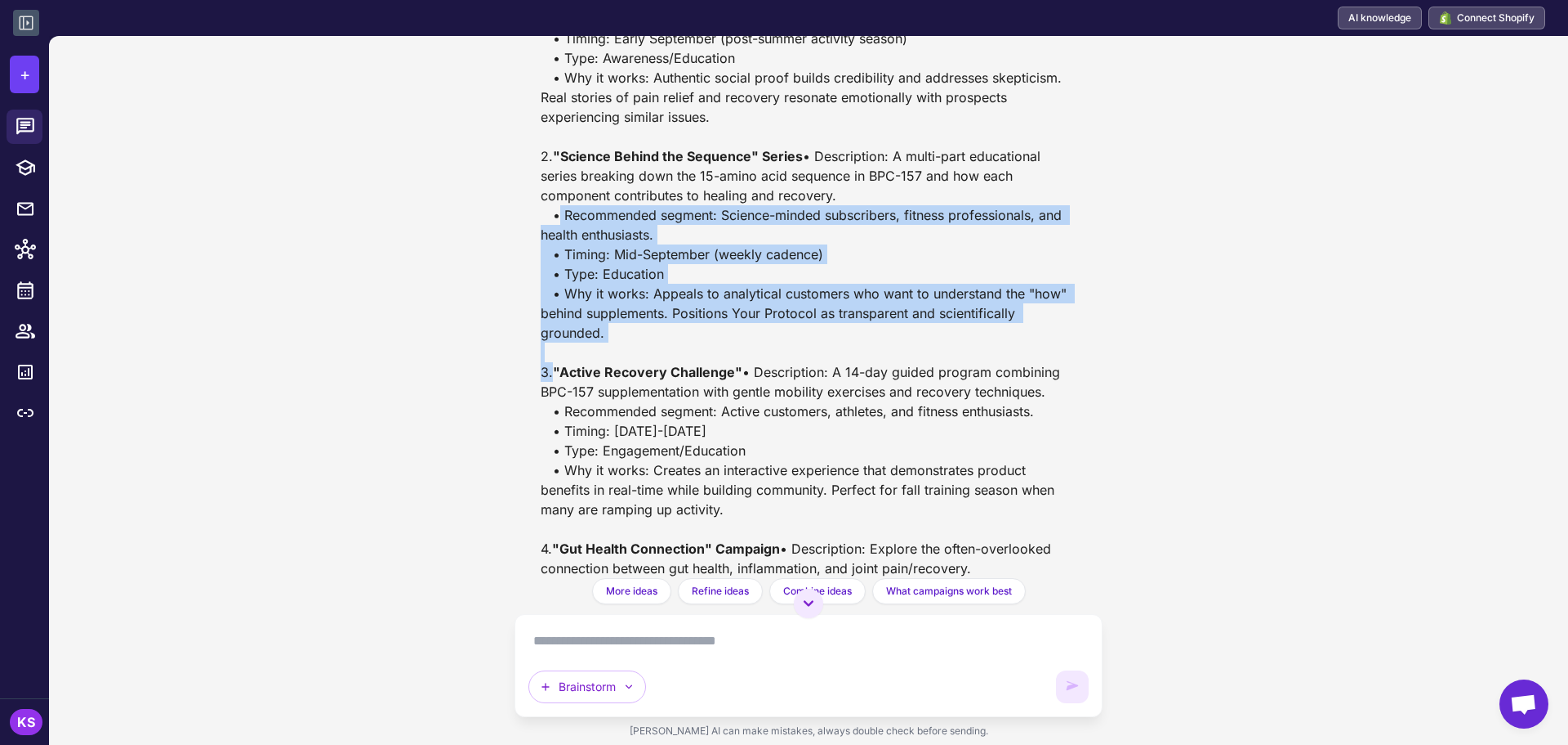
drag, startPoint x: 642, startPoint y: 358, endPoint x: 499, endPoint y: 237, distance: 187.3
click at [499, 237] on div "Email Campaign Ideas for September Today Brainstorm 5x evergreen but unique and…" at bounding box center [808, 390] width 1519 height 709
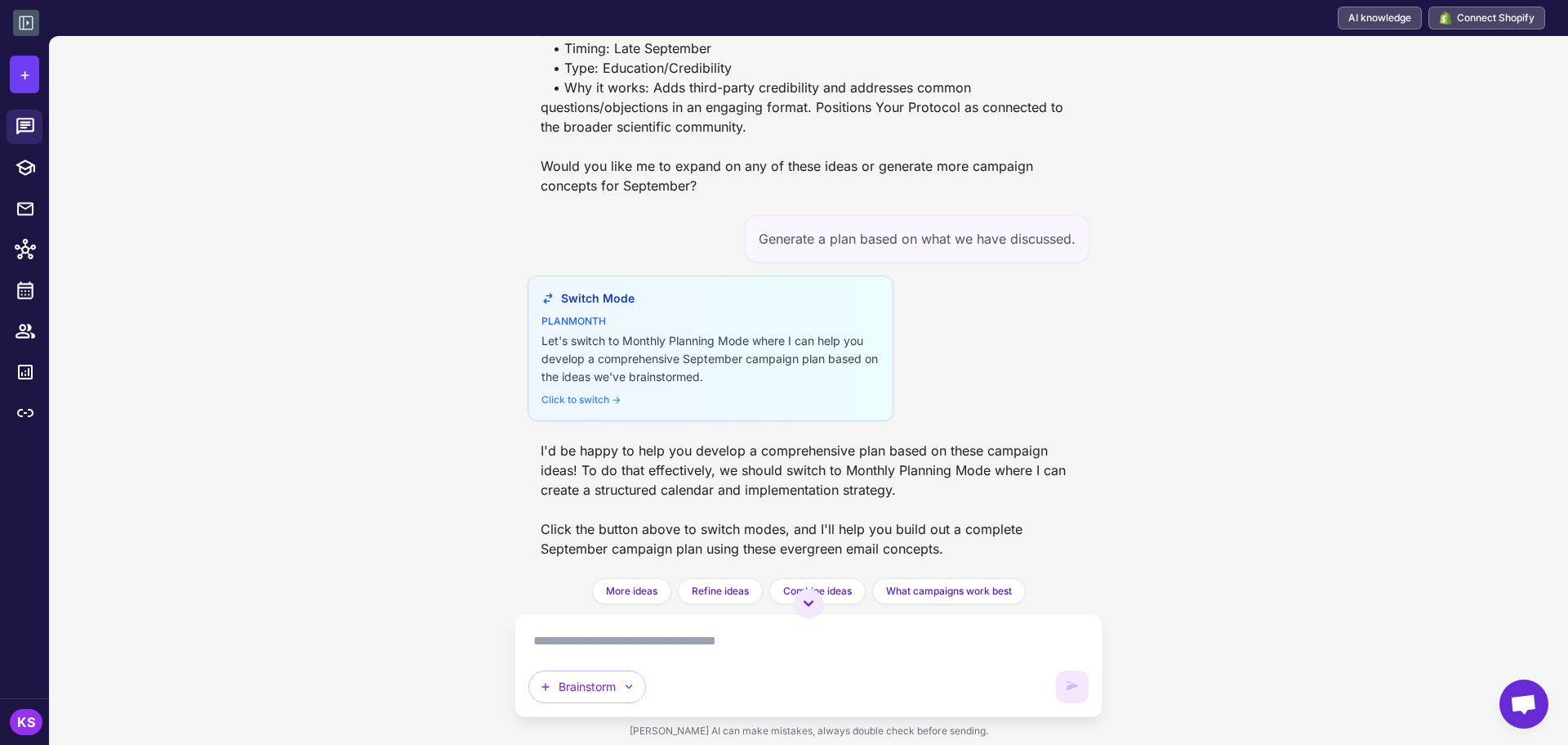
scroll to position [1168, 0]
click at [775, 401] on div "Click to switch →" at bounding box center [711, 399] width 338 height 15
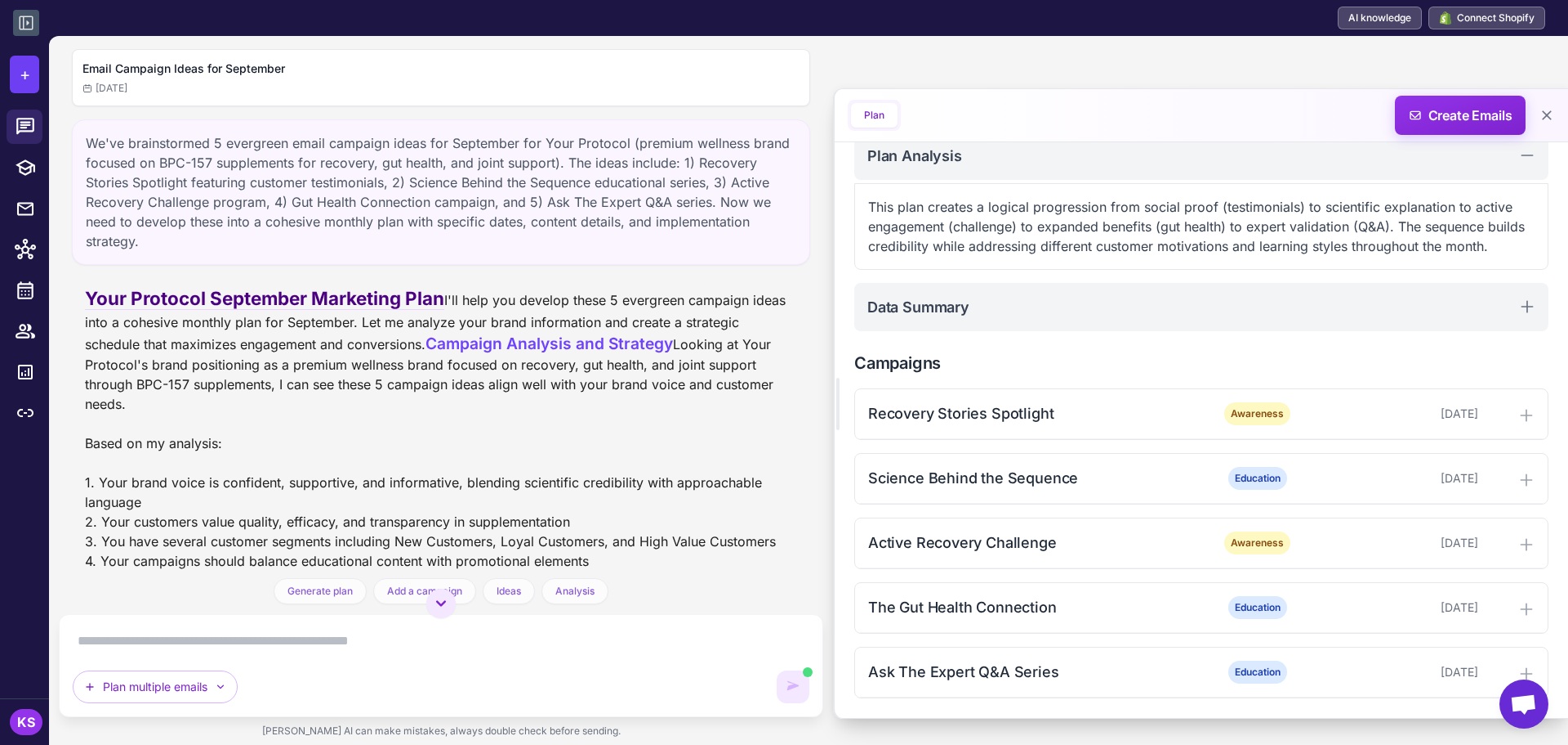
scroll to position [215, 0]
click at [979, 410] on div "Recovery Stories Spotlight" at bounding box center [1032, 412] width 330 height 22
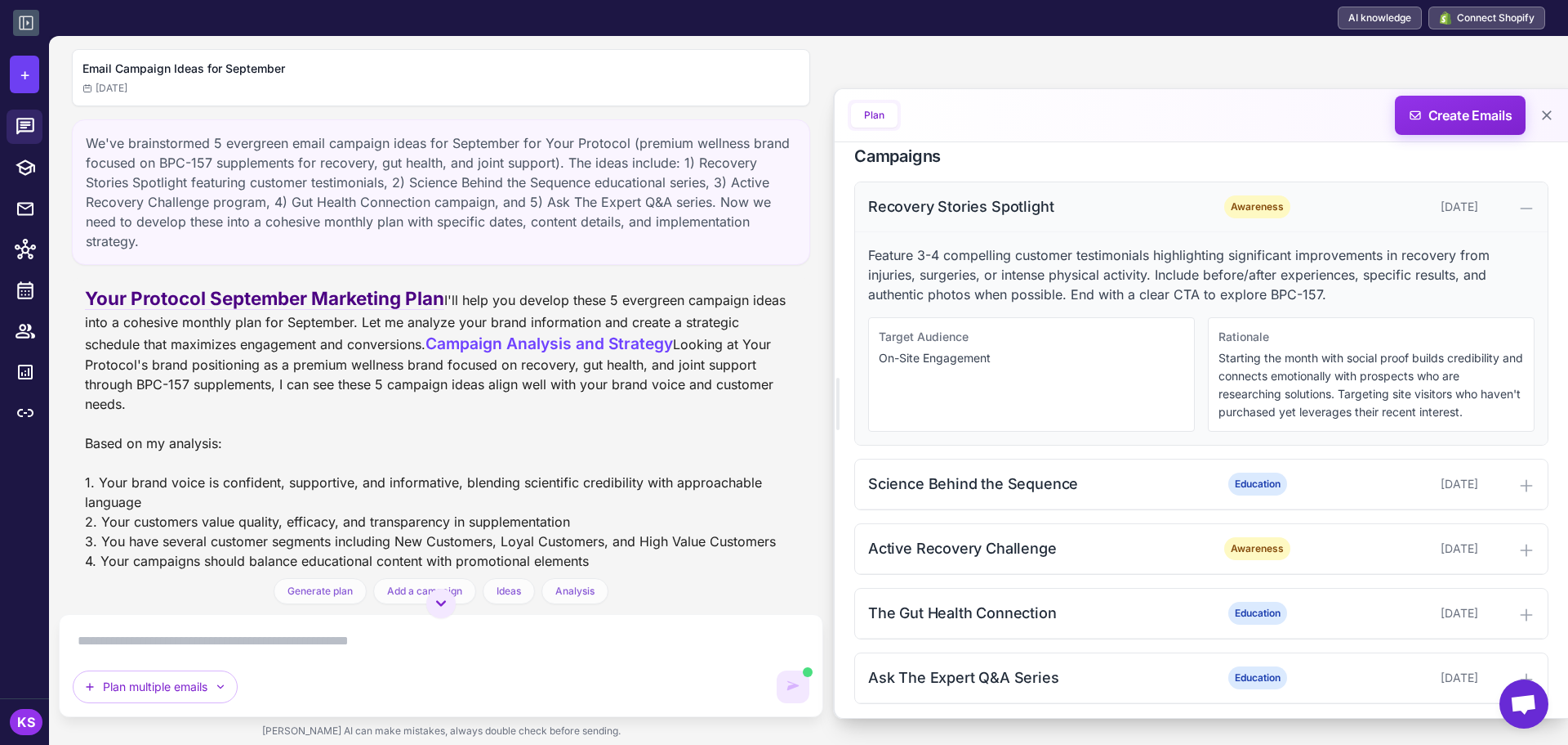
scroll to position [427, 0]
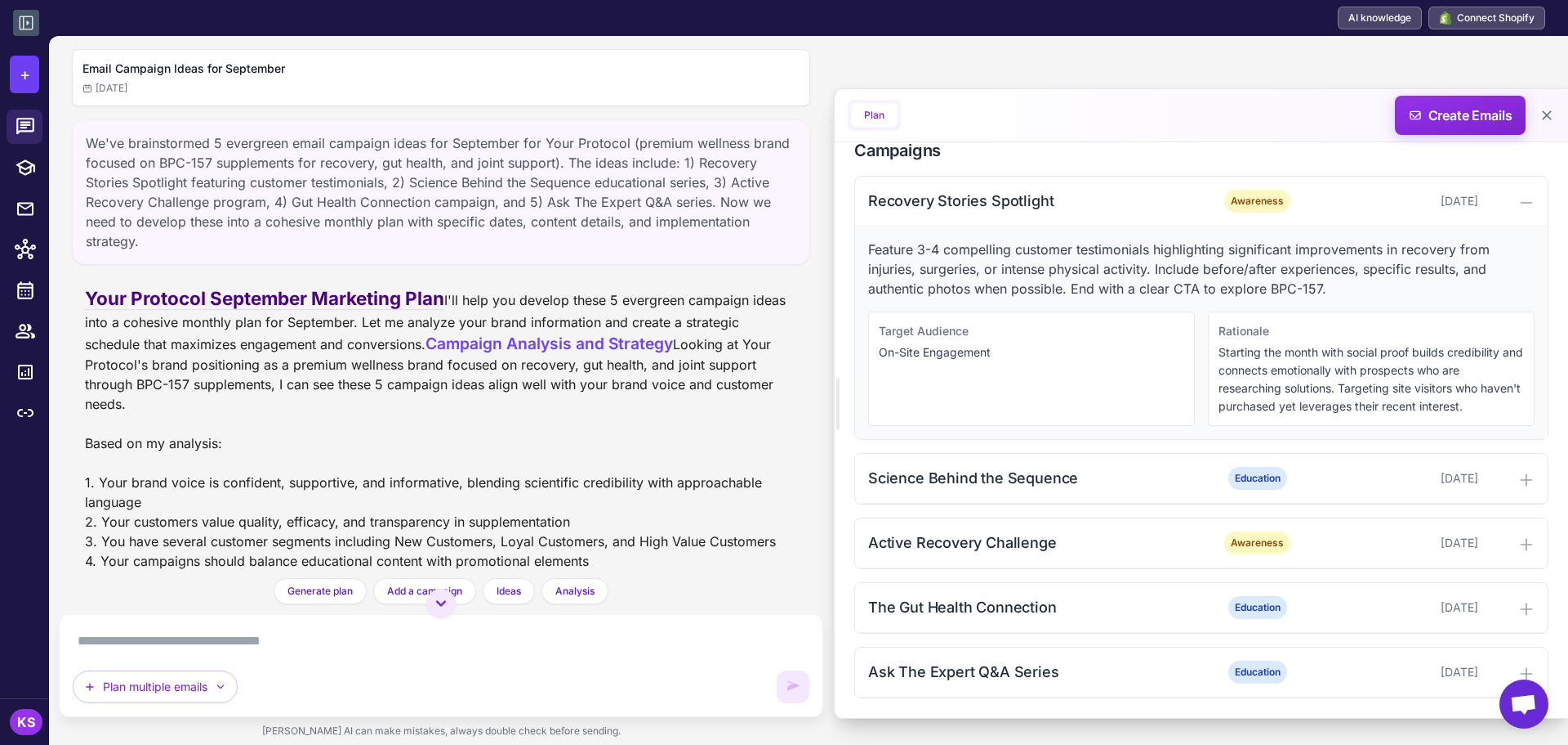
click at [1126, 274] on p "Feature 3-4 compelling customer testimonials highlighting significant improveme…" at bounding box center [1202, 268] width 667 height 59
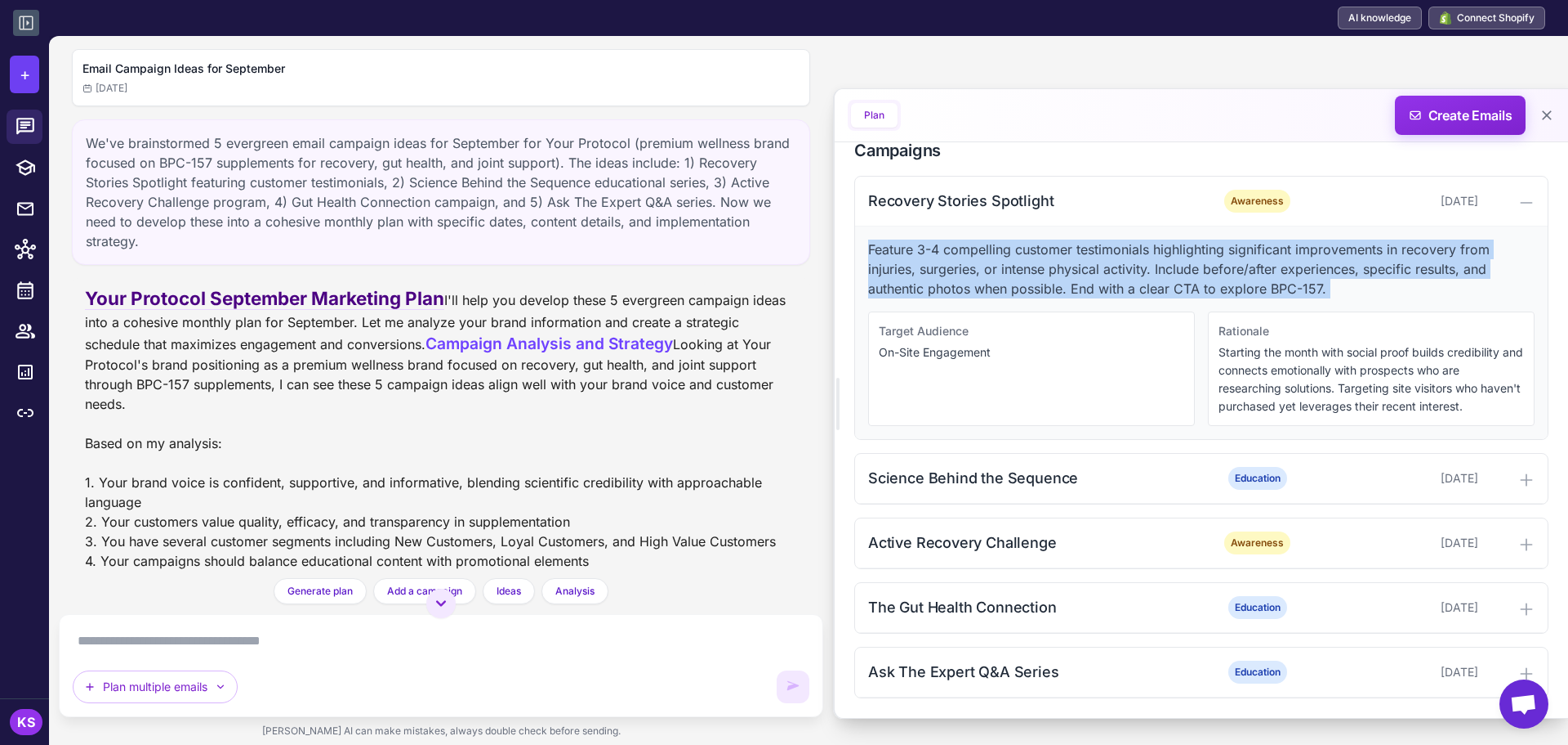
click at [1126, 274] on p "Feature 3-4 compelling customer testimonials highlighting significant improveme…" at bounding box center [1202, 268] width 667 height 59
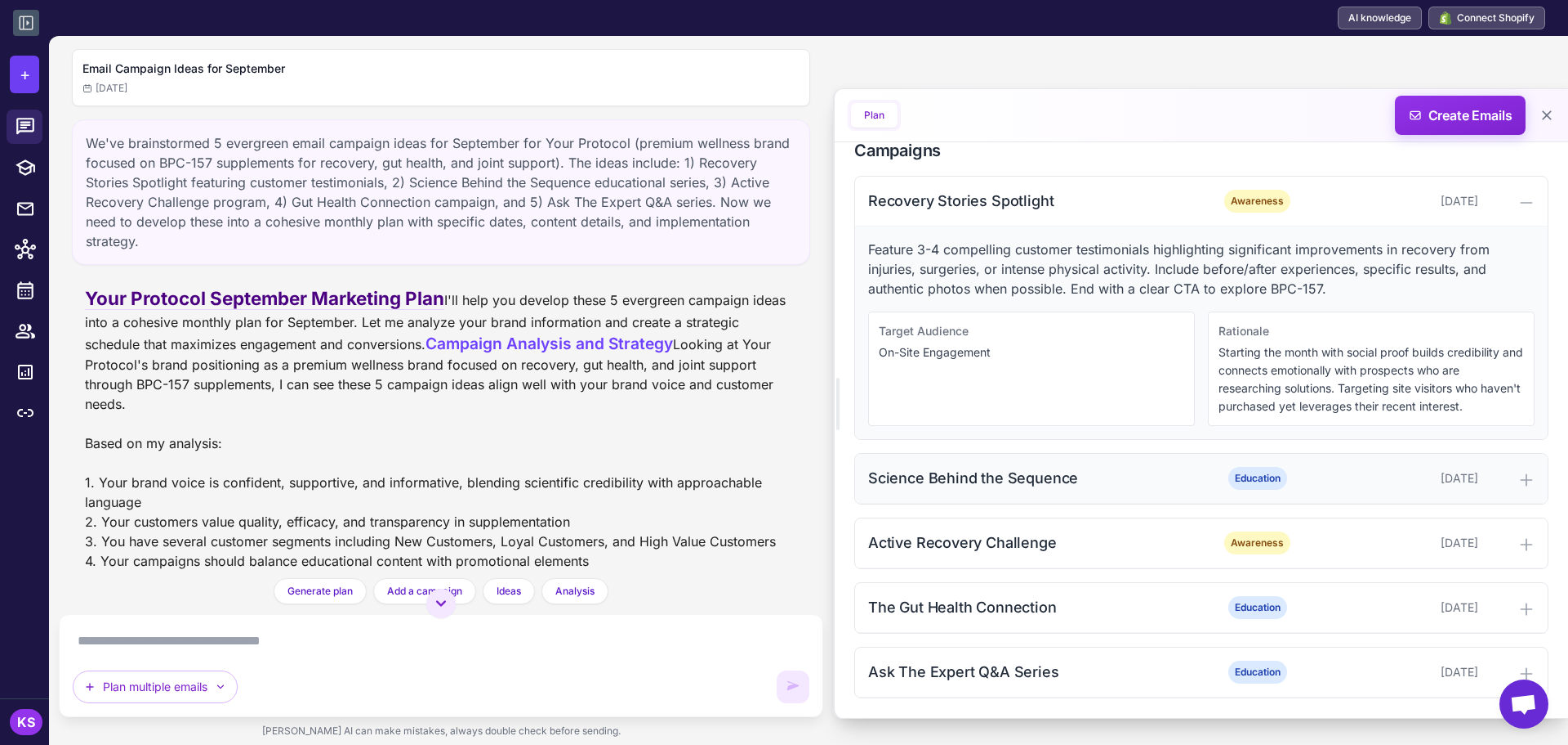
click at [1034, 471] on div "Science Behind the Sequence" at bounding box center [1032, 478] width 330 height 22
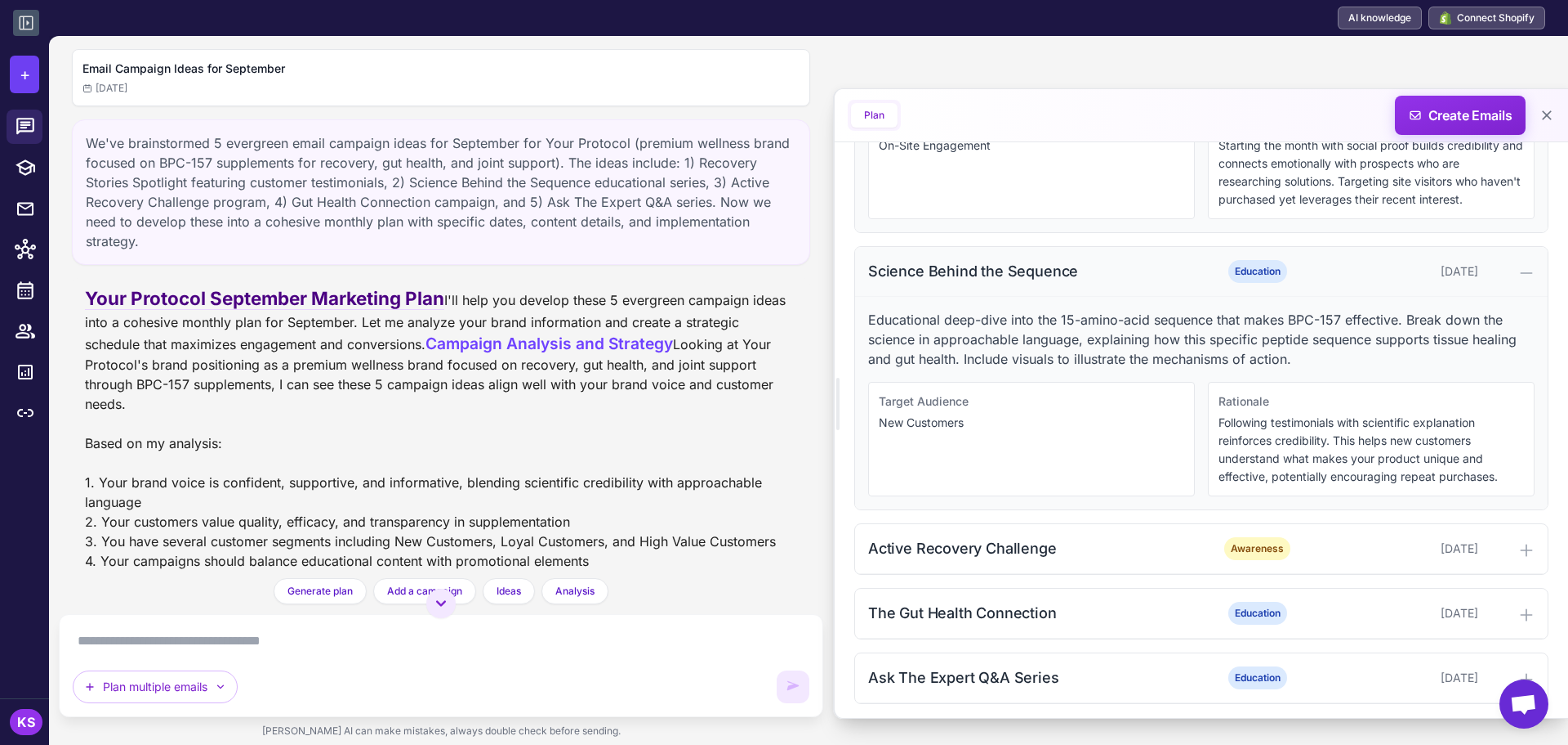
scroll to position [640, 0]
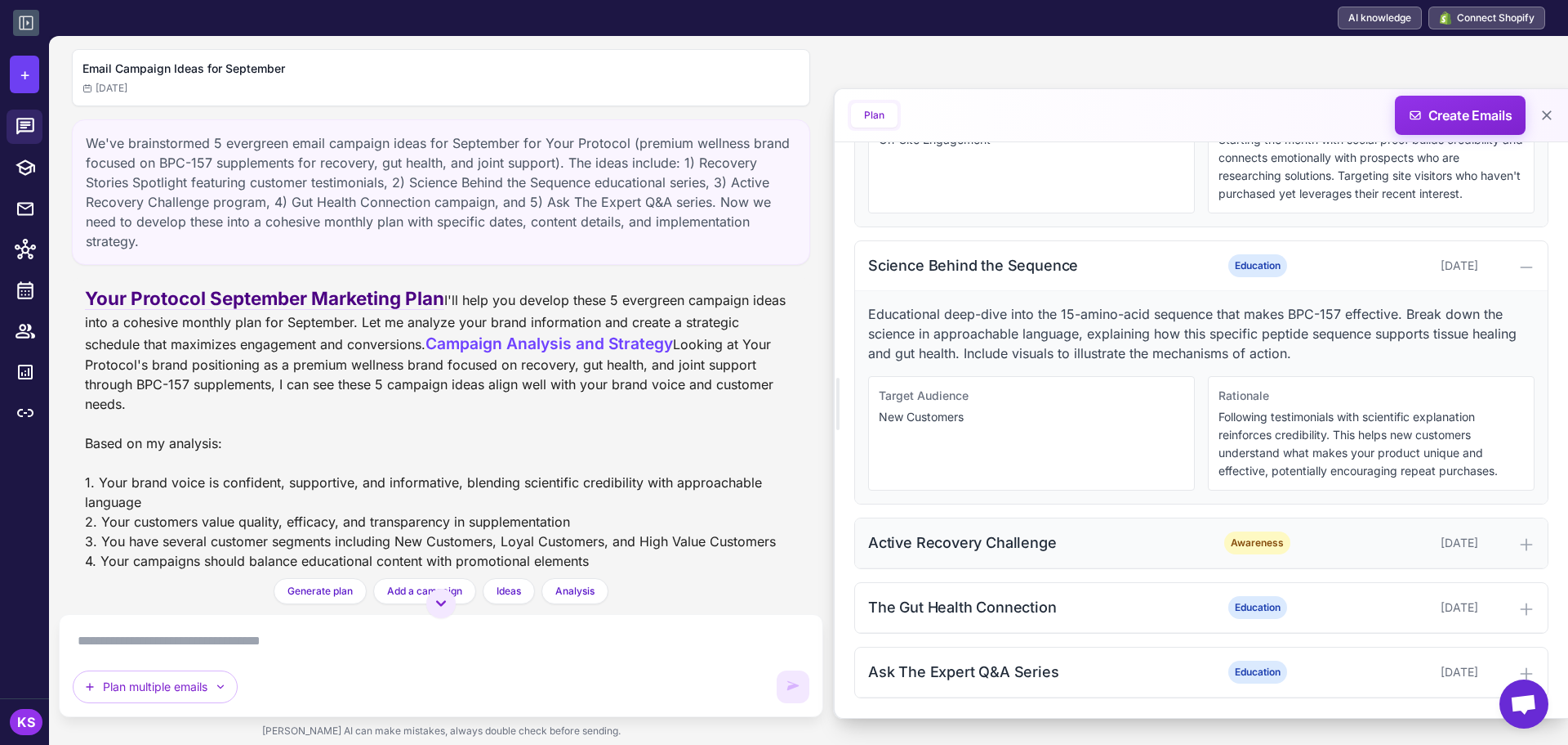
click at [1021, 546] on div "Active Recovery Challenge" at bounding box center [1032, 542] width 330 height 22
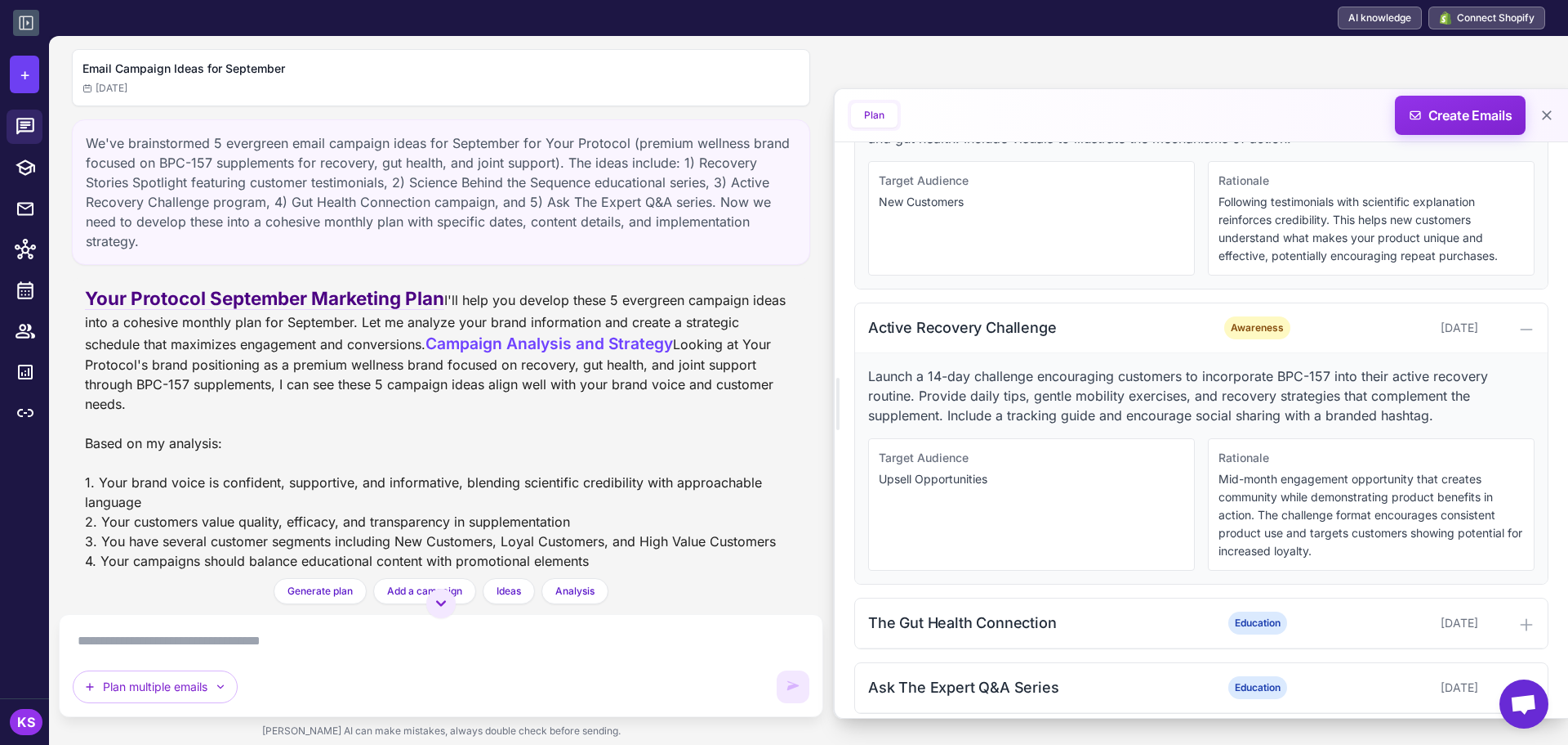
scroll to position [870, 0]
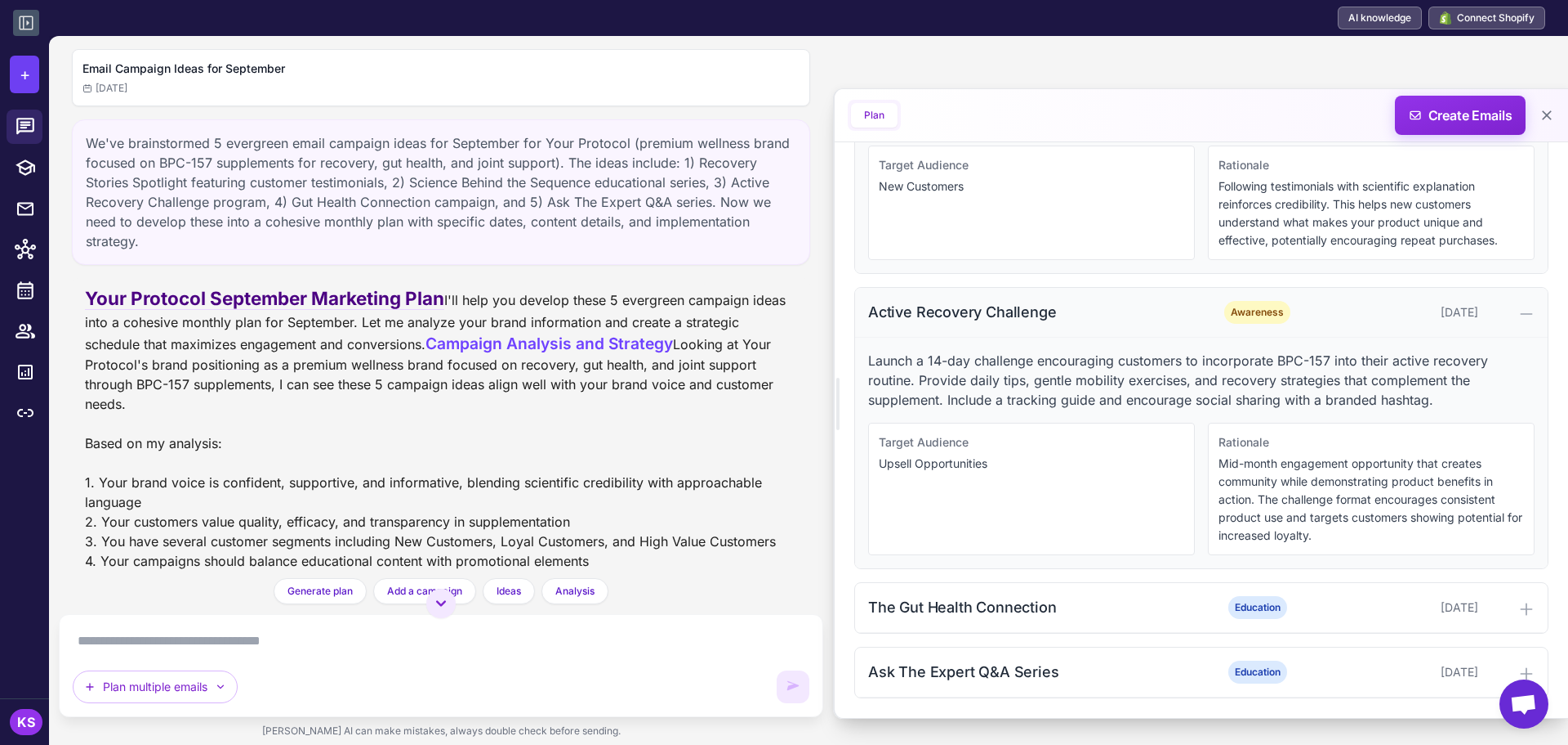
click at [1001, 309] on div "Active Recovery Challenge" at bounding box center [1032, 311] width 330 height 22
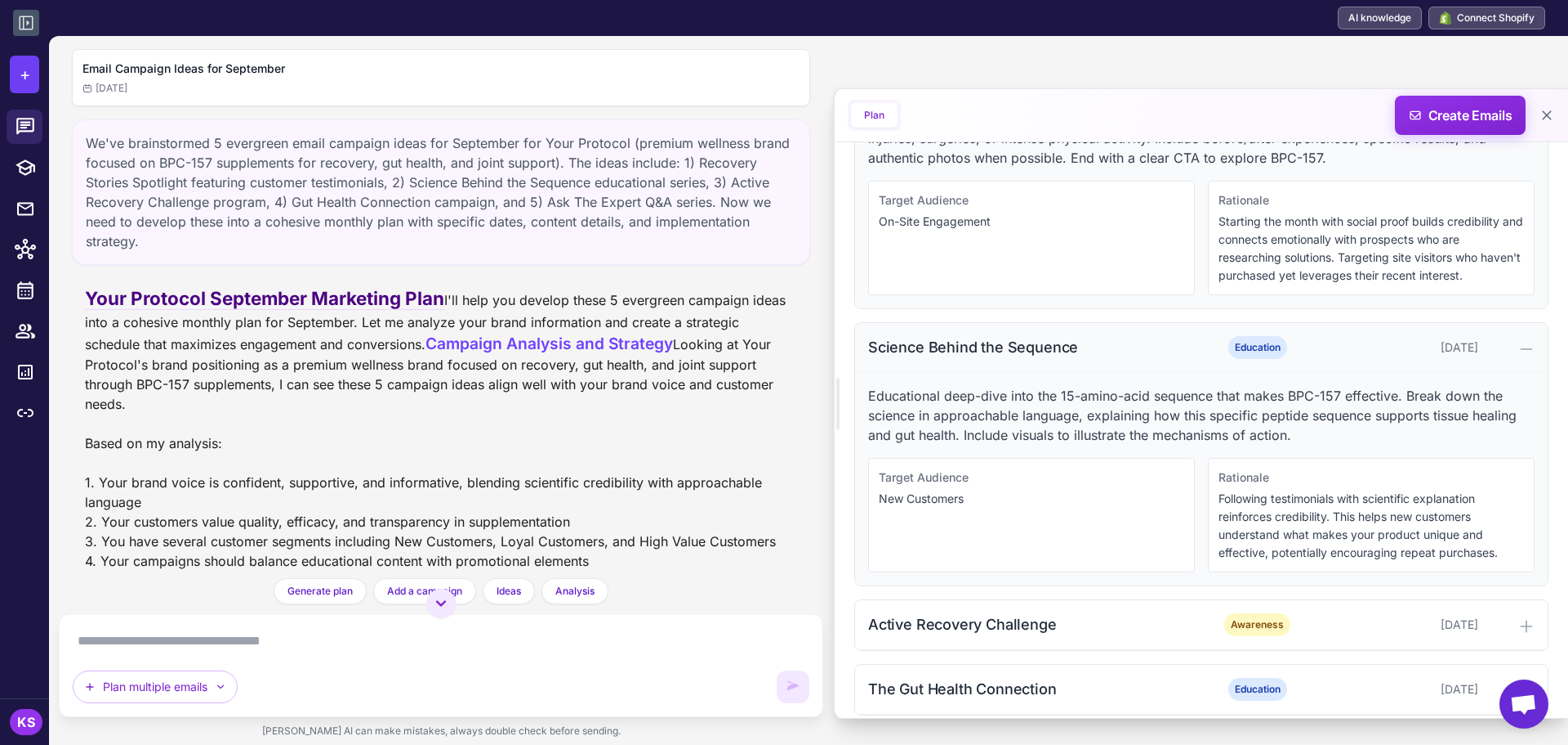
click at [949, 330] on div "Science Behind the Sequence Education September 8, 2025" at bounding box center [1202, 347] width 693 height 50
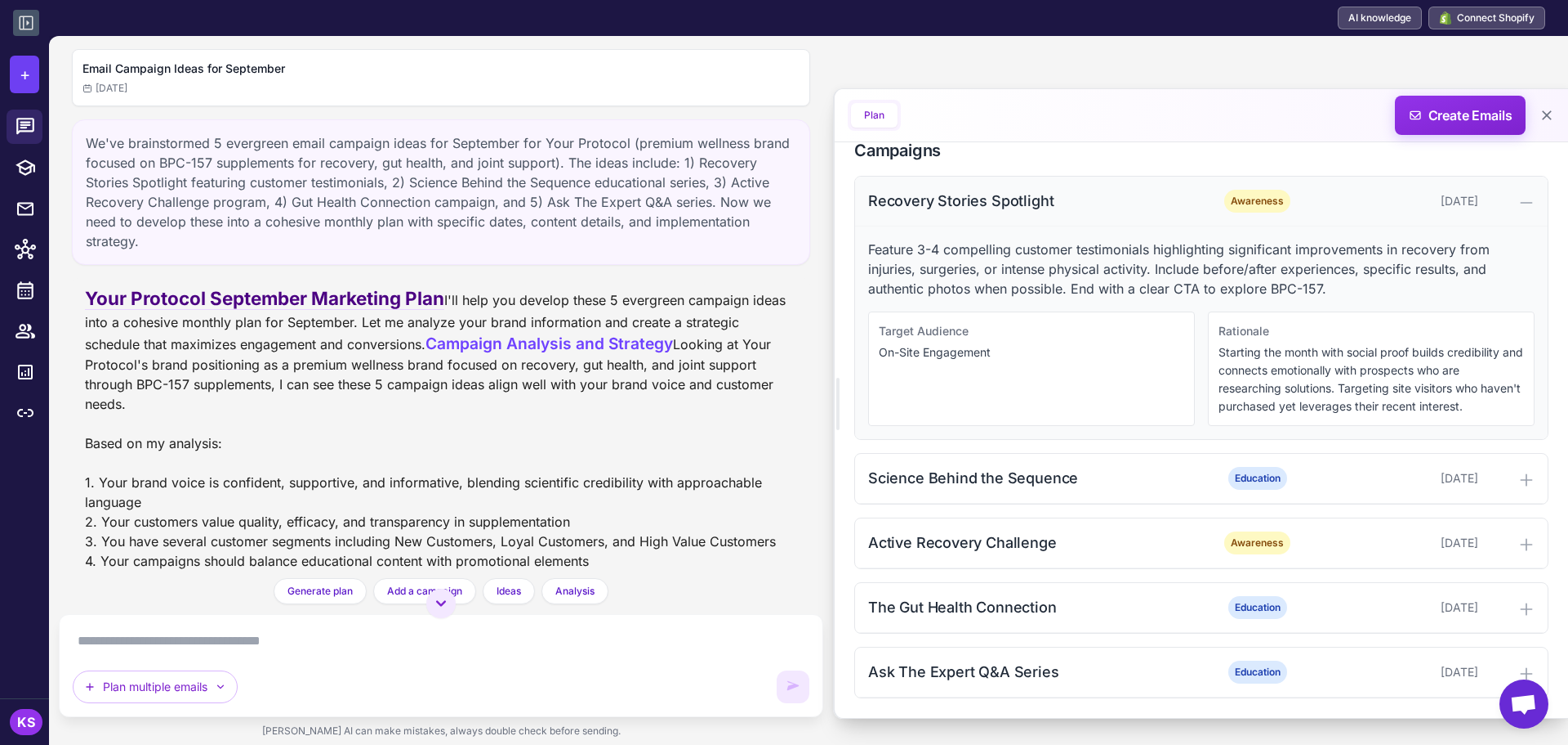
click at [978, 202] on div "Recovery Stories Spotlight" at bounding box center [1032, 200] width 330 height 22
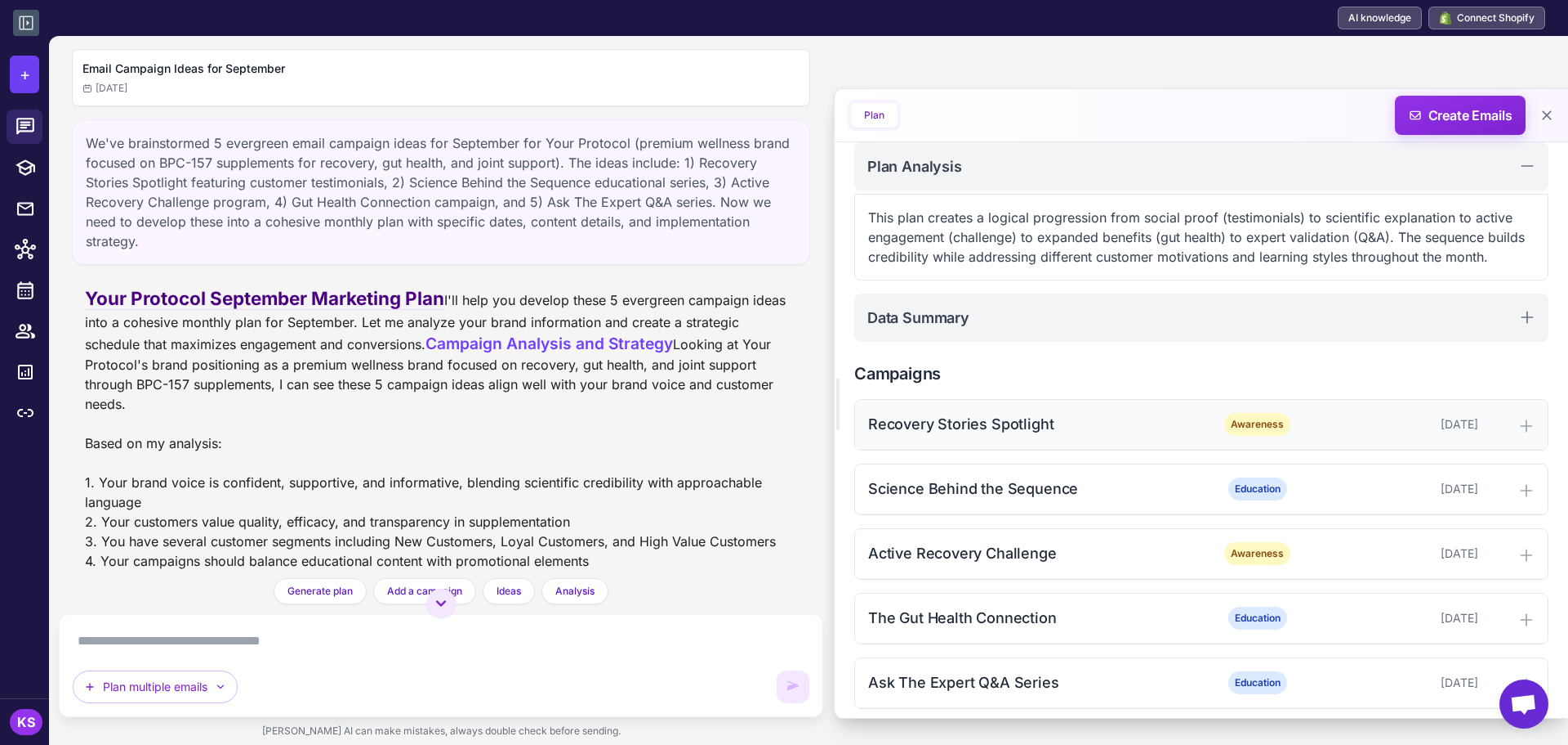
scroll to position [215, 0]
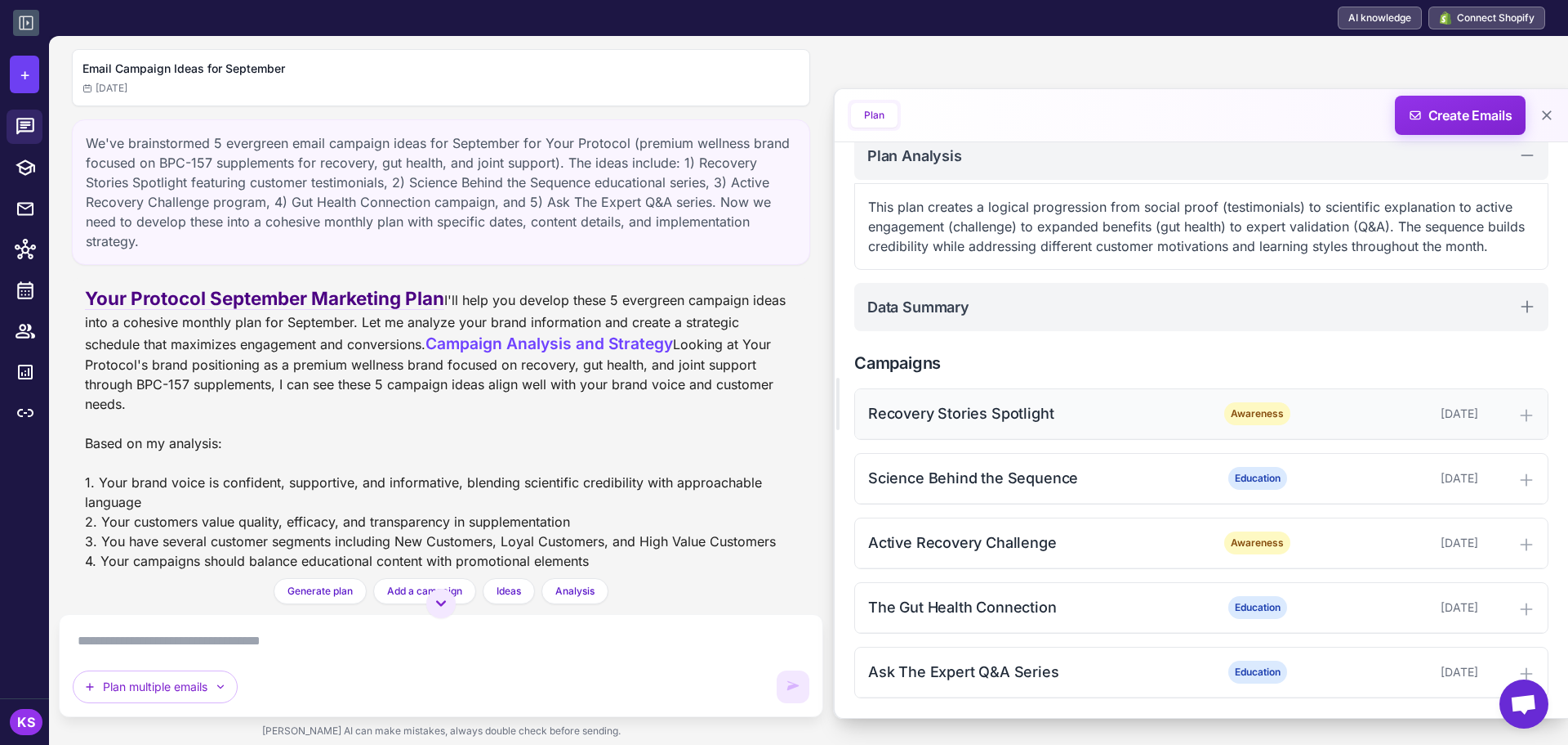
click at [994, 399] on div "Recovery Stories Spotlight Awareness September 3, 2025" at bounding box center [1202, 413] width 693 height 50
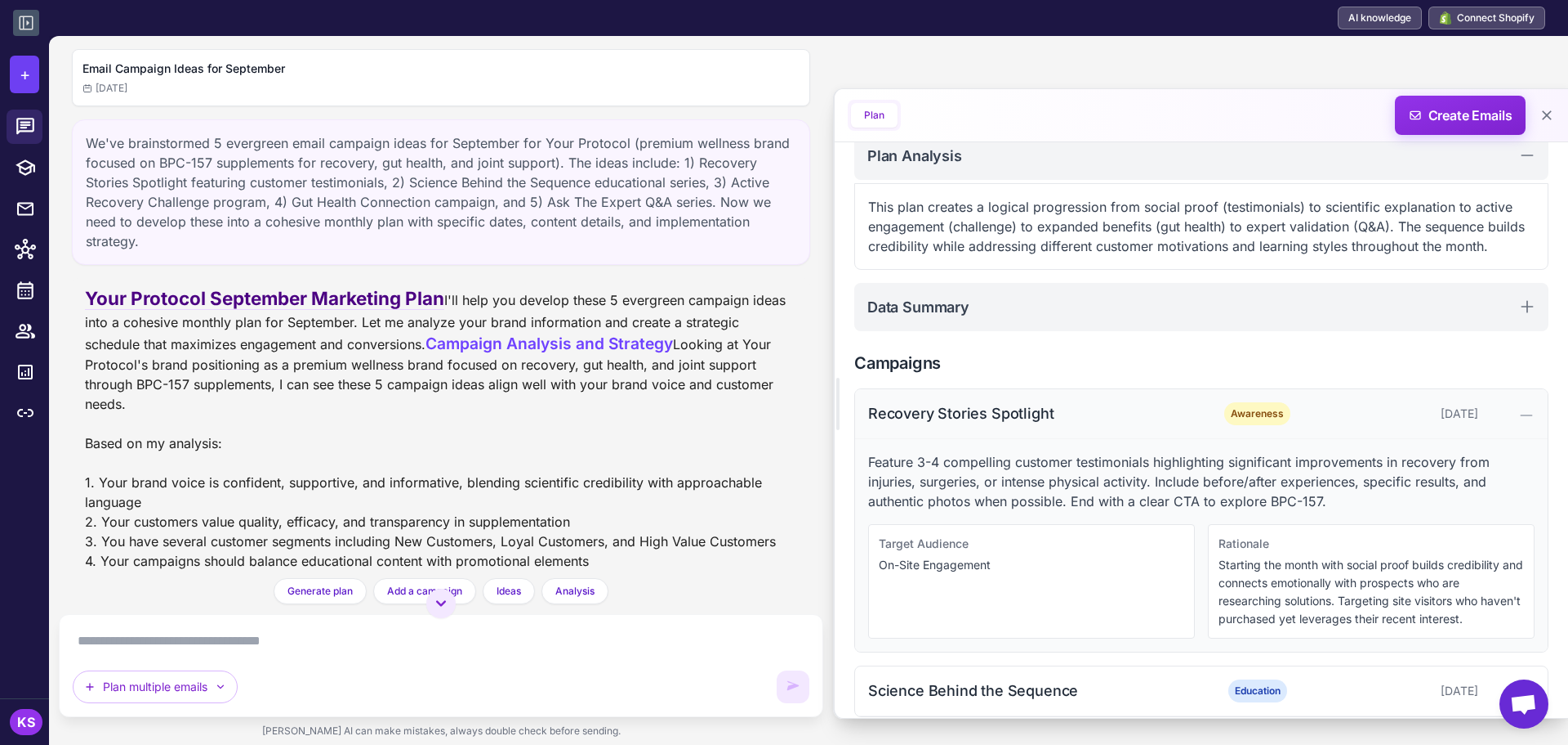
click at [928, 412] on div "Recovery Stories Spotlight" at bounding box center [1032, 412] width 330 height 22
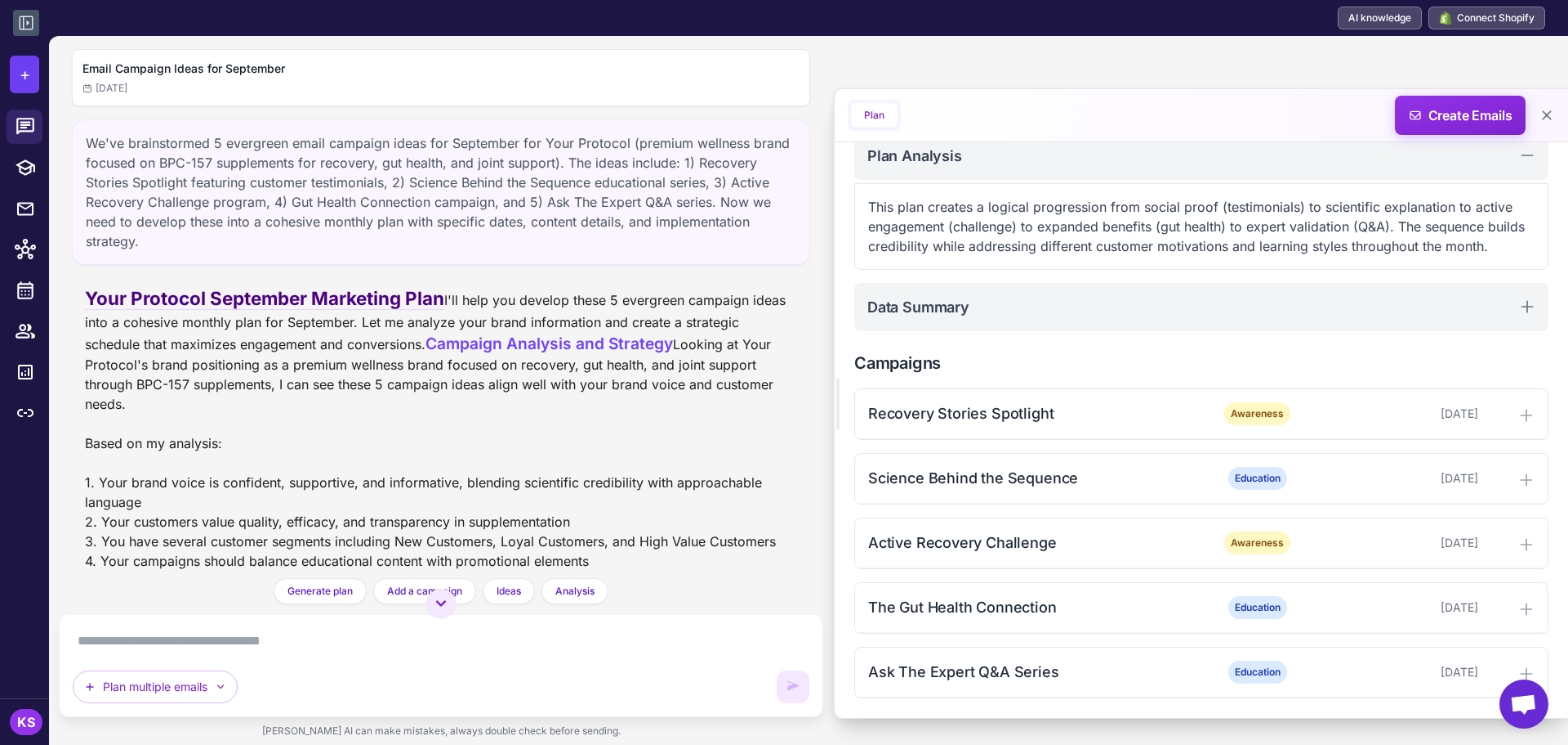
click at [261, 629] on textarea at bounding box center [441, 640] width 737 height 26
click at [267, 632] on textarea at bounding box center [441, 640] width 737 height 26
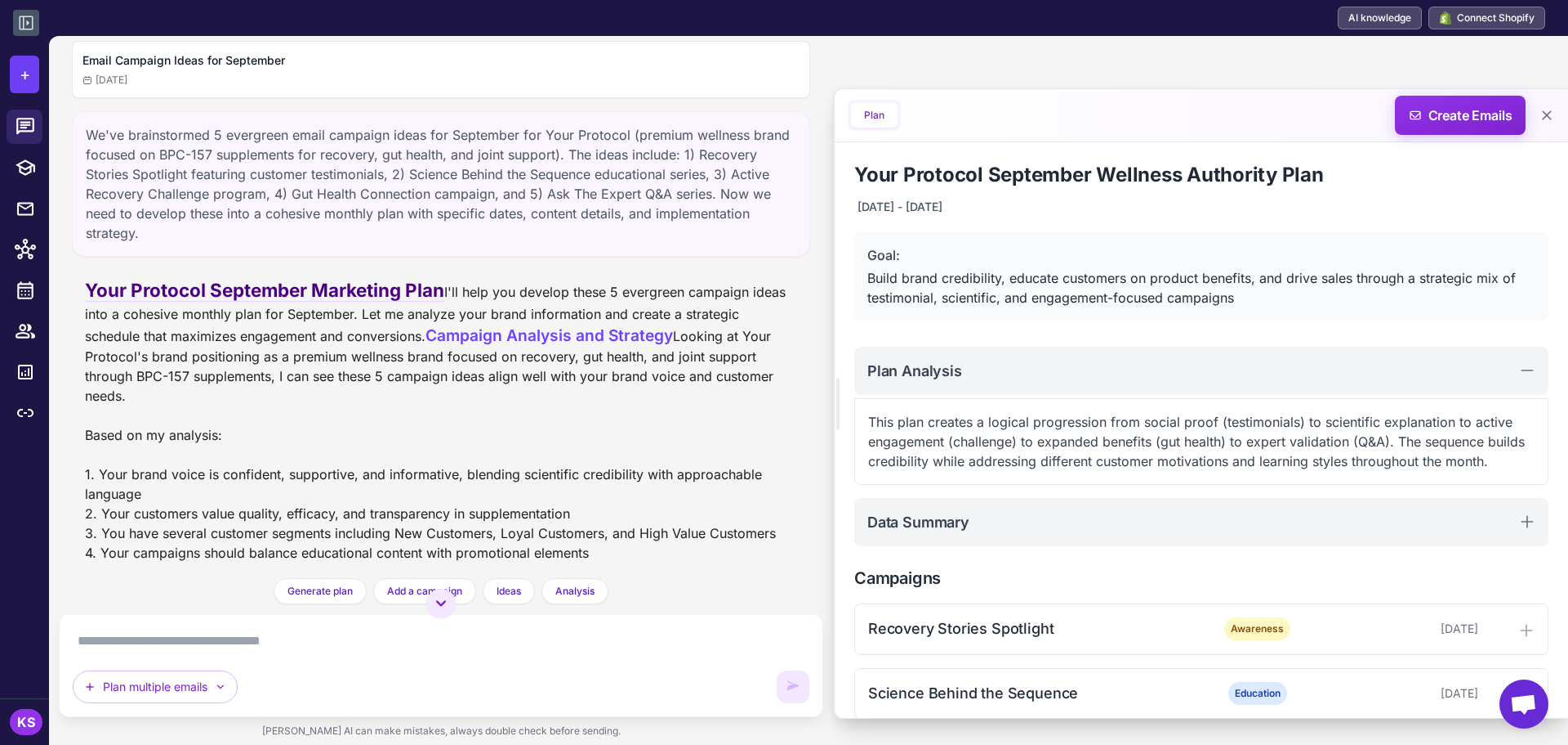
scroll to position [0, 0]
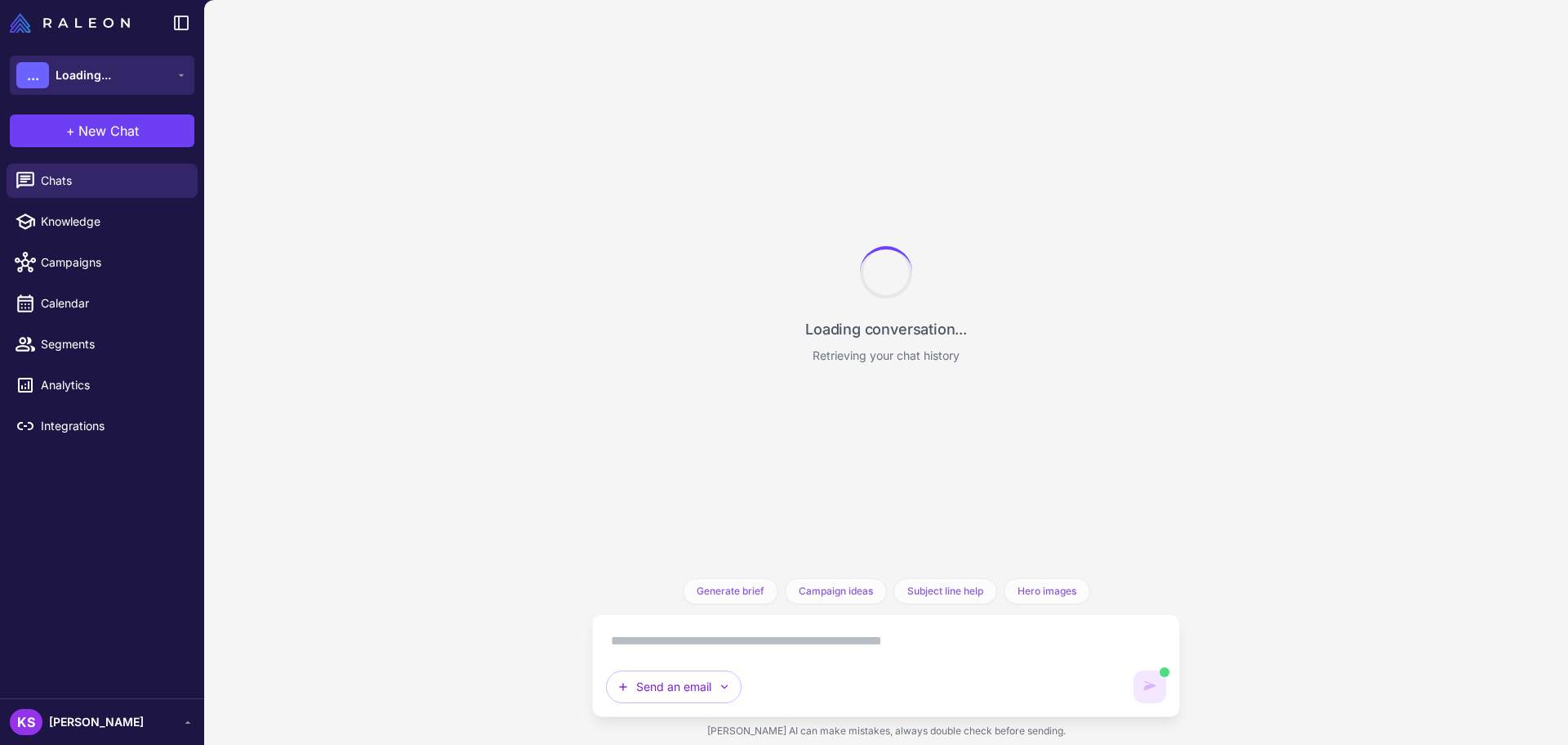
scroll to position [442, 0]
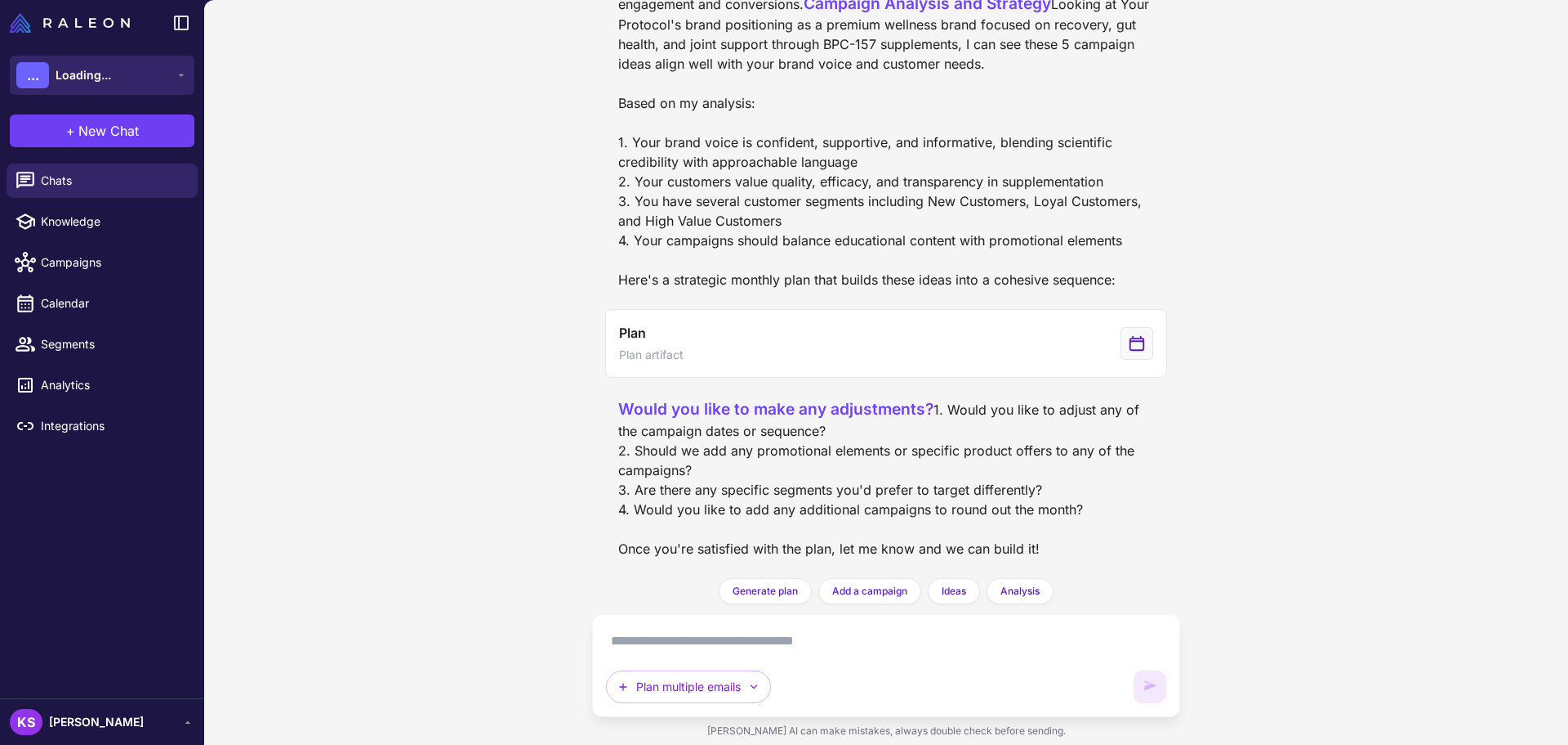
click at [99, 73] on span "Loading..." at bounding box center [83, 75] width 55 height 18
